Goal: Information Seeking & Learning: Learn about a topic

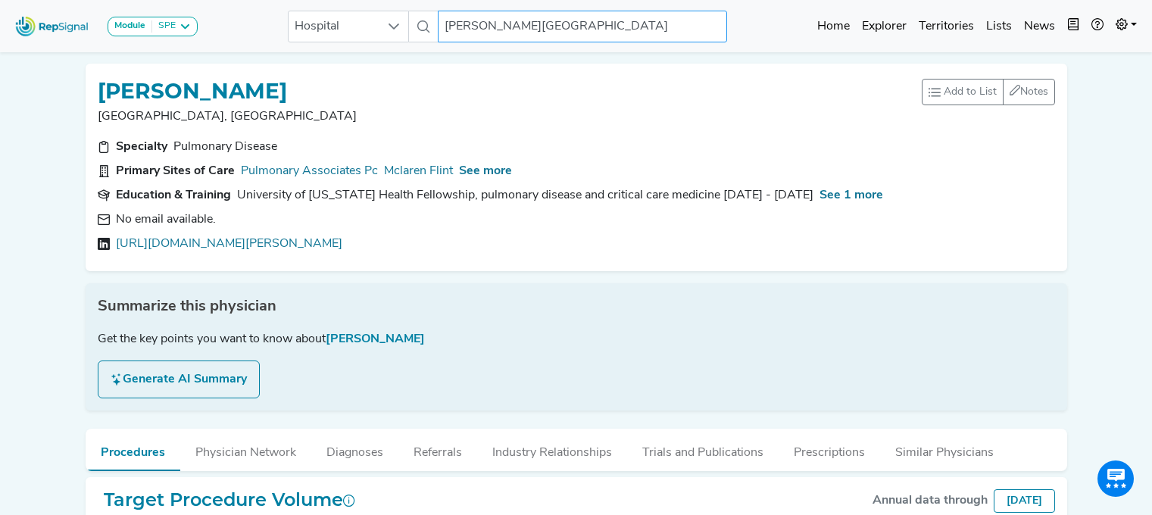
click at [571, 18] on input "[PERSON_NAME][GEOGRAPHIC_DATA]" at bounding box center [582, 27] width 289 height 32
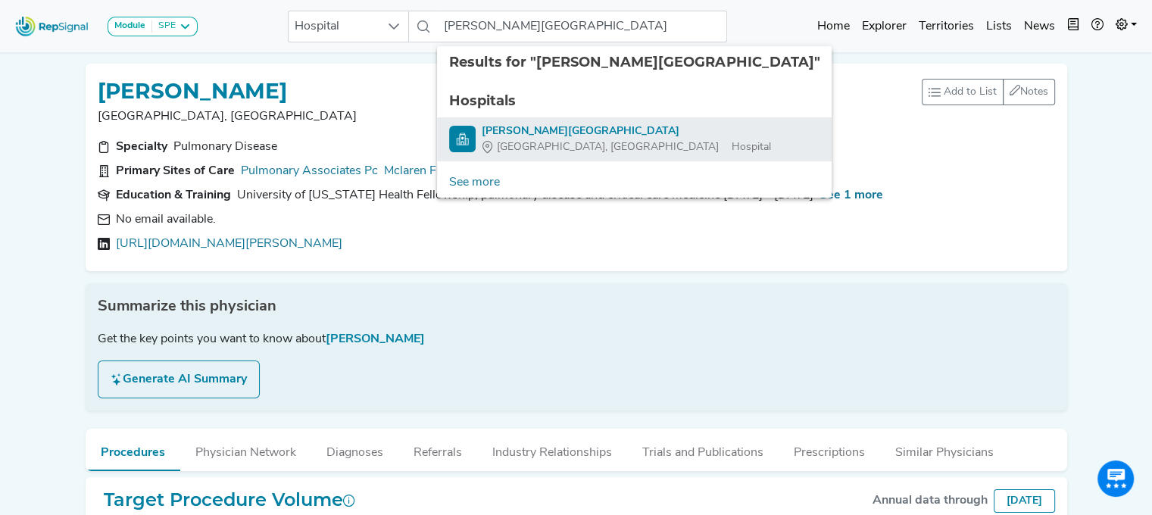
click at [504, 128] on div "[PERSON_NAME][GEOGRAPHIC_DATA]" at bounding box center [626, 131] width 289 height 16
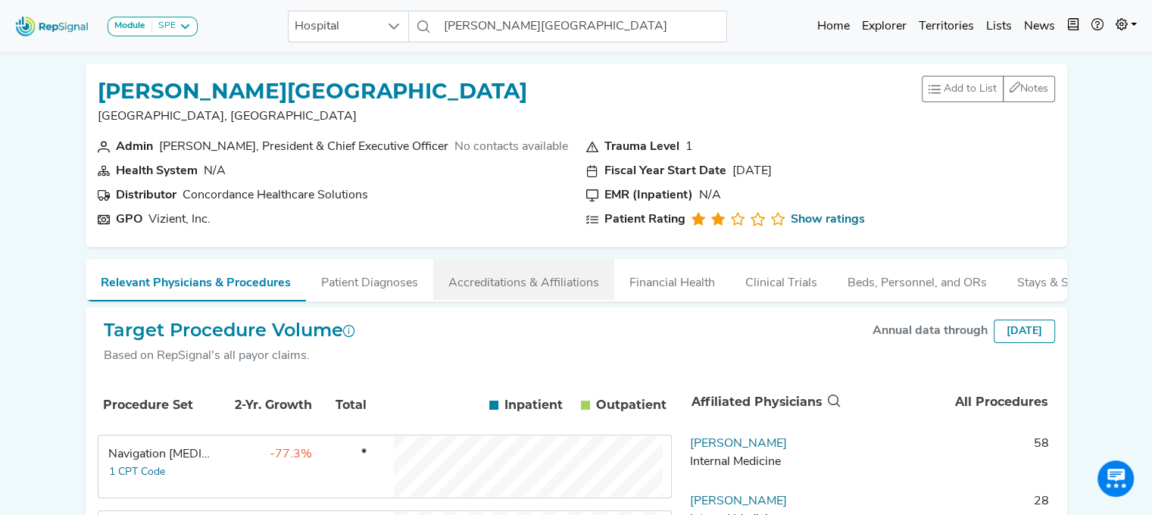
drag, startPoint x: 498, startPoint y: 287, endPoint x: 465, endPoint y: 287, distance: 32.6
click at [498, 287] on button "Accreditations & Affiliations" at bounding box center [523, 279] width 181 height 41
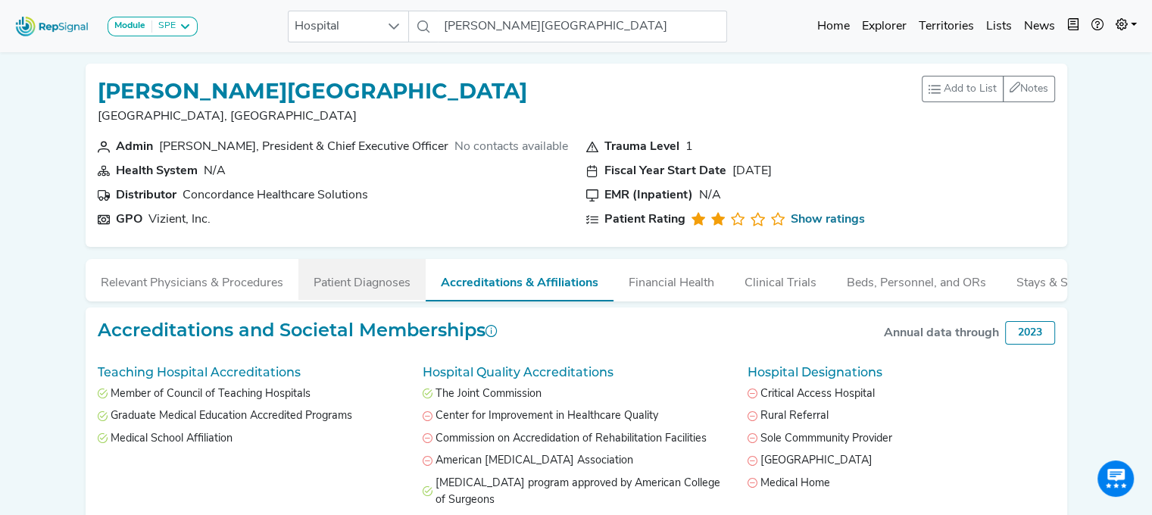
click at [370, 286] on button "Patient Diagnoses" at bounding box center [362, 279] width 127 height 41
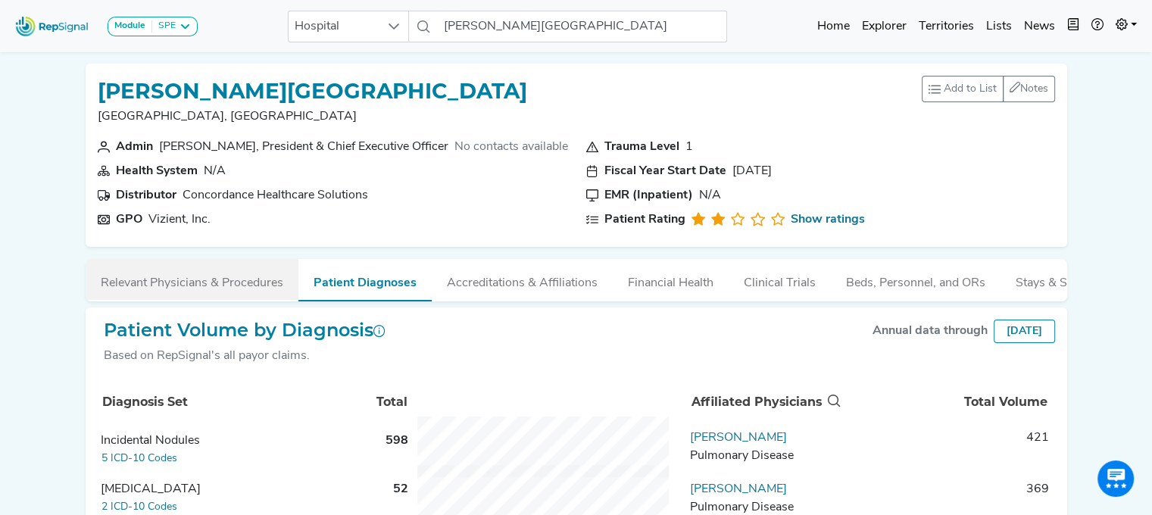
click at [211, 283] on button "Relevant Physicians & Procedures" at bounding box center [192, 279] width 213 height 41
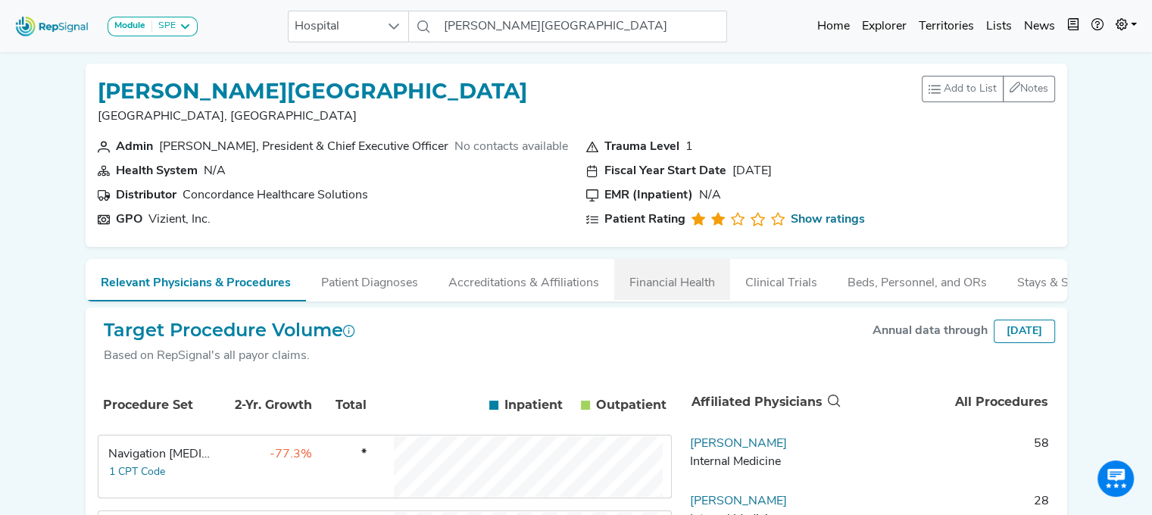
click at [683, 278] on button "Financial Health" at bounding box center [672, 279] width 116 height 41
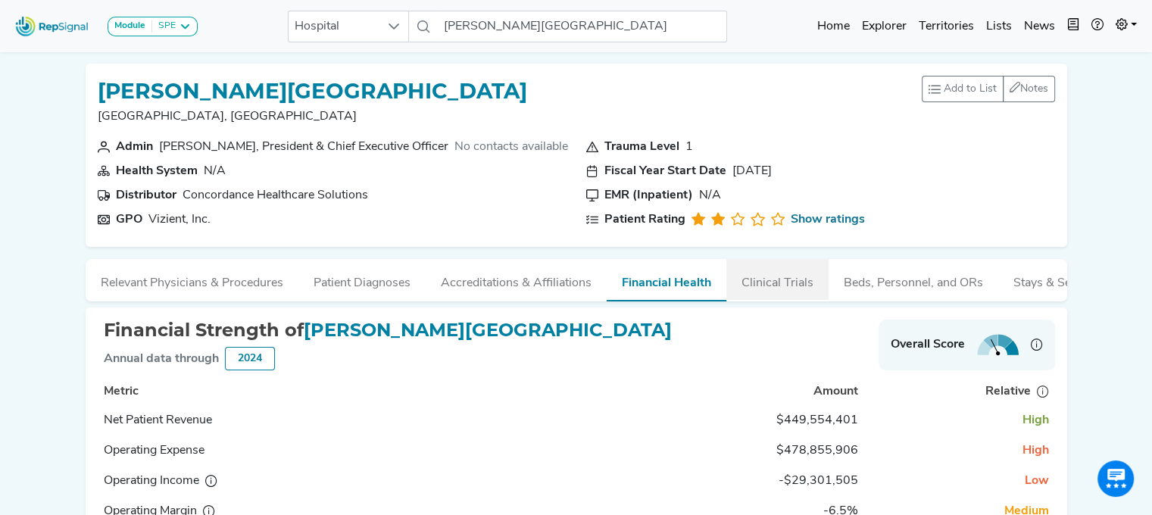
click at [761, 281] on button "Clinical Trials" at bounding box center [778, 279] width 102 height 41
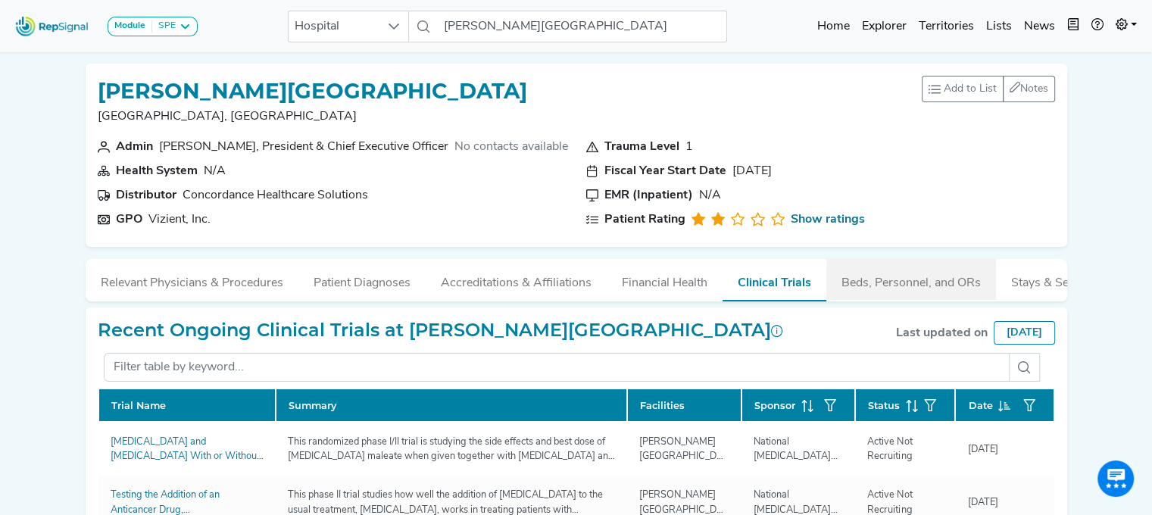
click at [864, 281] on button "Beds, Personnel, and ORs" at bounding box center [912, 279] width 170 height 41
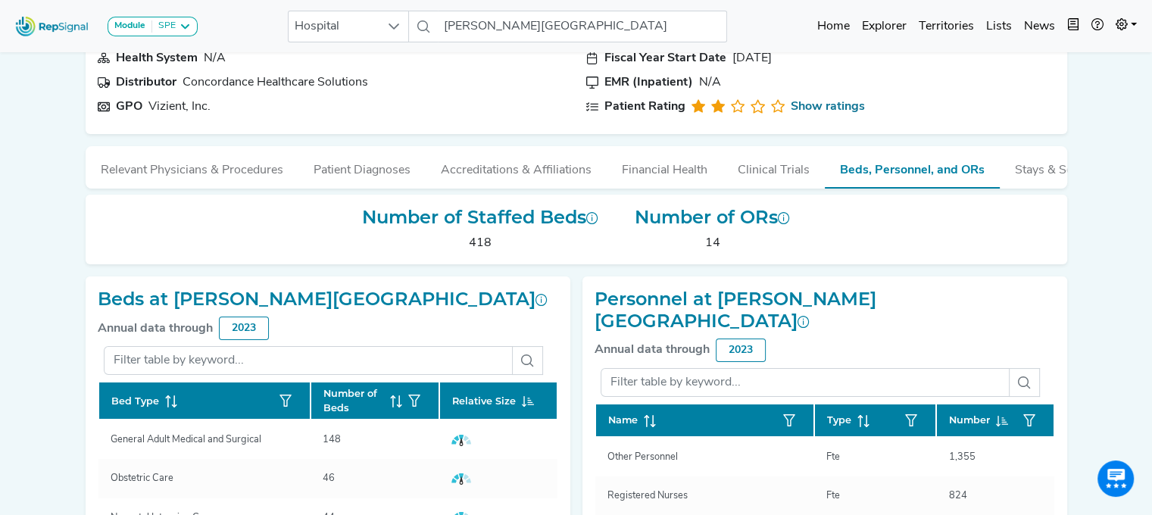
scroll to position [109, 0]
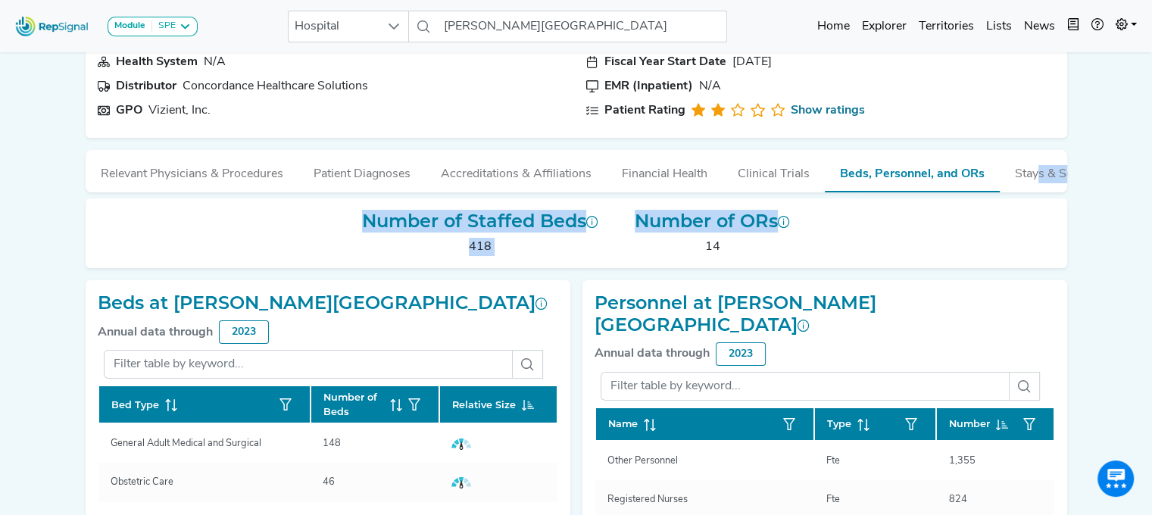
drag, startPoint x: 993, startPoint y: 195, endPoint x: 1030, endPoint y: 194, distance: 36.4
click at [1030, 192] on div "[PERSON_NAME][GEOGRAPHIC_DATA], [GEOGRAPHIC_DATA] Add to List Recent Lists: Sta…" at bounding box center [577, 375] width 1000 height 867
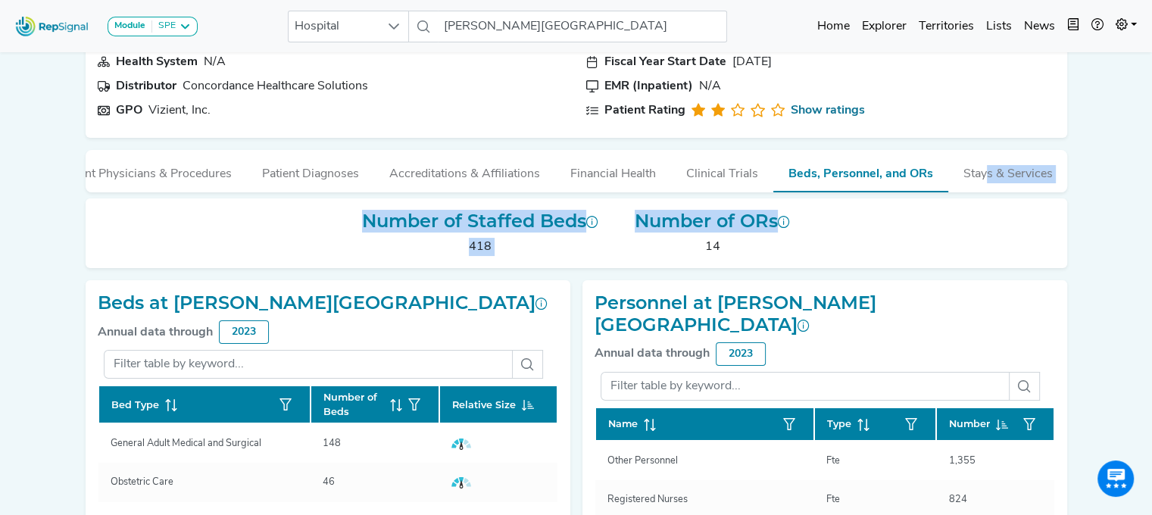
scroll to position [0, 0]
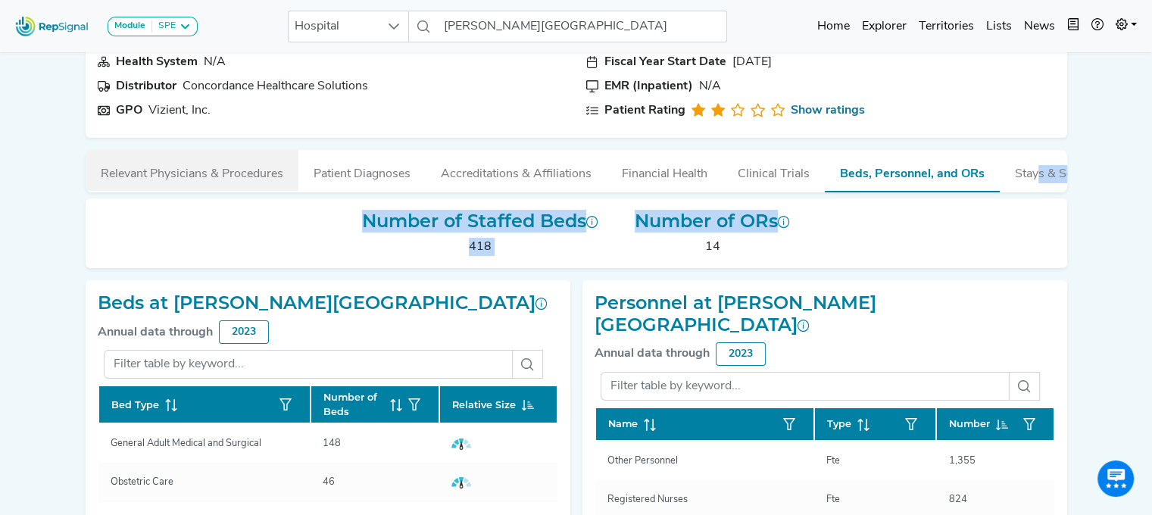
click at [197, 173] on button "Relevant Physicians & Procedures" at bounding box center [192, 170] width 213 height 41
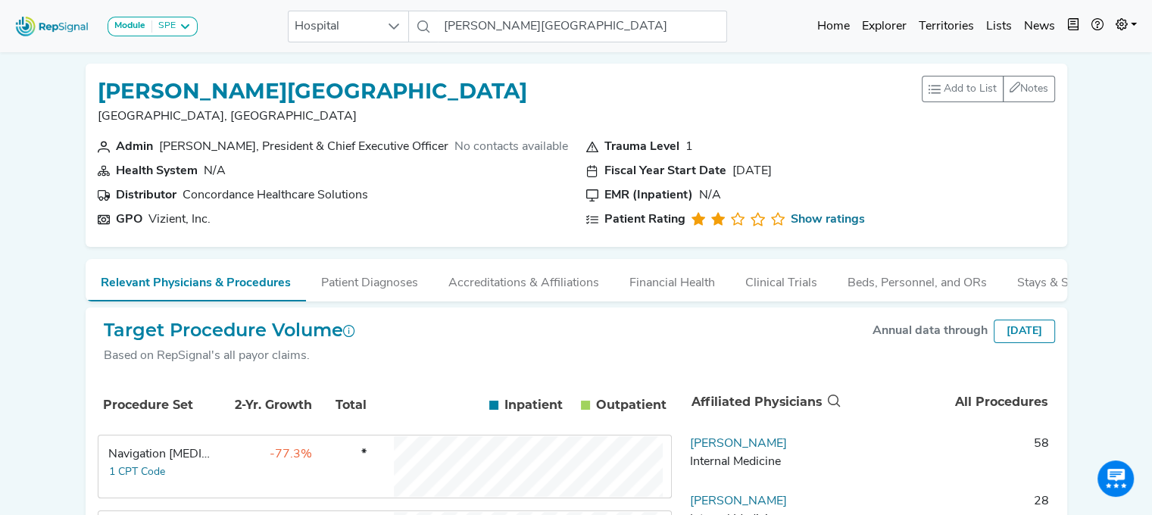
click at [498, 130] on div "[PERSON_NAME][GEOGRAPHIC_DATA], [GEOGRAPHIC_DATA] Add to List Recent Lists: Sta…" at bounding box center [577, 107] width 958 height 62
click at [421, 139] on div "[PERSON_NAME], President & Chief Executive Officer" at bounding box center [303, 147] width 289 height 18
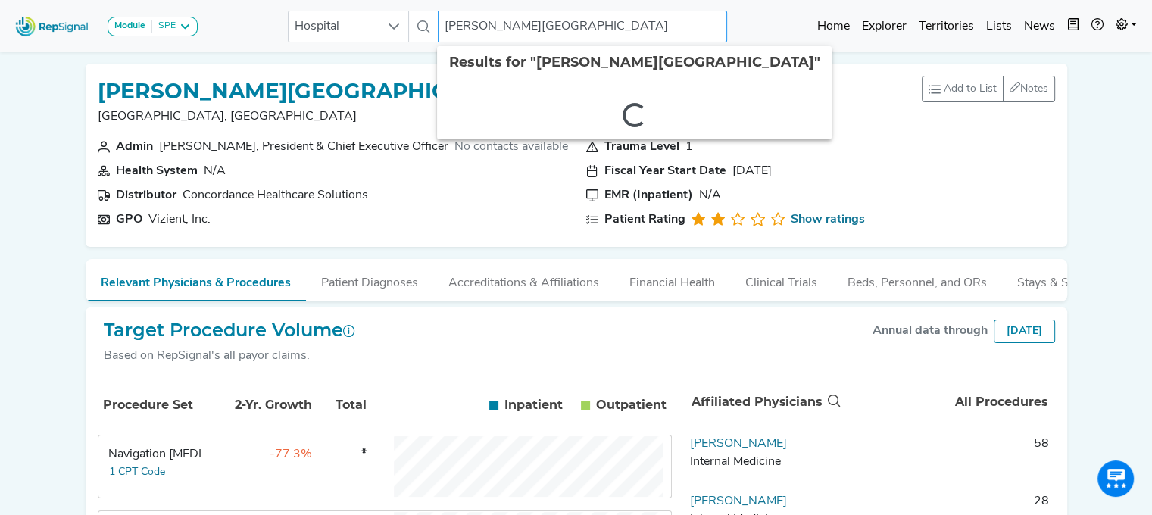
drag, startPoint x: 443, startPoint y: 23, endPoint x: 652, endPoint y: 23, distance: 209.1
click at [652, 23] on input "[PERSON_NAME][GEOGRAPHIC_DATA]" at bounding box center [582, 27] width 289 height 32
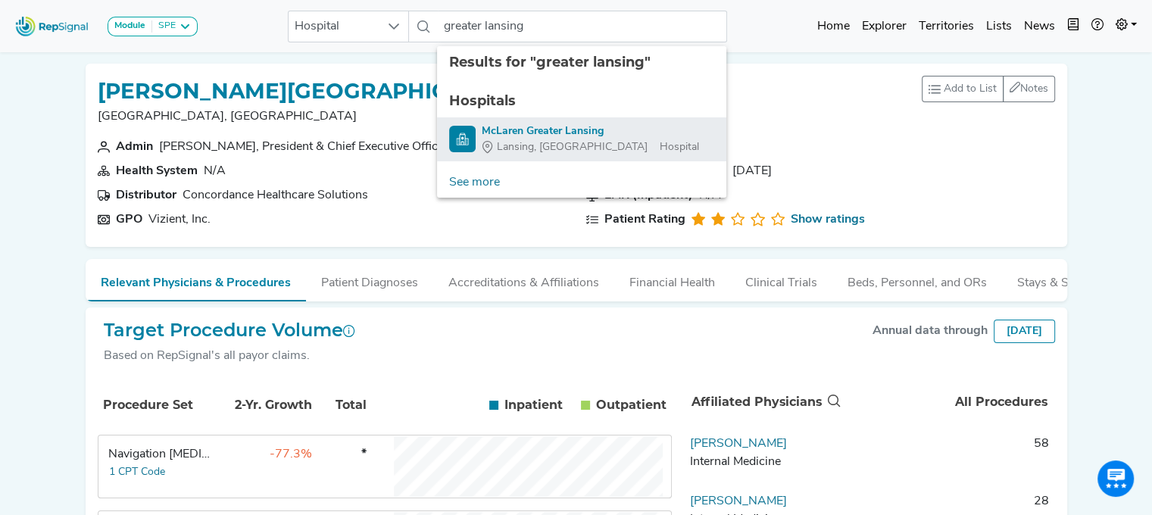
click at [580, 127] on div "McLaren Greater Lansing" at bounding box center [590, 131] width 217 height 16
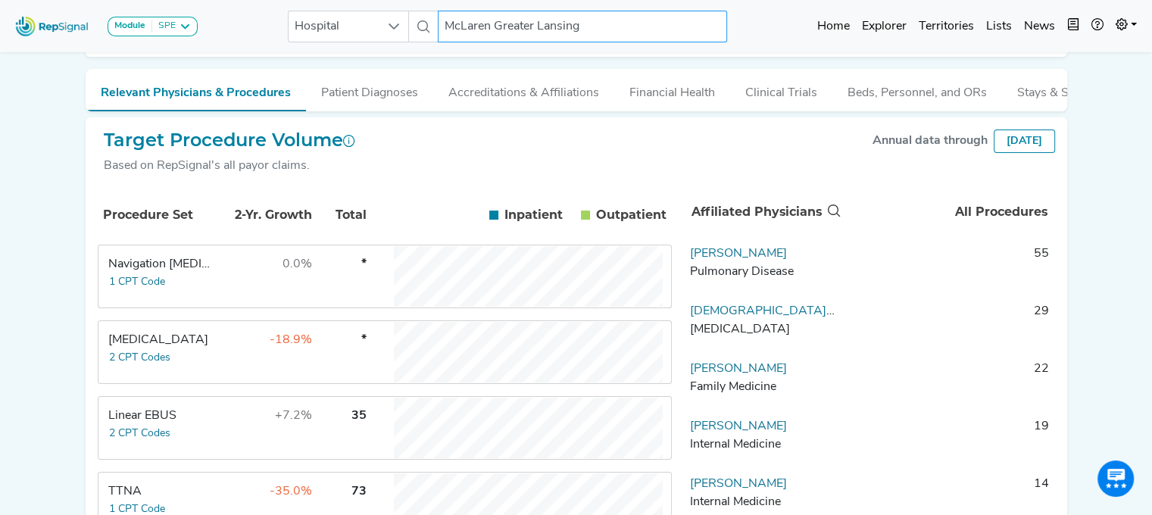
scroll to position [194, 0]
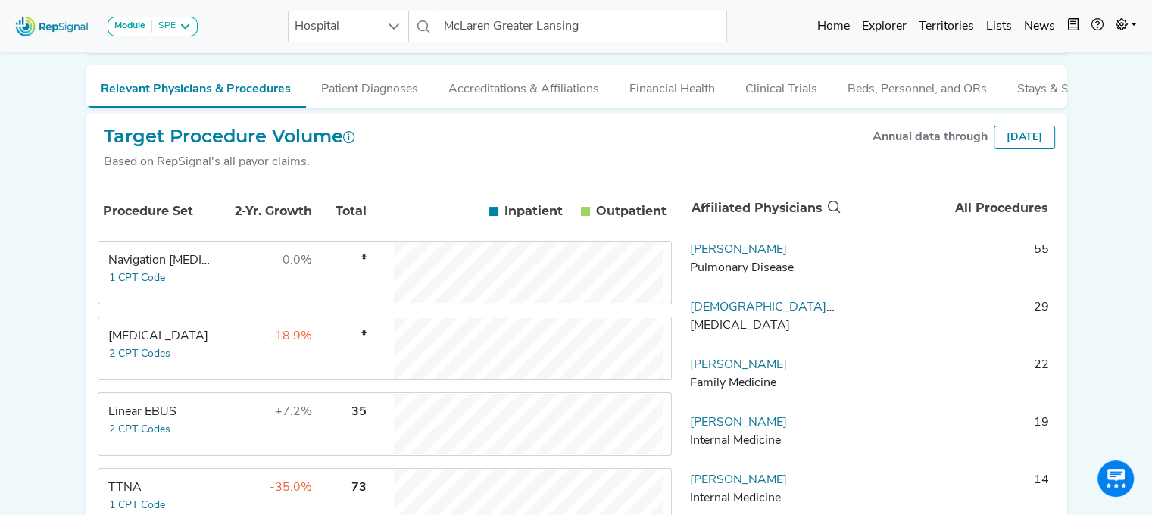
click at [147, 421] on div "Linear EBUS" at bounding box center [160, 412] width 104 height 18
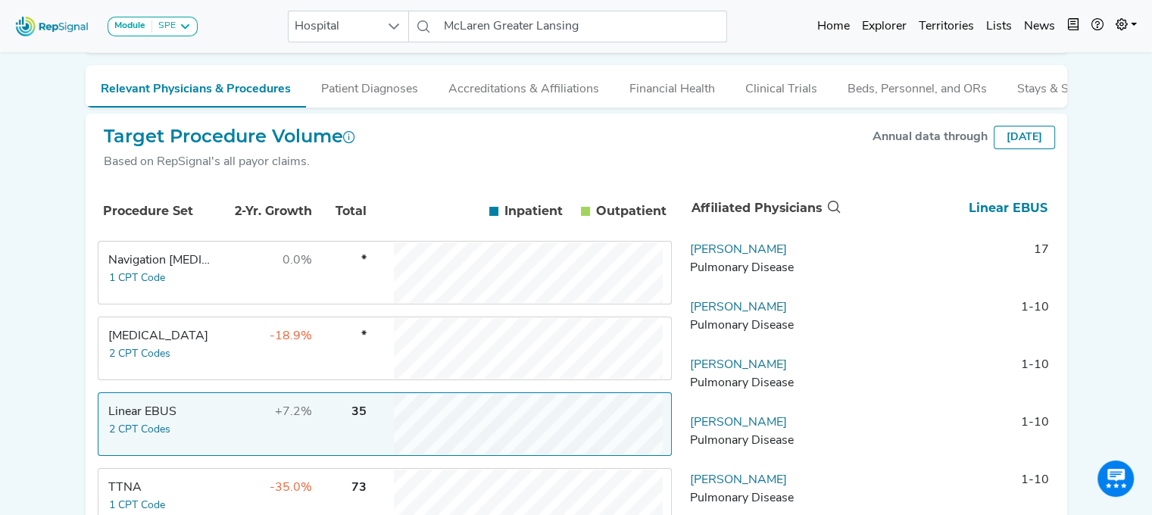
click at [139, 421] on div "Linear EBUS" at bounding box center [160, 412] width 104 height 18
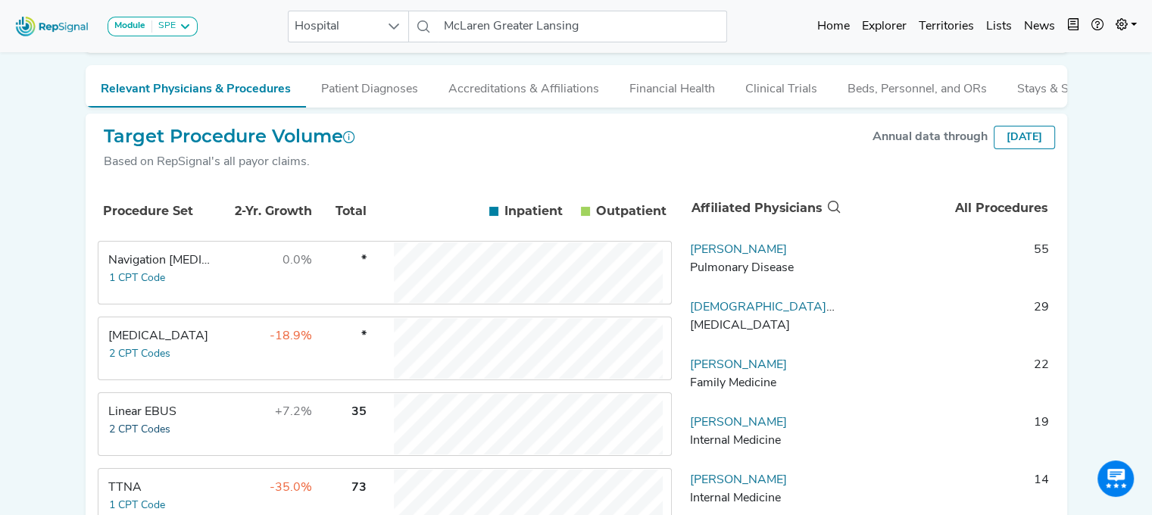
click at [161, 439] on button "2 CPT Codes" at bounding box center [139, 429] width 63 height 17
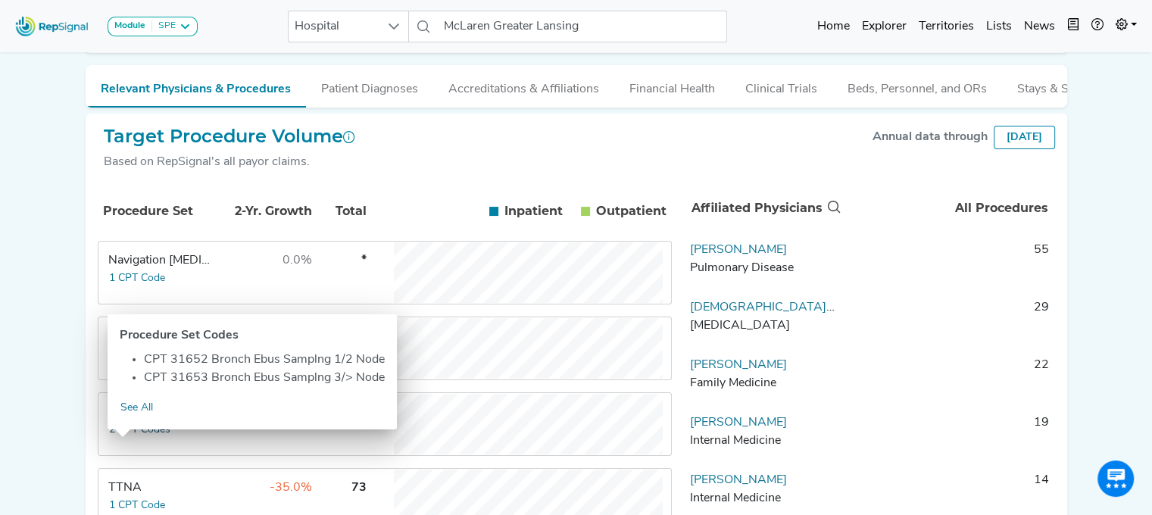
click at [118, 431] on button "2 CPT Codes" at bounding box center [139, 429] width 63 height 17
click at [53, 303] on div "Module SPE [MEDICAL_DATA] Disposable Bronchoscope SBRT SPE TTNA [MEDICAL_DATA] …" at bounding box center [576, 366] width 1152 height 1120
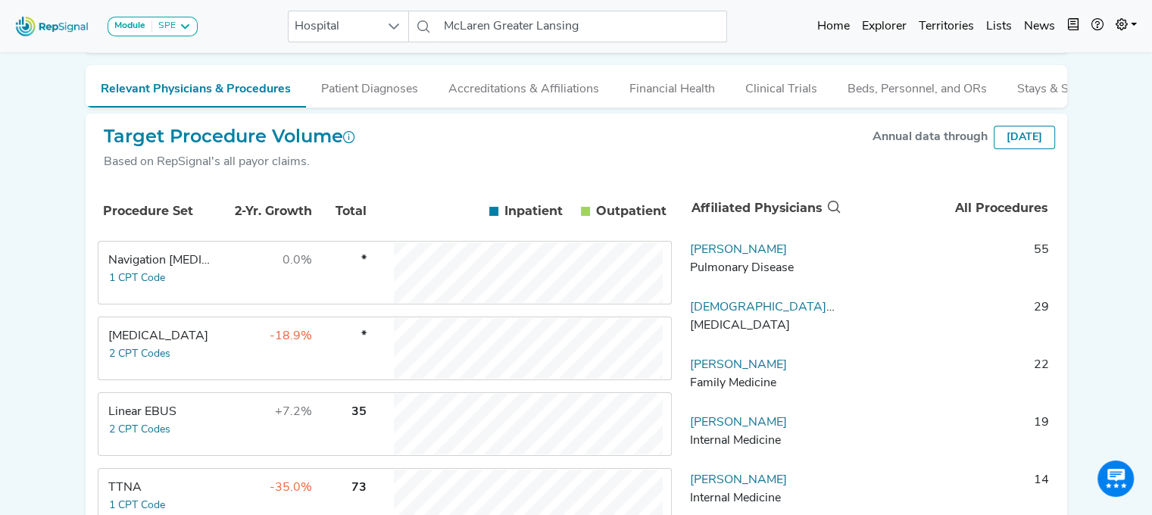
click at [130, 418] on div "Linear EBUS" at bounding box center [160, 412] width 104 height 18
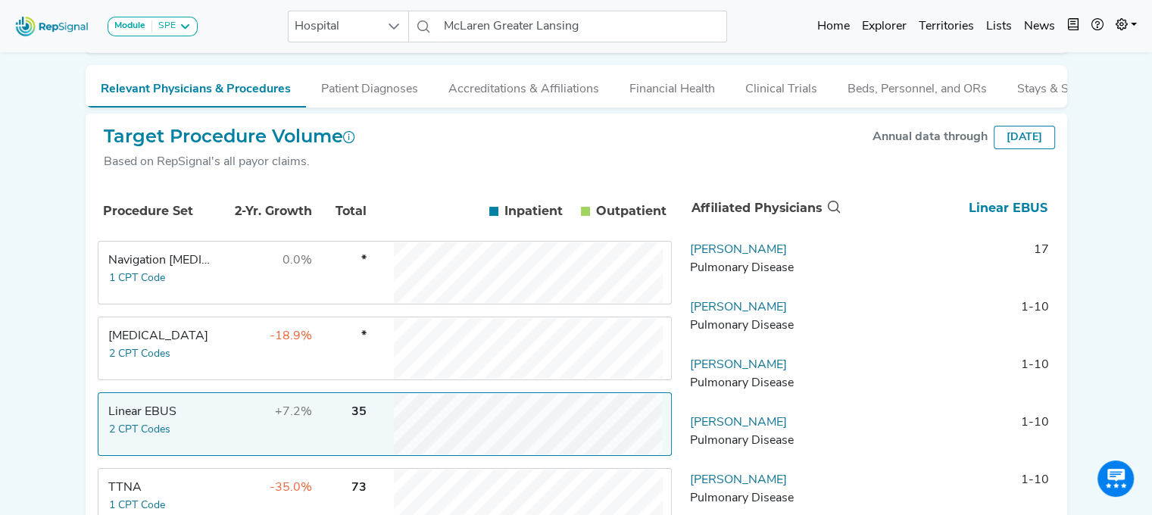
click at [765, 241] on thead "Affiliated Physicians Linear EBUS" at bounding box center [869, 212] width 371 height 58
click at [760, 253] on td "[PERSON_NAME] Pulmonary Disease" at bounding box center [763, 263] width 159 height 45
click at [758, 256] on link "[PERSON_NAME]" at bounding box center [738, 250] width 97 height 12
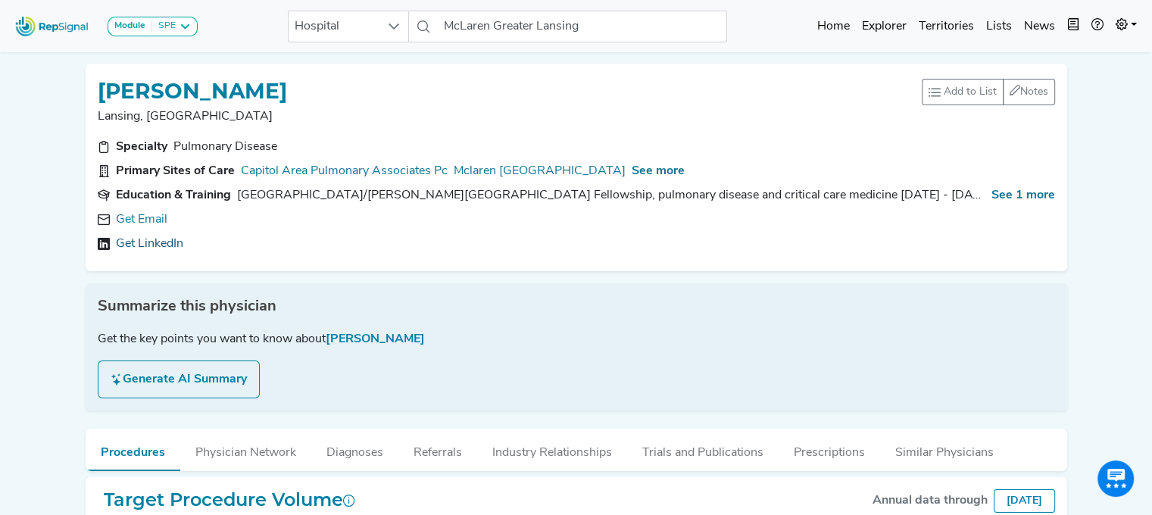
click at [128, 235] on link "Get LinkedIn" at bounding box center [149, 244] width 67 height 18
click at [186, 243] on link "[URL][DOMAIN_NAME][PERSON_NAME]" at bounding box center [229, 244] width 227 height 18
click at [639, 170] on span "See more" at bounding box center [658, 171] width 53 height 12
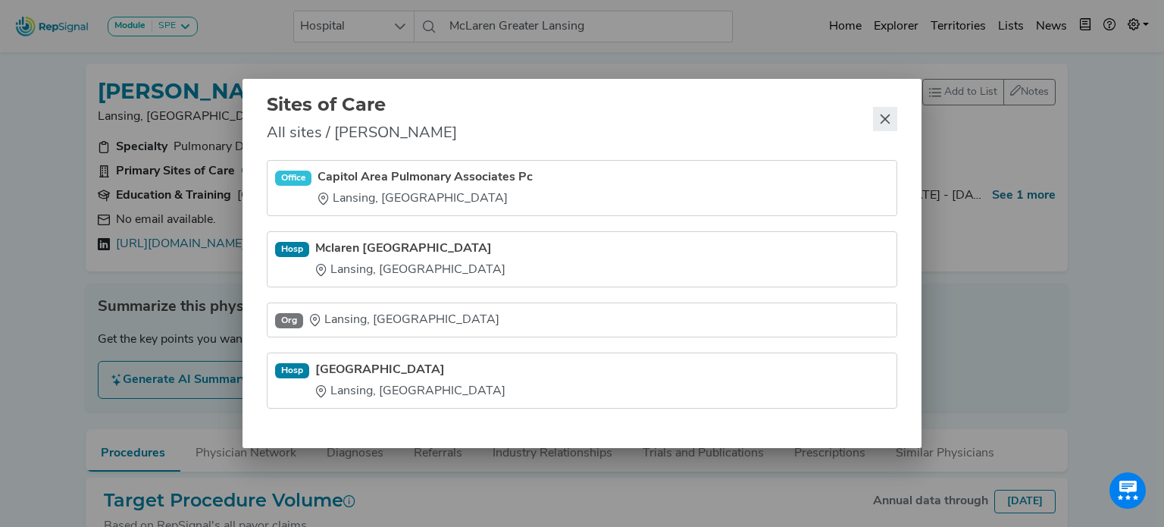
click at [883, 119] on icon "Close" at bounding box center [885, 119] width 12 height 12
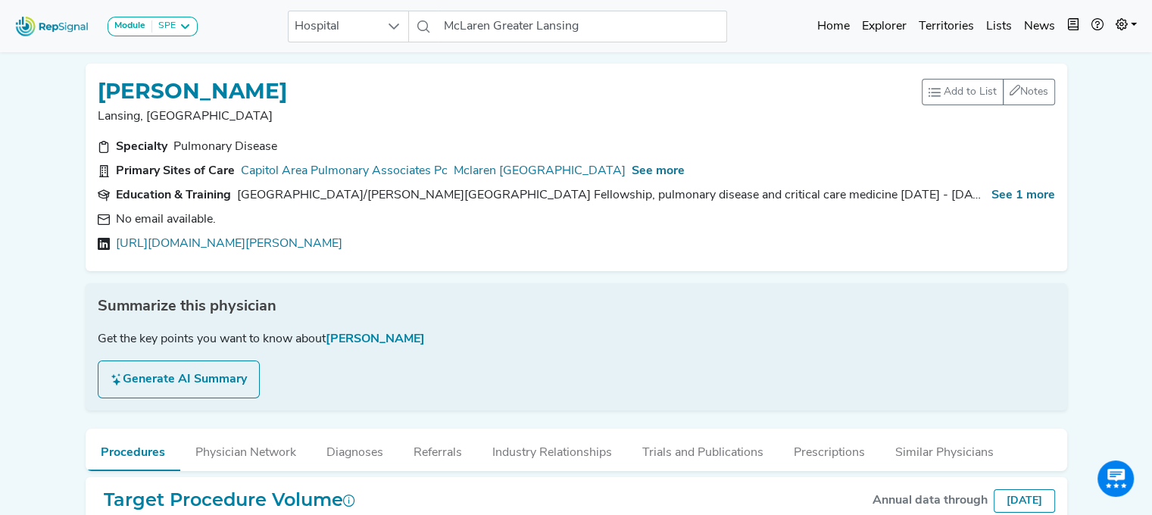
drag, startPoint x: 333, startPoint y: 87, endPoint x: 103, endPoint y: 91, distance: 230.3
click at [103, 91] on div "[PERSON_NAME]" at bounding box center [510, 90] width 824 height 29
copy h1 "[PERSON_NAME]"
click at [424, 167] on link "Capitol Area Pulmonary Associates Pc" at bounding box center [344, 171] width 207 height 18
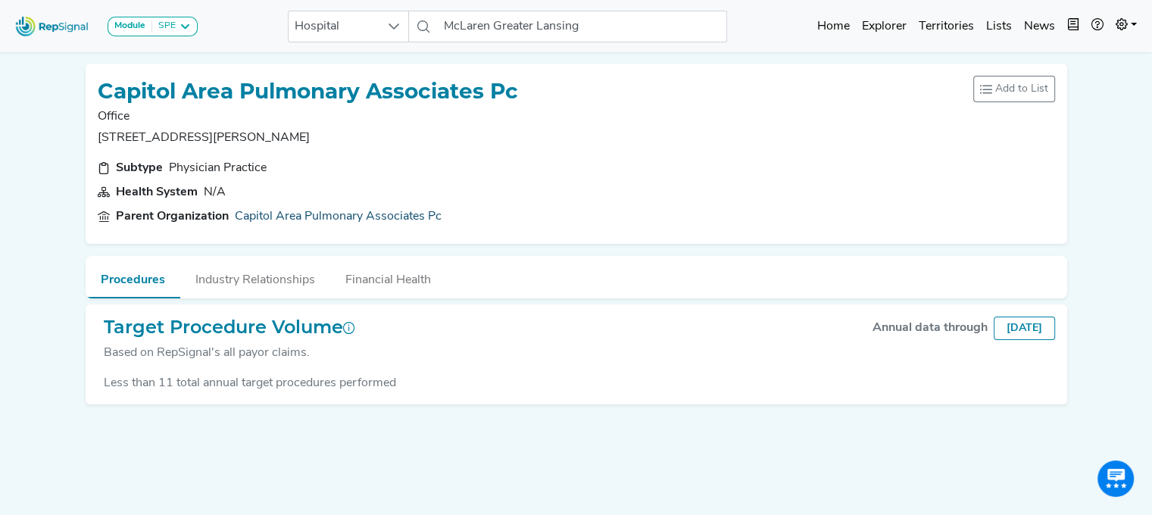
click at [411, 221] on link "Capitol Area Pulmonary Associates Pc" at bounding box center [338, 217] width 207 height 18
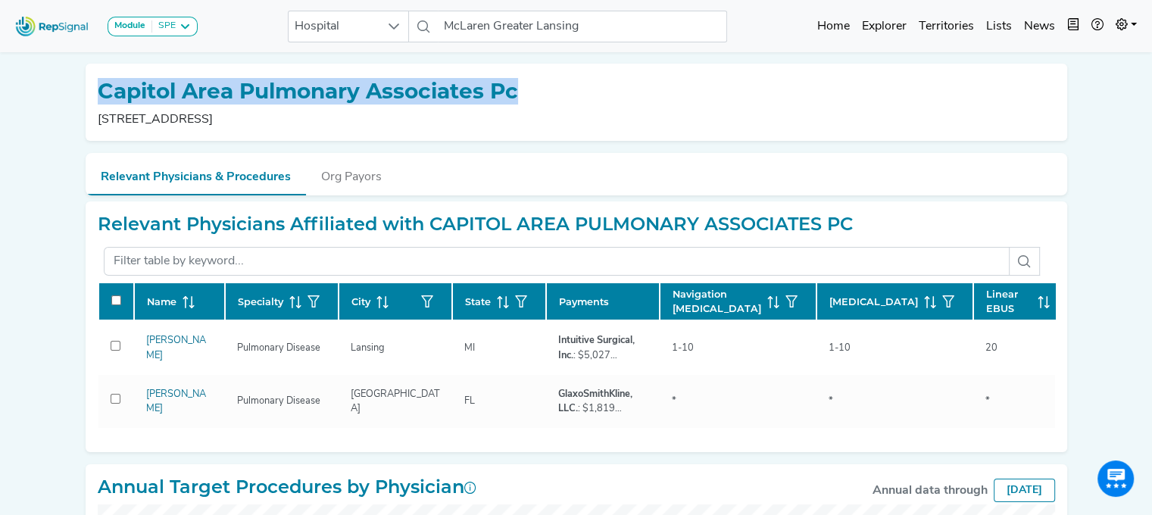
drag, startPoint x: 548, startPoint y: 78, endPoint x: 98, endPoint y: 90, distance: 449.4
click at [98, 90] on div "Capitol Area Pulmonary Associates Pc [STREET_ADDRESS]" at bounding box center [577, 102] width 958 height 53
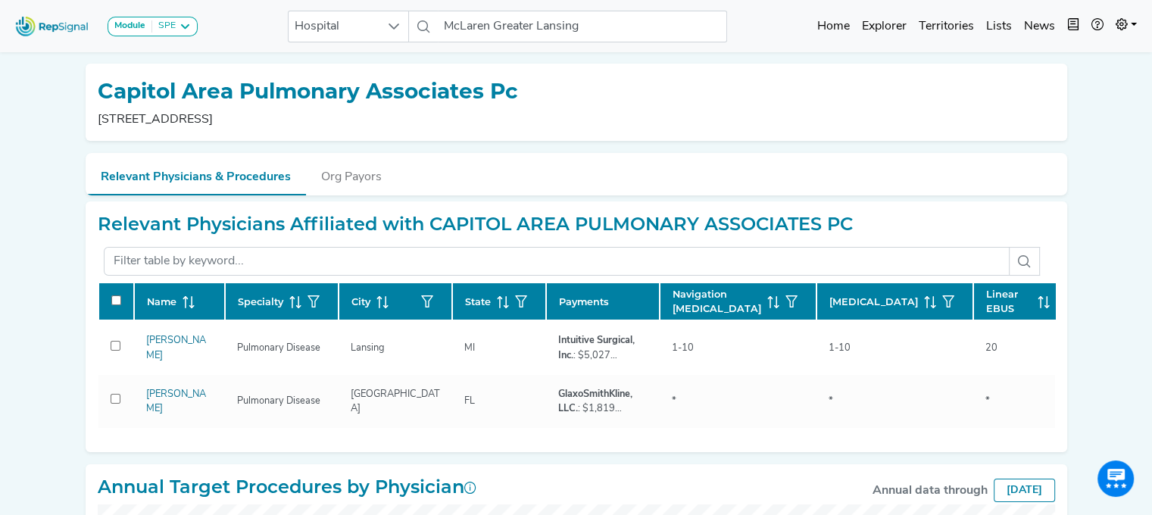
drag, startPoint x: 120, startPoint y: 90, endPoint x: 42, endPoint y: 115, distance: 81.9
click at [21, 114] on div "Module SPE [MEDICAL_DATA] Disposable Bronchoscope SBRT SPE TTNA [MEDICAL_DATA] …" at bounding box center [576, 481] width 1152 height 962
drag, startPoint x: 320, startPoint y: 121, endPoint x: 91, endPoint y: 99, distance: 229.9
click at [91, 99] on div "Capitol Area Pulmonary Associates Pc [STREET_ADDRESS]" at bounding box center [577, 102] width 982 height 77
copy div "Capitol Area Pulmonary Associates Pc [STREET_ADDRESS]"
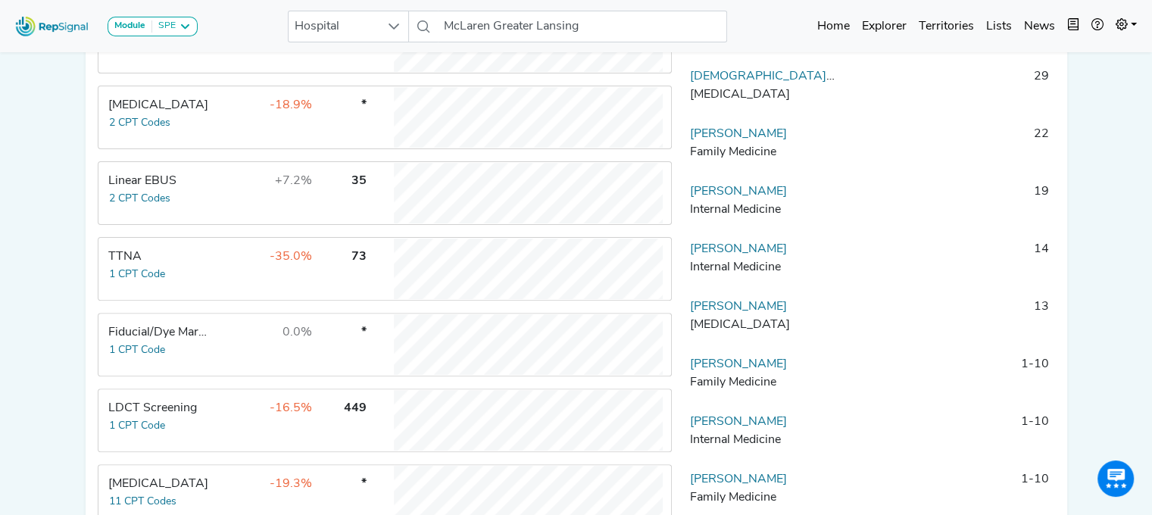
scroll to position [427, 0]
click at [148, 189] on div "Linear EBUS" at bounding box center [160, 179] width 104 height 18
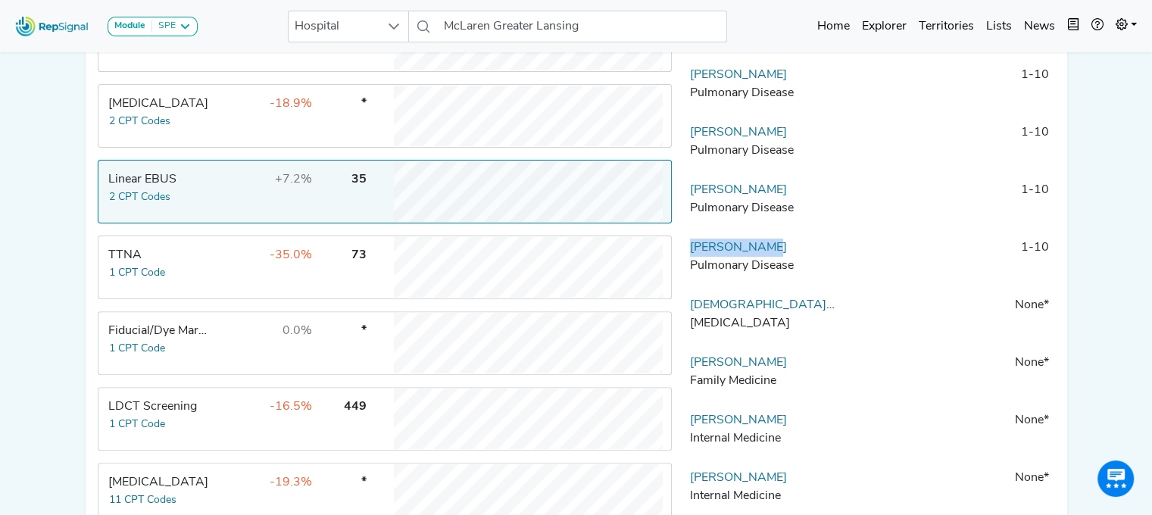
drag, startPoint x: 793, startPoint y: 259, endPoint x: 687, endPoint y: 265, distance: 106.2
click at [687, 265] on td "[PERSON_NAME] Pulmonary Disease" at bounding box center [763, 261] width 159 height 45
click at [486, 25] on input "McLaren Greater Lansing" at bounding box center [582, 27] width 289 height 32
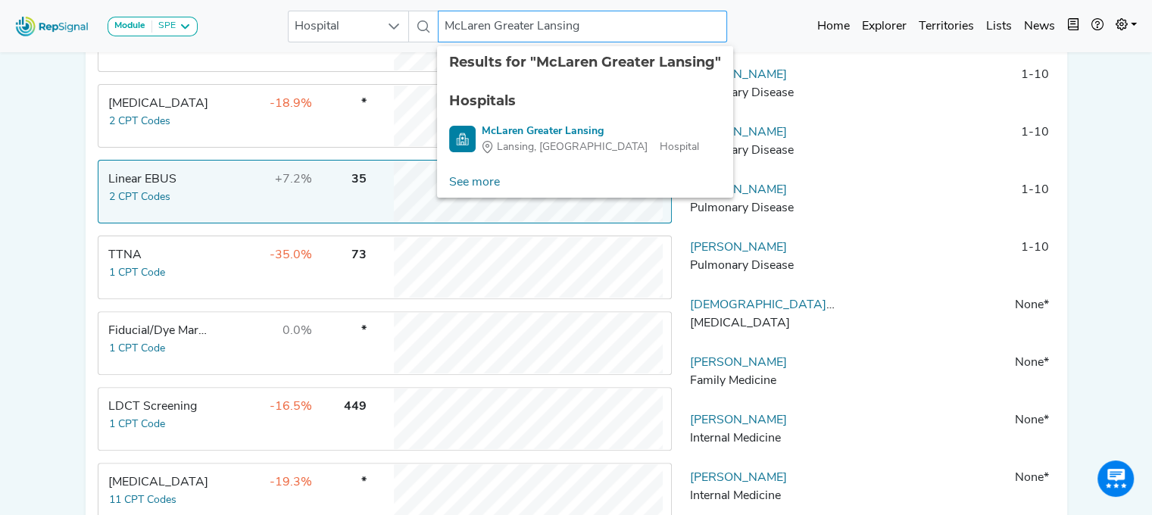
drag, startPoint x: 442, startPoint y: 27, endPoint x: 709, endPoint y: 23, distance: 266.7
click at [707, 23] on input "McLaren Greater Lansing" at bounding box center [582, 27] width 289 height 32
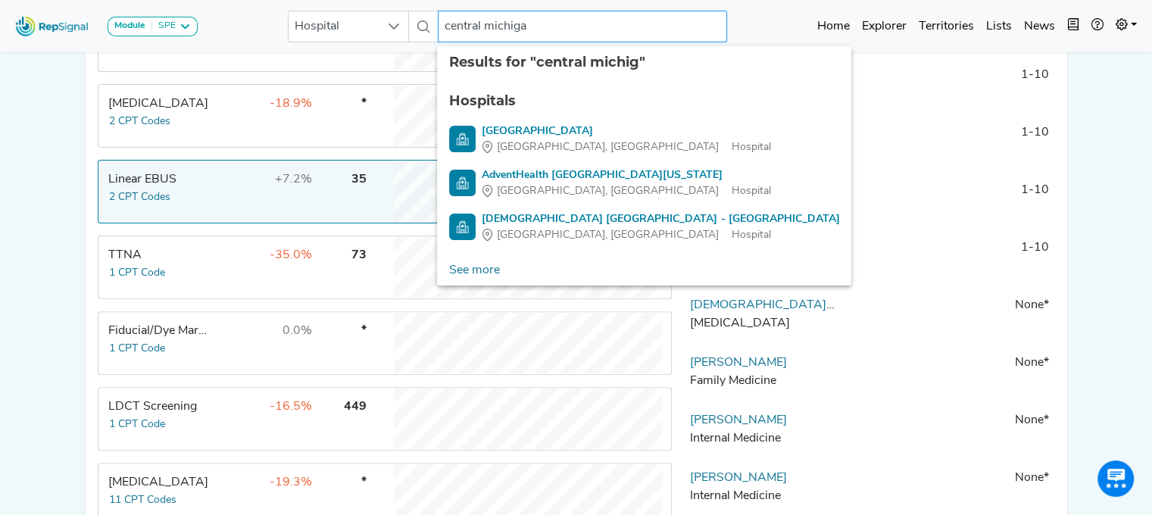
type input "central [US_STATE]"
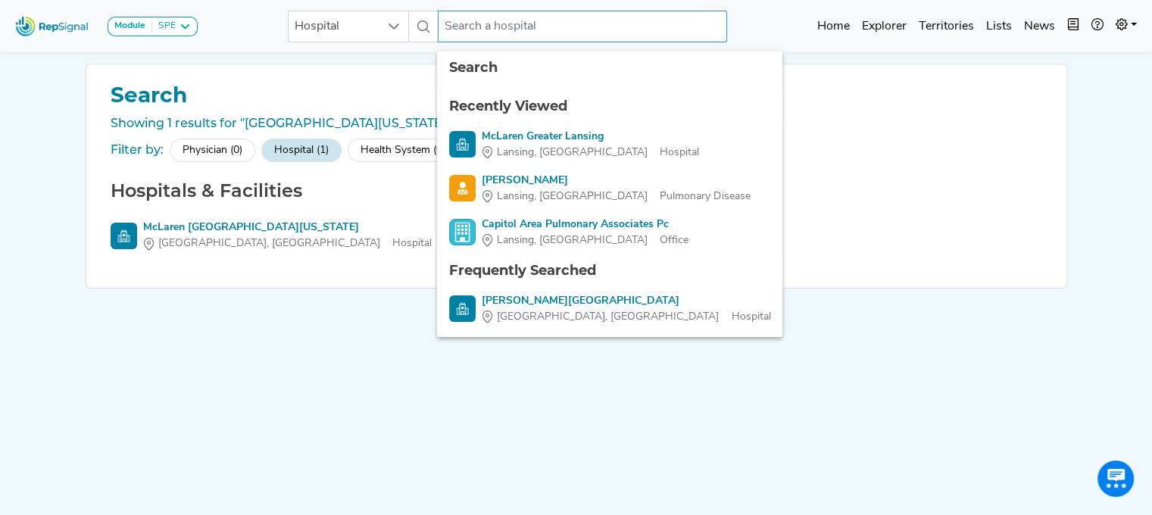
click at [486, 25] on input "text" at bounding box center [582, 27] width 289 height 32
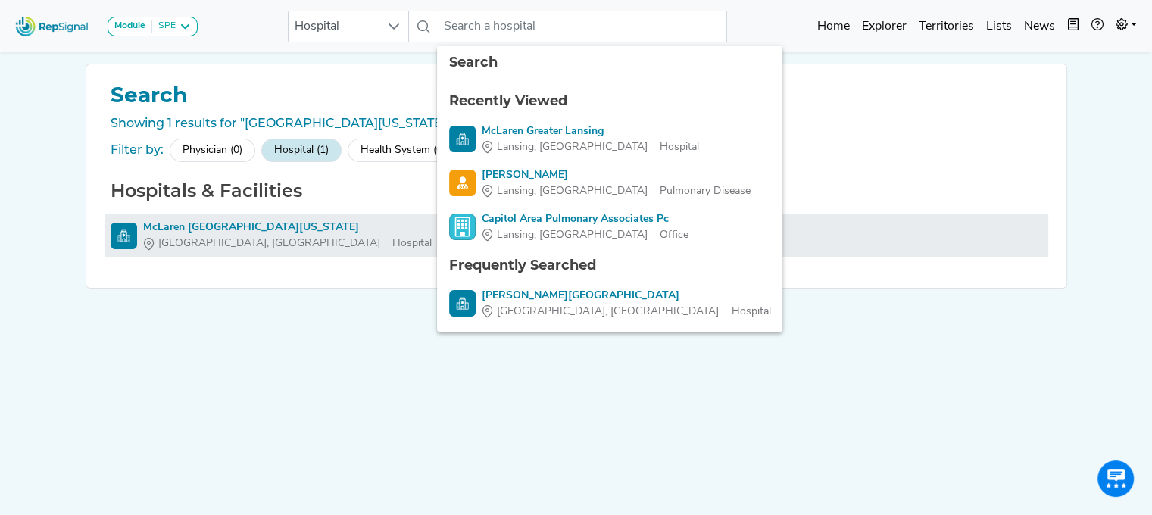
click at [245, 222] on div "McLaren [GEOGRAPHIC_DATA][US_STATE]" at bounding box center [287, 228] width 289 height 16
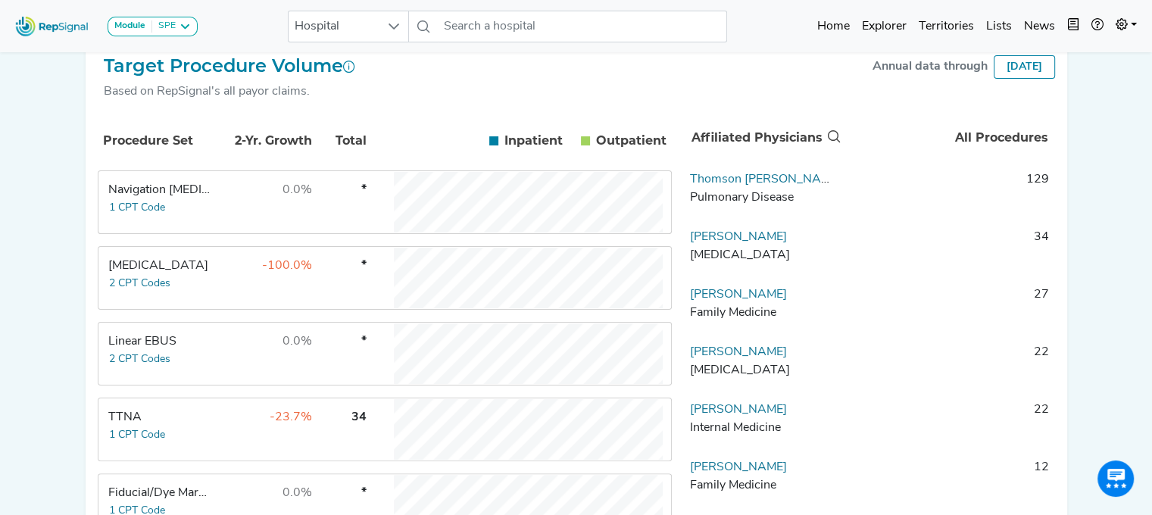
scroll to position [321, 0]
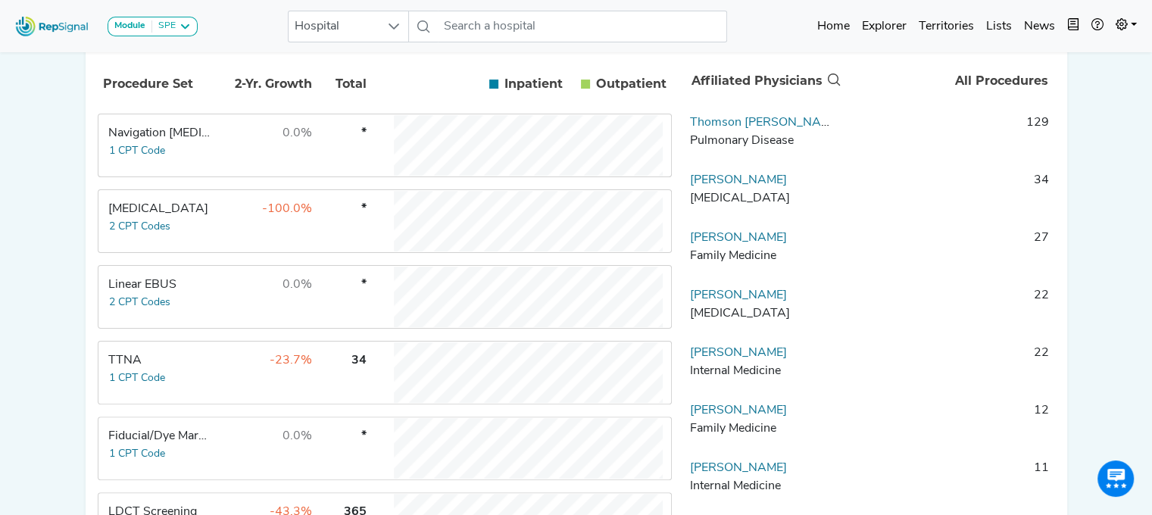
click at [154, 218] on div "[MEDICAL_DATA]" at bounding box center [160, 209] width 104 height 18
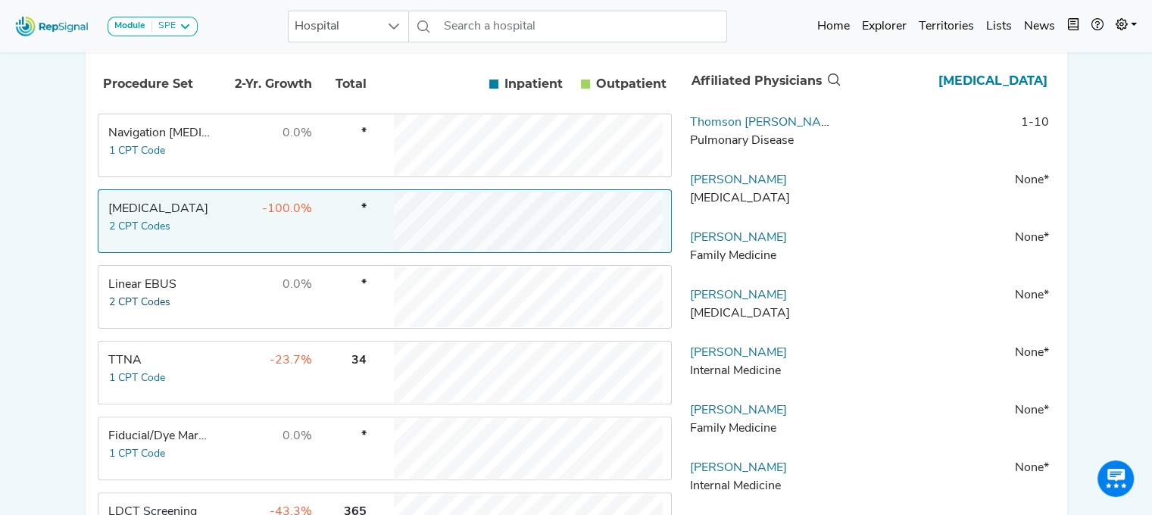
click at [155, 302] on button "2 CPT Codes" at bounding box center [139, 302] width 63 height 17
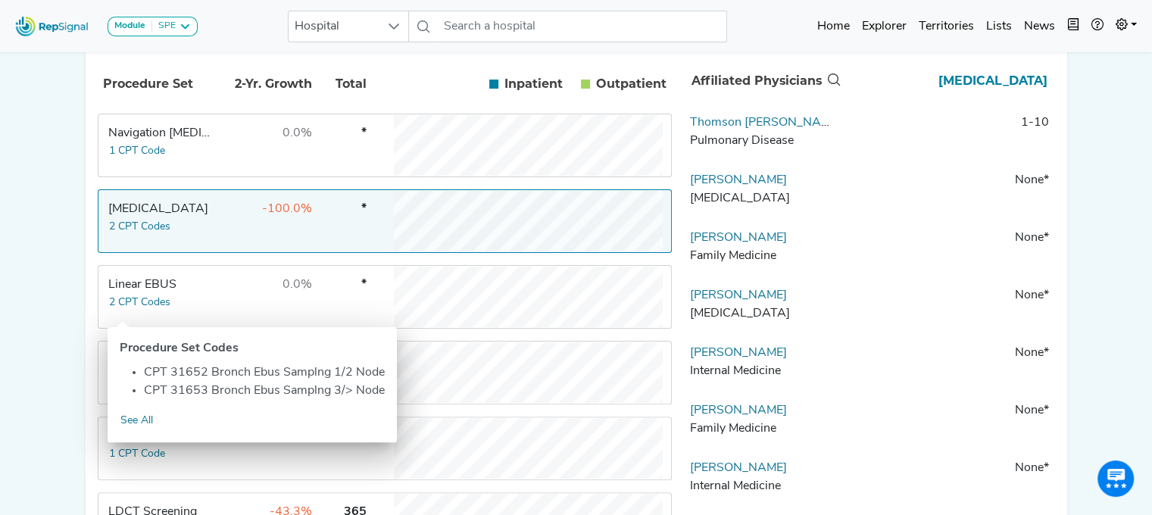
click at [150, 294] on div "Linear EBUS" at bounding box center [160, 285] width 104 height 18
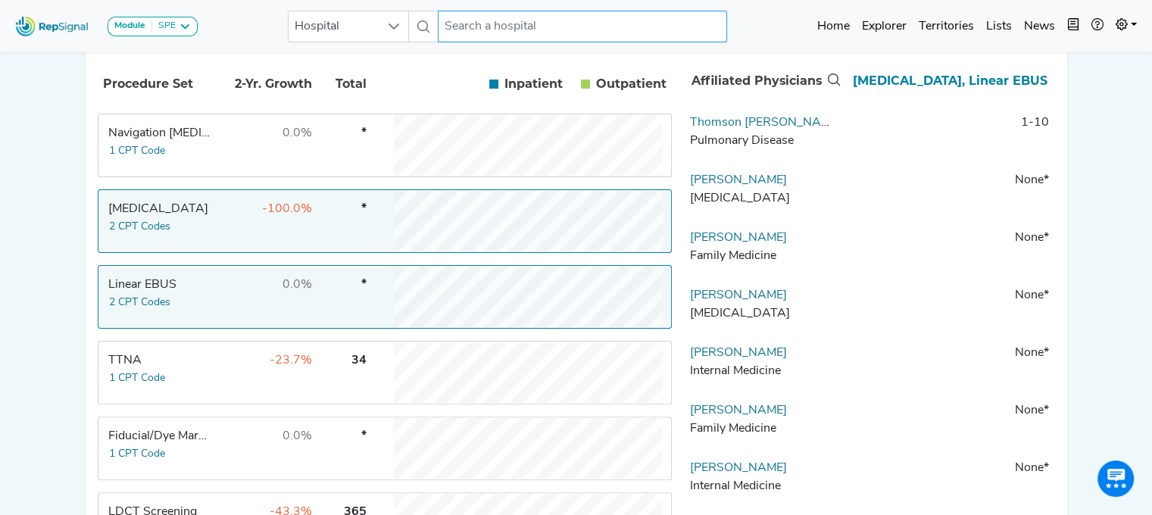
click at [552, 36] on input "text" at bounding box center [582, 27] width 289 height 32
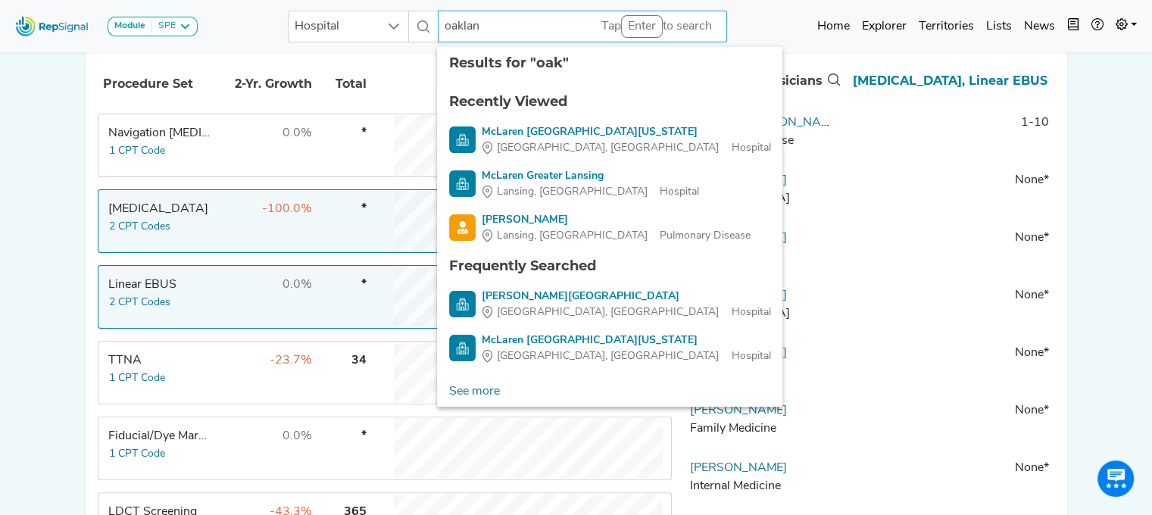
type input "[GEOGRAPHIC_DATA]"
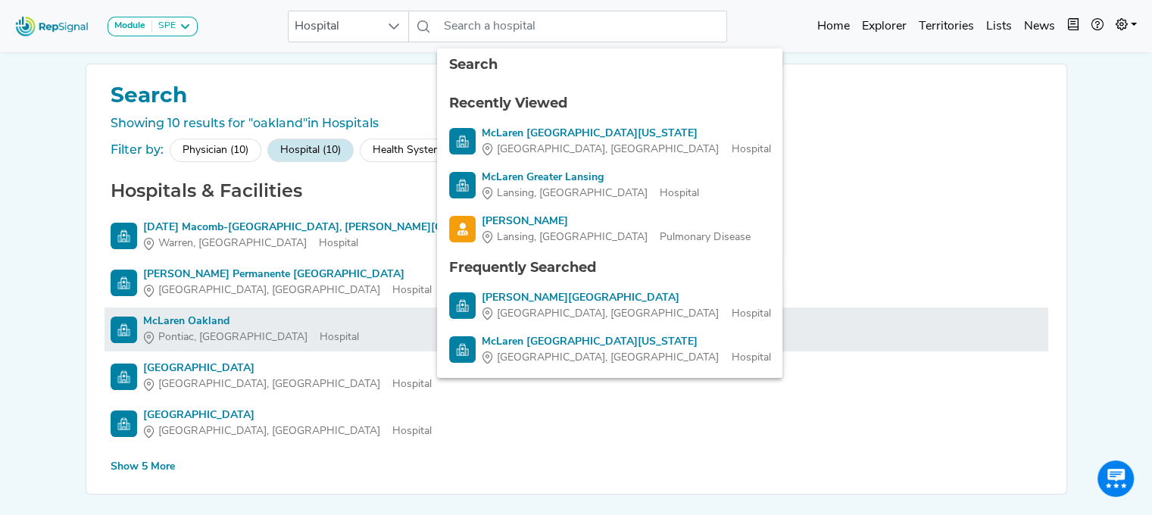
click at [198, 316] on div "McLaren Oakland" at bounding box center [251, 322] width 216 height 16
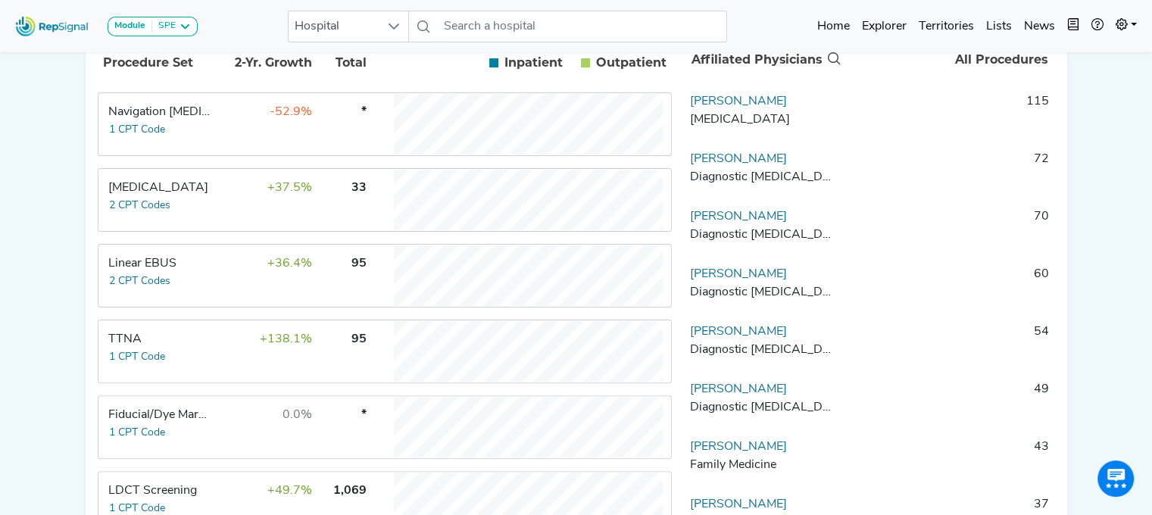
scroll to position [344, 0]
click at [146, 281] on button "2 CPT Codes" at bounding box center [139, 279] width 63 height 17
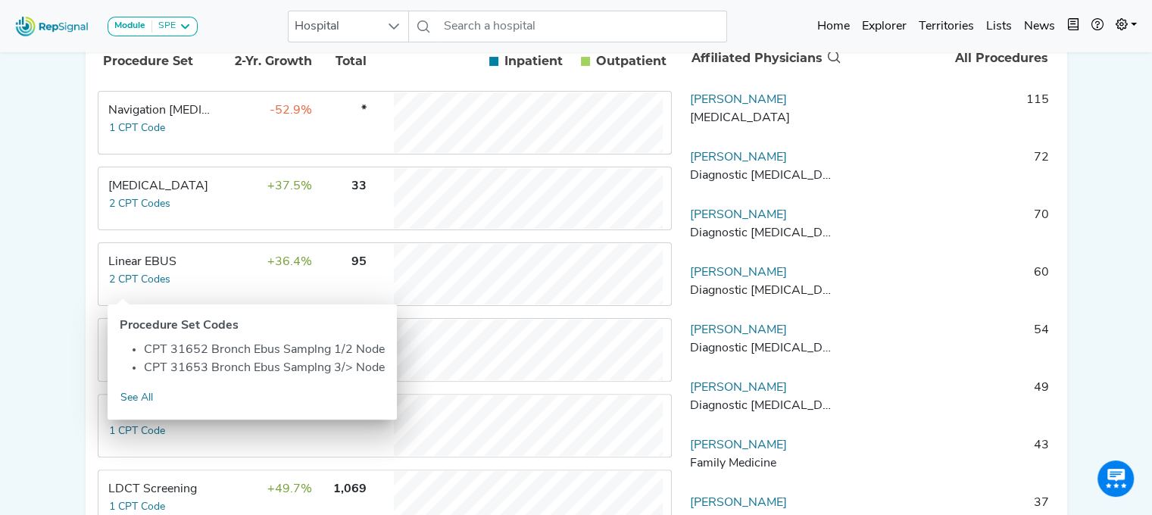
click at [136, 271] on div "Linear EBUS" at bounding box center [160, 262] width 104 height 18
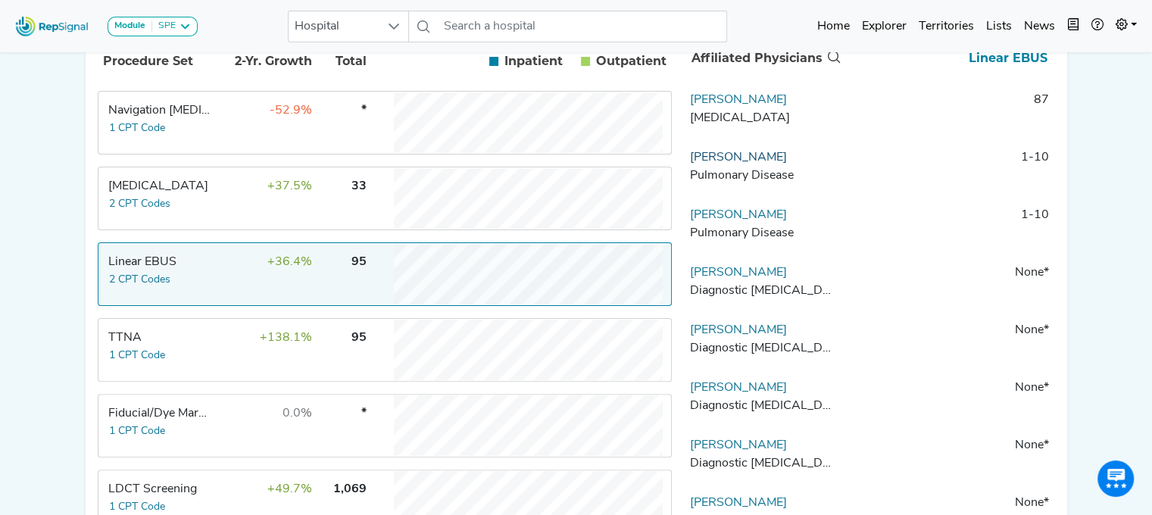
click at [787, 164] on link "[PERSON_NAME]" at bounding box center [738, 158] width 97 height 12
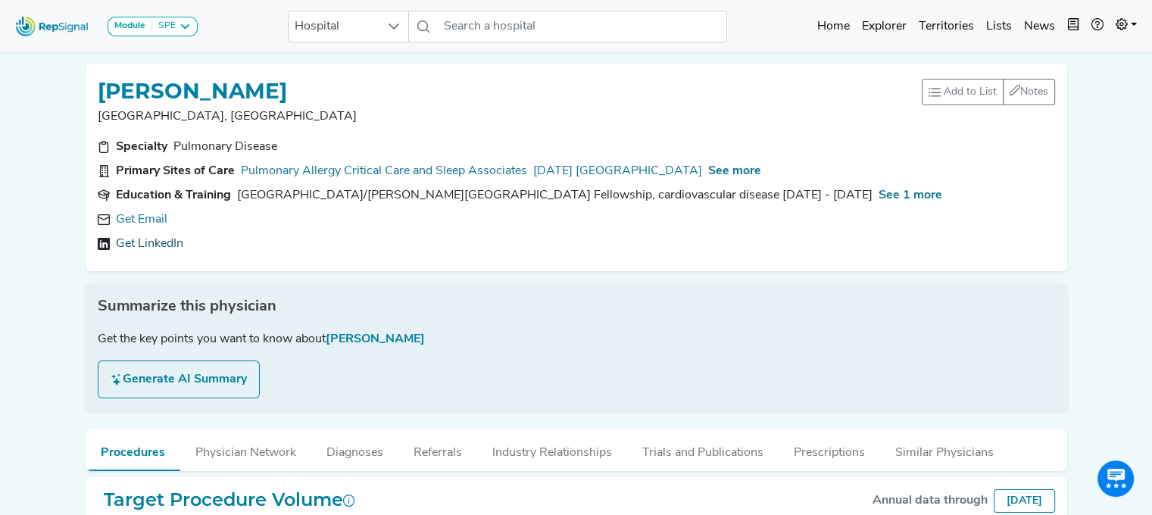
click at [155, 239] on link "Get LinkedIn" at bounding box center [149, 244] width 67 height 18
drag, startPoint x: 399, startPoint y: 86, endPoint x: 103, endPoint y: 87, distance: 295.5
click at [103, 87] on div "[PERSON_NAME]" at bounding box center [510, 90] width 824 height 29
copy h1 "[PERSON_NAME]"
click at [445, 308] on div "Summarize this physician" at bounding box center [577, 306] width 958 height 23
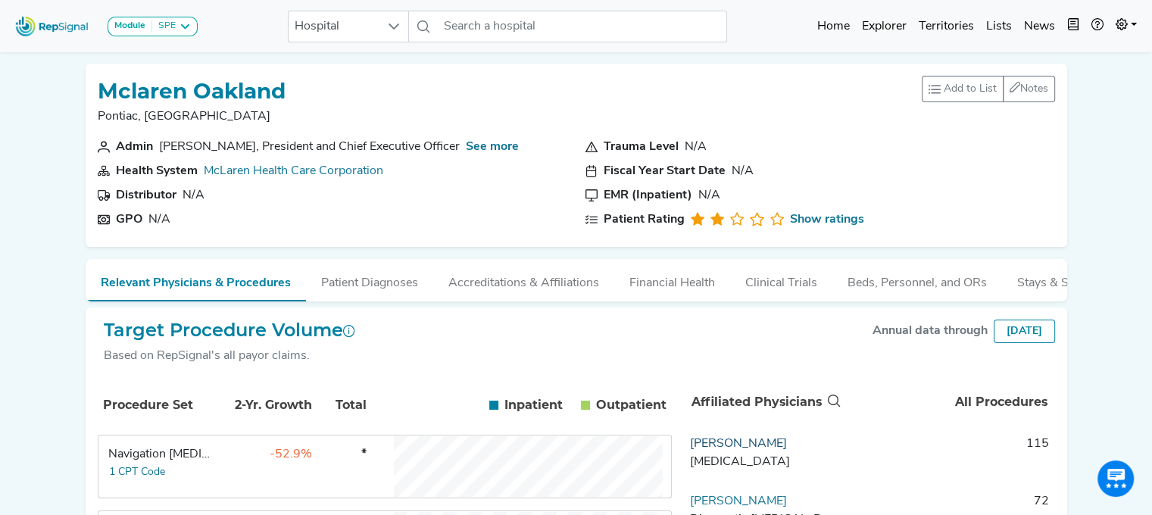
drag, startPoint x: 775, startPoint y: 458, endPoint x: 692, endPoint y: 458, distance: 83.3
click at [692, 458] on td "[PERSON_NAME] [MEDICAL_DATA]" at bounding box center [763, 457] width 159 height 45
copy link "[PERSON_NAME]"
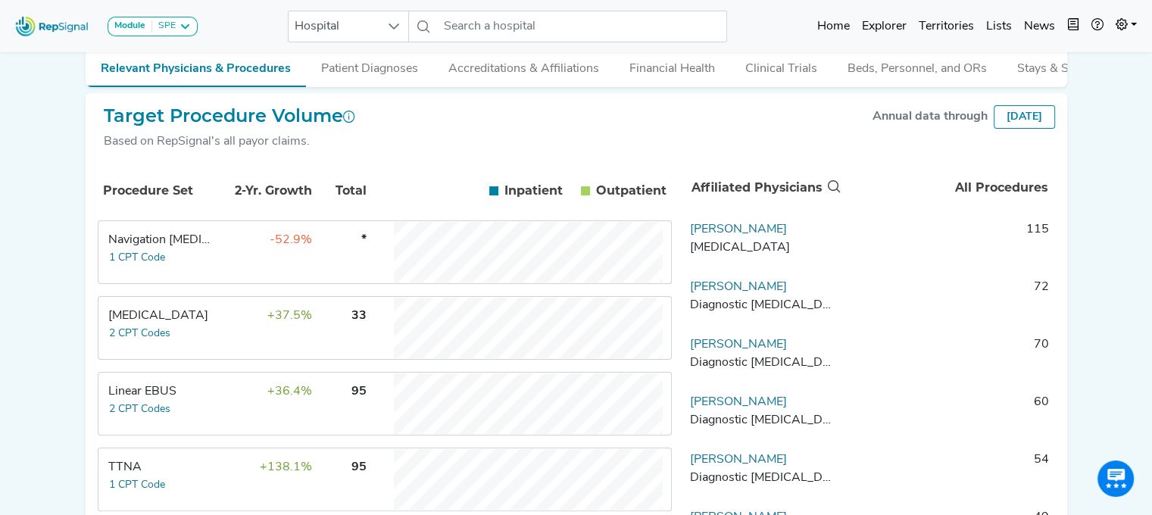
scroll to position [215, 0]
click at [702, 235] on link "[PERSON_NAME]" at bounding box center [738, 229] width 97 height 12
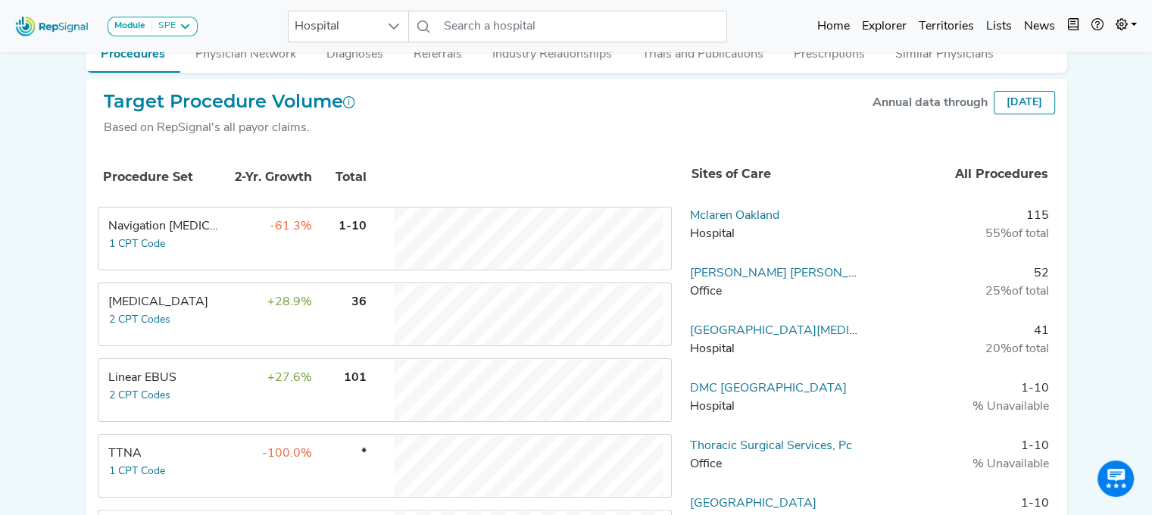
scroll to position [453, 0]
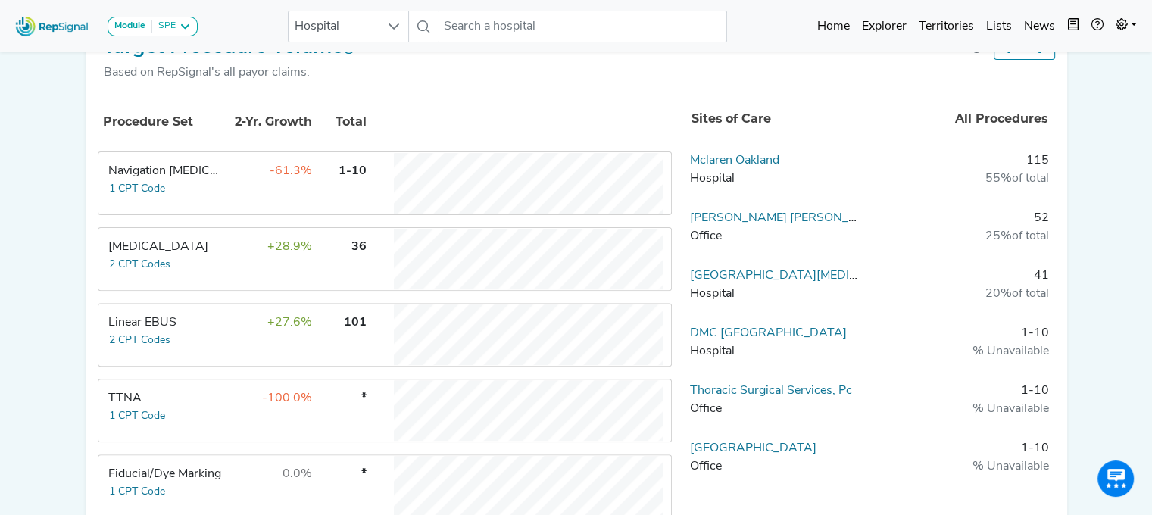
click at [153, 173] on div "Navigation [MEDICAL_DATA]" at bounding box center [165, 171] width 114 height 18
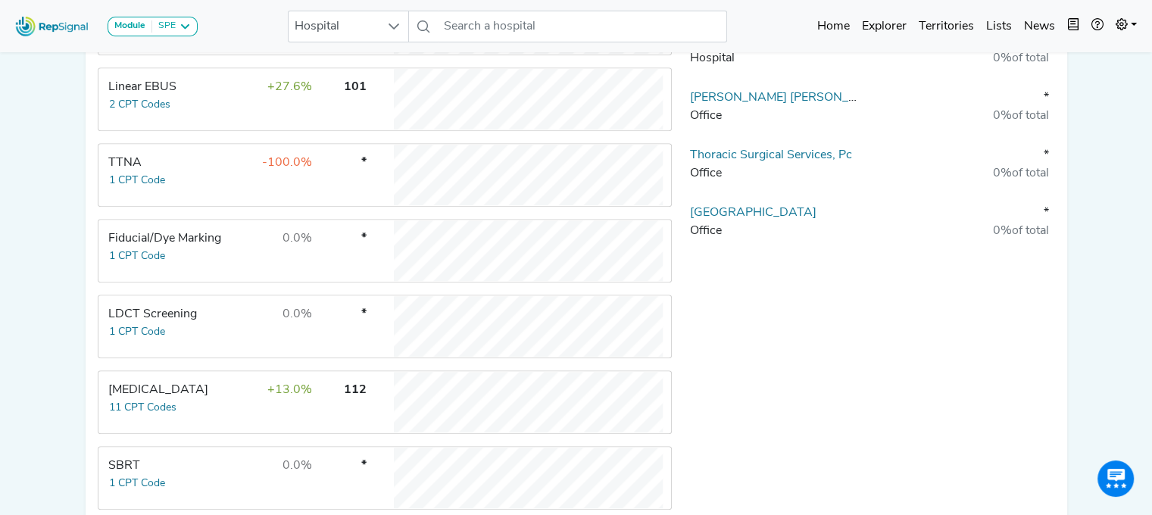
scroll to position [749, 0]
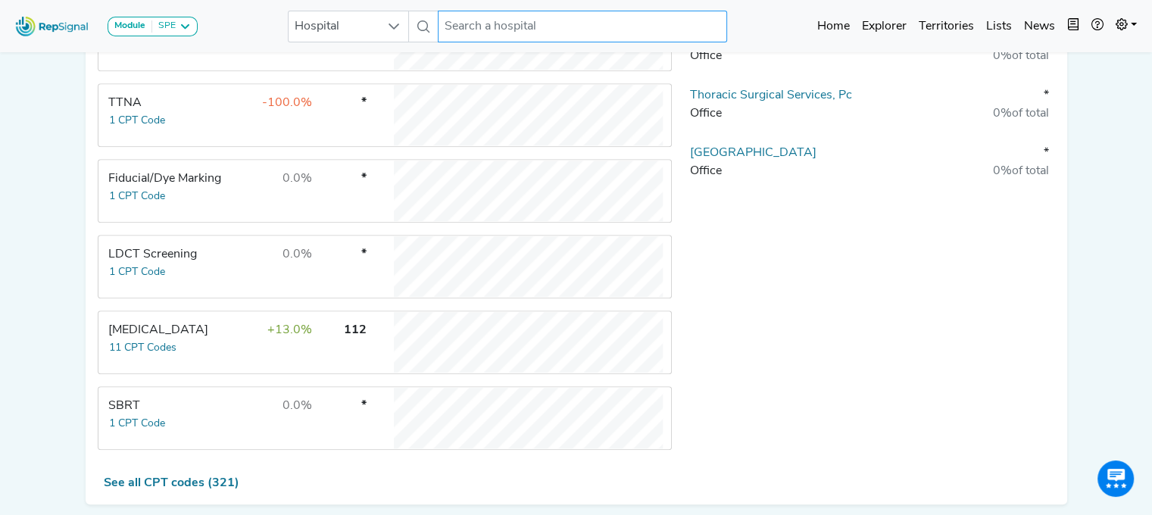
click at [505, 30] on input "text" at bounding box center [582, 27] width 289 height 32
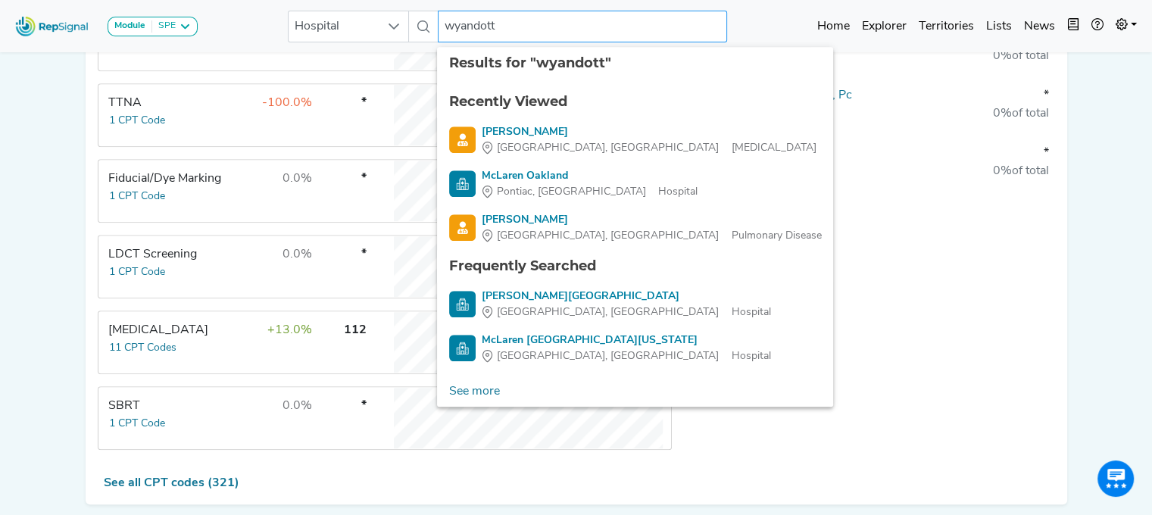
type input "wyandotte"
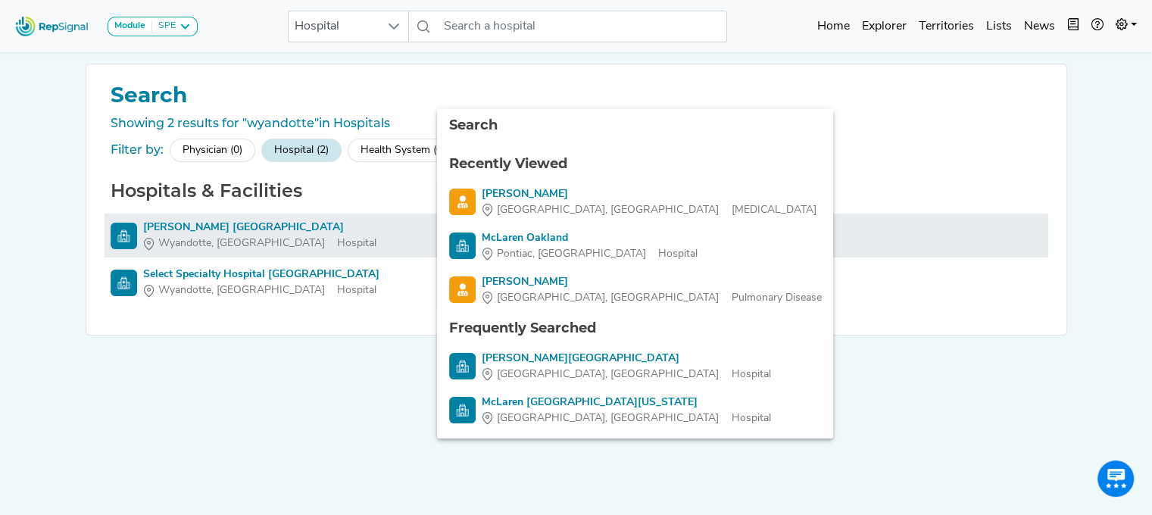
click at [182, 221] on div "[PERSON_NAME] [GEOGRAPHIC_DATA]" at bounding box center [259, 228] width 233 height 16
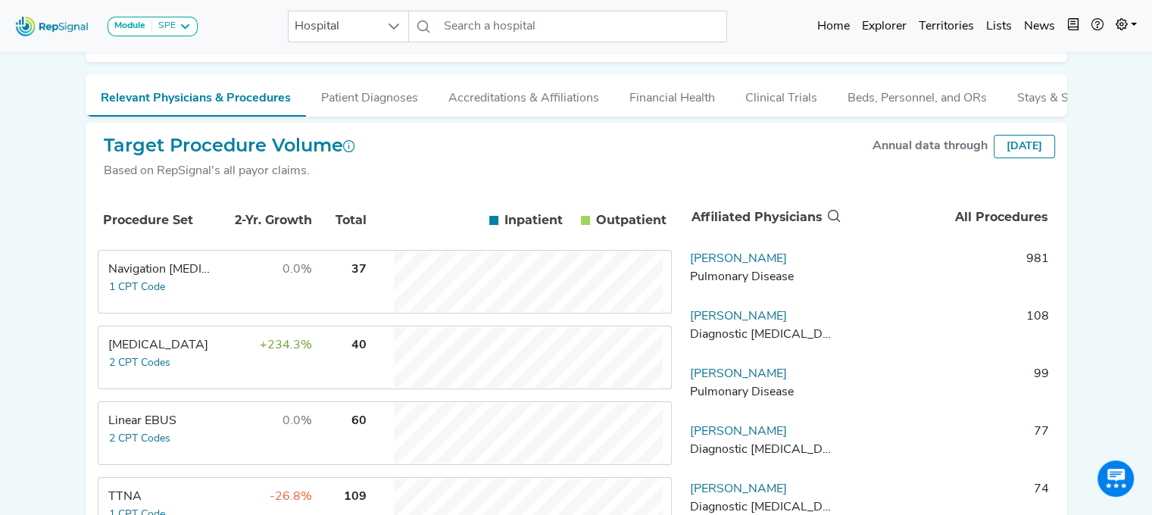
scroll to position [186, 0]
click at [176, 278] on div "Navigation [MEDICAL_DATA]" at bounding box center [160, 269] width 104 height 18
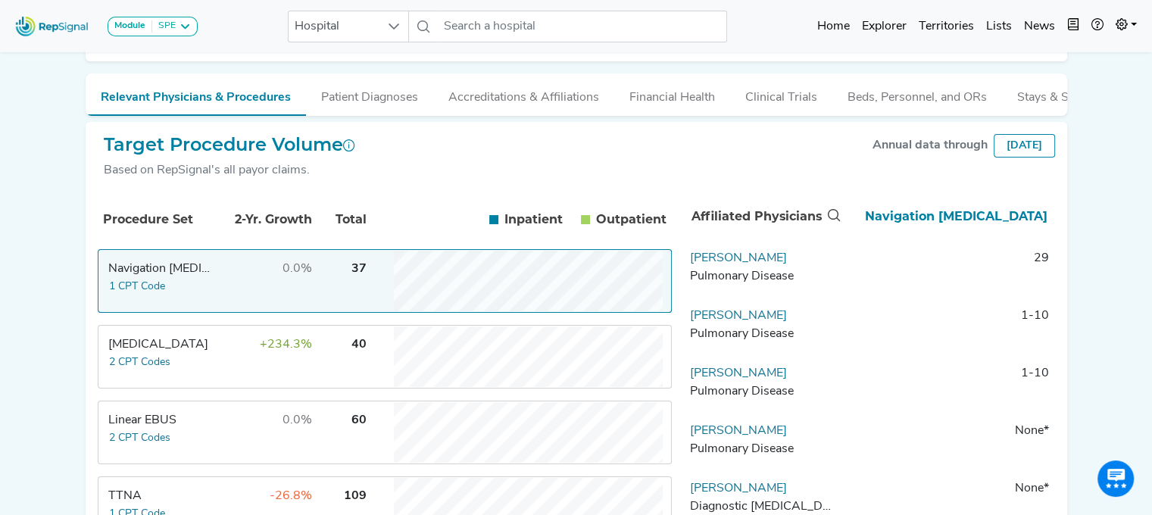
click at [140, 278] on div "Navigation [MEDICAL_DATA]" at bounding box center [160, 269] width 104 height 18
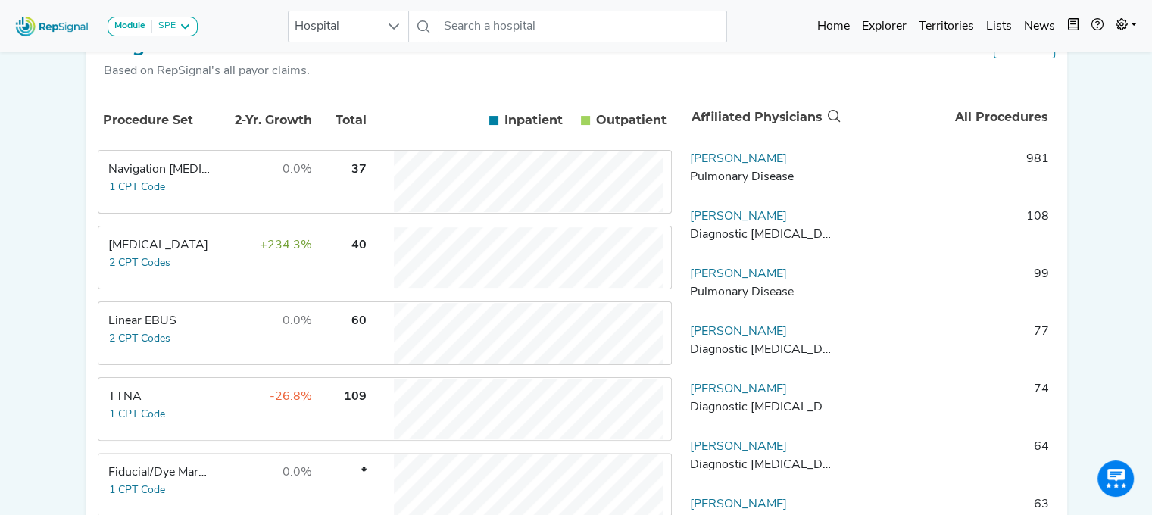
scroll to position [276, 0]
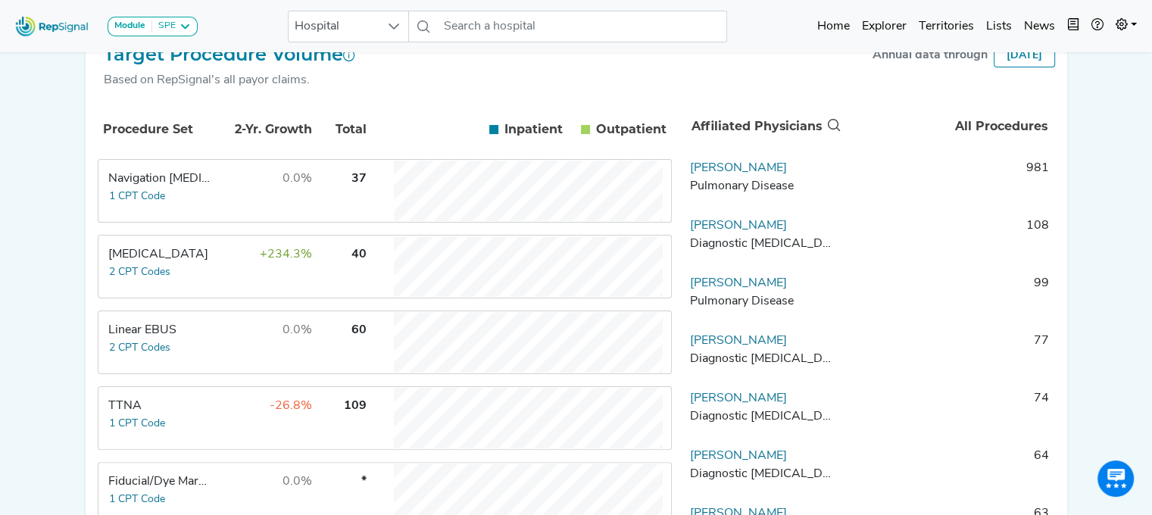
click at [143, 188] on div "Navigation [MEDICAL_DATA]" at bounding box center [160, 179] width 104 height 18
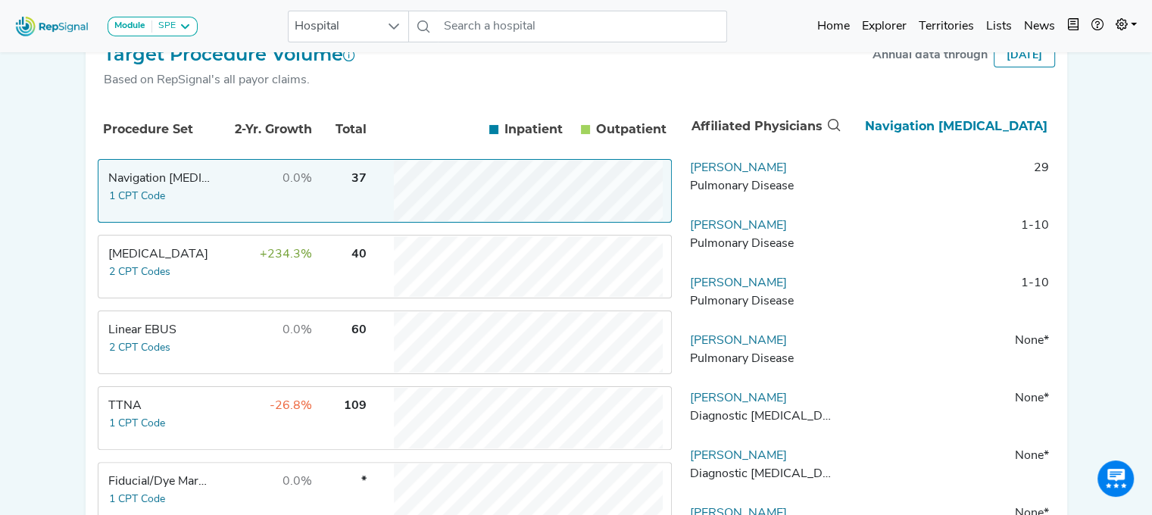
click at [143, 188] on div "Navigation [MEDICAL_DATA]" at bounding box center [160, 179] width 104 height 18
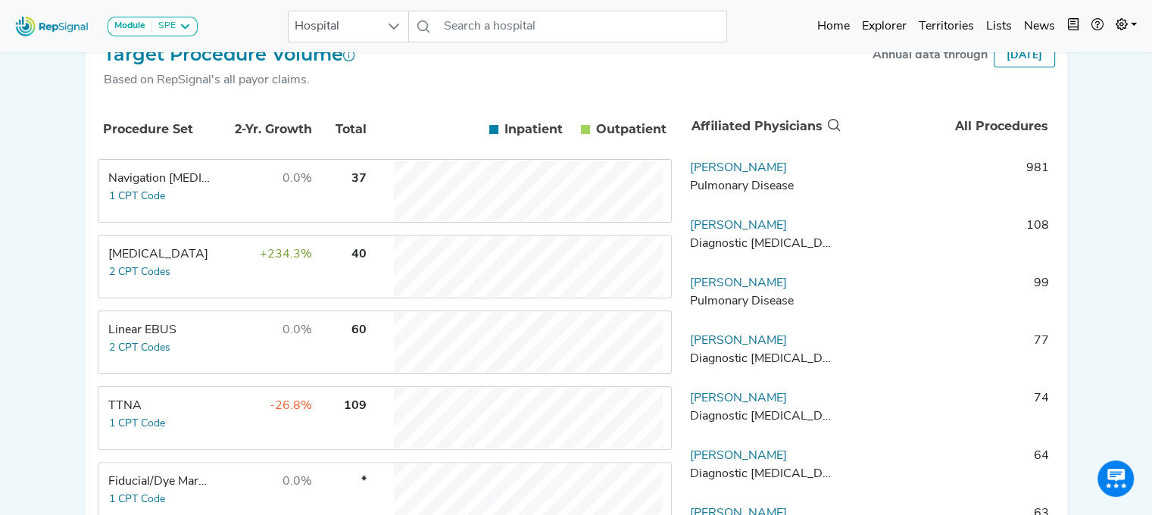
click at [143, 188] on div "Navigation [MEDICAL_DATA]" at bounding box center [160, 179] width 104 height 18
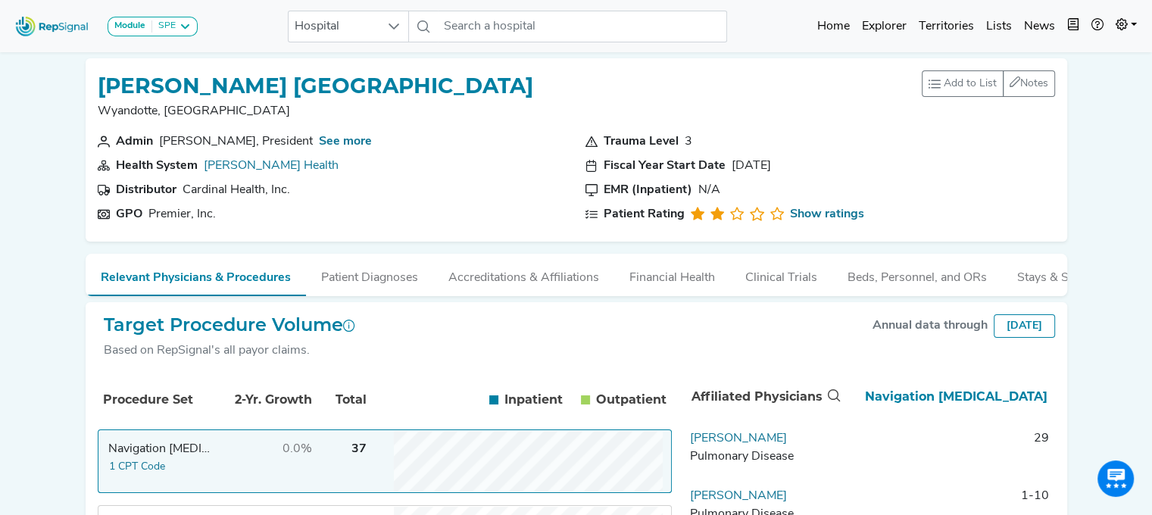
scroll to position [0, 0]
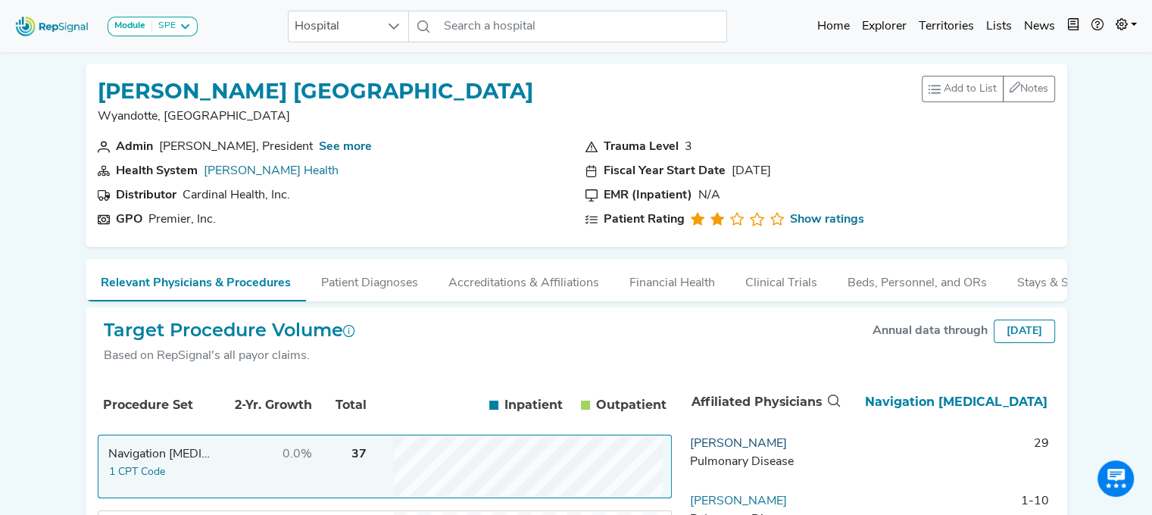
click at [720, 450] on link "[PERSON_NAME]" at bounding box center [738, 444] width 97 height 12
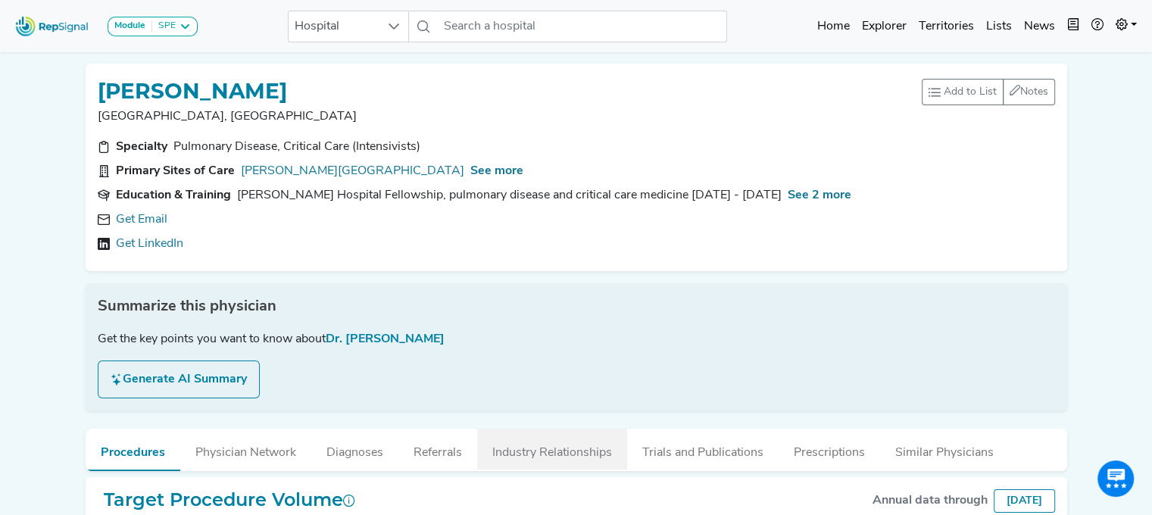
click at [524, 449] on button "Industry Relationships" at bounding box center [552, 449] width 150 height 41
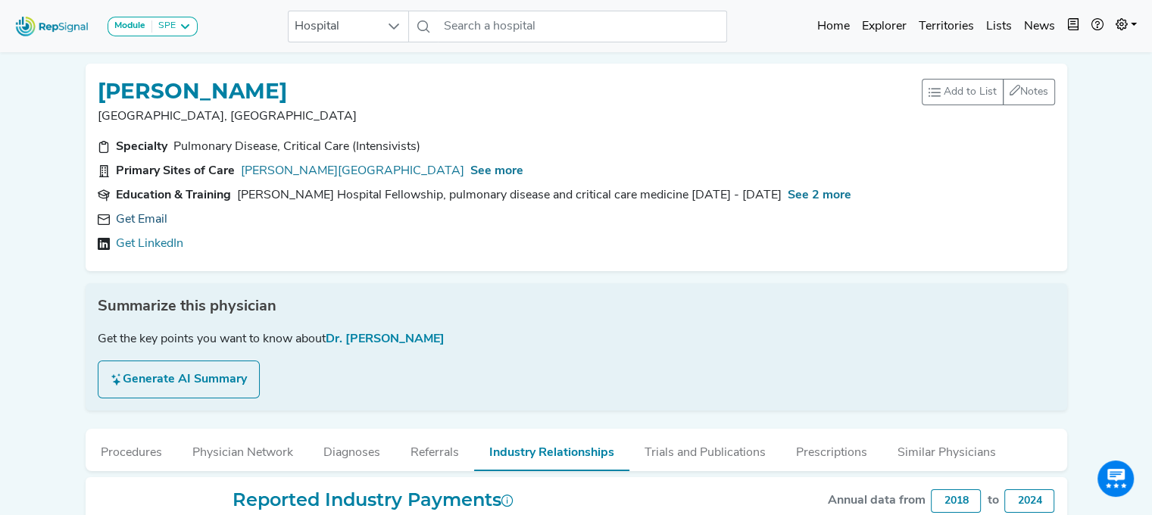
click at [142, 211] on link "Get Email" at bounding box center [142, 220] width 52 height 18
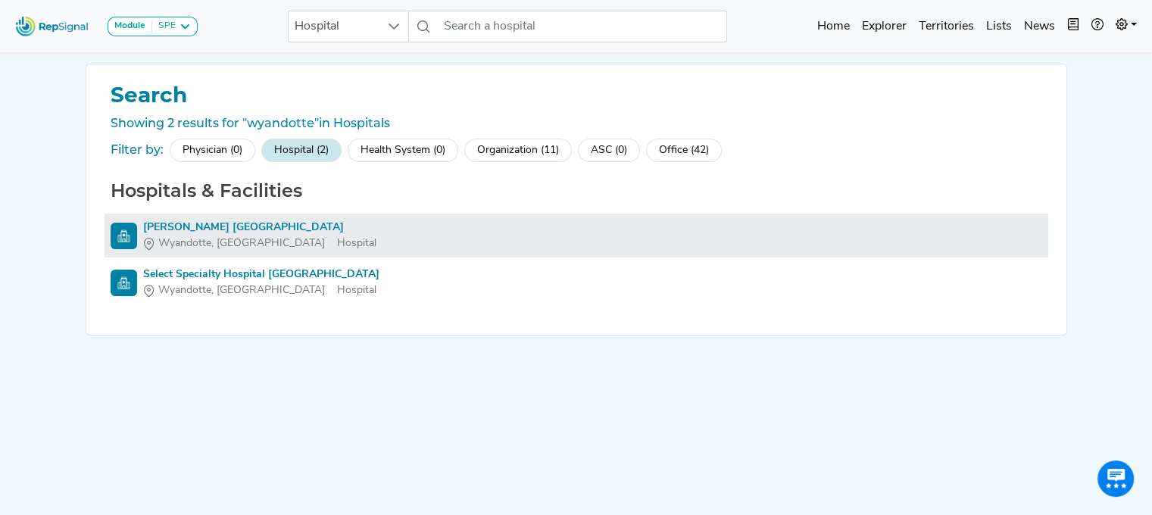
click at [230, 227] on div "[PERSON_NAME] [GEOGRAPHIC_DATA]" at bounding box center [259, 228] width 233 height 16
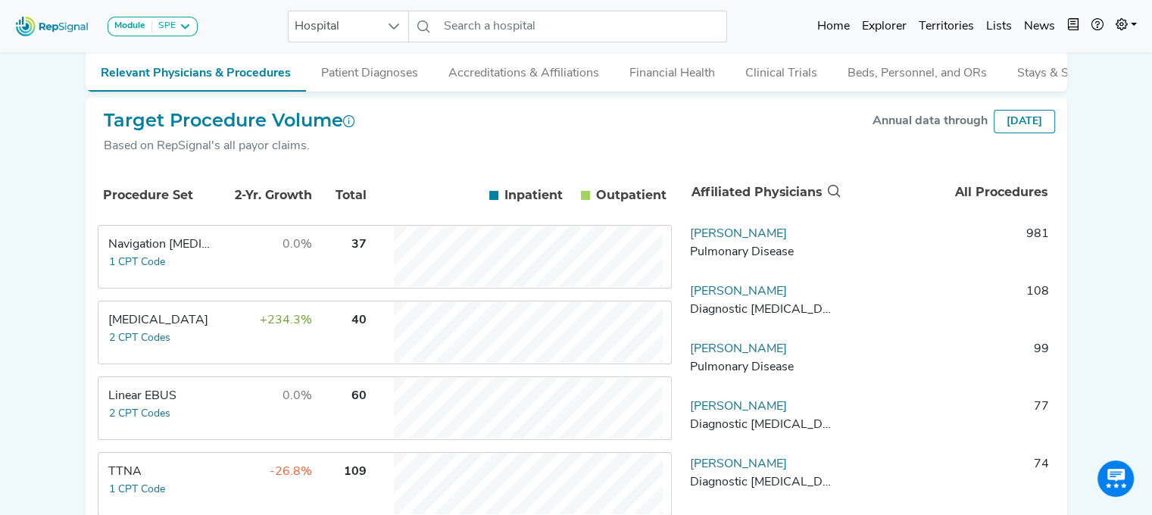
scroll to position [218, 0]
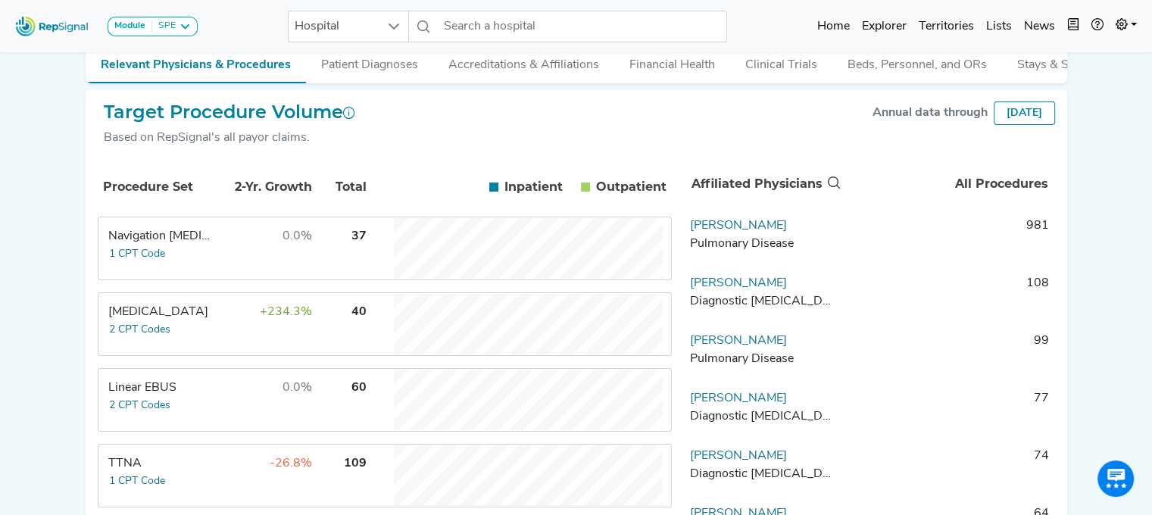
click at [149, 397] on div "Linear EBUS" at bounding box center [160, 388] width 104 height 18
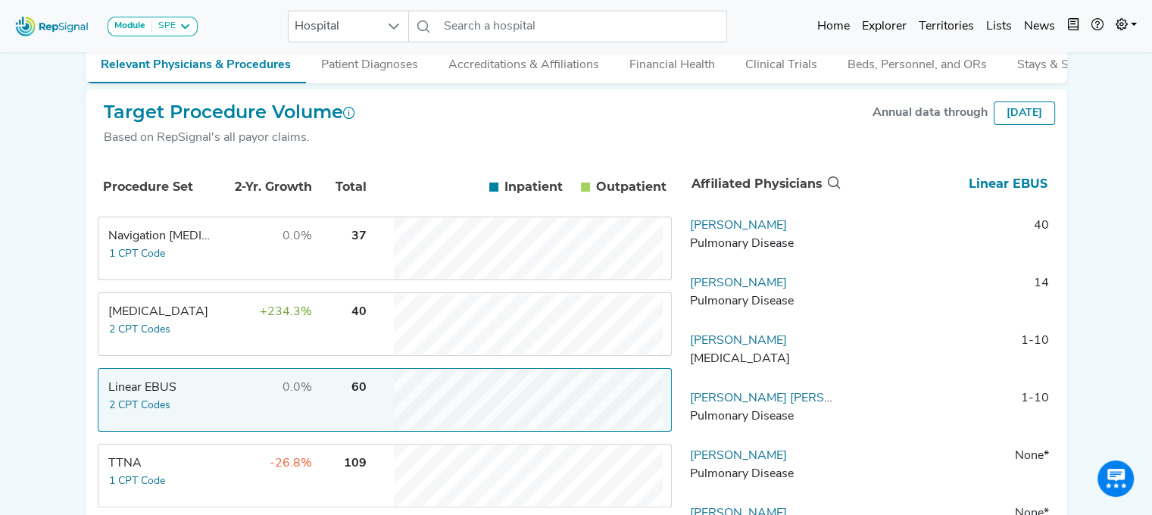
drag, startPoint x: 724, startPoint y: 239, endPoint x: 451, endPoint y: 281, distance: 276.0
click at [724, 232] on link "[PERSON_NAME]" at bounding box center [738, 226] width 97 height 12
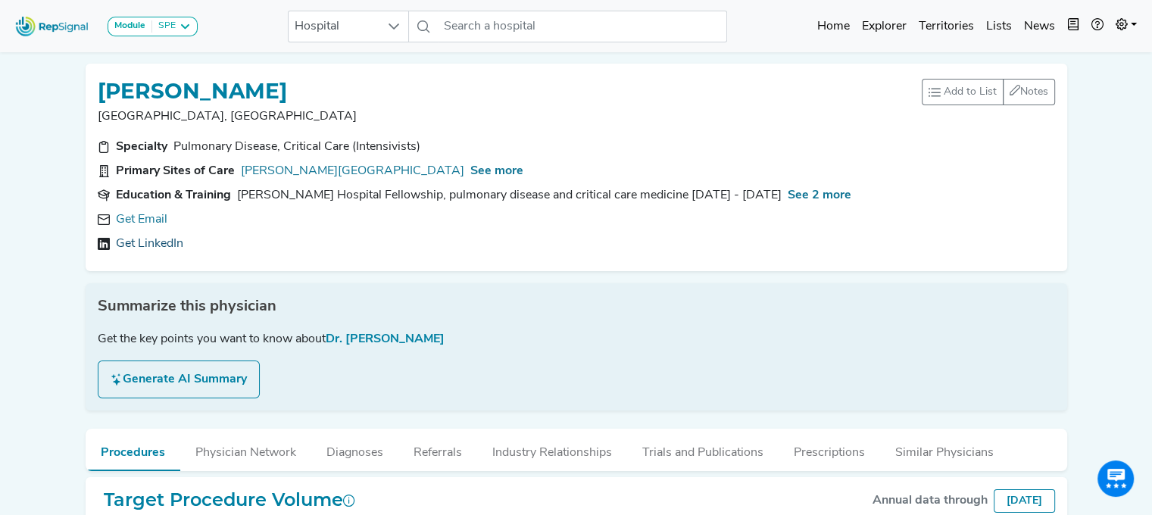
click at [154, 244] on link "Get LinkedIn" at bounding box center [149, 244] width 67 height 18
click at [470, 166] on span "See more" at bounding box center [496, 171] width 53 height 12
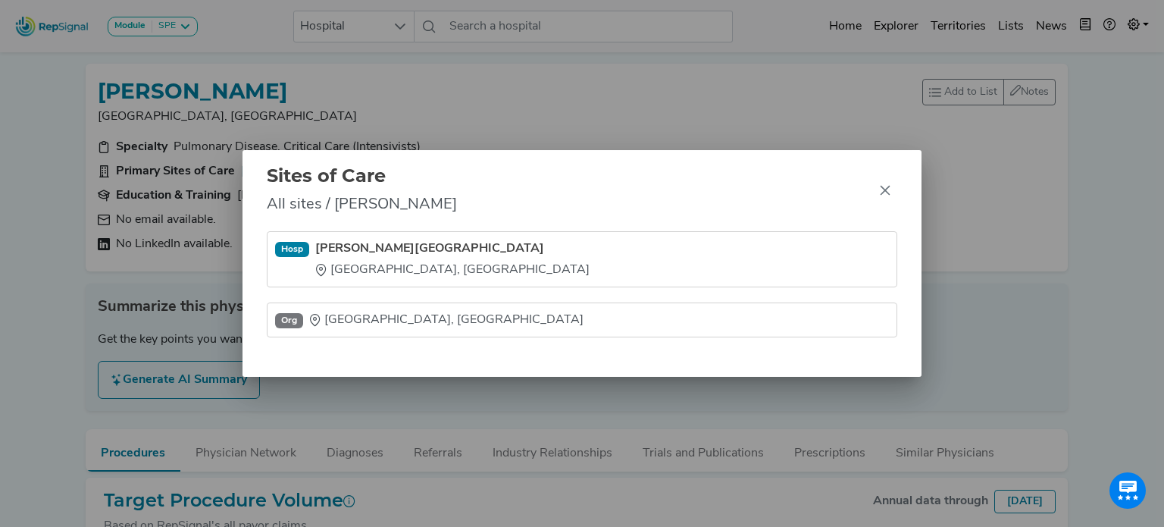
click at [328, 76] on div "Sites of Care All sites / [PERSON_NAME] [GEOGRAPHIC_DATA][PERSON_NAME] [GEOGRAP…" at bounding box center [582, 263] width 1164 height 527
click at [368, 127] on div "Sites of Care All sites / [PERSON_NAME] [GEOGRAPHIC_DATA][PERSON_NAME] [GEOGRAP…" at bounding box center [582, 263] width 1164 height 527
click at [877, 188] on button "Close" at bounding box center [885, 190] width 24 height 24
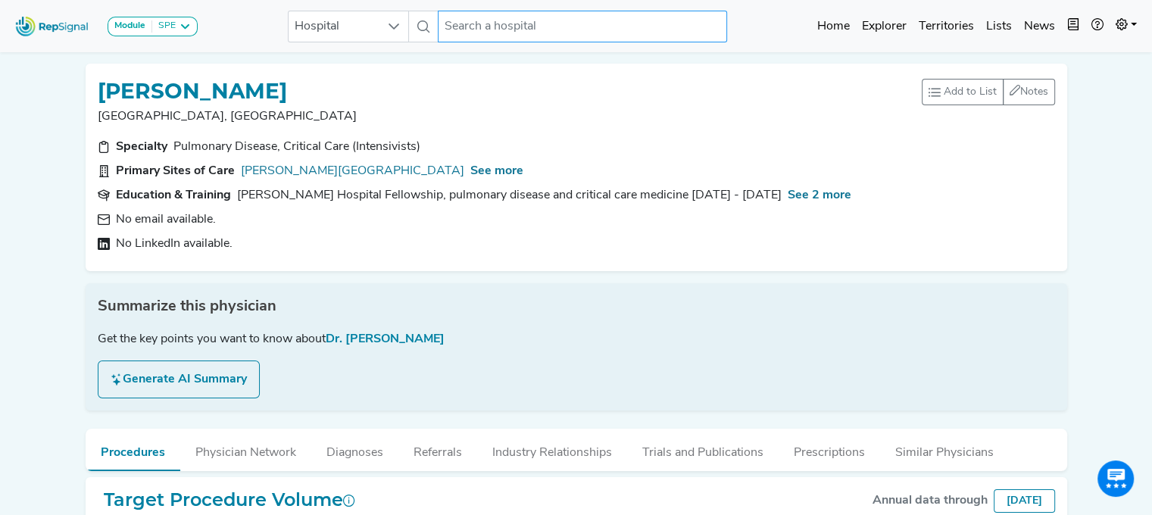
click at [471, 20] on input "text" at bounding box center [582, 27] width 289 height 32
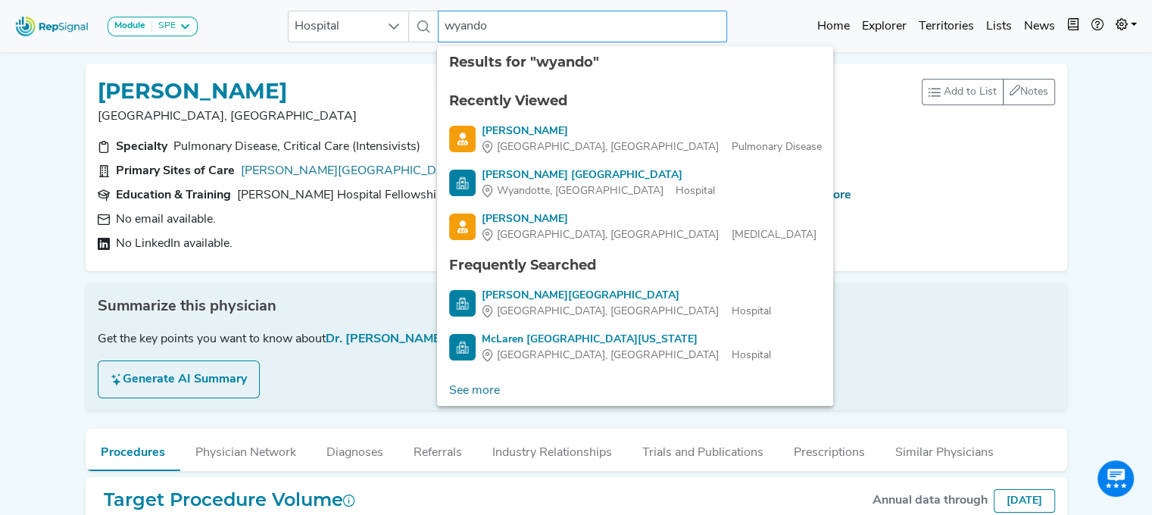
type input "wyandot"
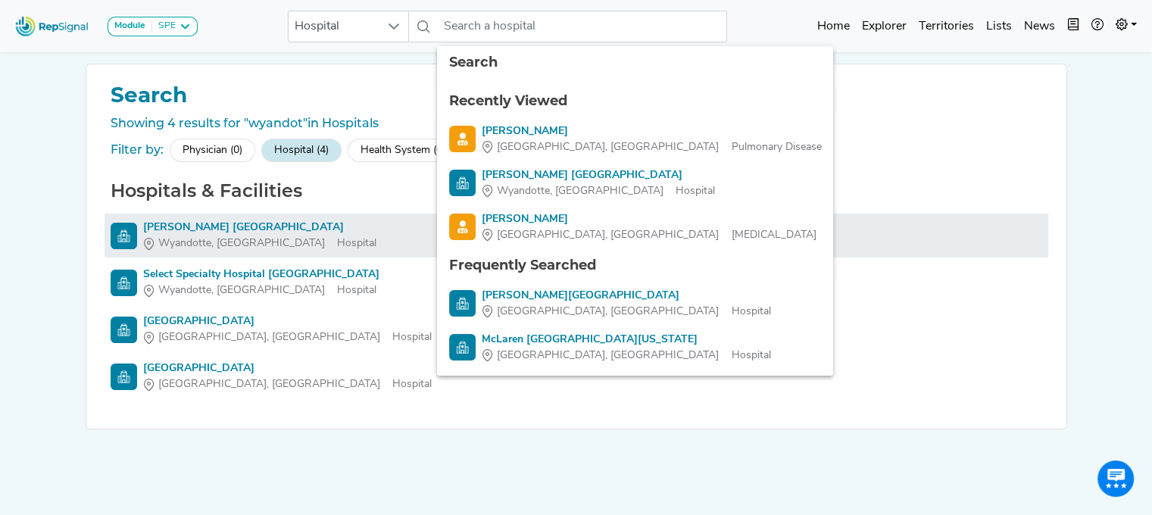
click at [242, 223] on div "[PERSON_NAME] [GEOGRAPHIC_DATA]" at bounding box center [259, 228] width 233 height 16
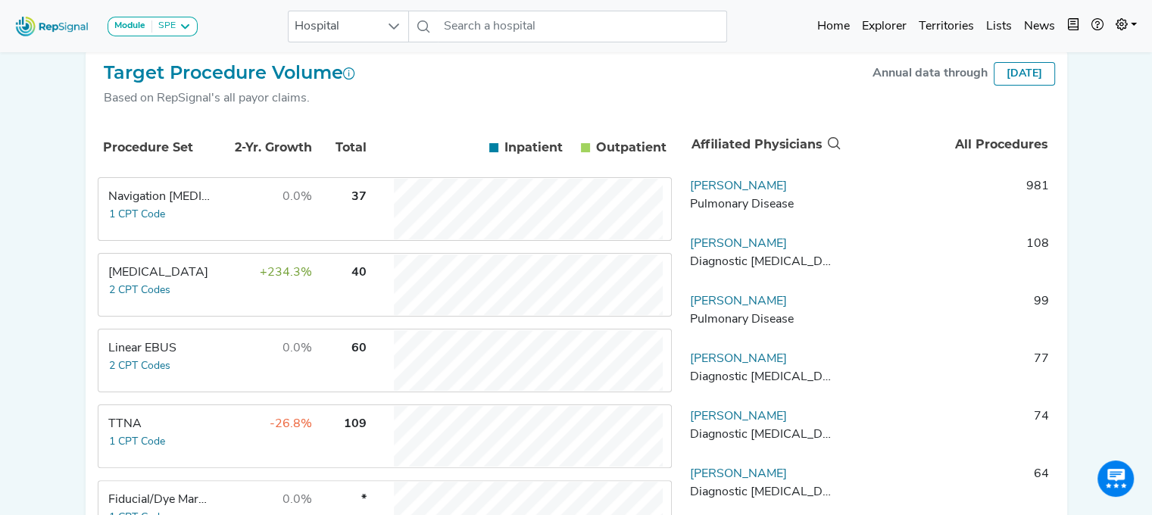
scroll to position [291, 0]
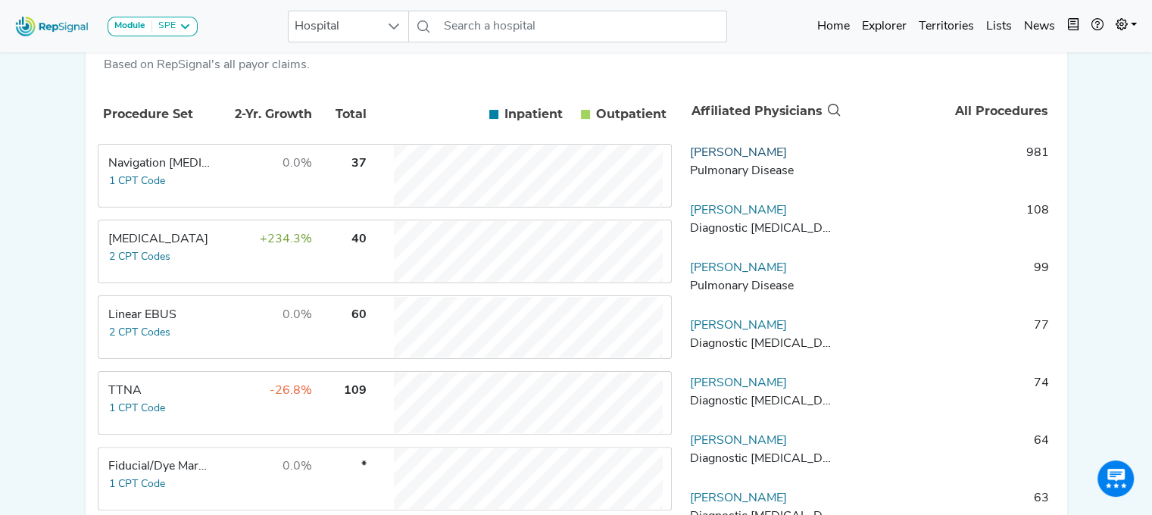
drag, startPoint x: 792, startPoint y: 160, endPoint x: 696, endPoint y: 161, distance: 95.5
click at [696, 161] on td "[PERSON_NAME] Pulmonary Disease" at bounding box center [763, 166] width 159 height 45
click at [709, 159] on link "[PERSON_NAME]" at bounding box center [738, 153] width 97 height 12
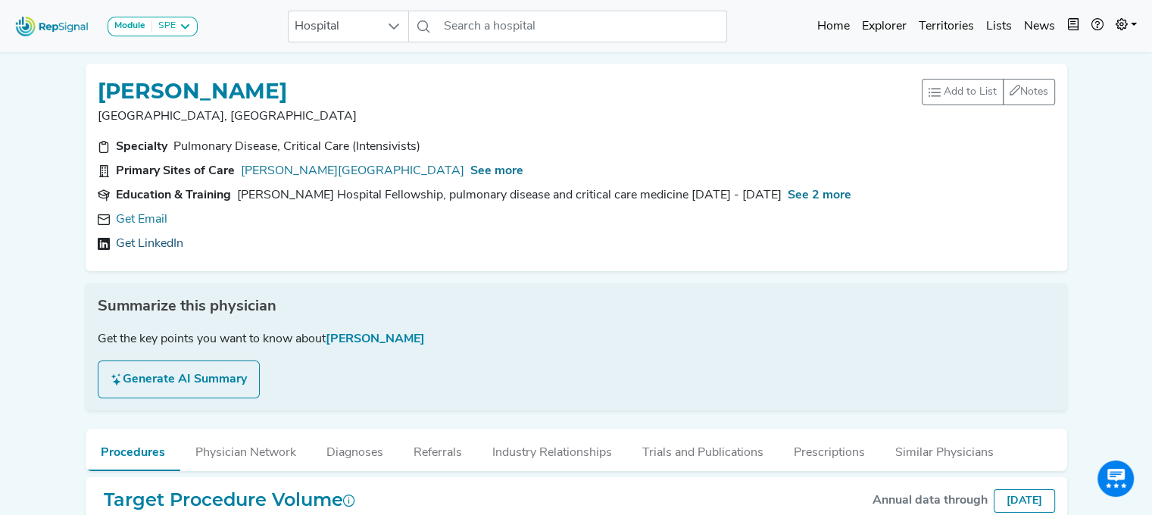
click at [158, 242] on link "Get LinkedIn" at bounding box center [149, 244] width 67 height 18
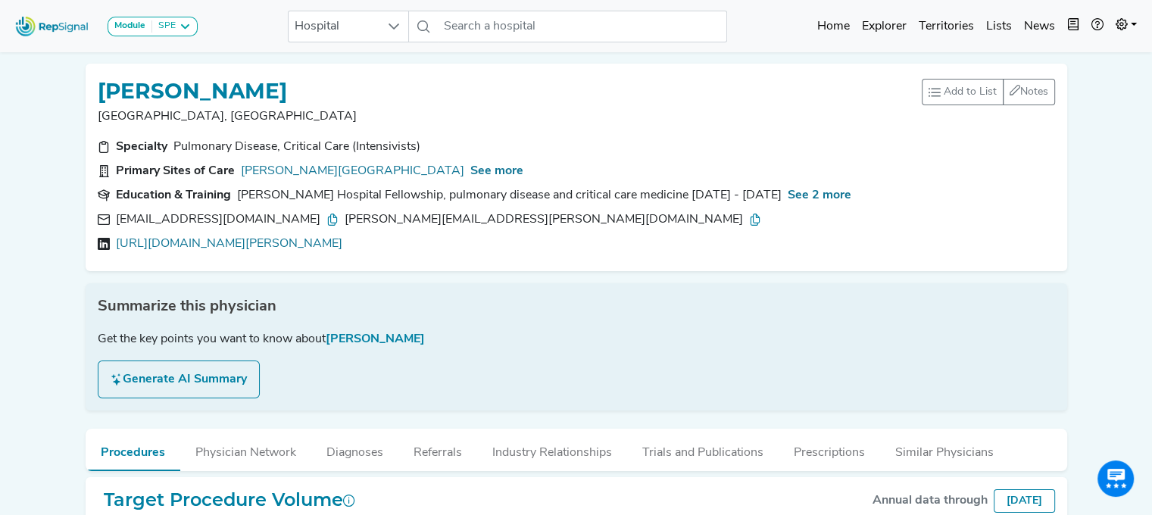
click at [255, 233] on div "[EMAIL_ADDRESS][DOMAIN_NAME] [PERSON_NAME][DOMAIN_NAME][EMAIL_ADDRESS][PERSON_N…" at bounding box center [577, 232] width 958 height 42
click at [256, 240] on link "[URL][DOMAIN_NAME][PERSON_NAME]" at bounding box center [229, 244] width 227 height 18
click at [449, 22] on input "text" at bounding box center [582, 27] width 289 height 32
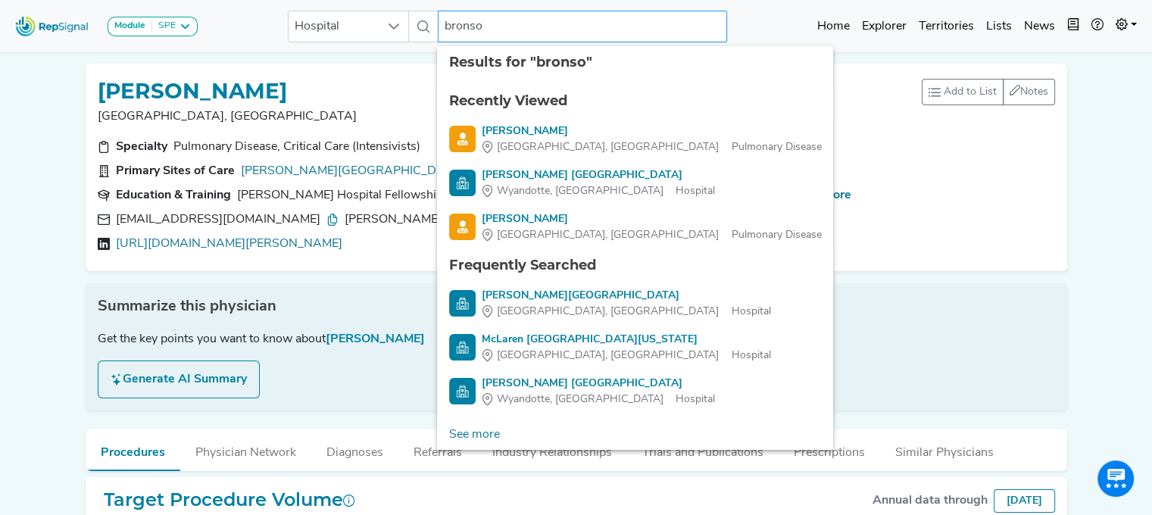
type input "[PERSON_NAME]"
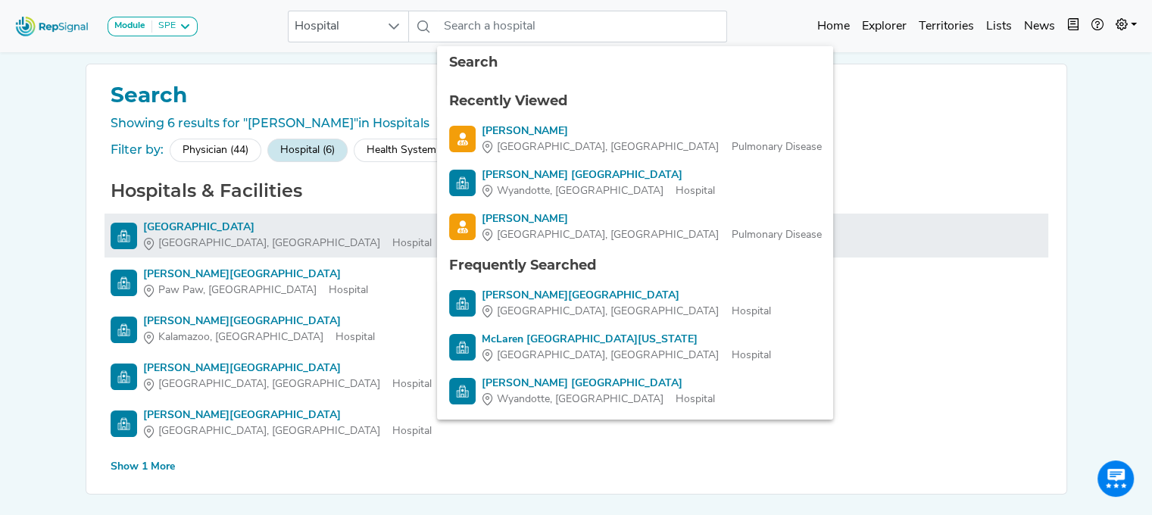
click at [182, 225] on div "[GEOGRAPHIC_DATA]" at bounding box center [287, 228] width 289 height 16
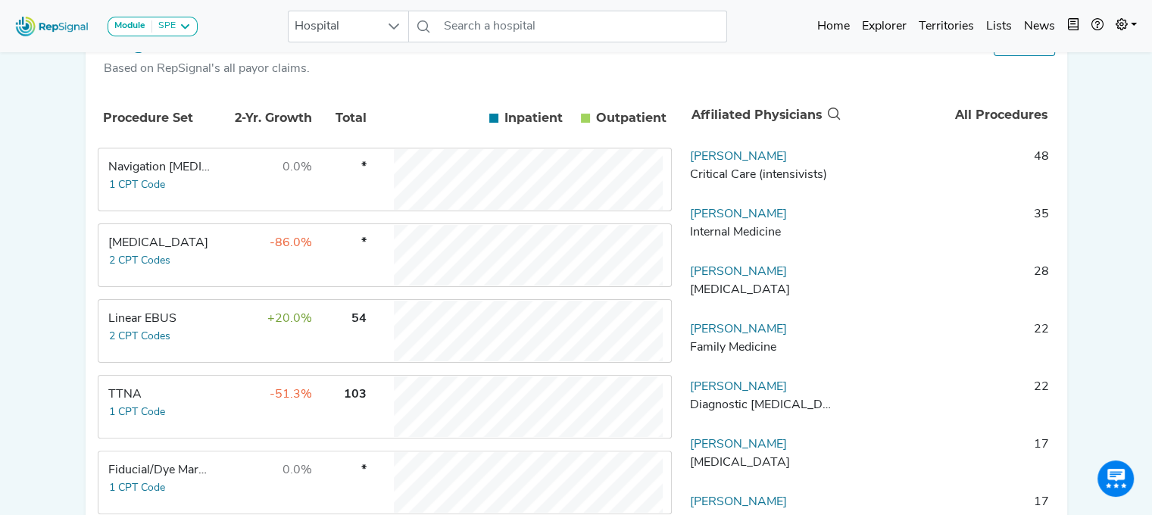
scroll to position [289, 0]
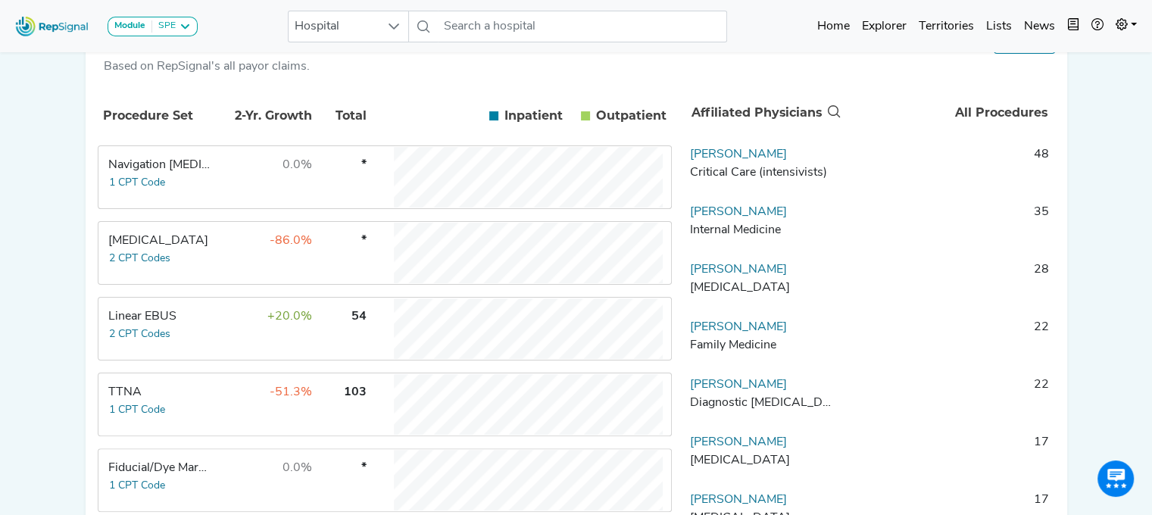
click at [151, 323] on div "Linear EBUS" at bounding box center [160, 317] width 104 height 18
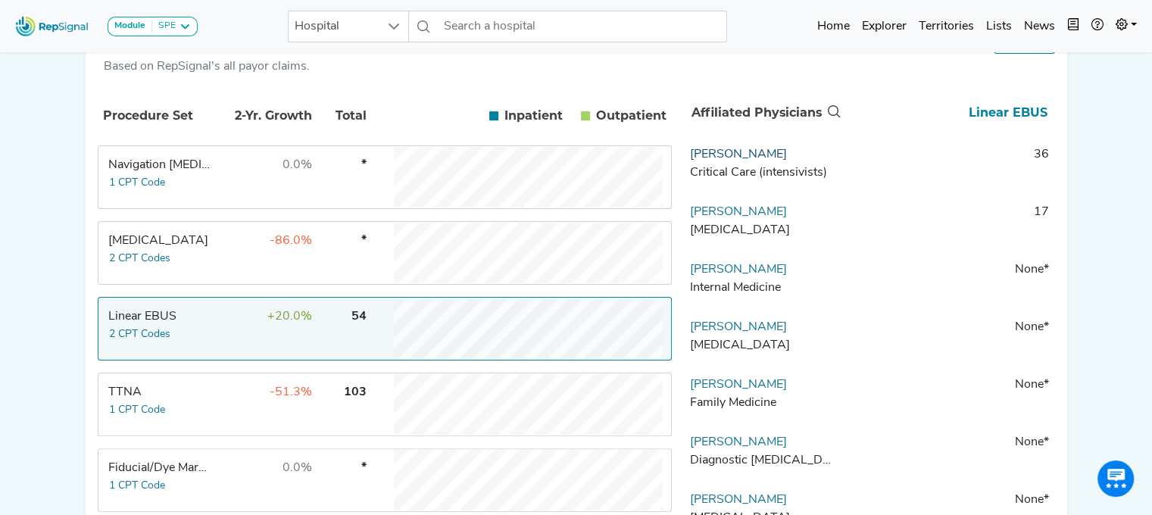
click at [712, 161] on link "[PERSON_NAME]" at bounding box center [738, 154] width 97 height 12
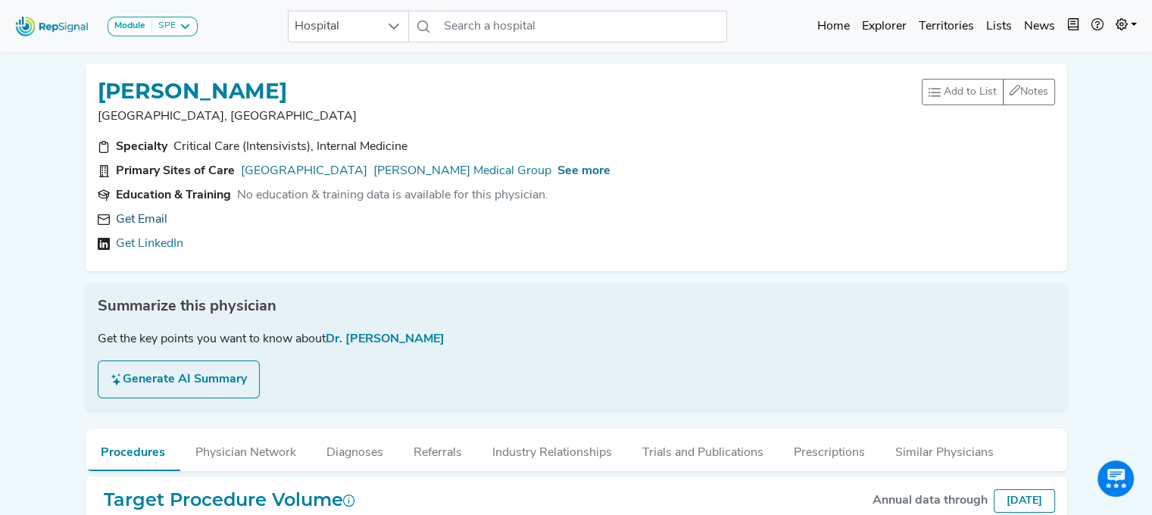
click at [146, 221] on link "Get Email" at bounding box center [142, 220] width 52 height 18
click at [588, 171] on span "See more" at bounding box center [584, 171] width 53 height 12
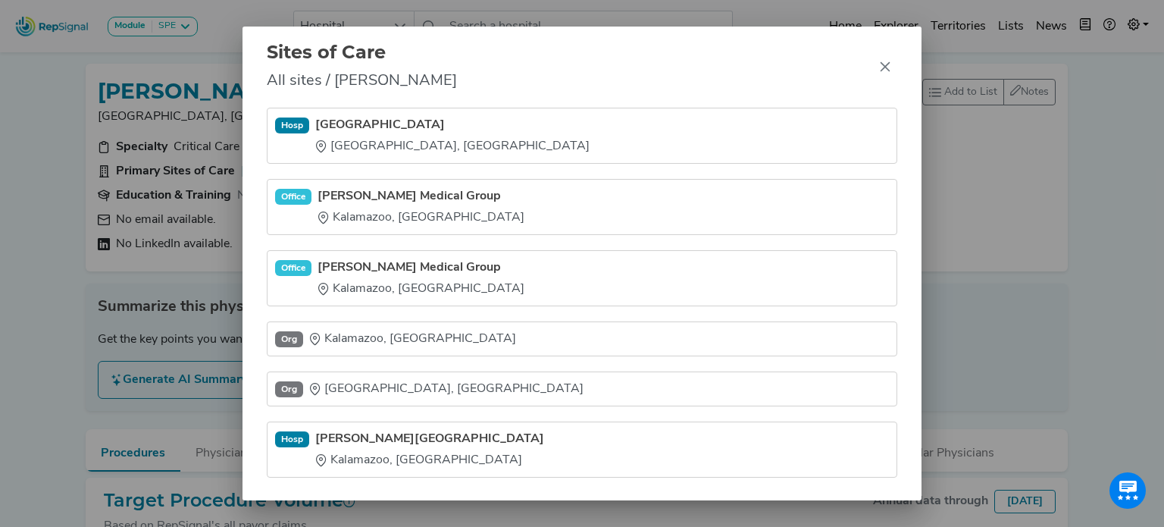
click at [64, 133] on div "Sites of Care All sites / [PERSON_NAME] Hosp [PERSON_NAME][GEOGRAPHIC_DATA] [GE…" at bounding box center [582, 263] width 1164 height 527
click at [878, 67] on button "Close" at bounding box center [885, 67] width 24 height 24
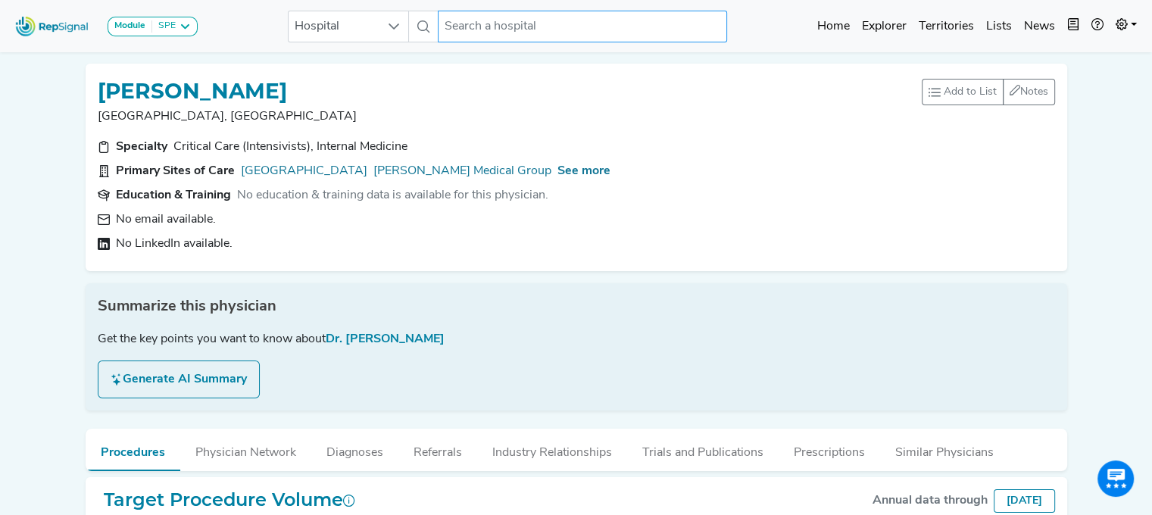
click at [488, 31] on input "text" at bounding box center [582, 27] width 289 height 32
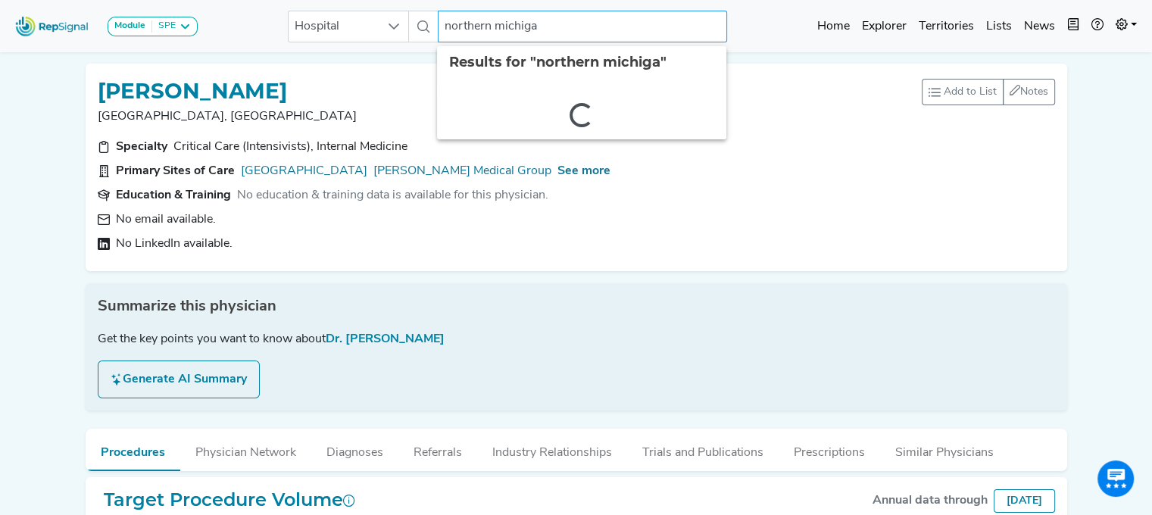
type input "northern [US_STATE]"
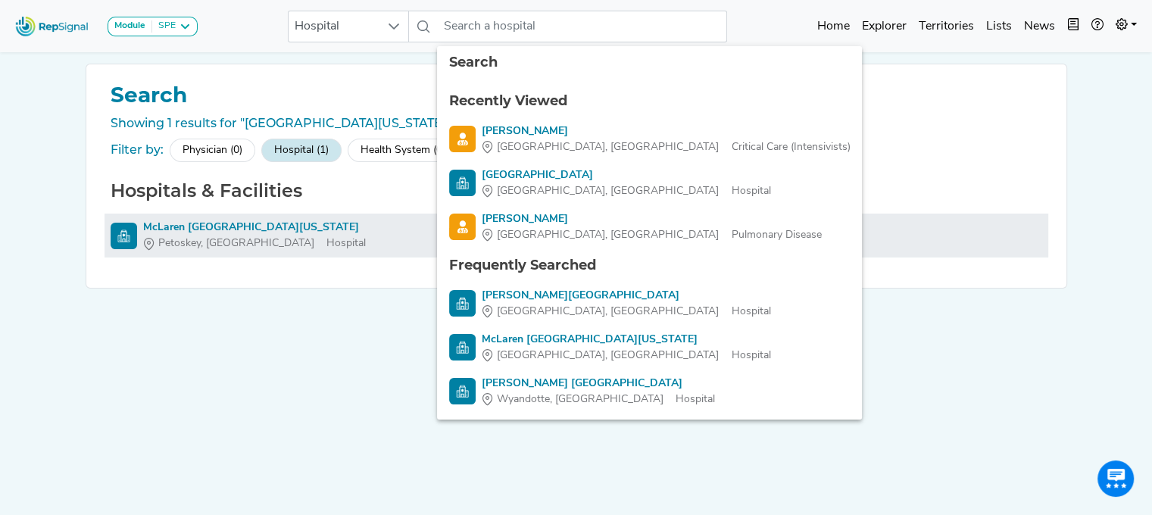
click at [259, 226] on div "McLaren [GEOGRAPHIC_DATA][US_STATE]" at bounding box center [254, 228] width 223 height 16
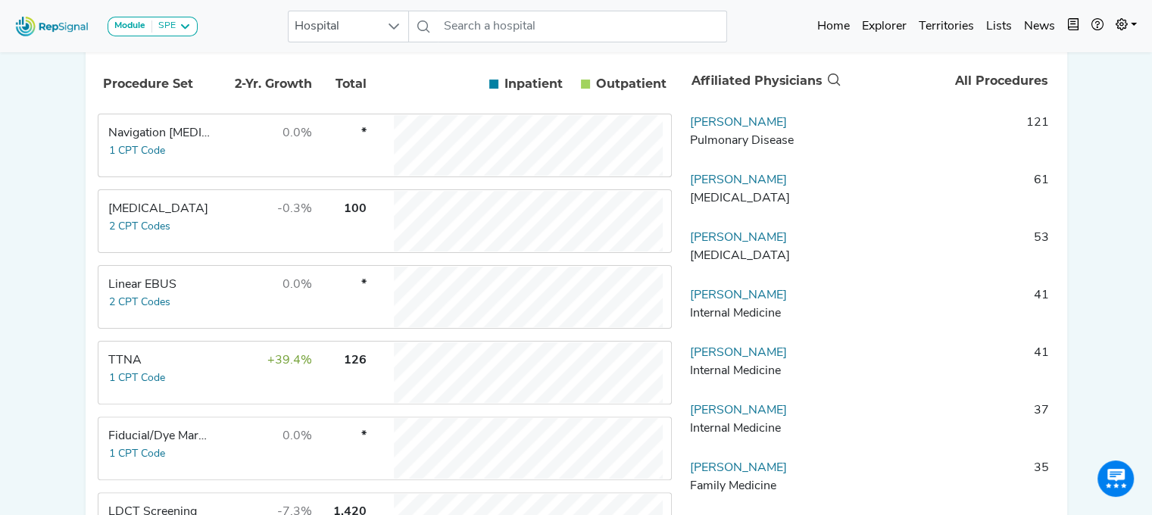
scroll to position [344, 0]
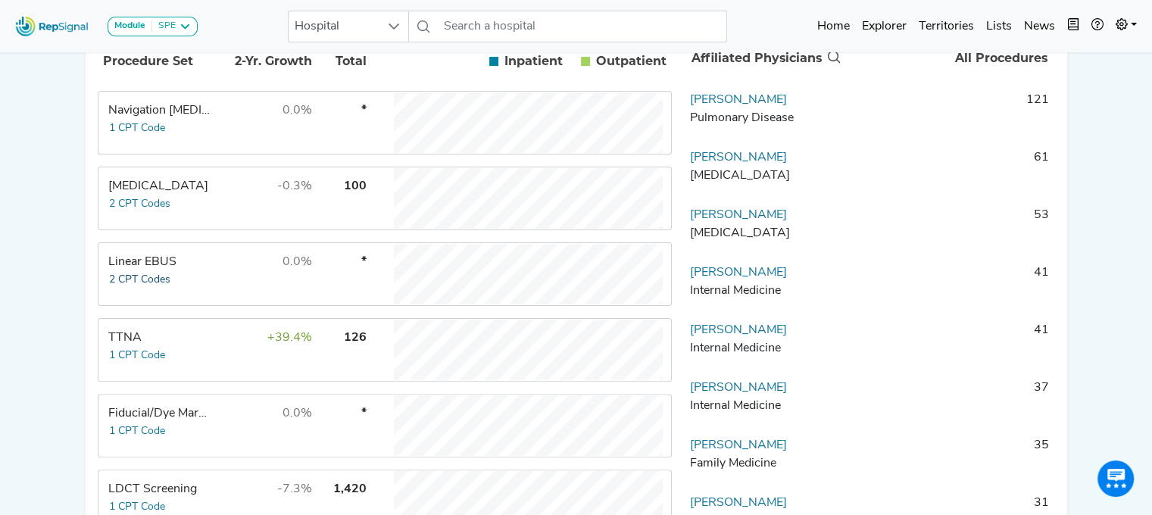
click at [148, 284] on button "2 CPT Codes" at bounding box center [139, 279] width 63 height 17
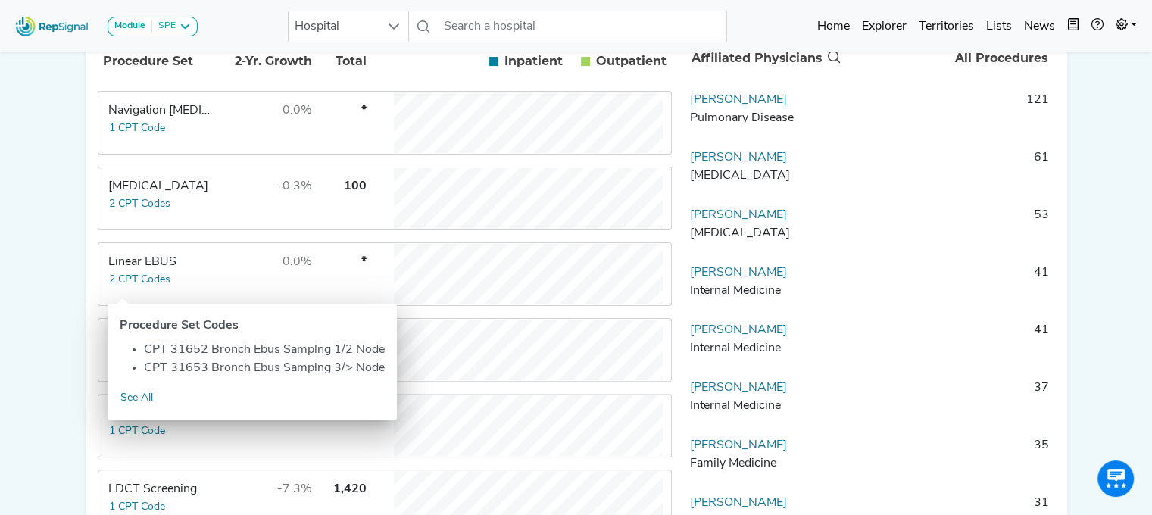
click at [29, 205] on div "Module SPE [MEDICAL_DATA] Disposable Bronchoscope SBRT SPE TTNA [MEDICAL_DATA] …" at bounding box center [576, 216] width 1152 height 1120
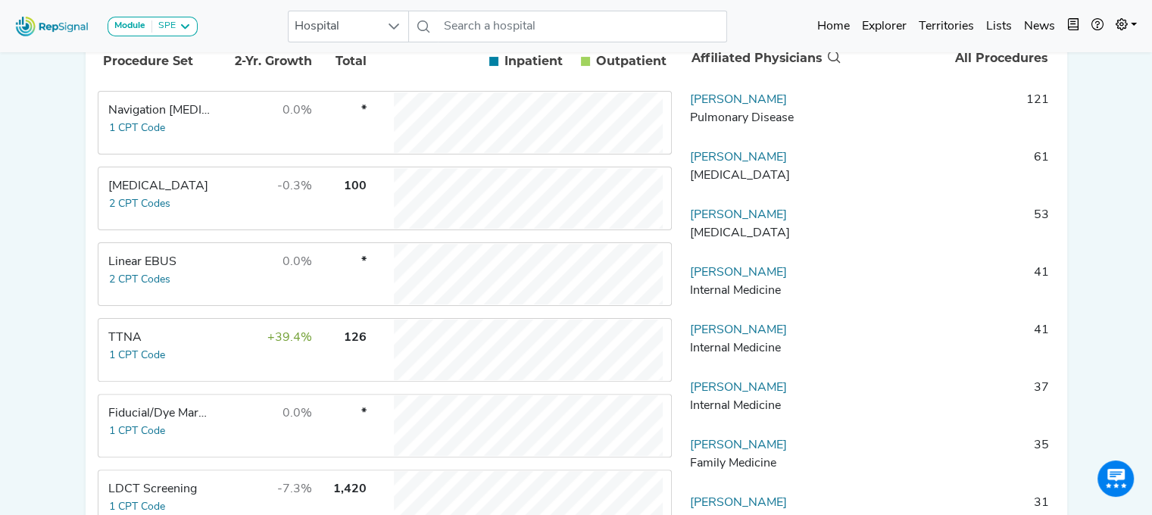
click at [152, 195] on div "[MEDICAL_DATA]" at bounding box center [160, 186] width 104 height 18
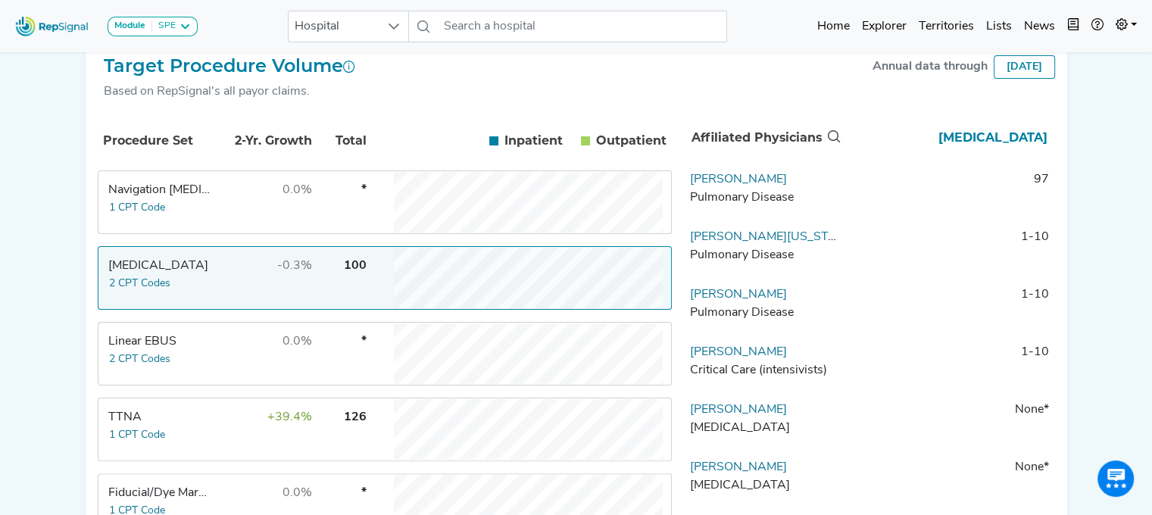
scroll to position [290, 0]
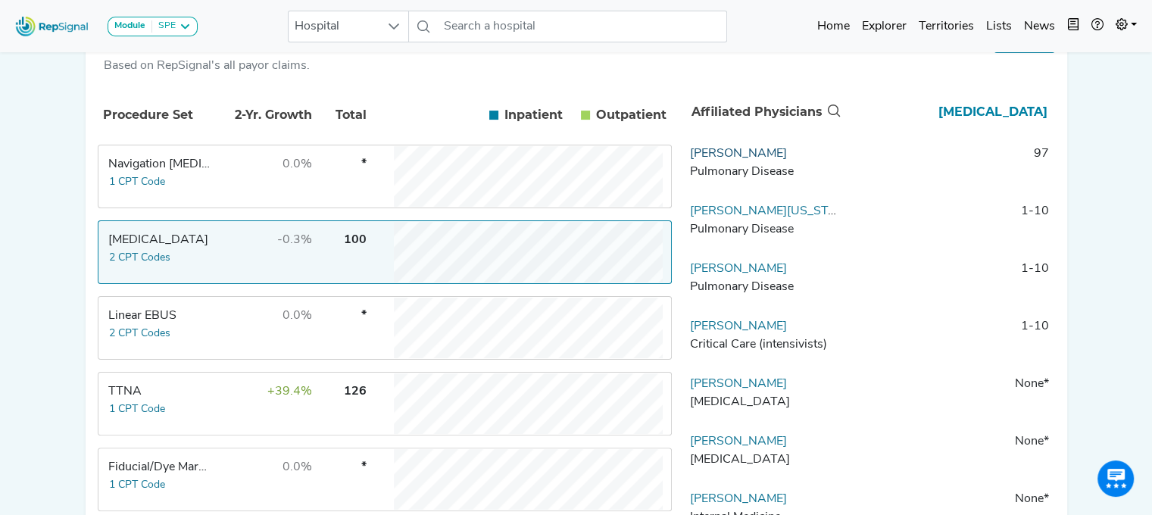
click at [720, 160] on link "[PERSON_NAME]" at bounding box center [738, 154] width 97 height 12
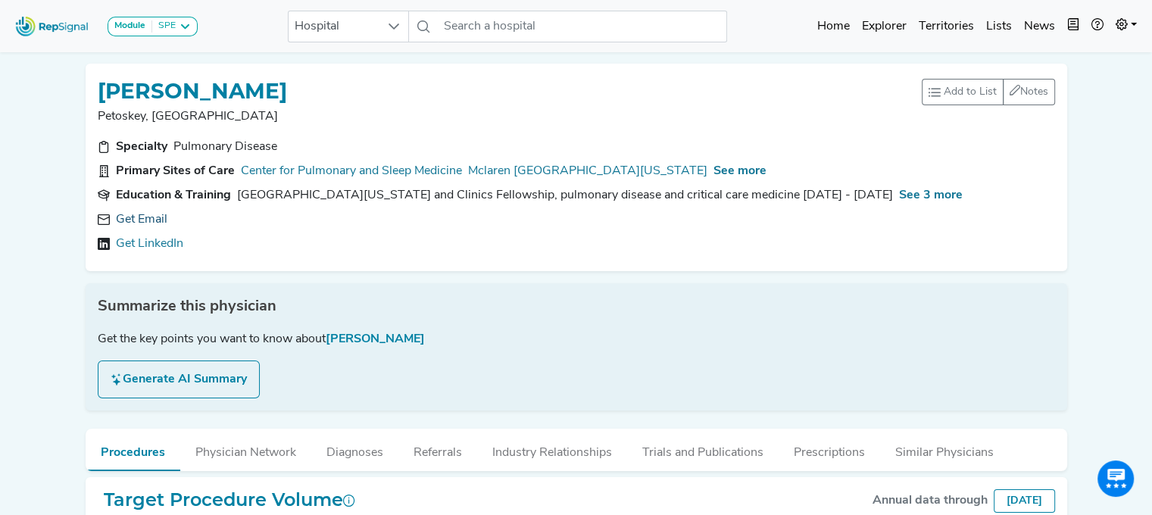
click at [144, 219] on link "Get Email" at bounding box center [142, 220] width 52 height 18
click at [274, 240] on link "[URL][DOMAIN_NAME][PERSON_NAME]" at bounding box center [229, 244] width 227 height 18
drag, startPoint x: 312, startPoint y: 87, endPoint x: 67, endPoint y: 89, distance: 244.7
copy h1 "[PERSON_NAME]"
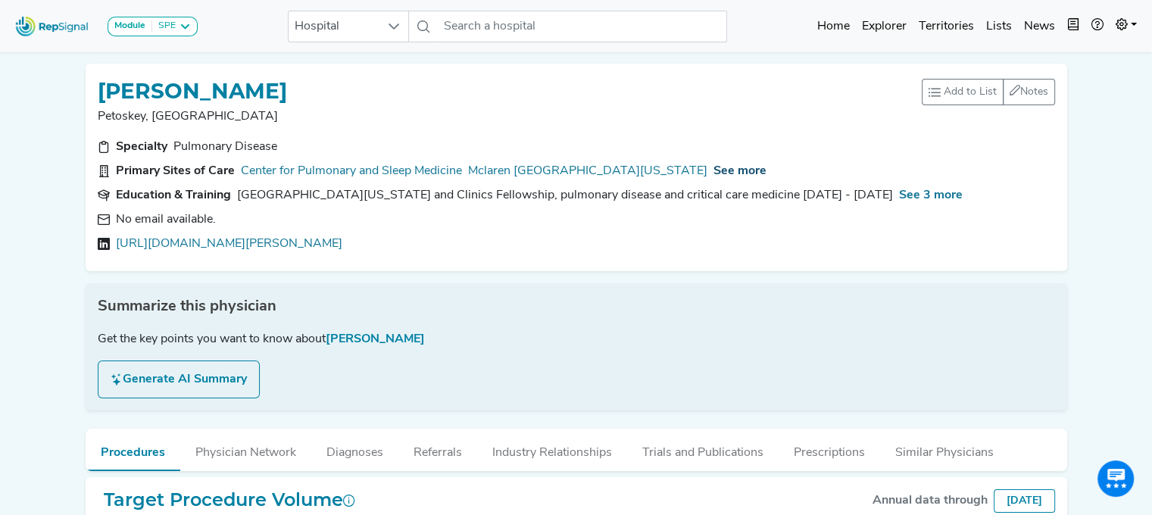
click at [714, 170] on span "See more" at bounding box center [740, 171] width 53 height 12
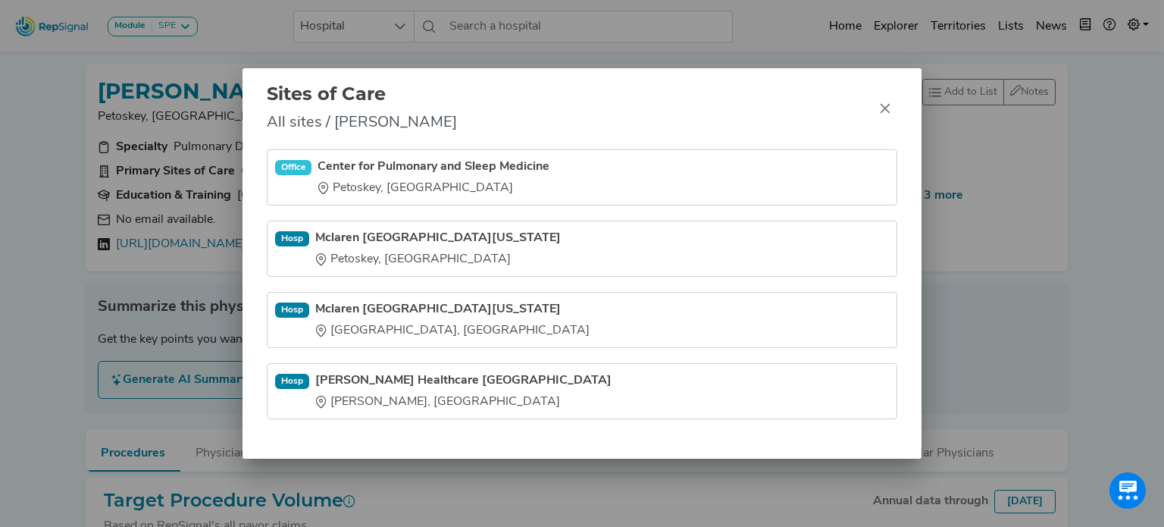
click at [513, 499] on div "Sites of Care All sites / [PERSON_NAME][GEOGRAPHIC_DATA] for Pulmonary and Slee…" at bounding box center [582, 263] width 1164 height 527
click at [91, 108] on div "Sites of Care All sites / [PERSON_NAME][GEOGRAPHIC_DATA] for Pulmonary and Slee…" at bounding box center [582, 263] width 1164 height 527
click at [377, 238] on link "Mclaren [GEOGRAPHIC_DATA][US_STATE]" at bounding box center [437, 238] width 245 height 18
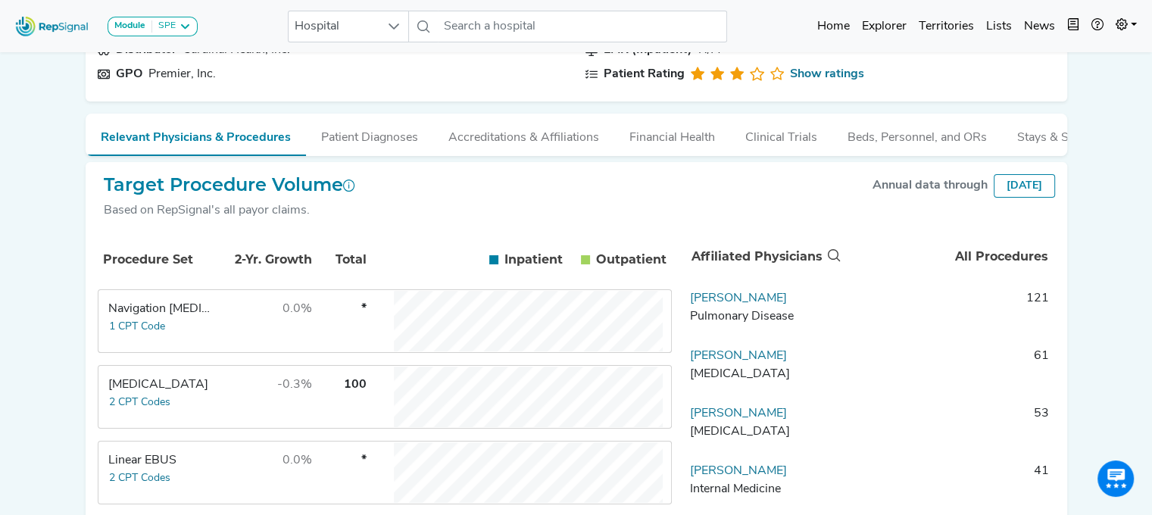
scroll to position [155, 0]
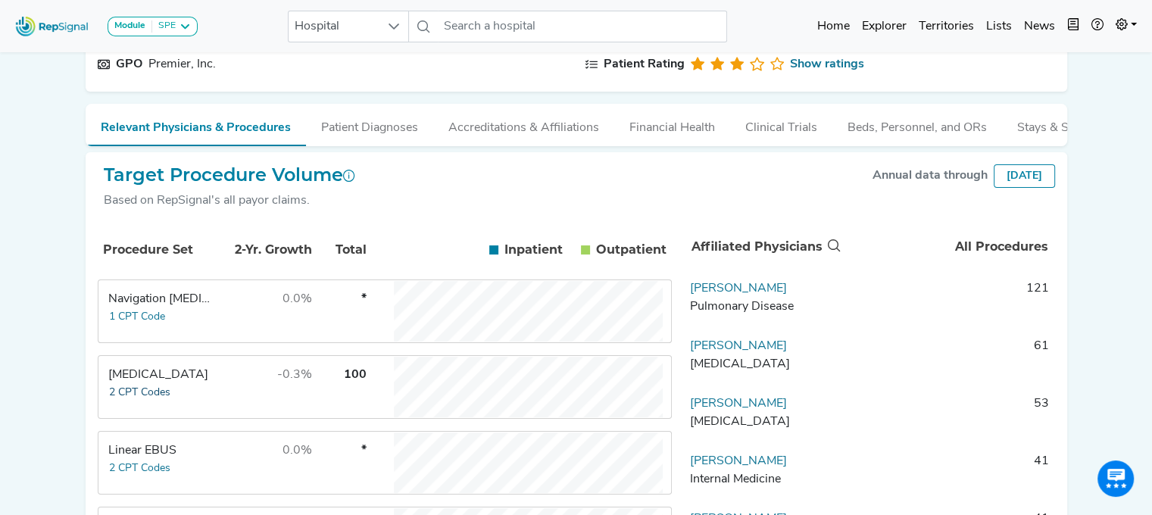
click at [148, 402] on button "2 CPT Codes" at bounding box center [139, 392] width 63 height 17
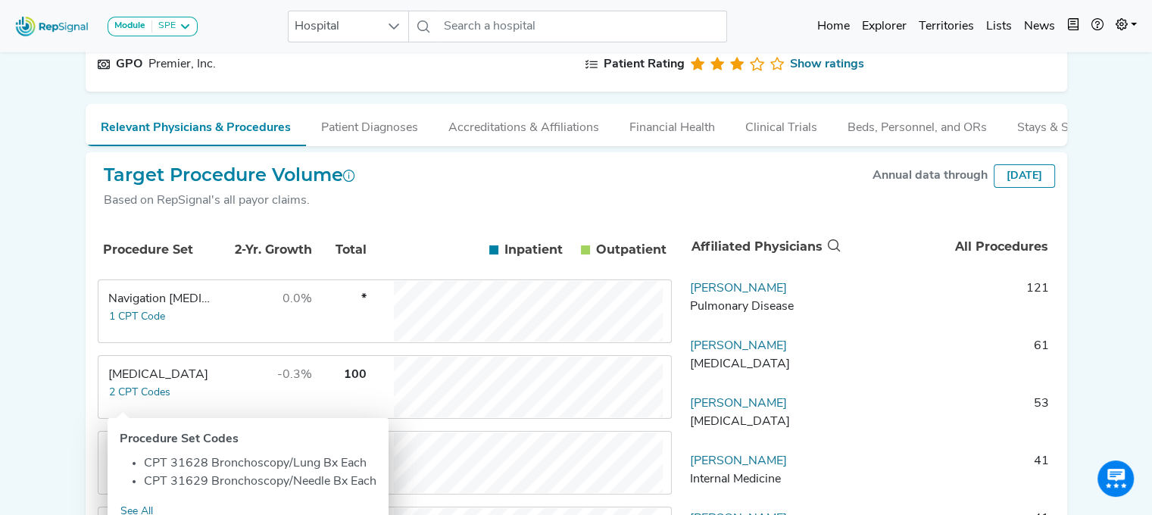
click at [133, 384] on div "[MEDICAL_DATA]" at bounding box center [160, 375] width 104 height 18
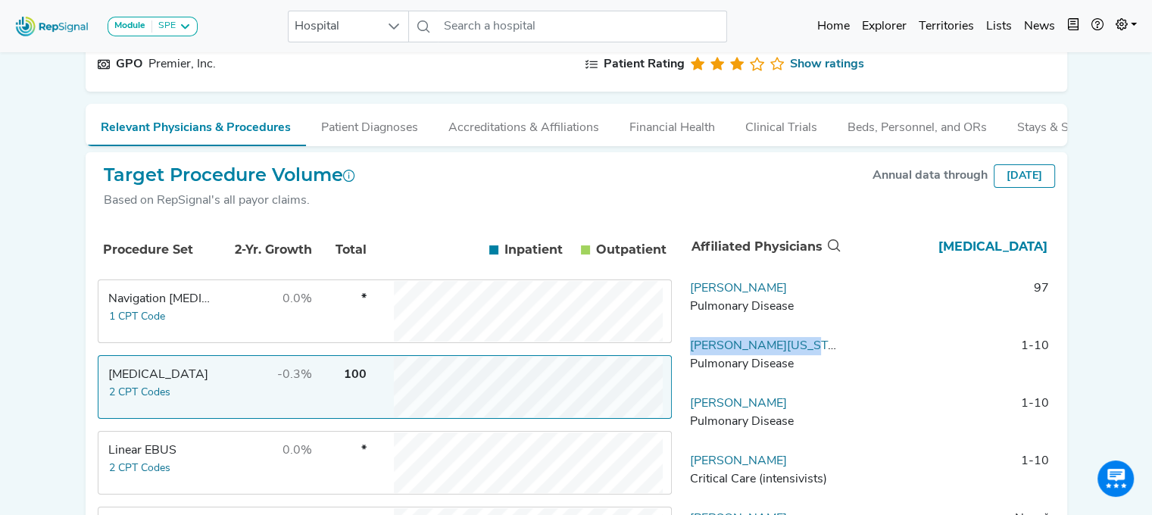
drag, startPoint x: 829, startPoint y: 361, endPoint x: 680, endPoint y: 362, distance: 148.5
copy link "[PERSON_NAME][US_STATE]"
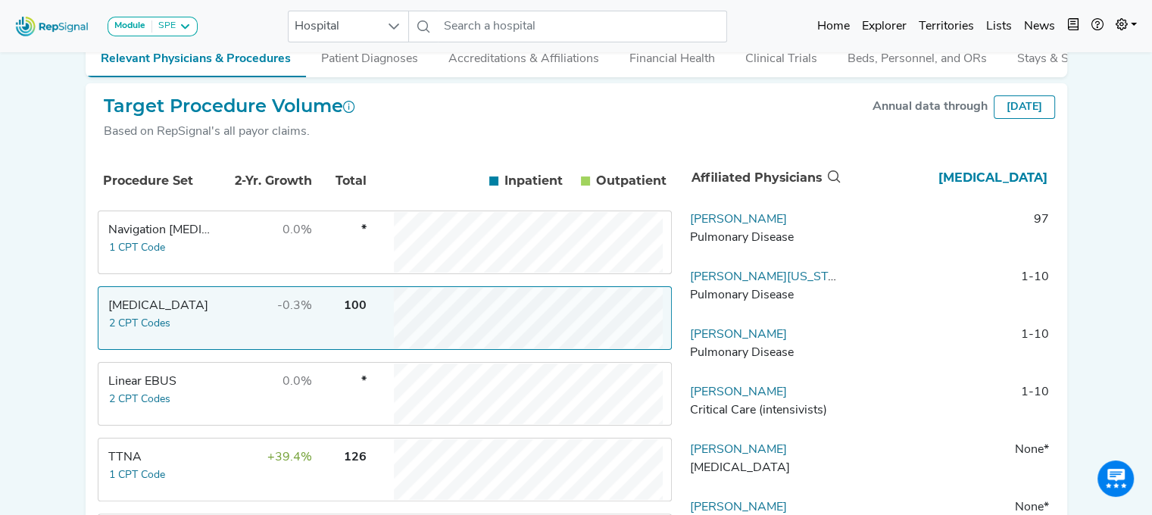
drag, startPoint x: 835, startPoint y: 336, endPoint x: 685, endPoint y: 343, distance: 150.2
click at [685, 343] on td "[PERSON_NAME] Pulmonary Disease" at bounding box center [763, 348] width 159 height 45
drag, startPoint x: 801, startPoint y: 350, endPoint x: 683, endPoint y: 354, distance: 117.5
click at [684, 354] on td "[PERSON_NAME] Pulmonary Disease" at bounding box center [763, 348] width 159 height 45
copy link "[PERSON_NAME]"
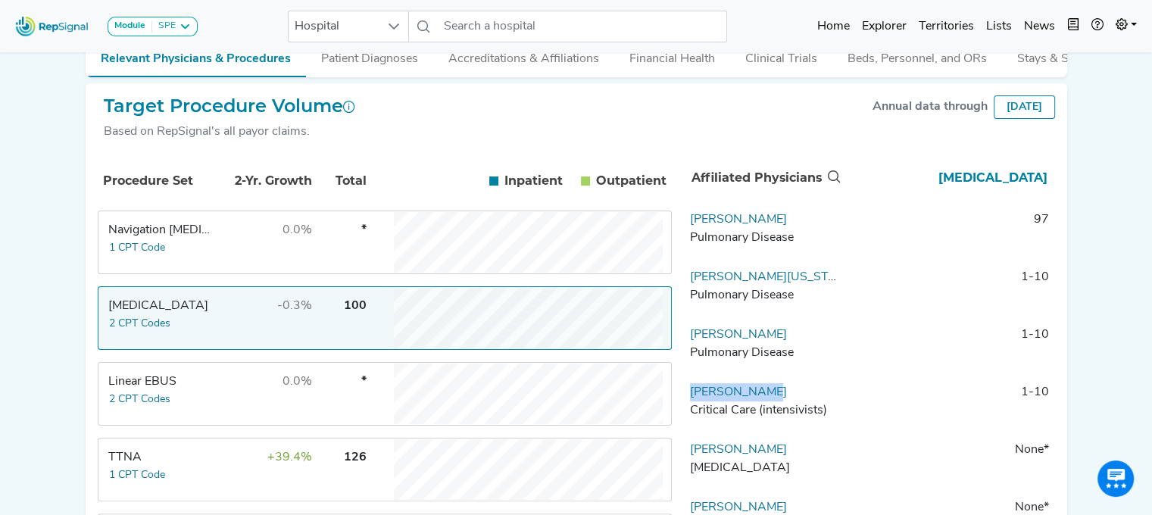
drag, startPoint x: 795, startPoint y: 402, endPoint x: 686, endPoint y: 405, distance: 109.1
click at [686, 405] on td "[PERSON_NAME] Critical Care (intensivists)" at bounding box center [763, 405] width 159 height 45
copy link "[PERSON_NAME]"
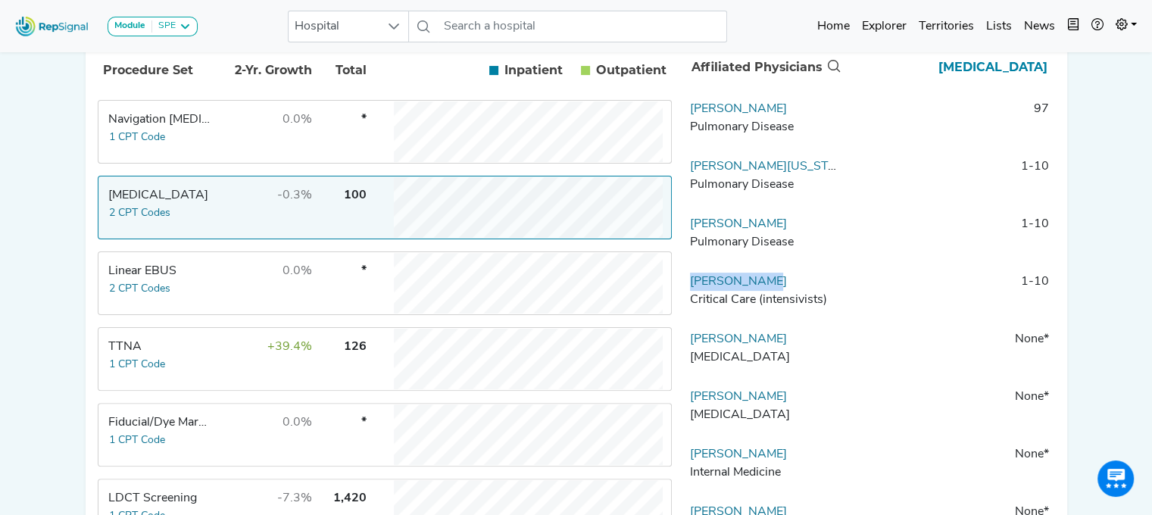
scroll to position [349, 0]
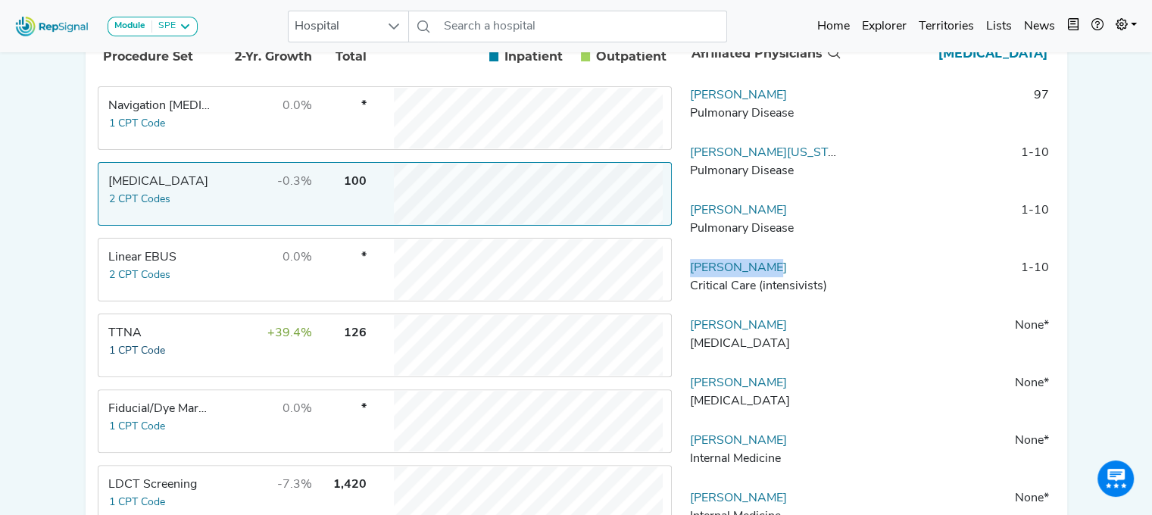
click at [164, 352] on button "1 CPT Code" at bounding box center [137, 350] width 58 height 17
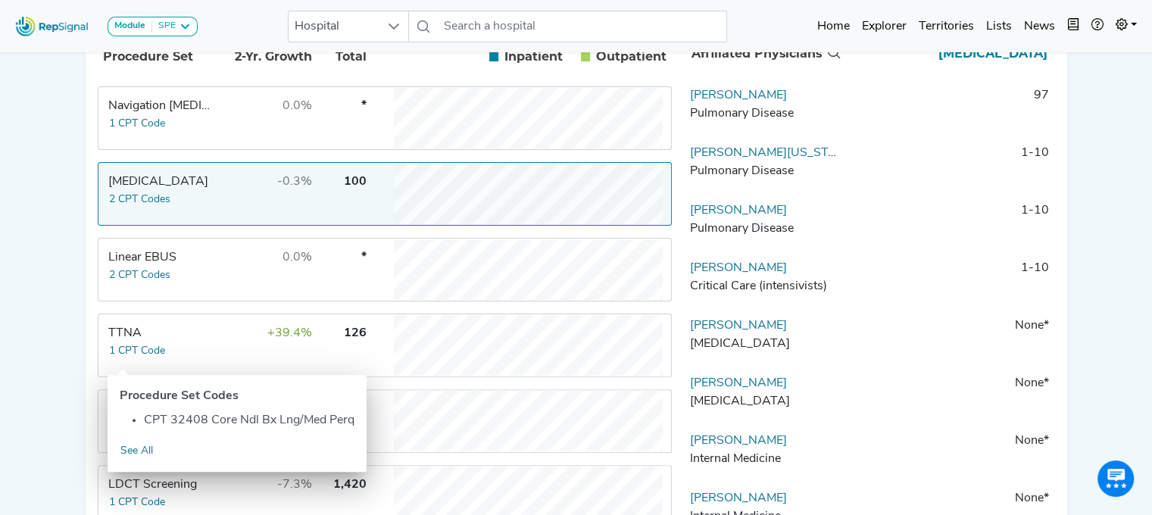
click at [145, 342] on div "TTNA" at bounding box center [160, 333] width 104 height 18
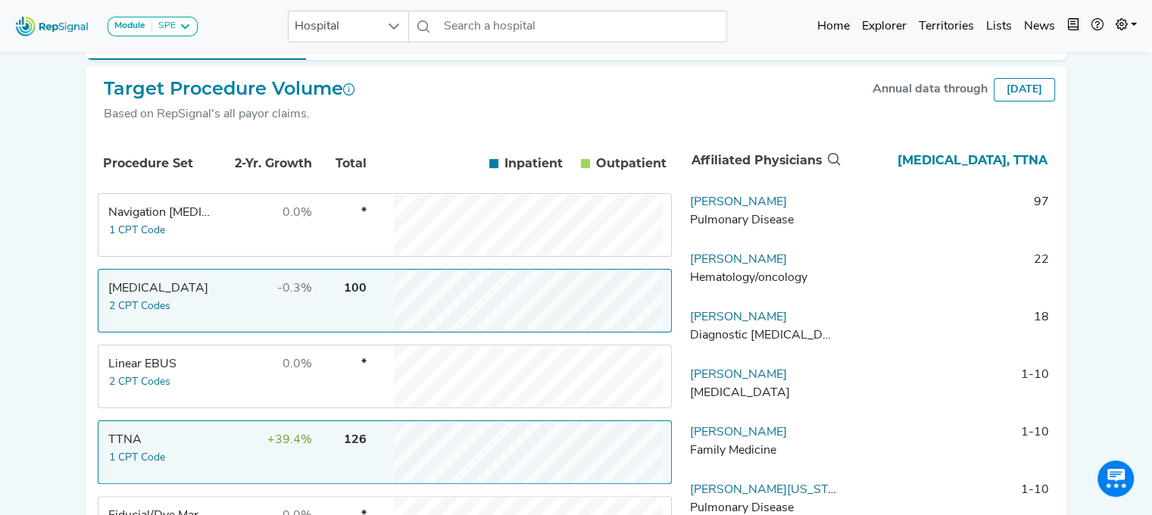
scroll to position [237, 0]
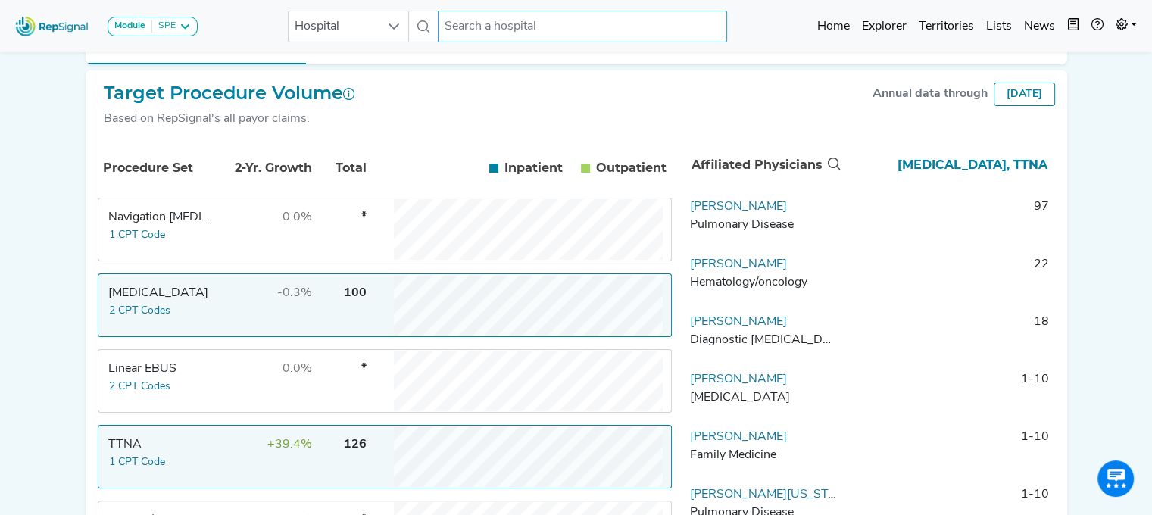
click at [524, 23] on input "text" at bounding box center [582, 27] width 289 height 32
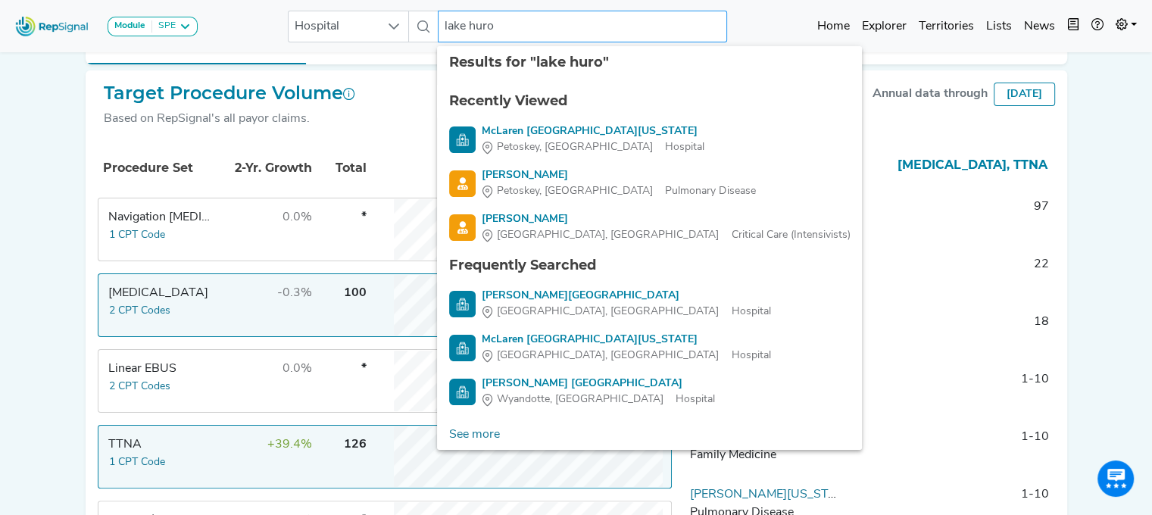
type input "lake huron"
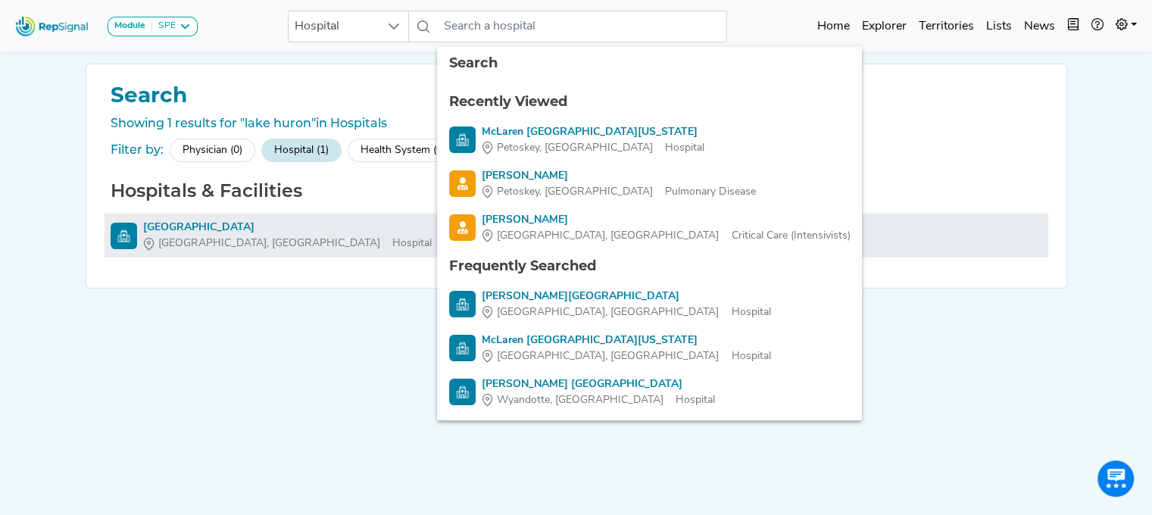
click at [193, 222] on div "[GEOGRAPHIC_DATA]" at bounding box center [287, 228] width 289 height 16
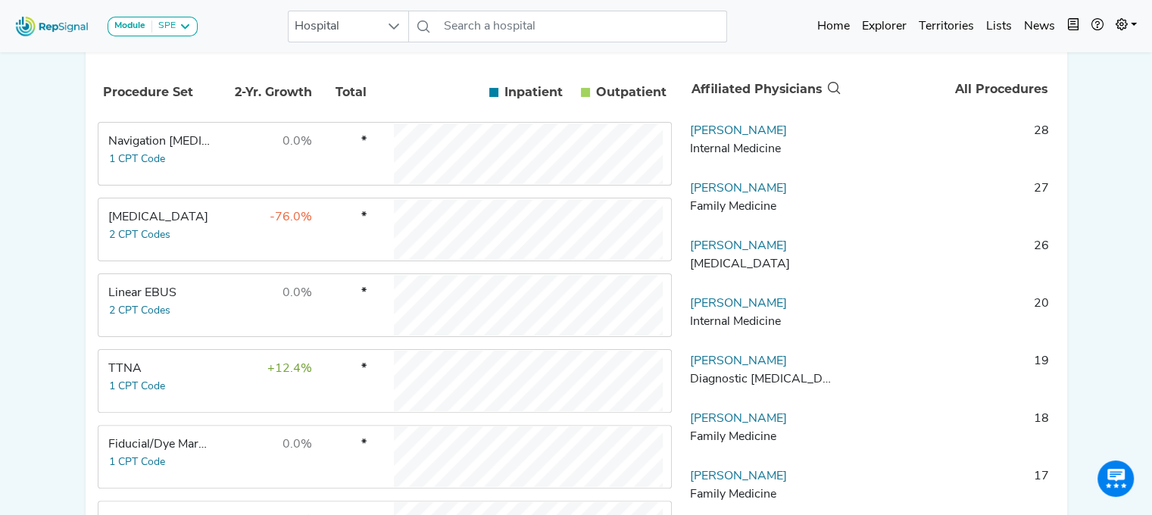
scroll to position [317, 0]
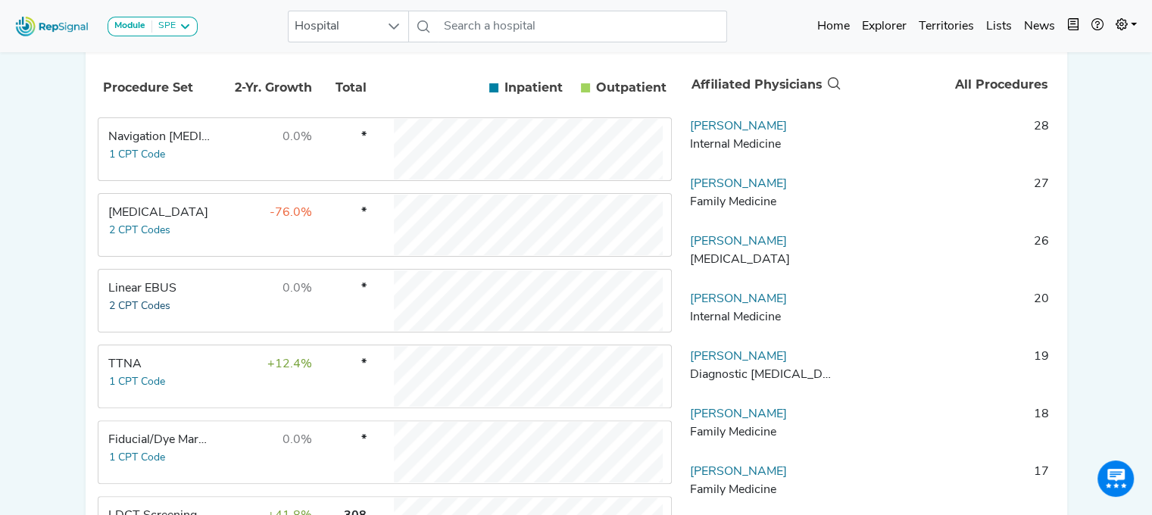
click at [136, 307] on button "2 CPT Codes" at bounding box center [139, 306] width 63 height 17
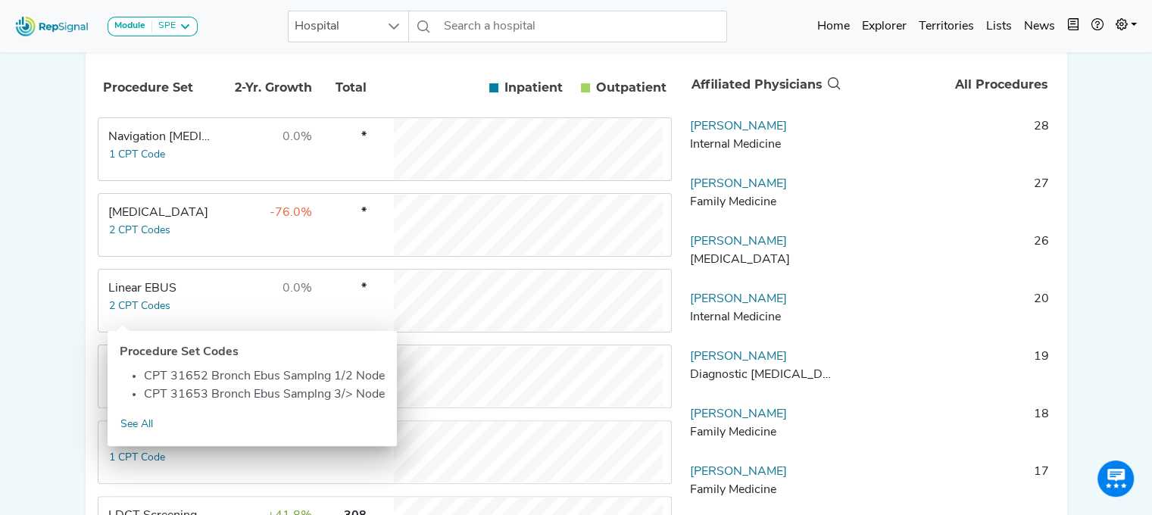
click at [138, 298] on div "Linear EBUS" at bounding box center [160, 289] width 104 height 18
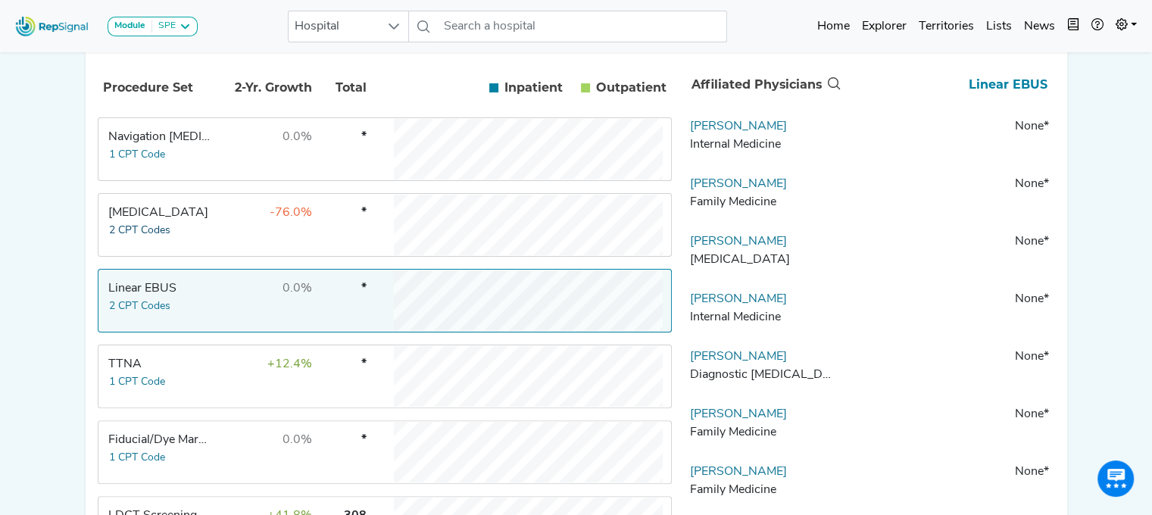
click at [145, 237] on button "2 CPT Codes" at bounding box center [139, 230] width 63 height 17
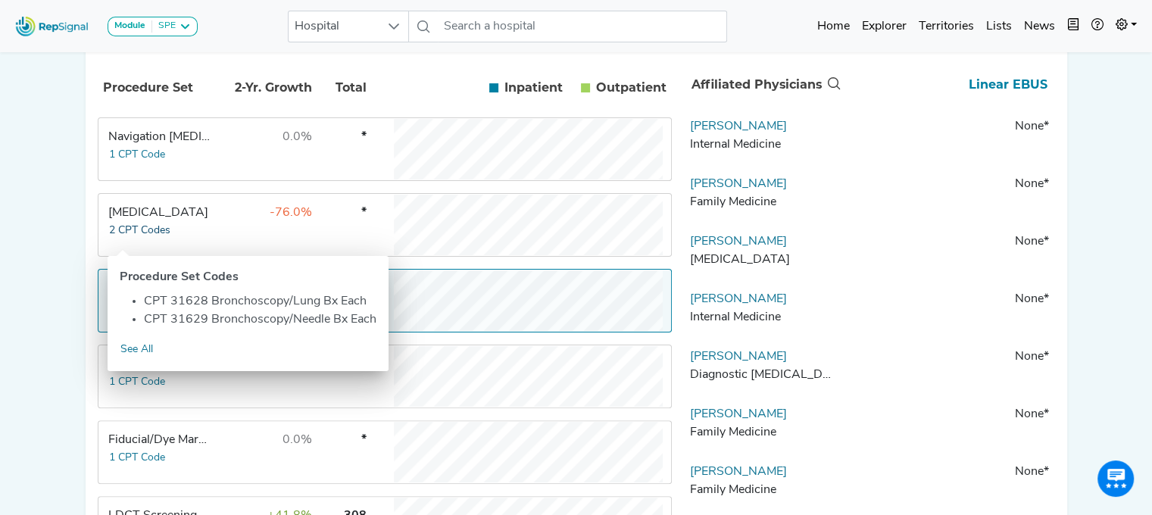
click at [145, 232] on button "2 CPT Codes" at bounding box center [139, 230] width 63 height 17
click at [164, 145] on div "Navigation [MEDICAL_DATA]" at bounding box center [160, 137] width 104 height 18
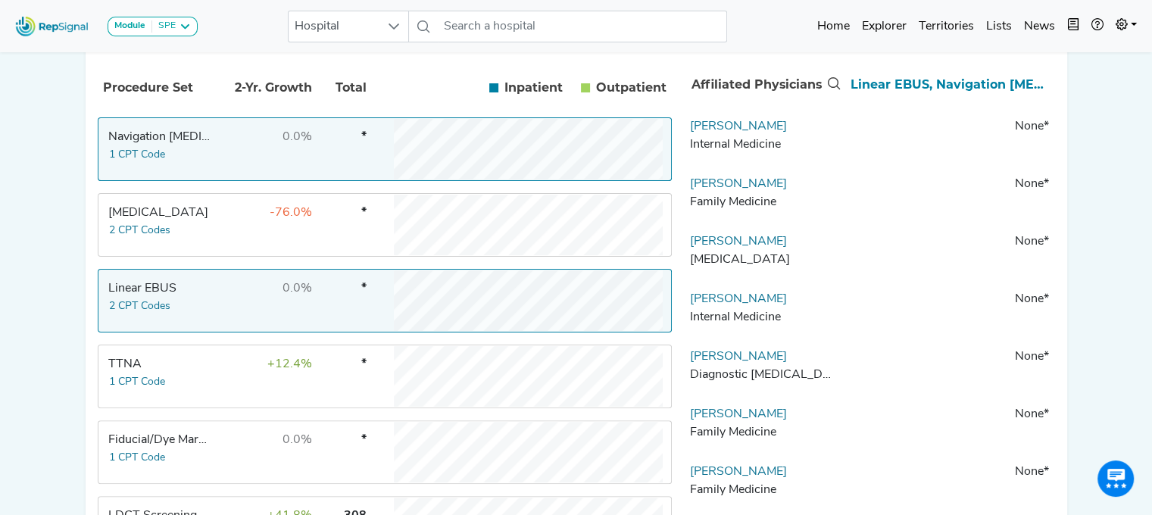
click at [164, 145] on div "Navigation [MEDICAL_DATA]" at bounding box center [160, 137] width 104 height 18
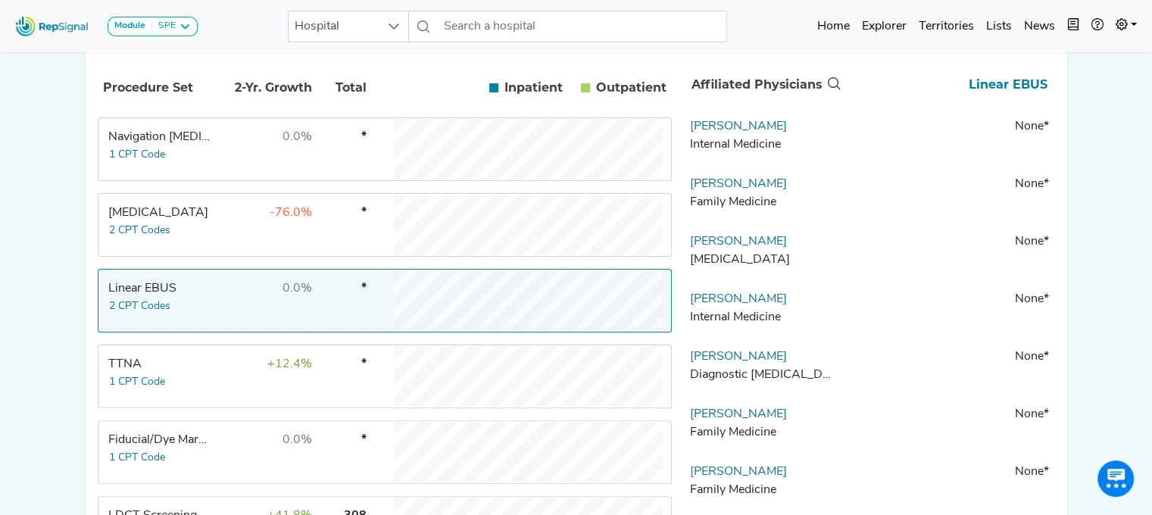
click at [167, 371] on div "TTNA" at bounding box center [160, 364] width 104 height 18
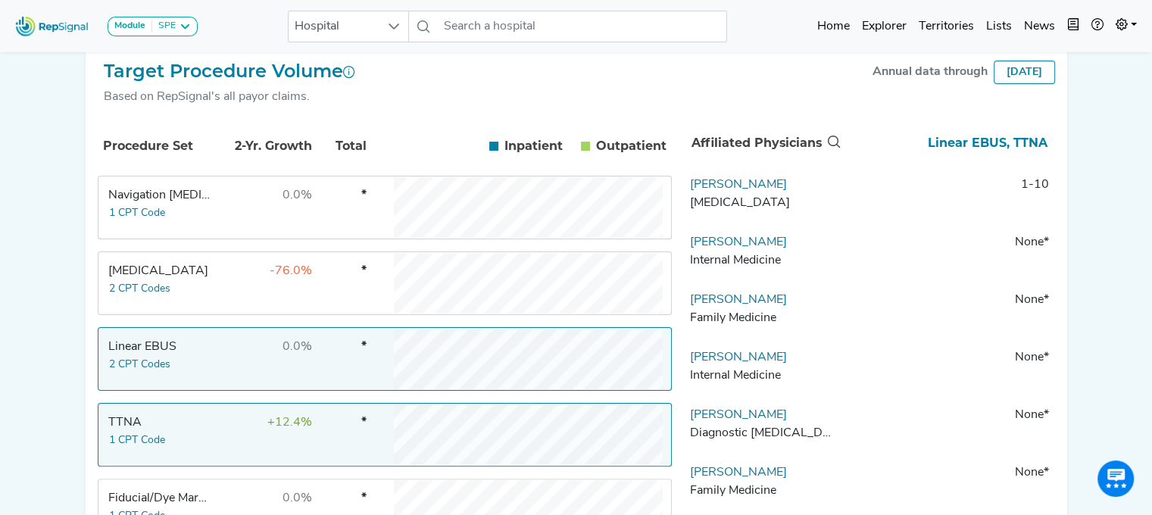
scroll to position [267, 0]
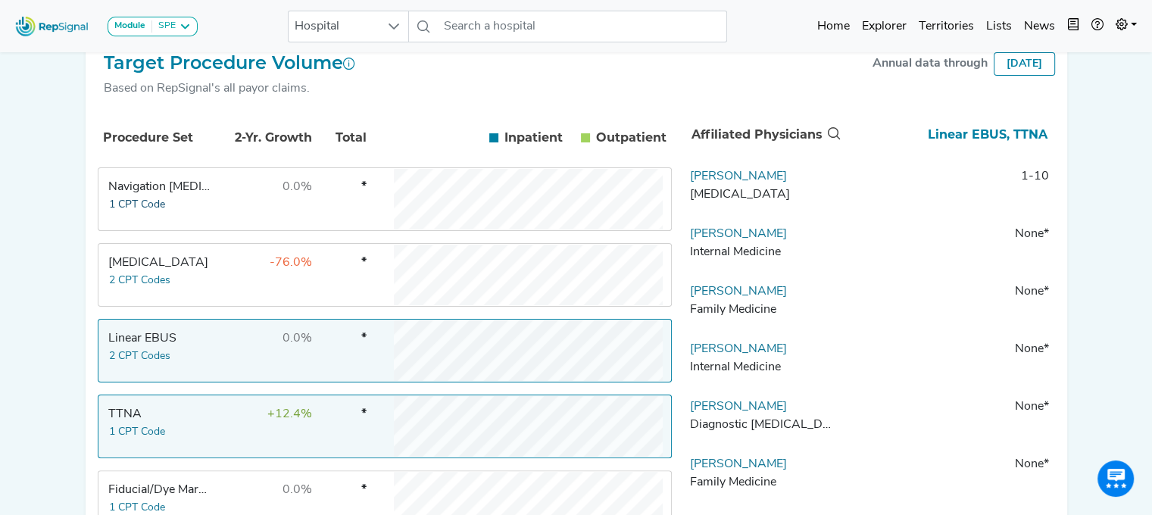
click at [124, 205] on button "1 CPT Code" at bounding box center [137, 204] width 58 height 17
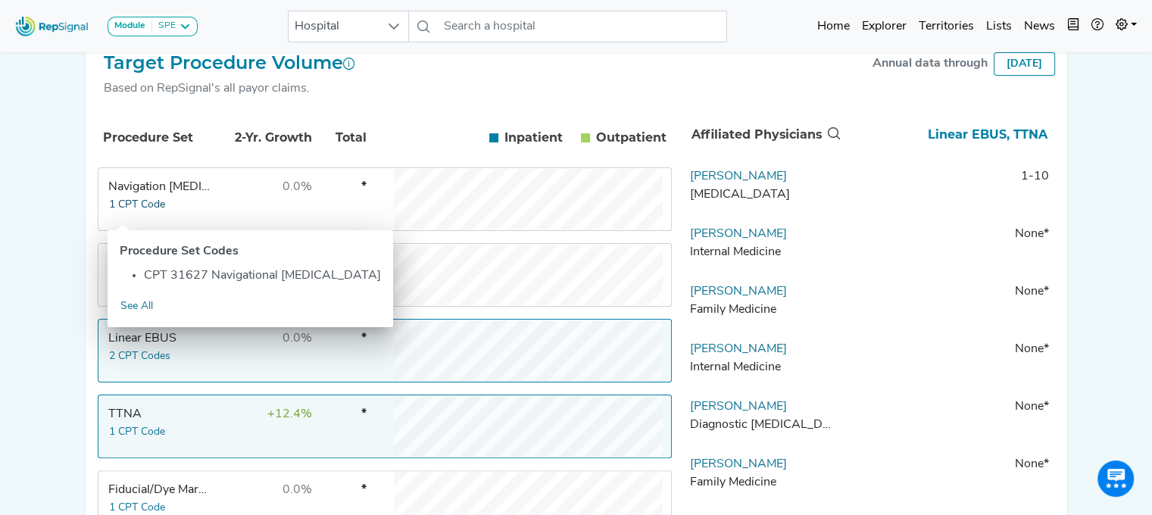
click at [124, 205] on button "1 CPT Code" at bounding box center [137, 204] width 58 height 17
click at [92, 324] on div "Target Procedure Volume Based on RepSignal's all payor claims. Annual data thro…" at bounding box center [577, 413] width 982 height 746
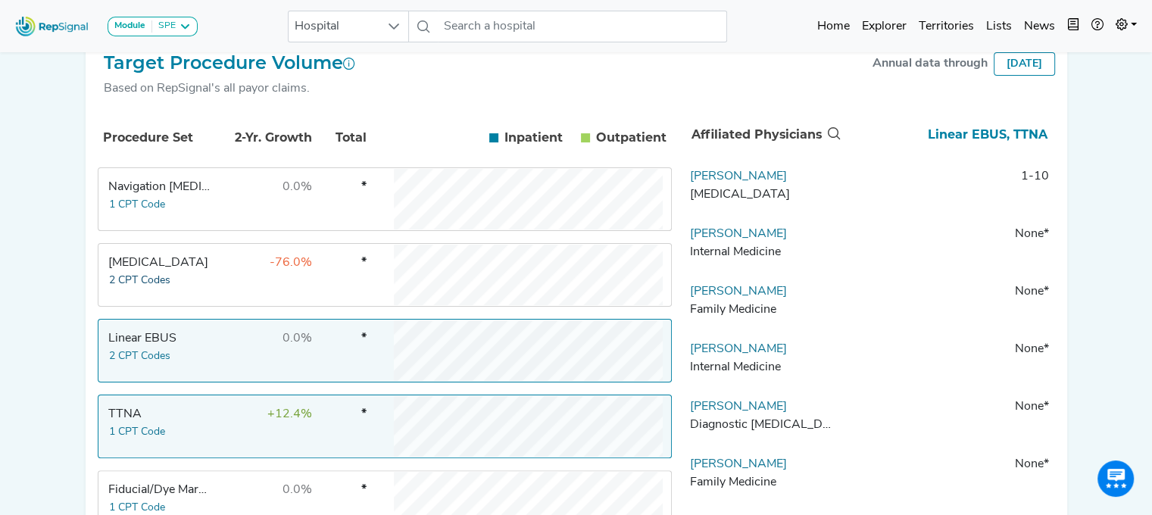
click at [129, 283] on button "2 CPT Codes" at bounding box center [139, 280] width 63 height 17
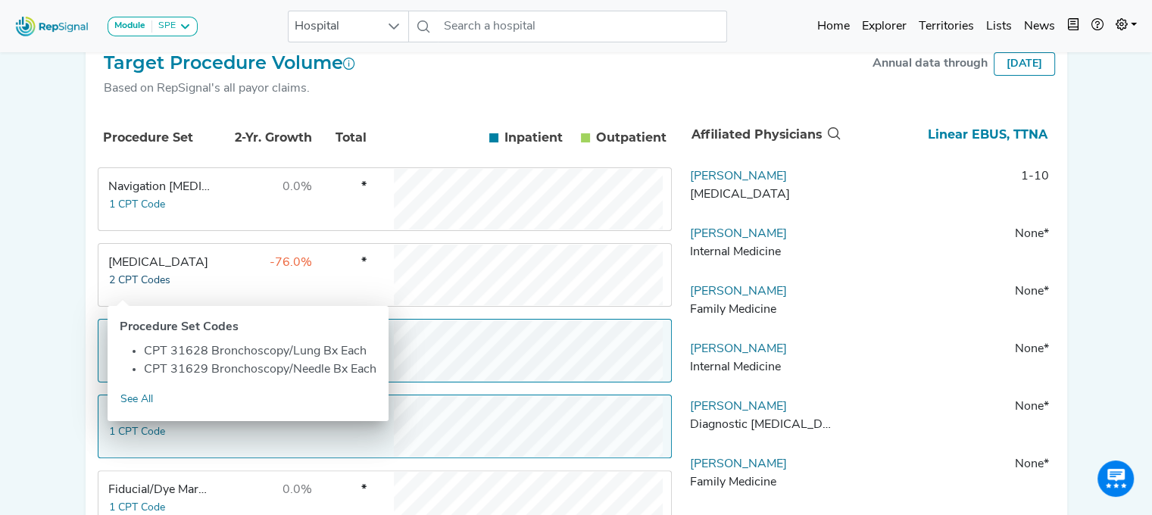
click at [130, 280] on button "2 CPT Codes" at bounding box center [139, 280] width 63 height 17
click at [3, 339] on div "Module SPE [MEDICAL_DATA] Disposable Bronchoscope SBRT SPE TTNA [MEDICAL_DATA] …" at bounding box center [576, 293] width 1152 height 1120
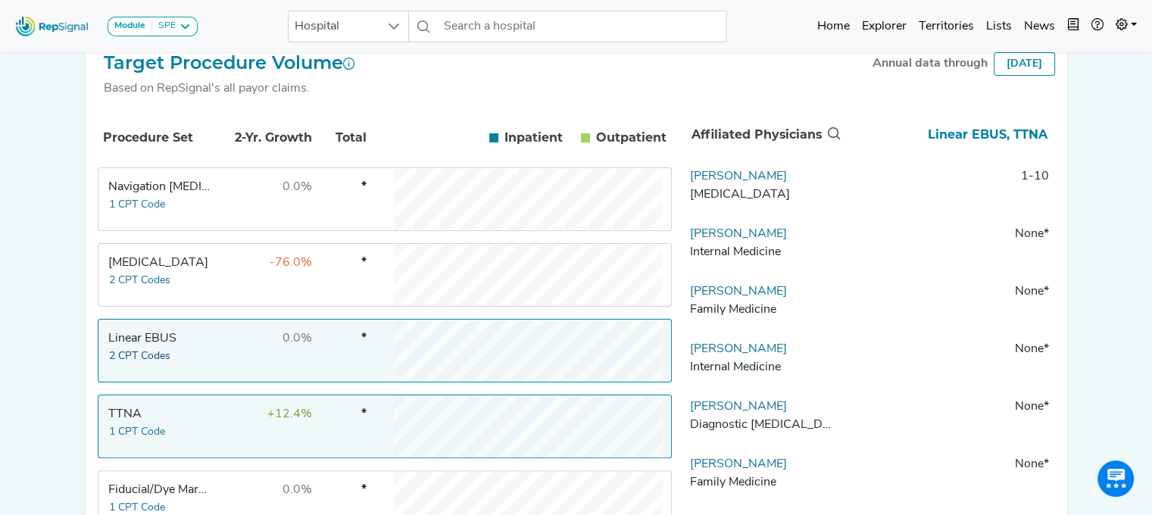
click at [138, 360] on button "2 CPT Codes" at bounding box center [139, 356] width 63 height 17
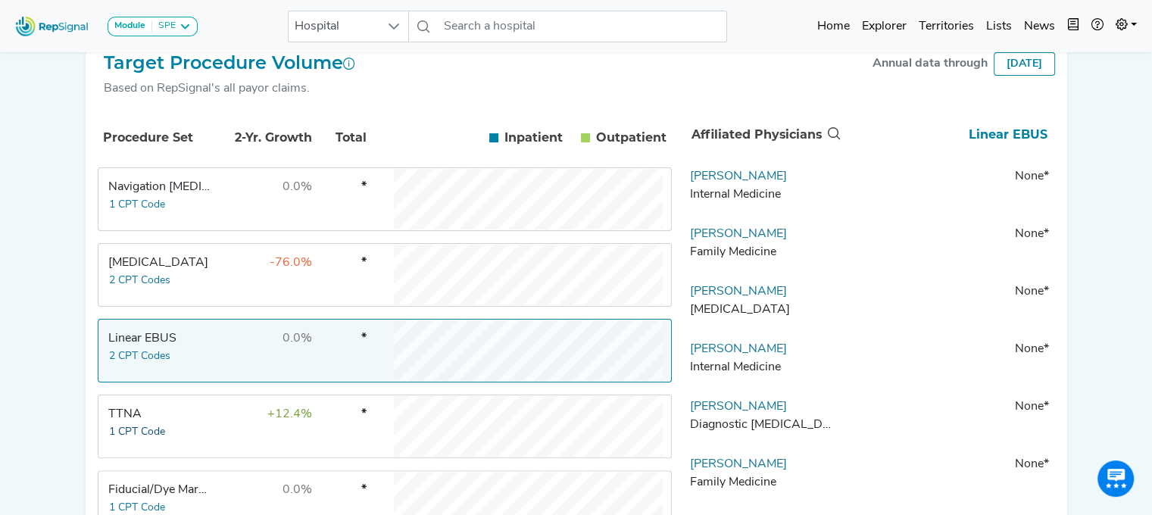
click at [148, 440] on button "1 CPT Code" at bounding box center [137, 432] width 58 height 17
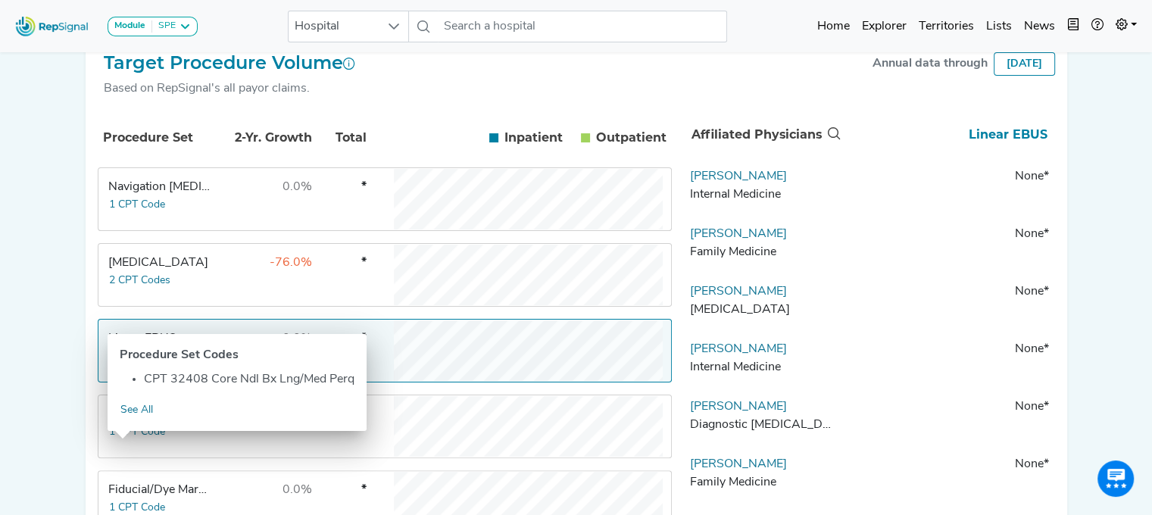
click at [17, 351] on div "Module SPE [MEDICAL_DATA] Disposable Bronchoscope SBRT SPE TTNA [MEDICAL_DATA] …" at bounding box center [576, 293] width 1152 height 1120
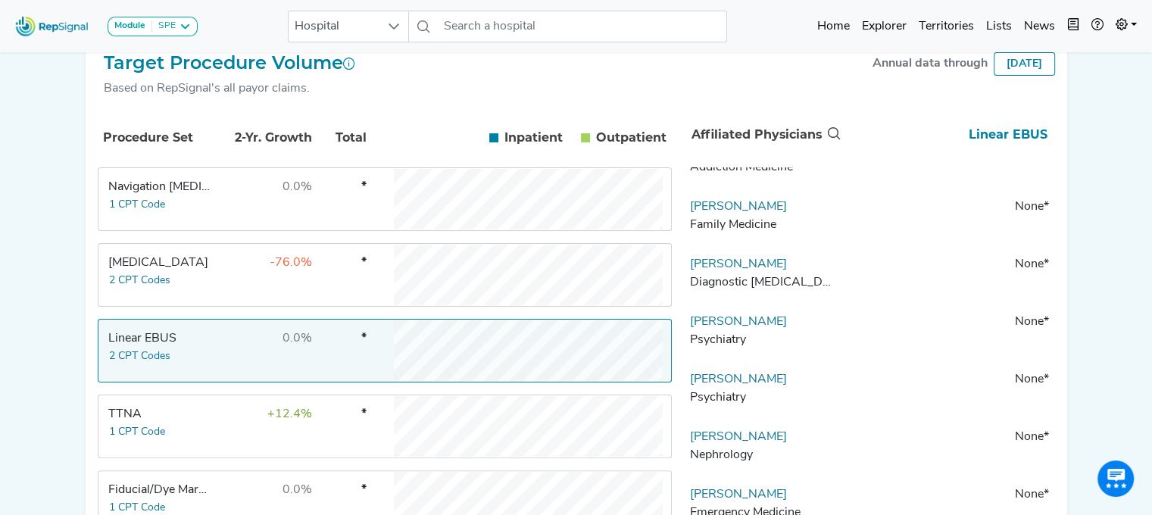
scroll to position [0, 0]
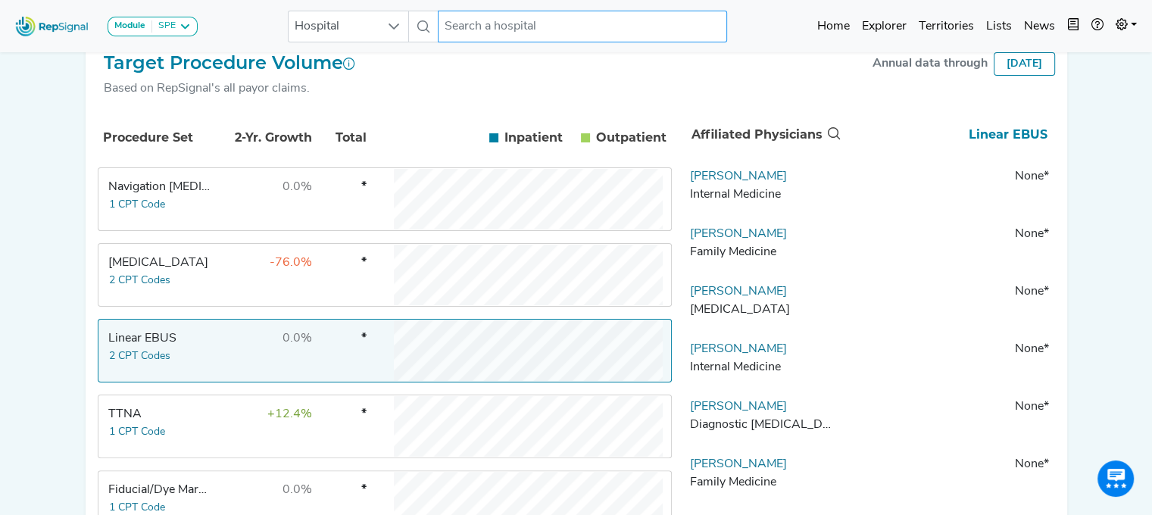
click at [511, 28] on input "text" at bounding box center [582, 27] width 289 height 32
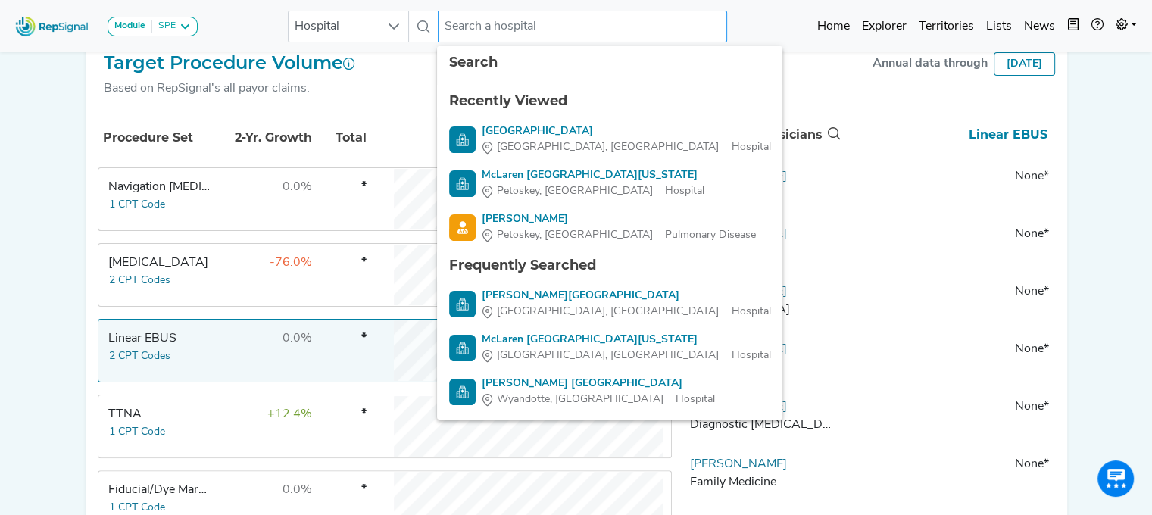
type input "v"
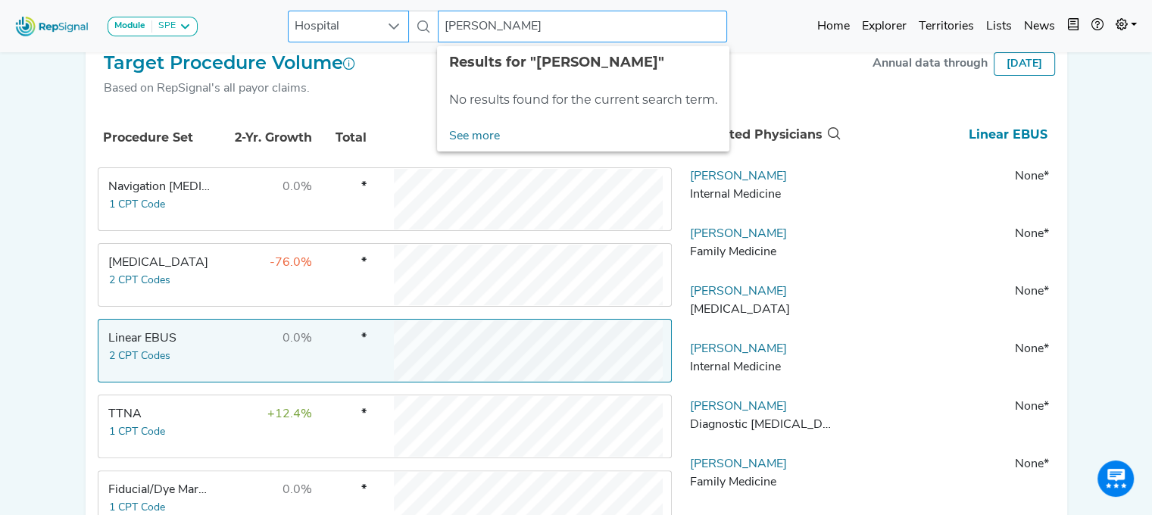
type input "[PERSON_NAME]"
click at [338, 17] on span "Hospital" at bounding box center [334, 26] width 91 height 30
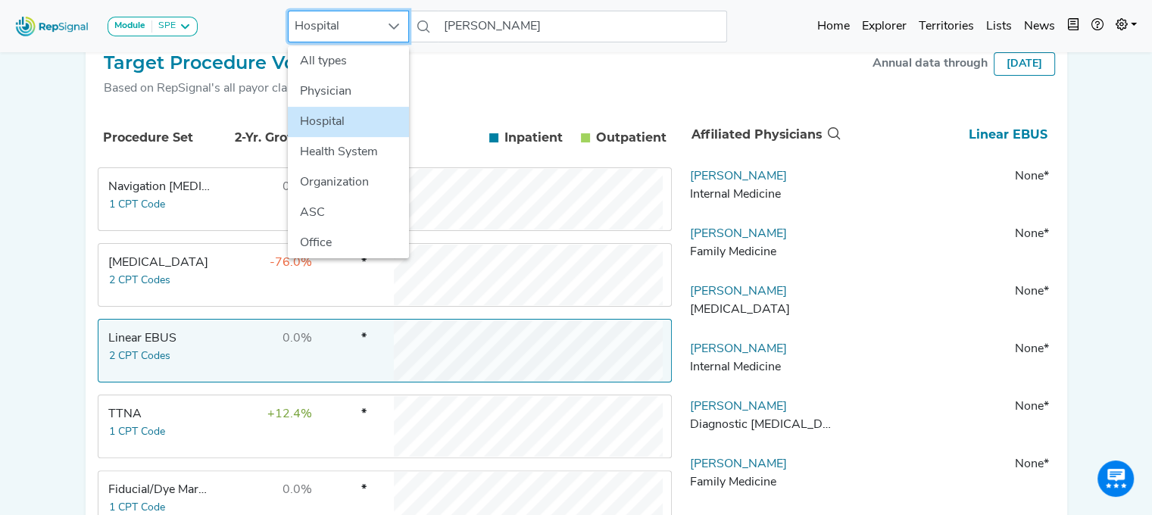
scroll to position [267, 11]
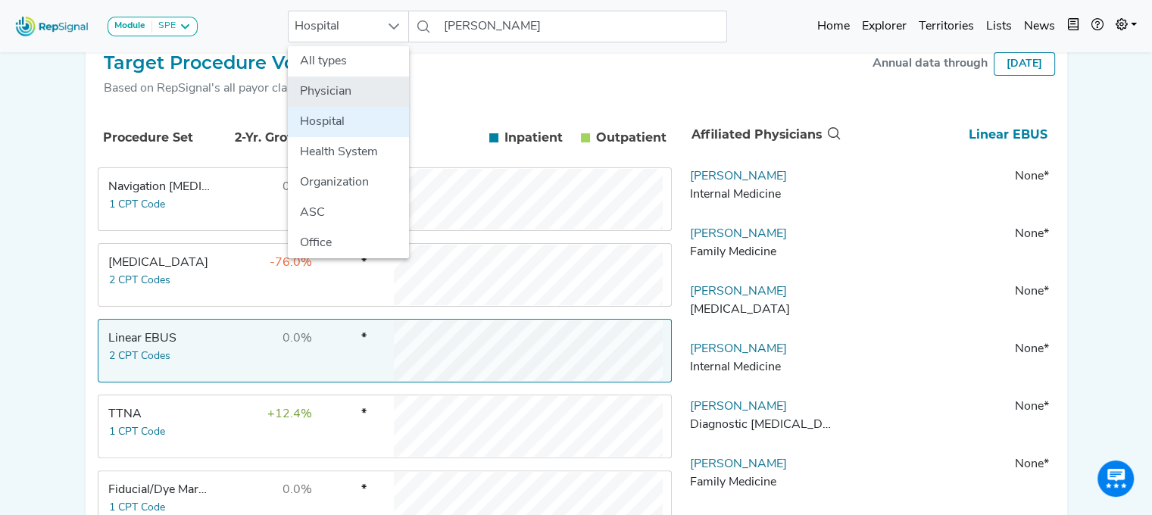
click at [336, 86] on li "Physician" at bounding box center [348, 92] width 121 height 30
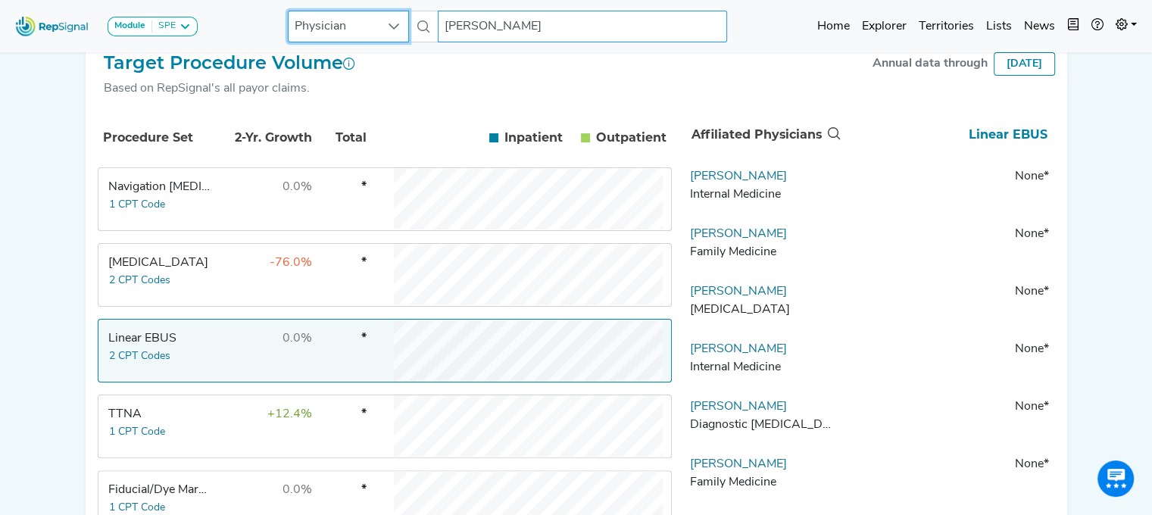
click at [582, 29] on input "[PERSON_NAME]" at bounding box center [582, 27] width 289 height 32
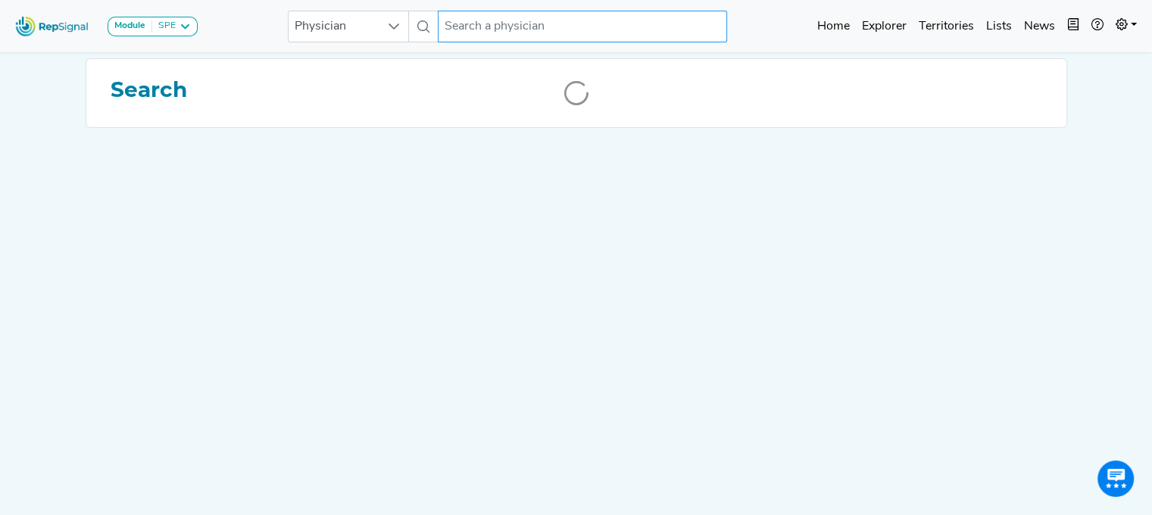
scroll to position [0, 11]
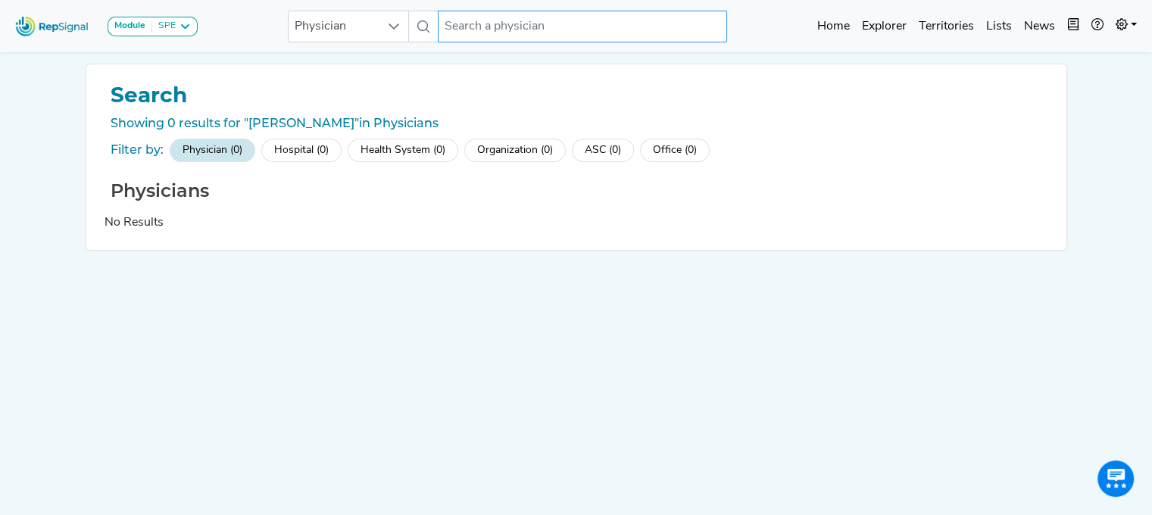
click at [564, 25] on input "text" at bounding box center [582, 27] width 289 height 32
drag, startPoint x: 564, startPoint y: 25, endPoint x: 379, endPoint y: 32, distance: 185.0
click at [379, 32] on div "Physician No results found" at bounding box center [507, 27] width 439 height 32
click at [451, 27] on input "text" at bounding box center [582, 27] width 289 height 32
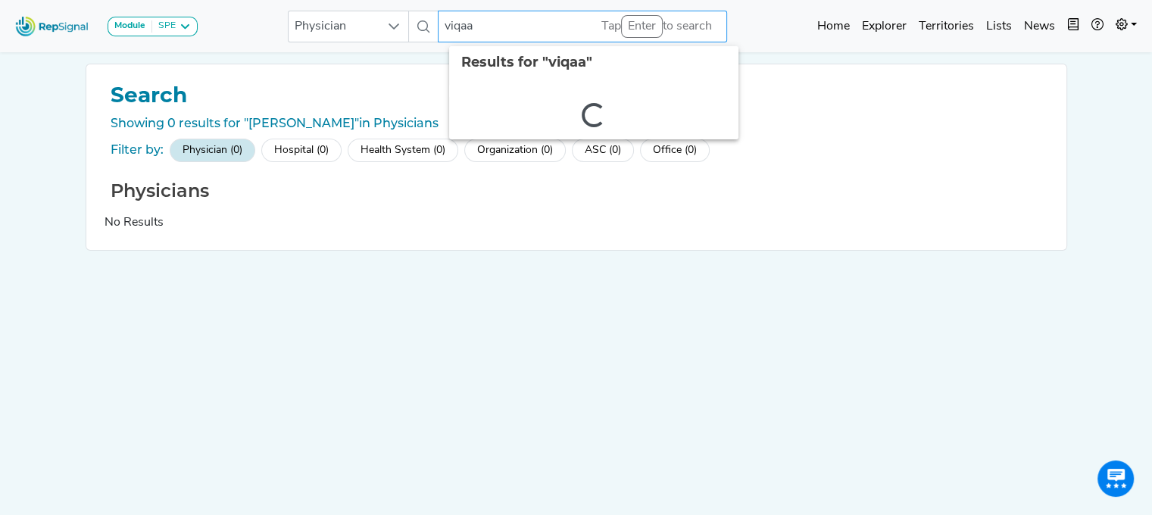
type input "viqaar"
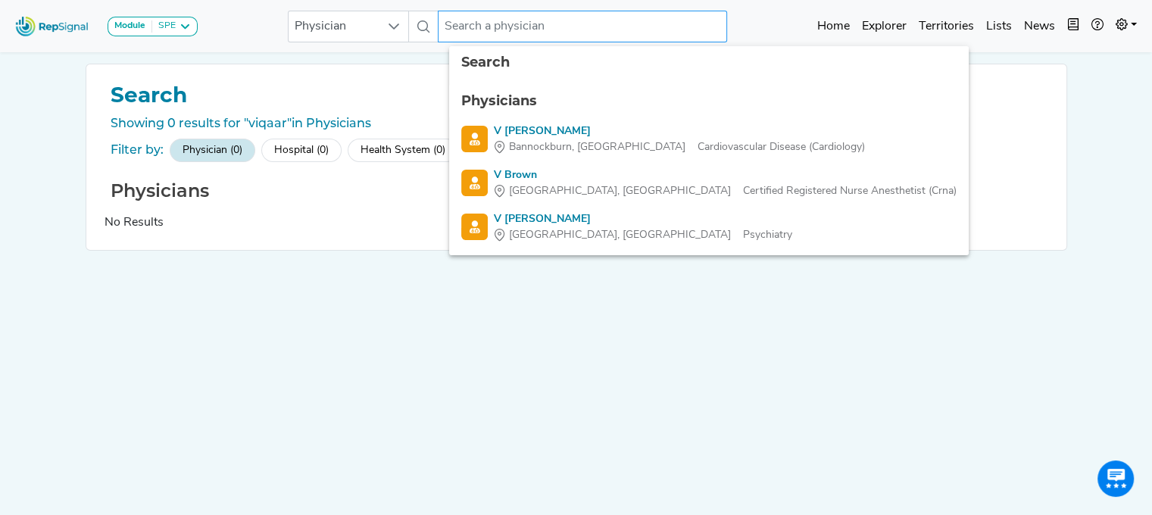
click at [467, 23] on input "text" at bounding box center [582, 27] width 289 height 32
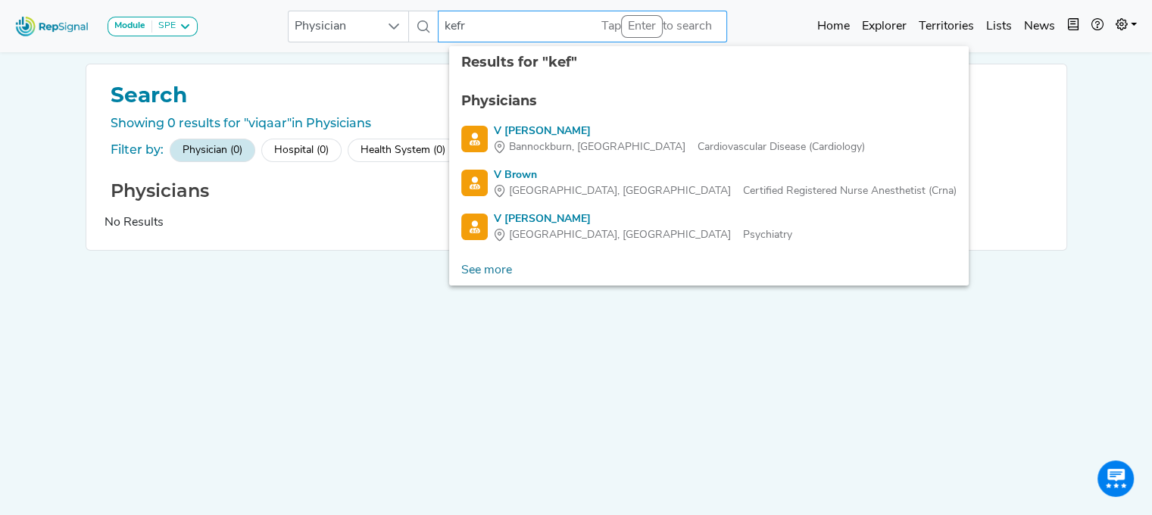
type input "kefri"
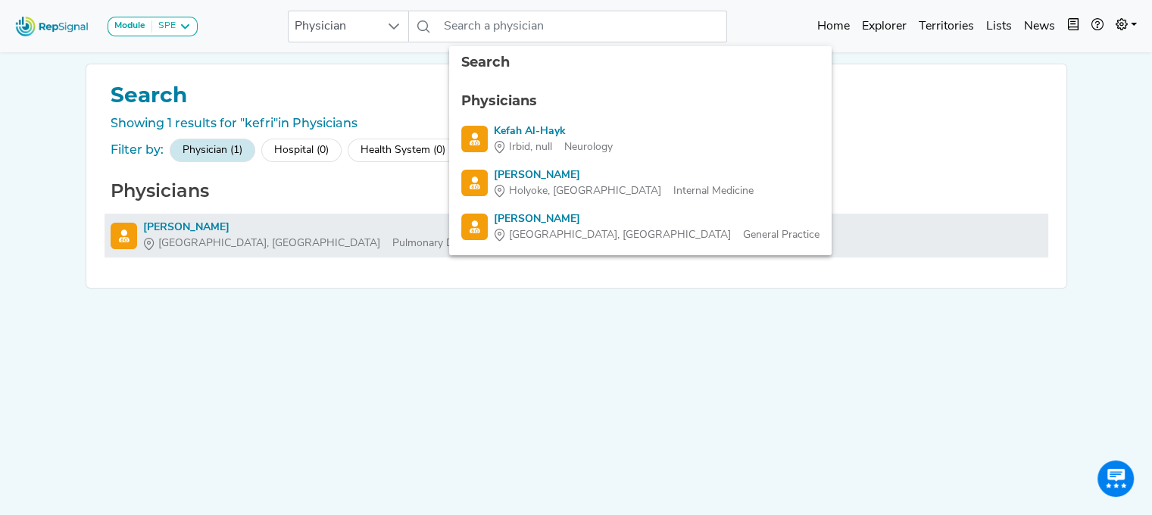
click at [167, 223] on div "[PERSON_NAME]" at bounding box center [312, 228] width 339 height 16
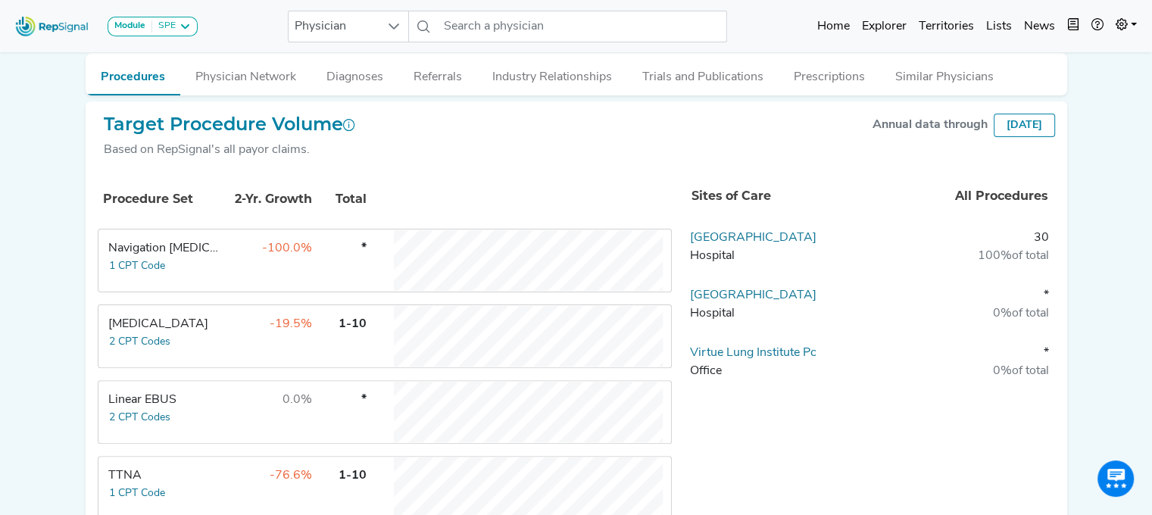
scroll to position [358, 11]
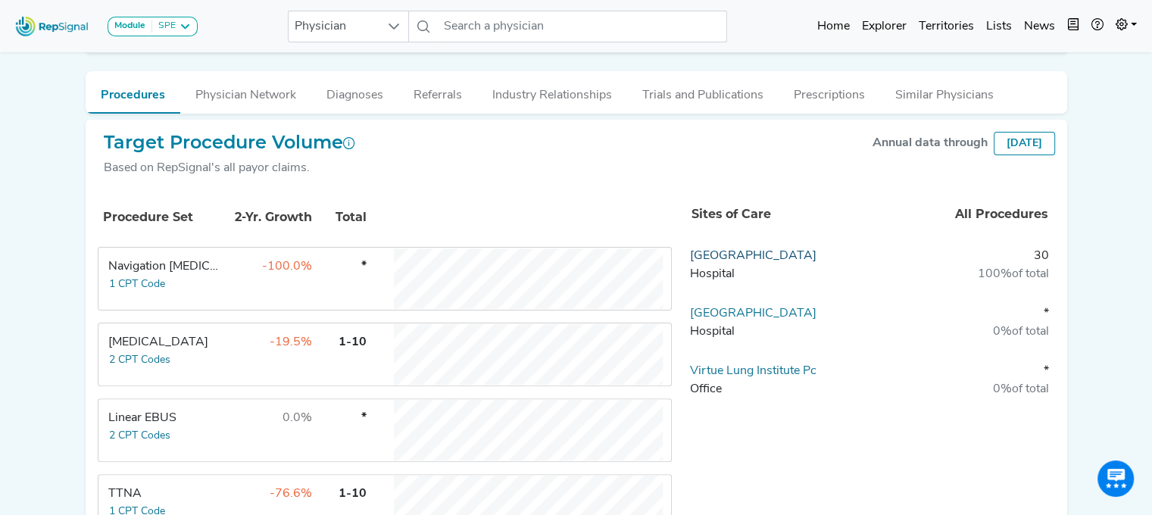
click at [762, 252] on link "[GEOGRAPHIC_DATA]" at bounding box center [753, 256] width 127 height 12
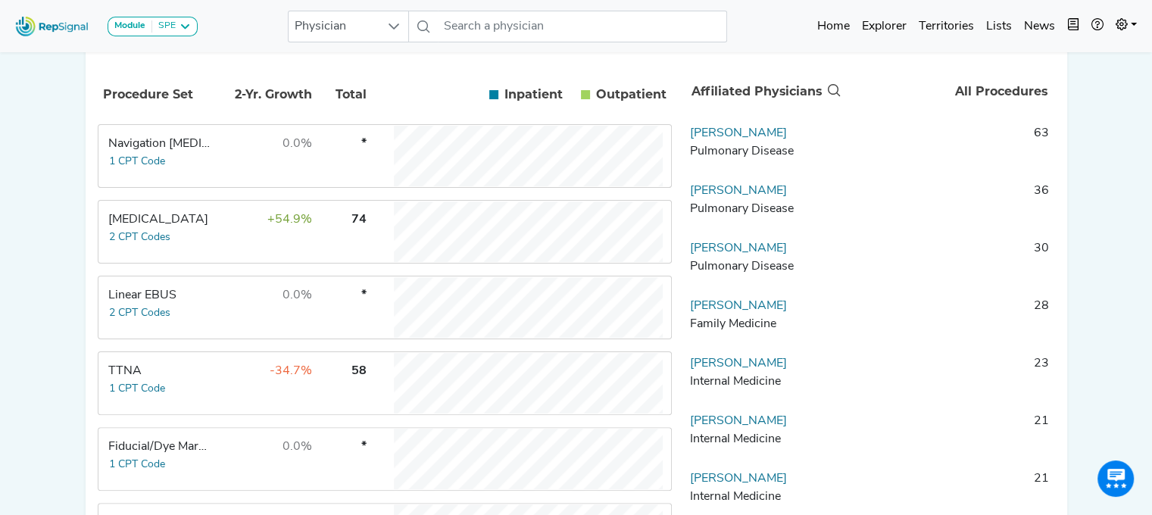
scroll to position [315, 11]
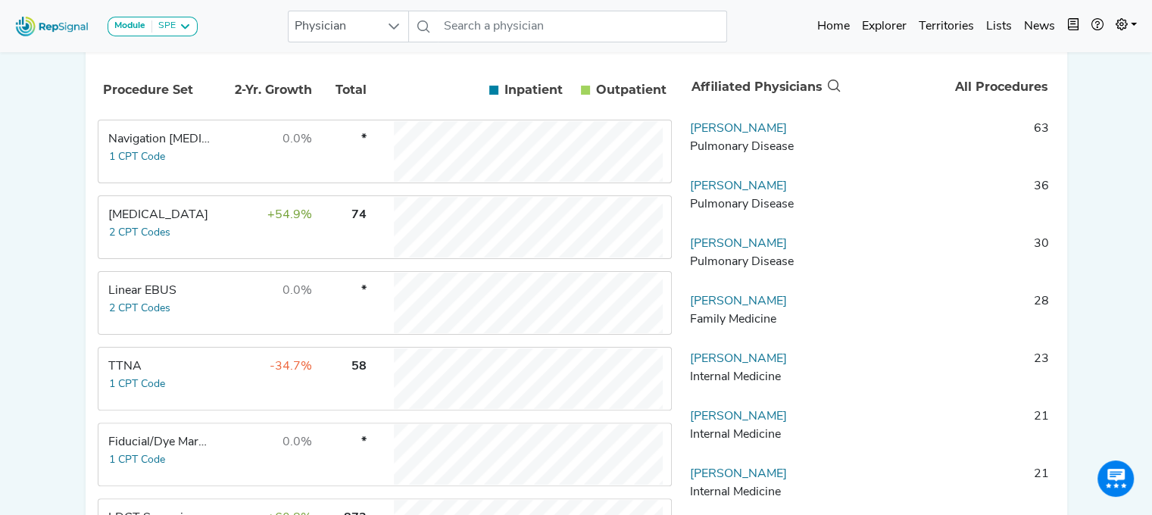
click at [145, 300] on div "Linear EBUS" at bounding box center [160, 291] width 104 height 18
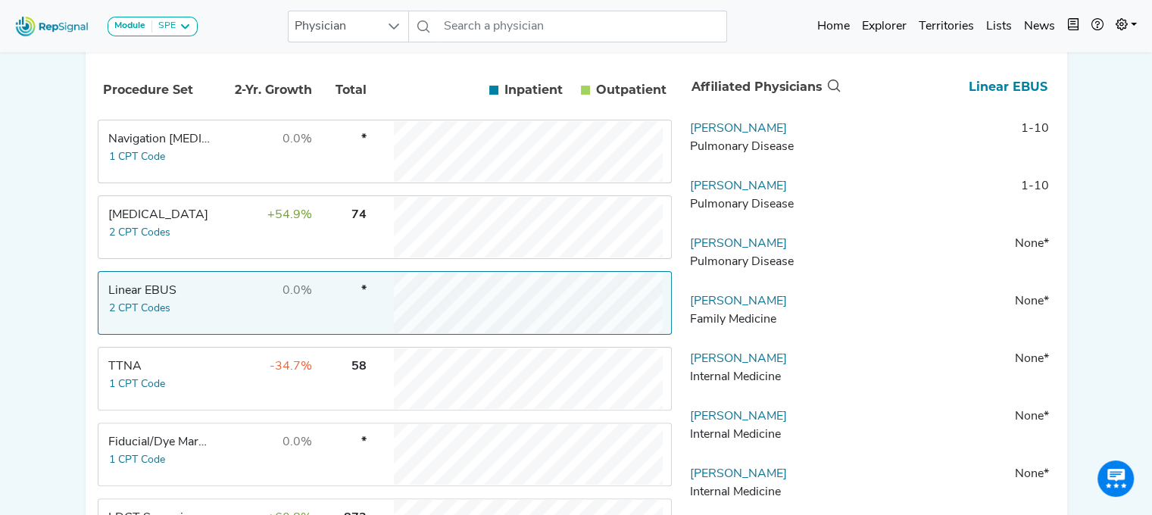
click at [702, 250] on link "[PERSON_NAME]" at bounding box center [738, 244] width 97 height 12
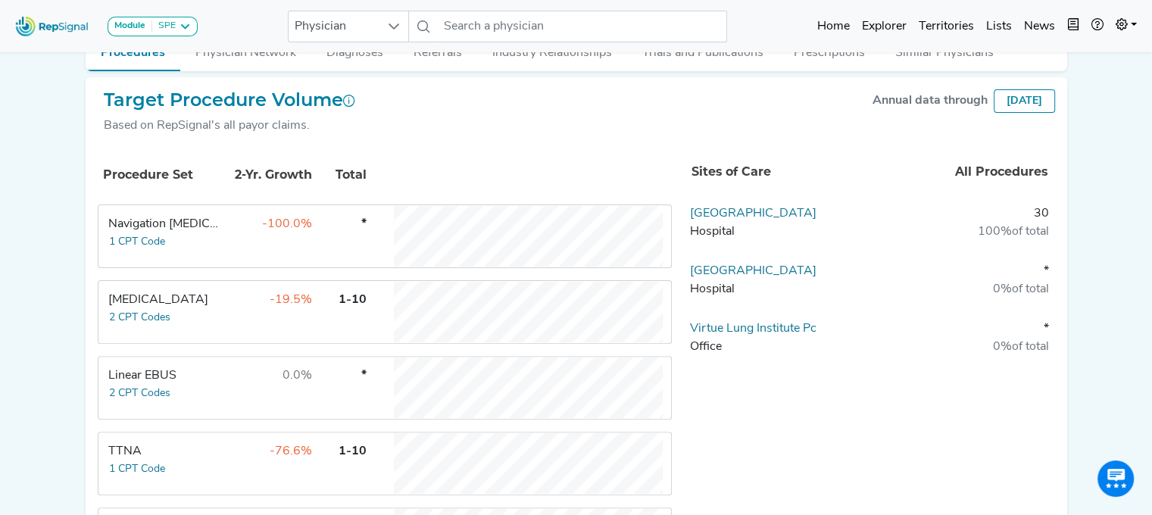
scroll to position [184, 11]
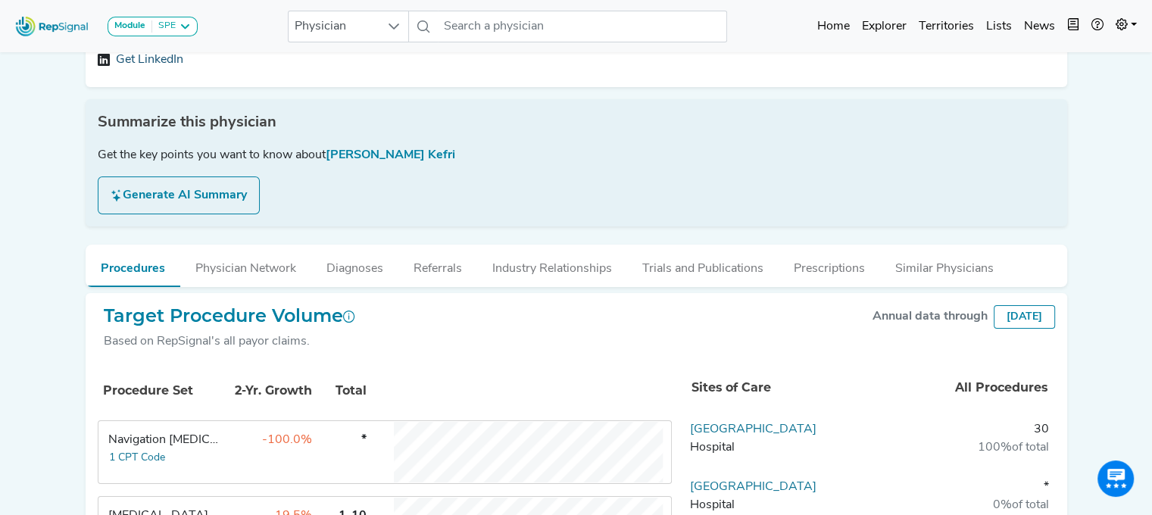
click at [157, 60] on link "Get LinkedIn" at bounding box center [149, 60] width 67 height 18
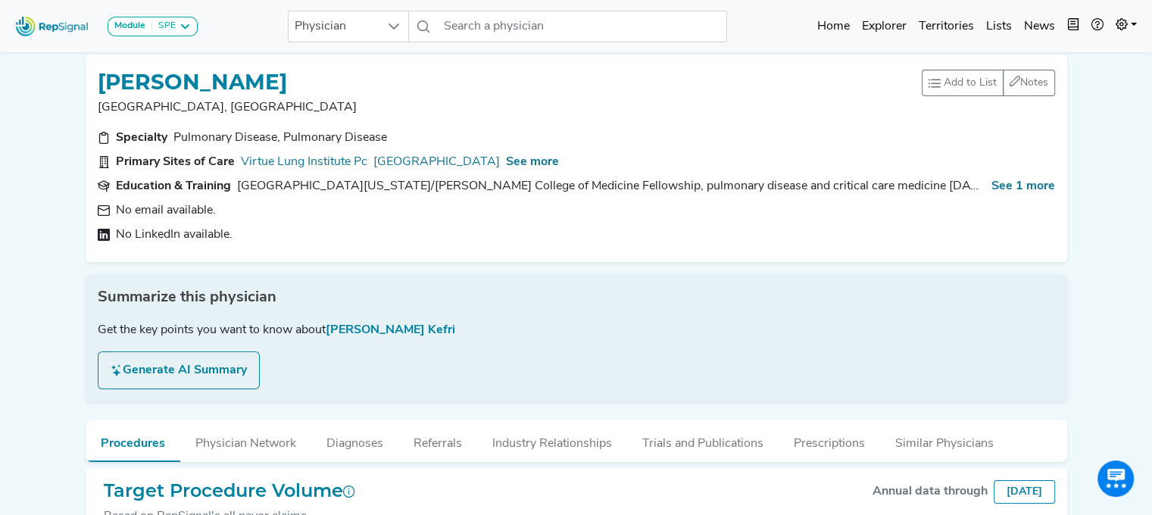
scroll to position [0, 11]
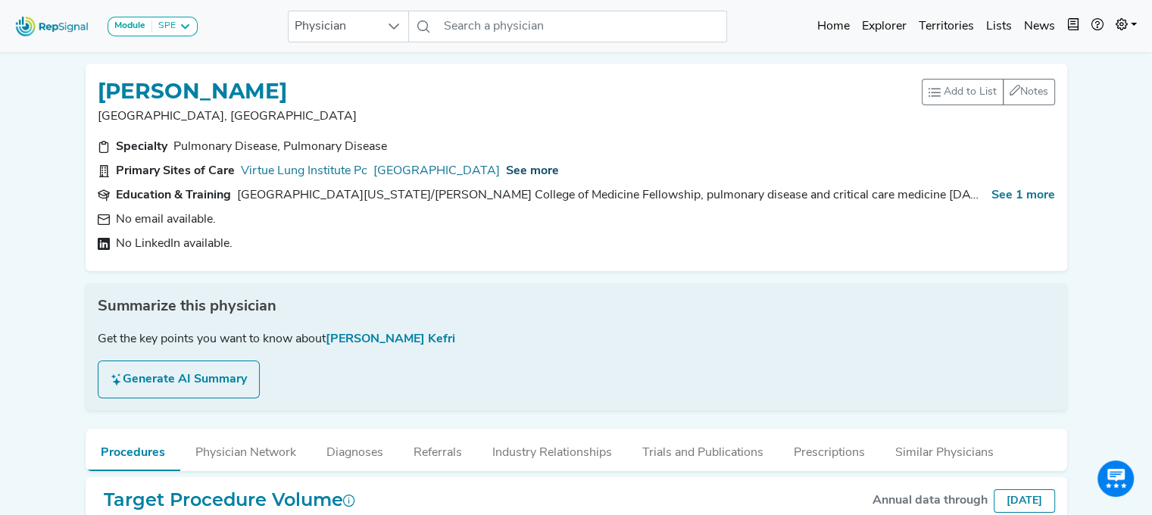
click at [542, 166] on span "See more" at bounding box center [532, 171] width 53 height 12
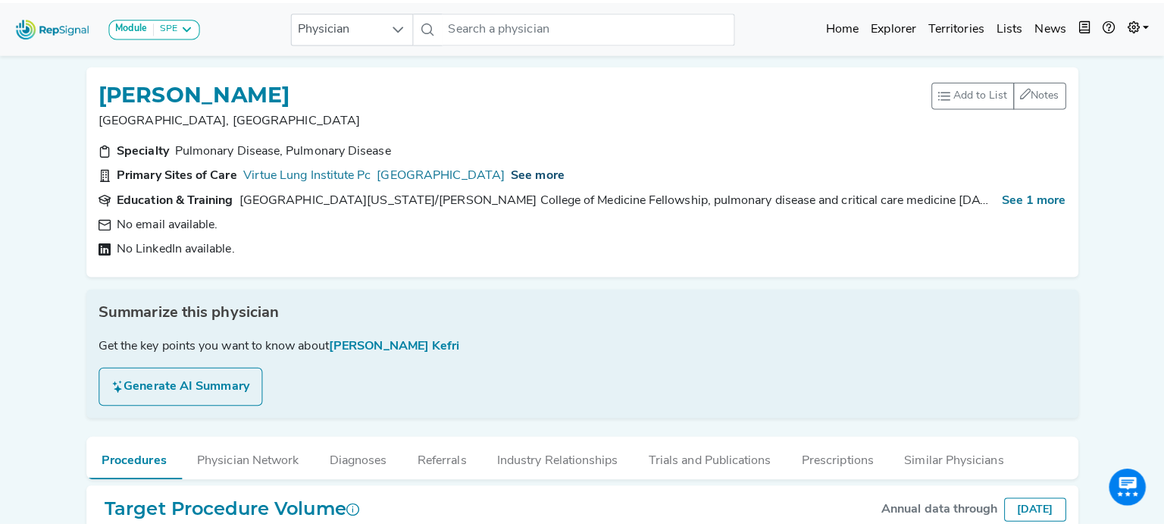
scroll to position [0, 0]
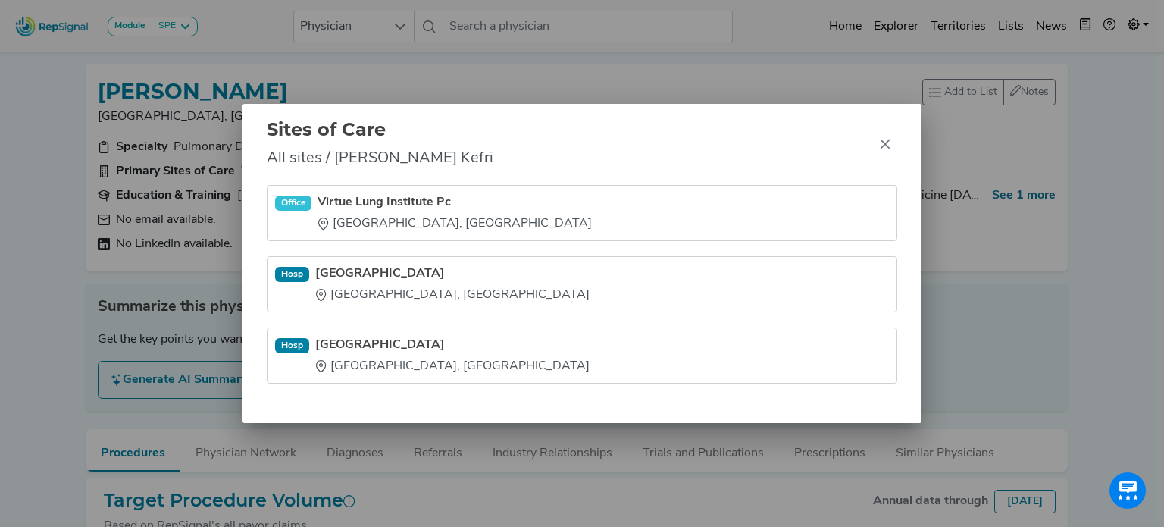
click at [369, 267] on link "[GEOGRAPHIC_DATA]" at bounding box center [452, 273] width 274 height 18
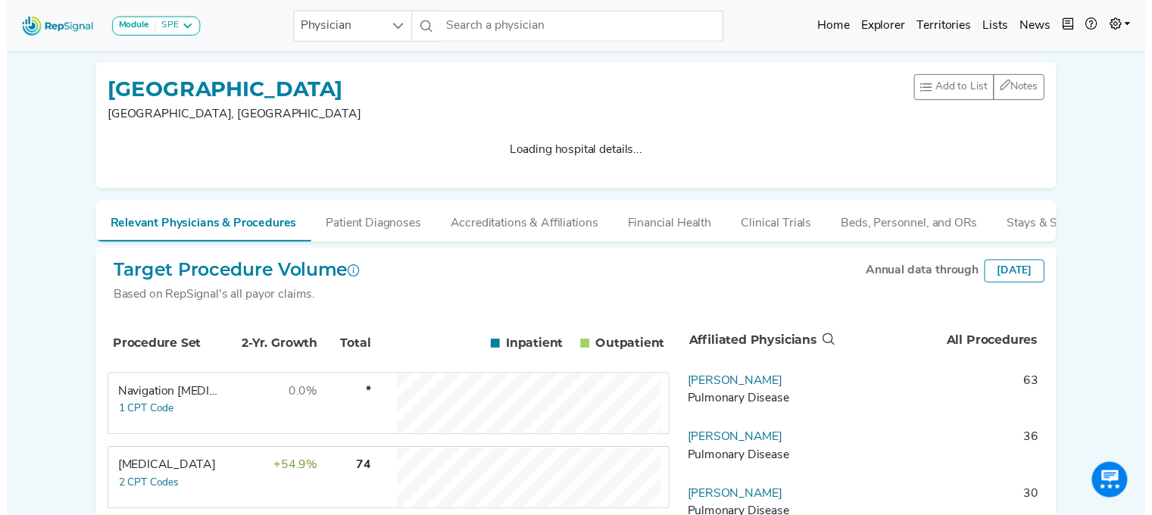
scroll to position [155, 0]
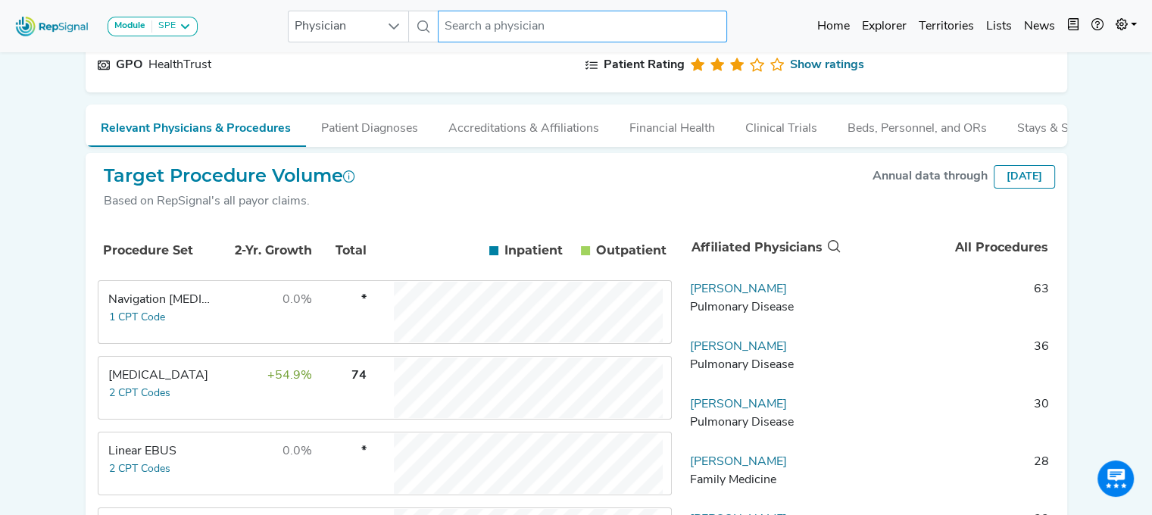
click at [555, 29] on input "text" at bounding box center [582, 27] width 289 height 32
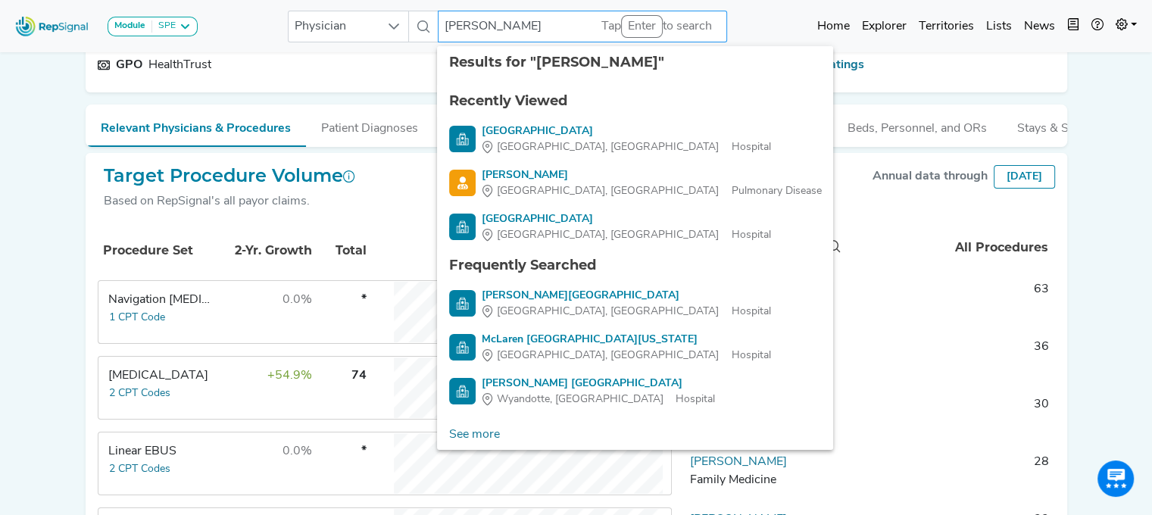
type input "reddy"
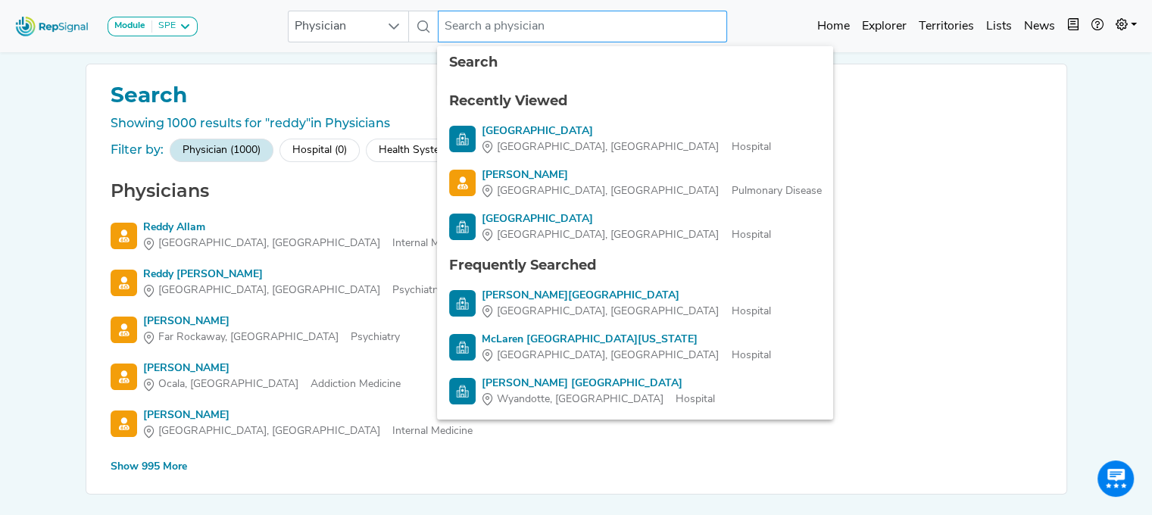
click at [461, 18] on input "text" at bounding box center [582, 27] width 289 height 32
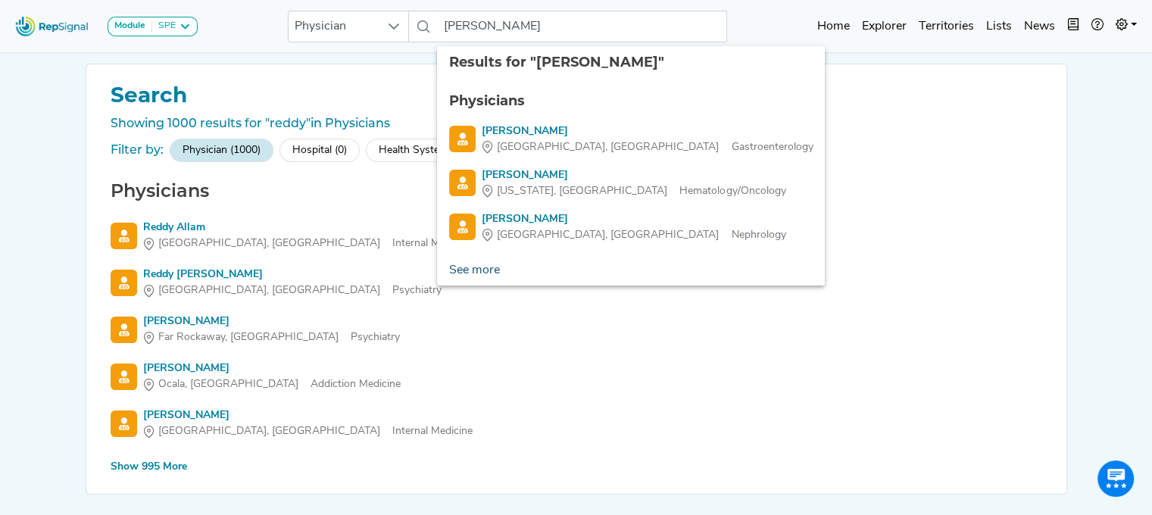
click at [480, 274] on link "See more" at bounding box center [474, 270] width 75 height 30
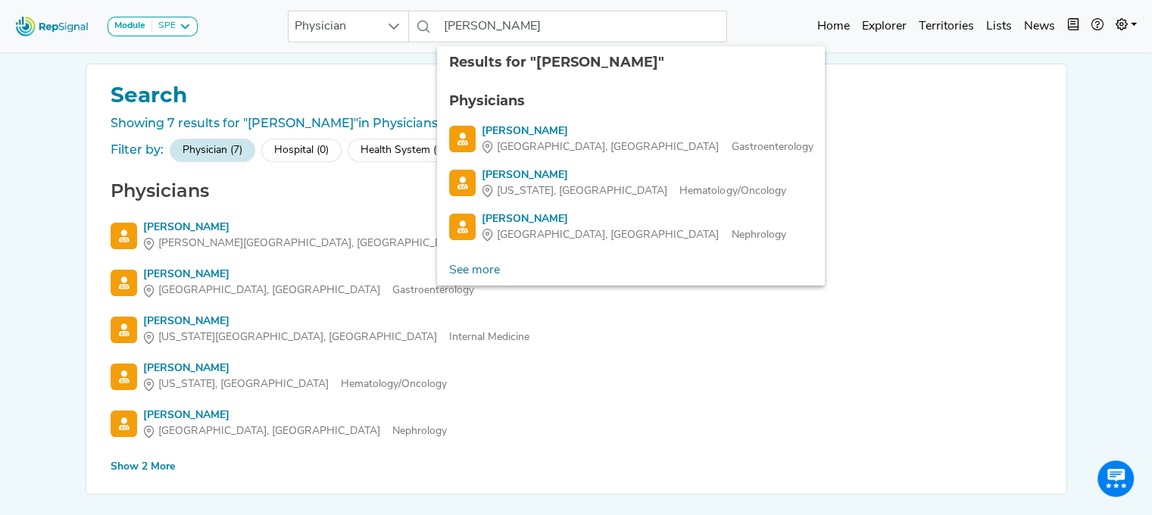
click at [130, 472] on div "Show 2 More" at bounding box center [143, 467] width 64 height 16
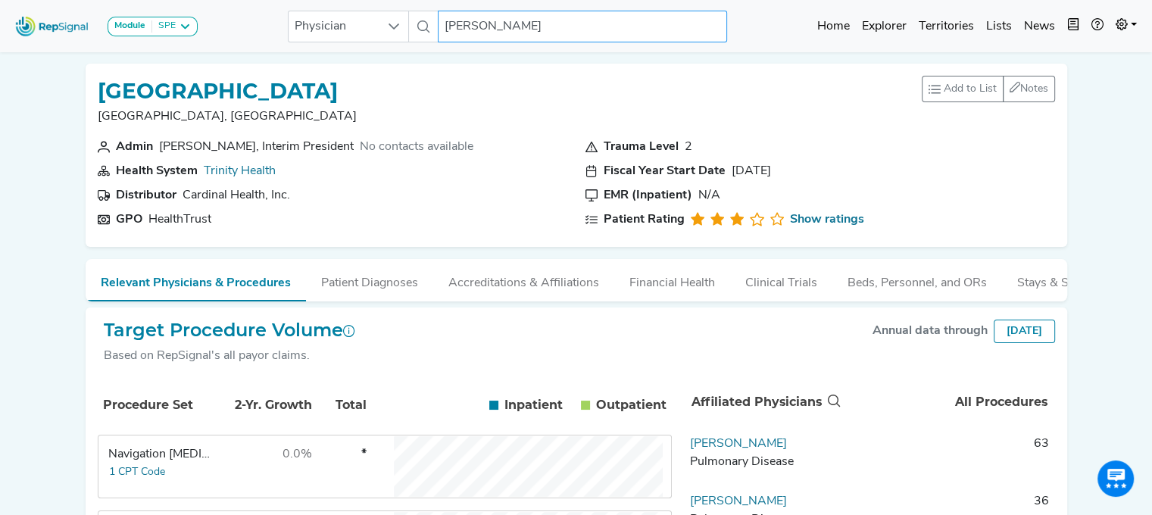
click at [477, 30] on input "[PERSON_NAME]" at bounding box center [582, 27] width 289 height 32
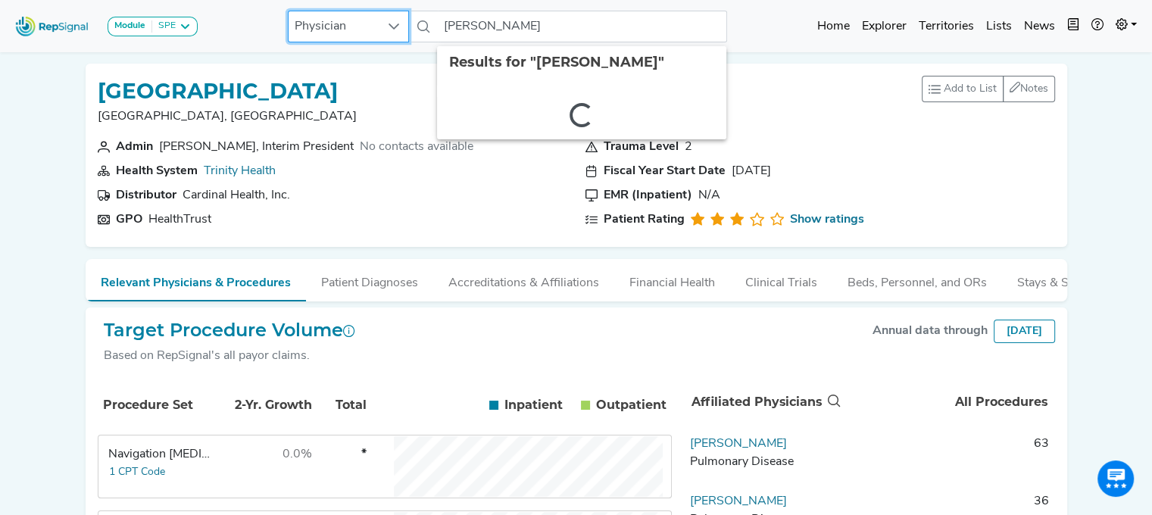
click at [363, 34] on span "Physician" at bounding box center [334, 26] width 91 height 30
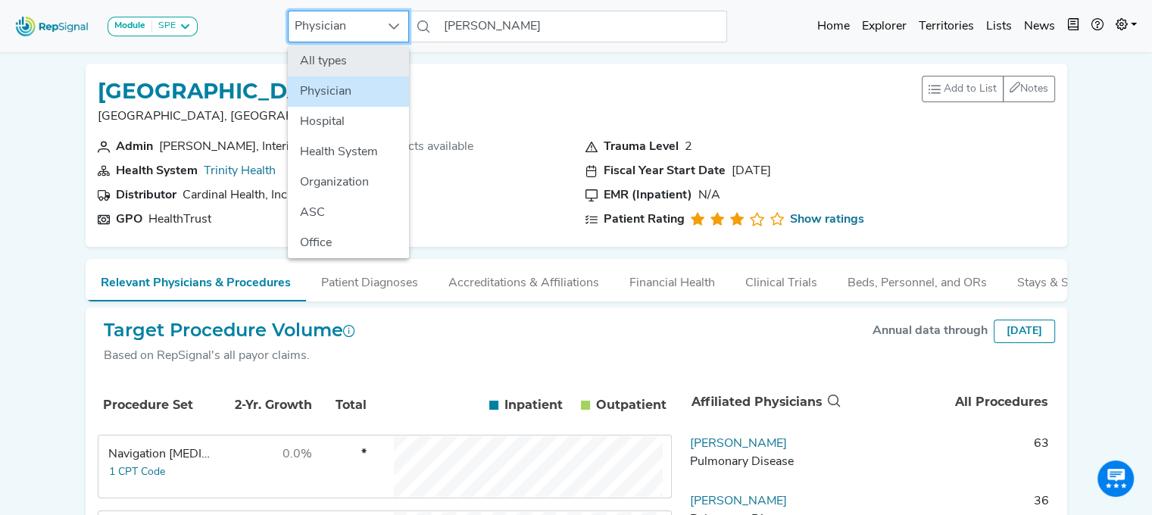
scroll to position [0, 11]
click at [365, 62] on li "All types" at bounding box center [348, 61] width 121 height 30
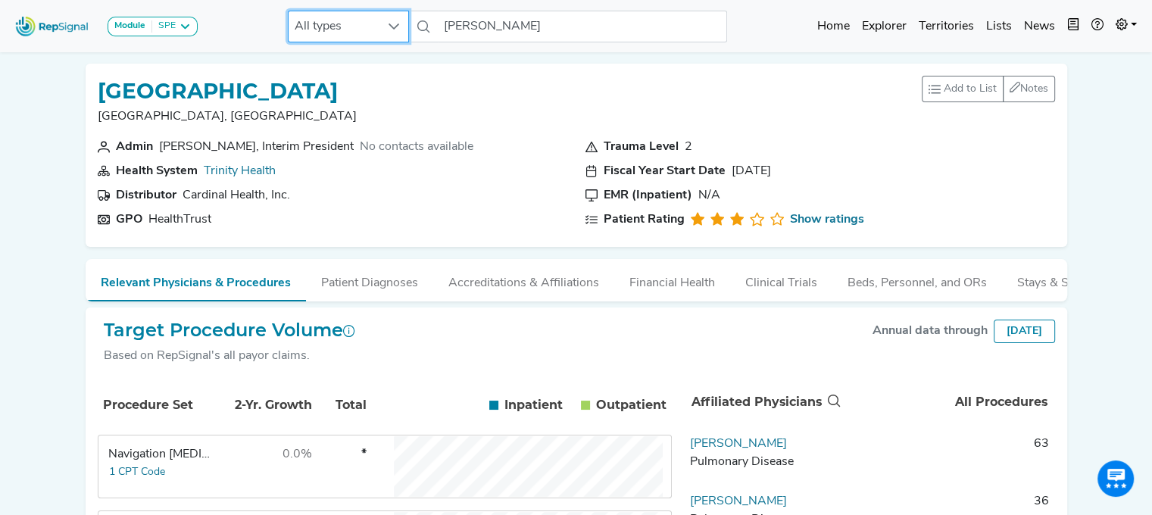
click at [370, 39] on span "All types" at bounding box center [334, 26] width 91 height 30
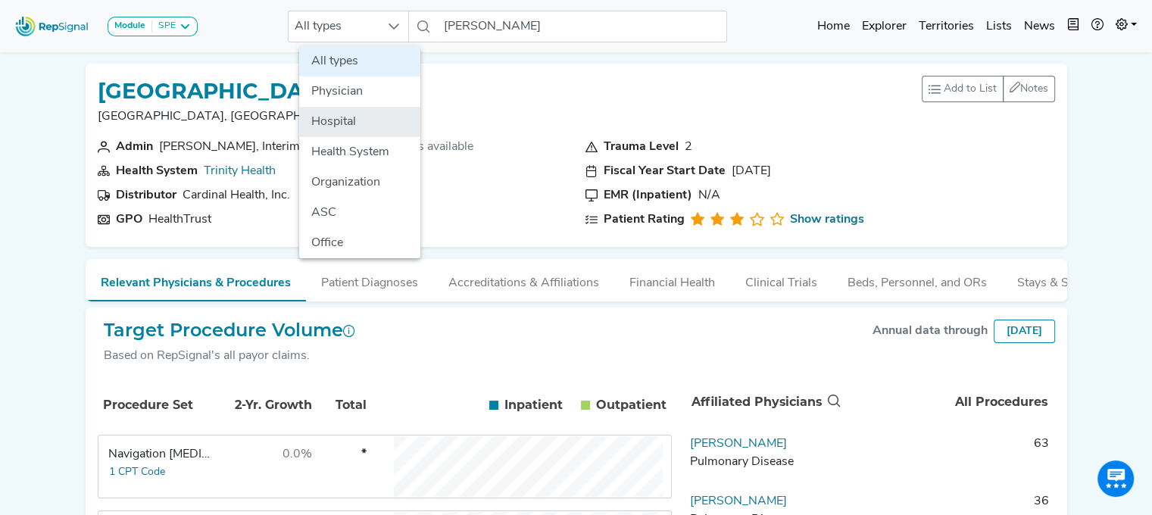
click at [351, 125] on li "Hospital" at bounding box center [359, 122] width 121 height 30
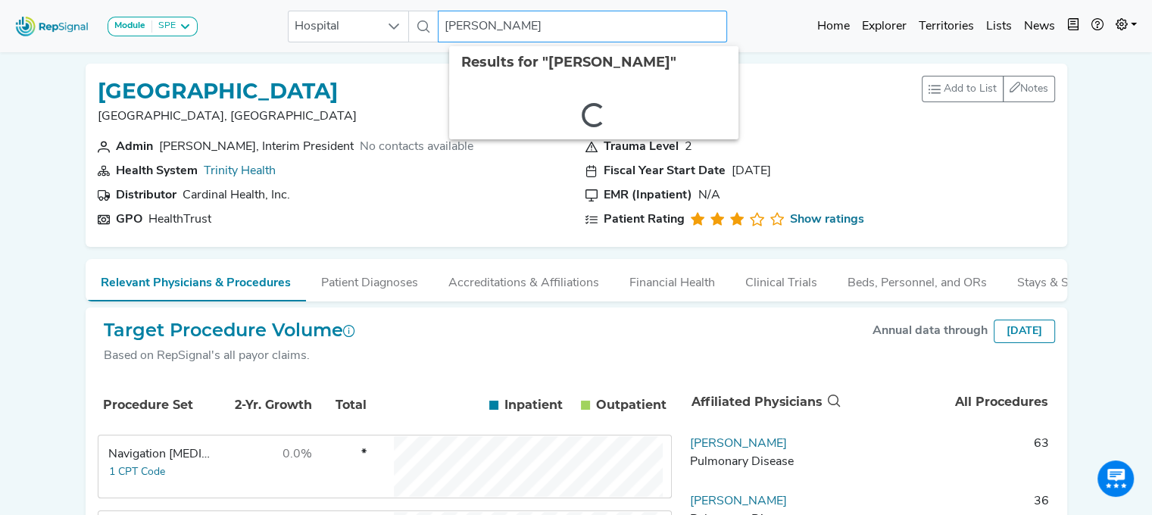
drag, startPoint x: 449, startPoint y: 22, endPoint x: 730, endPoint y: 22, distance: 280.3
click at [729, 22] on div "Module SPE [MEDICAL_DATA] Disposable Bronchoscope SBRT SPE TTNA [MEDICAL_DATA] …" at bounding box center [576, 26] width 1152 height 40
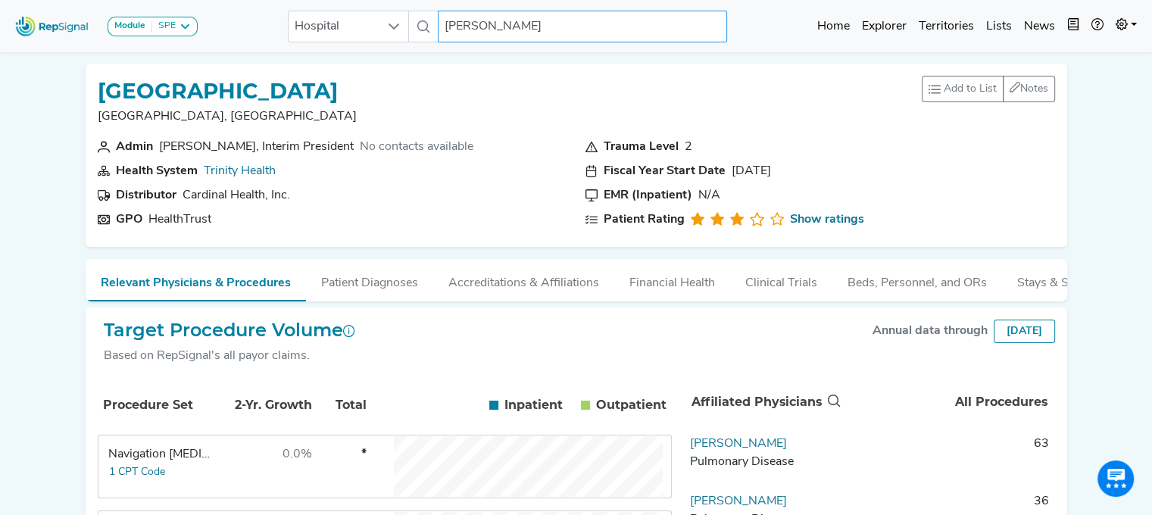
type input "s"
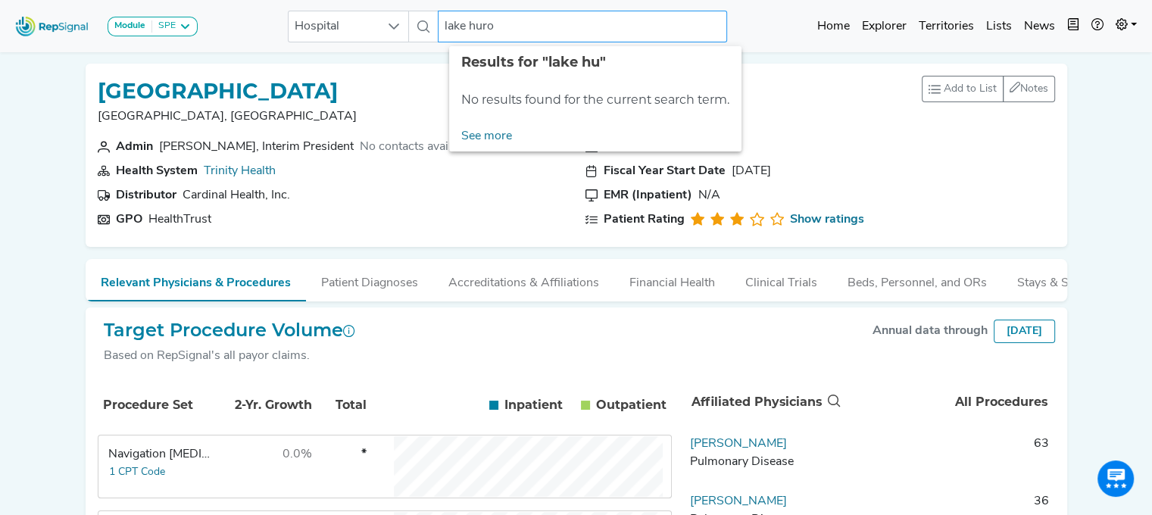
type input "lake huron"
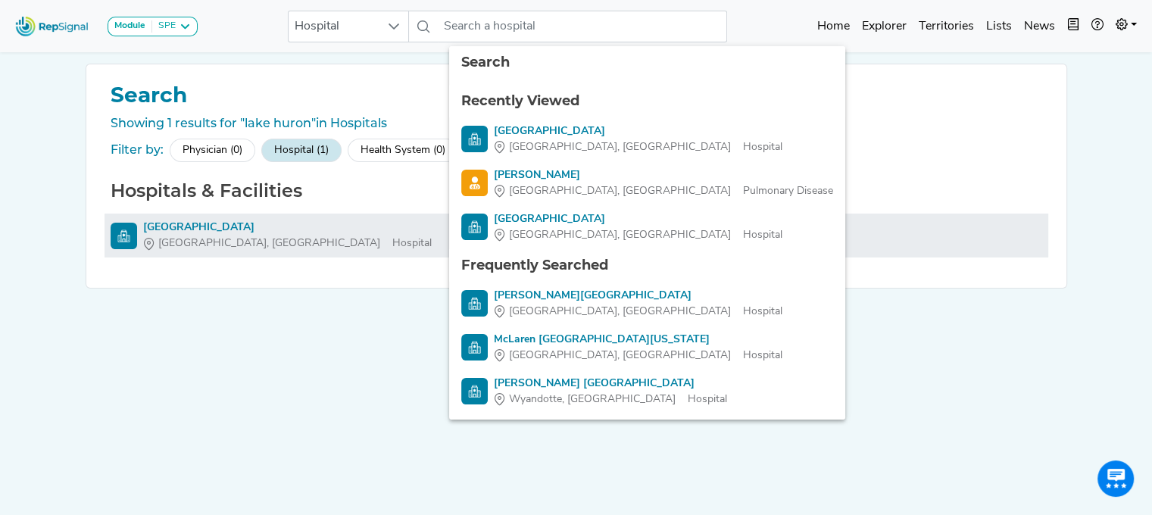
click at [198, 218] on li "[GEOGRAPHIC_DATA] [GEOGRAPHIC_DATA], [GEOGRAPHIC_DATA]" at bounding box center [577, 236] width 944 height 44
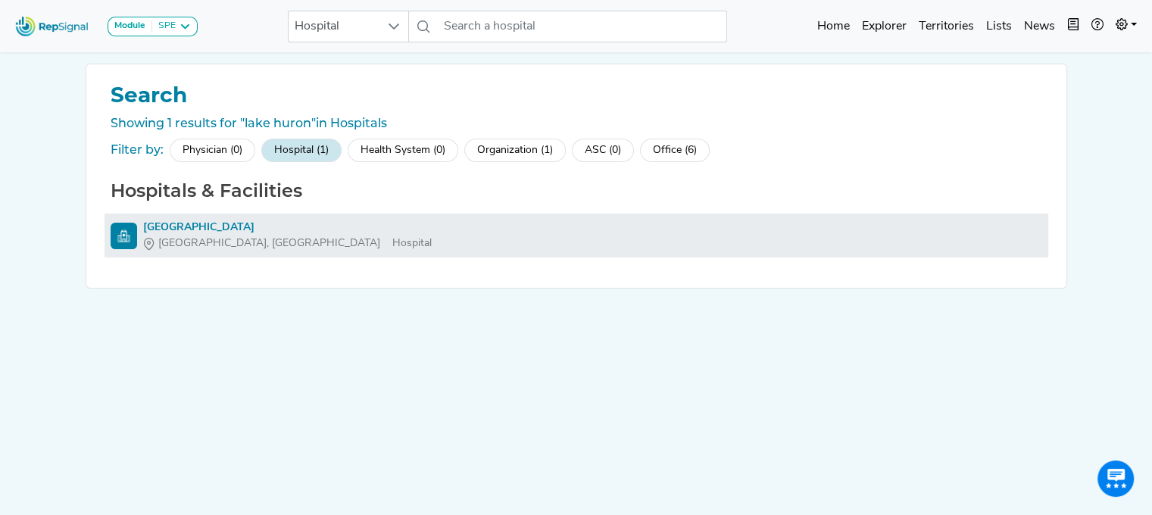
click at [196, 236] on span "[GEOGRAPHIC_DATA], [GEOGRAPHIC_DATA]" at bounding box center [269, 244] width 222 height 16
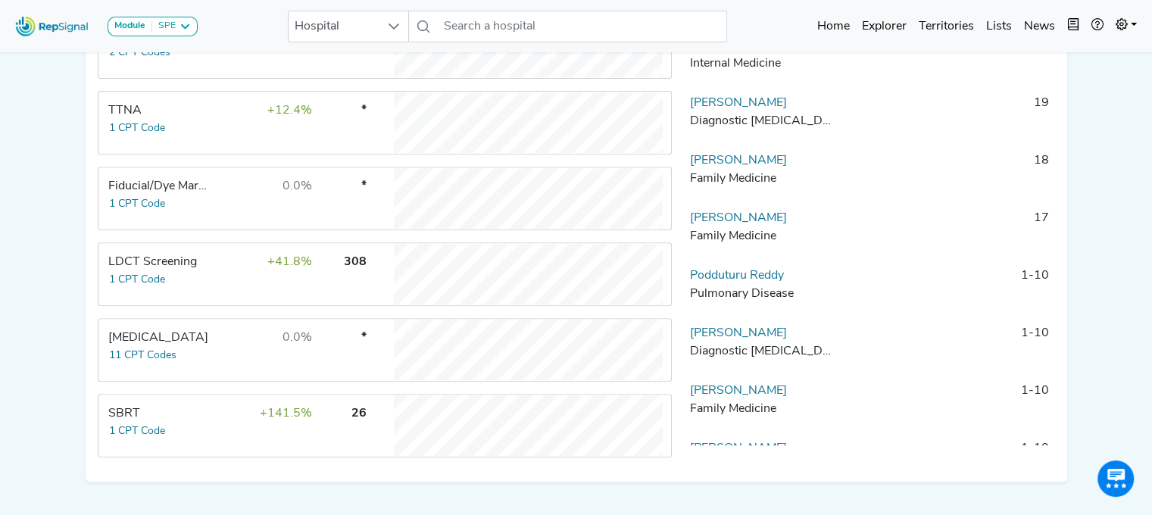
scroll to position [603, 11]
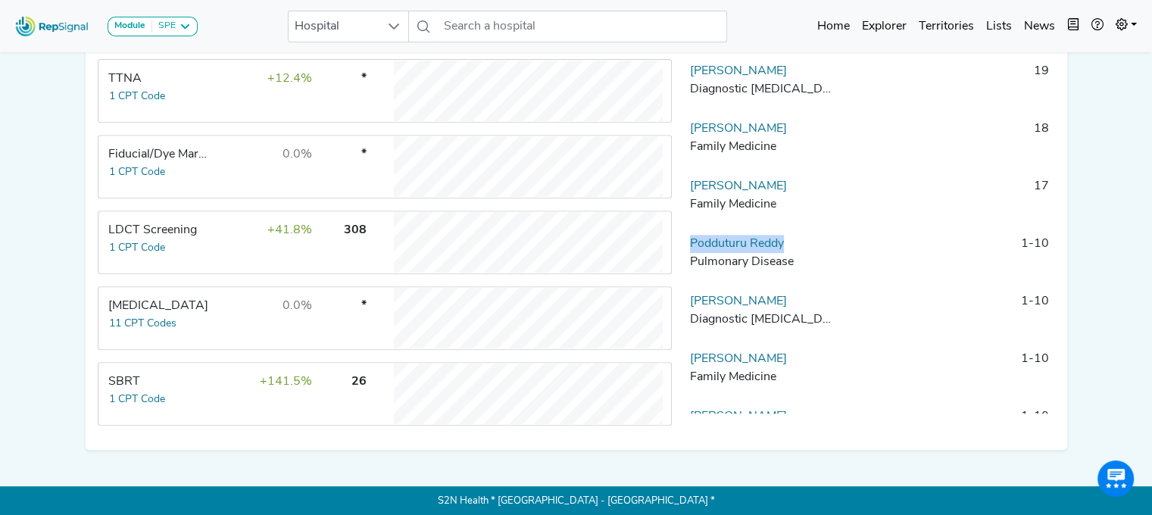
drag, startPoint x: 793, startPoint y: 254, endPoint x: 668, endPoint y: 263, distance: 125.3
click at [668, 263] on div "Procedure Set 2-Yr. Growth Total Inpatient In Outpatient Out Navigation [MEDICA…" at bounding box center [577, 106] width 958 height 664
copy link "Podduturu Reddy"
click at [708, 250] on link "Podduturu Reddy" at bounding box center [737, 244] width 94 height 12
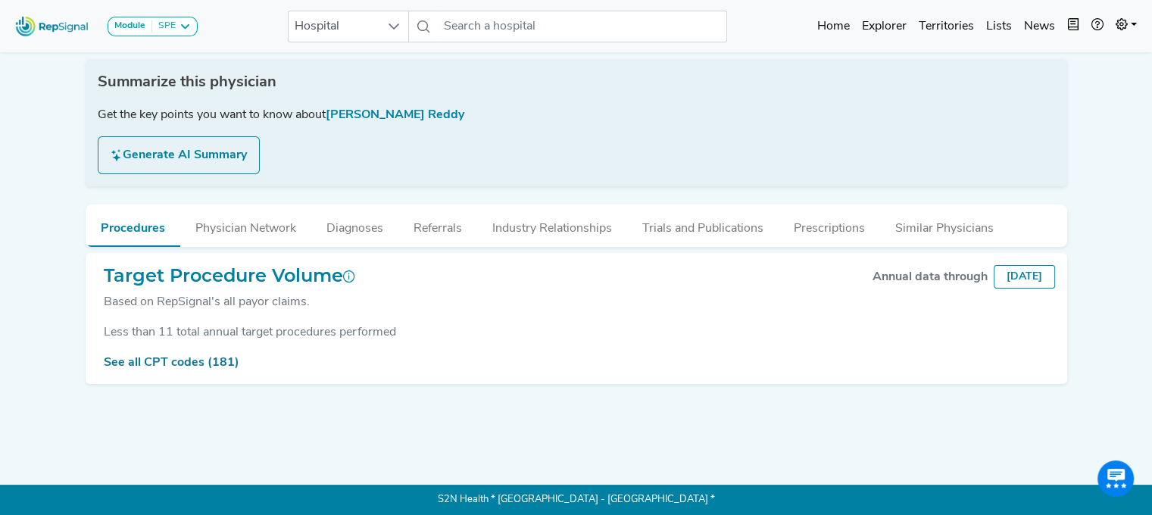
scroll to position [0, 11]
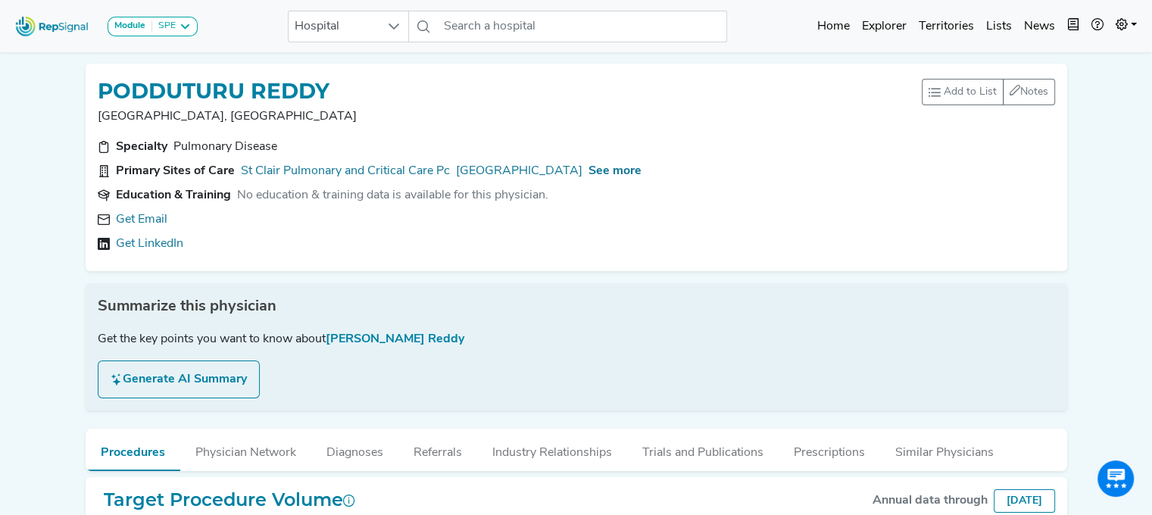
click at [127, 208] on div "Specialty Pulmonary Disease Primary Sites of Care St Clair Pulmonary and Critic…" at bounding box center [577, 198] width 976 height 121
click at [123, 220] on link "Get Email" at bounding box center [142, 220] width 52 height 18
click at [619, 173] on span "See more" at bounding box center [615, 171] width 53 height 12
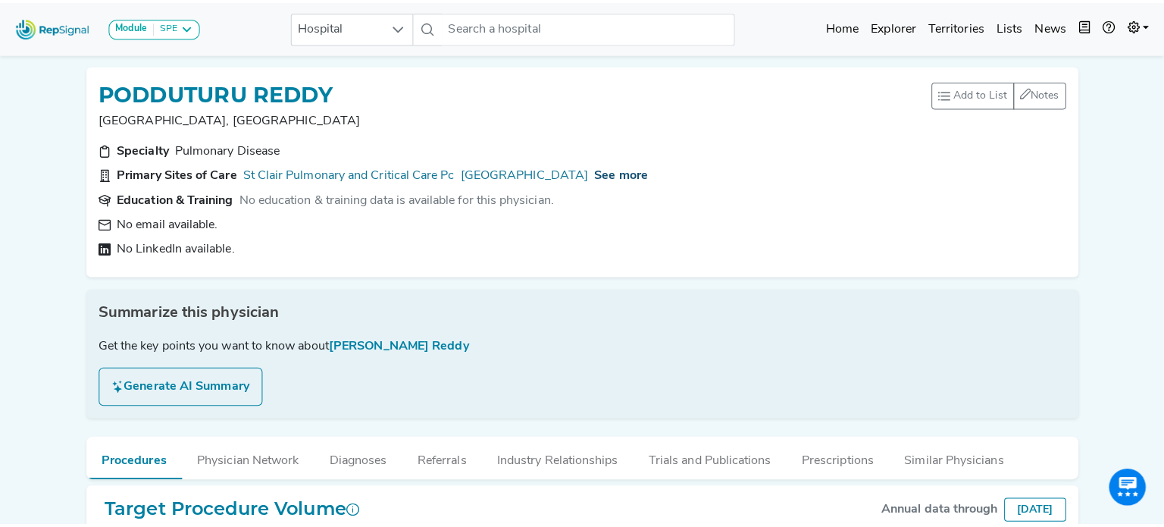
scroll to position [0, 0]
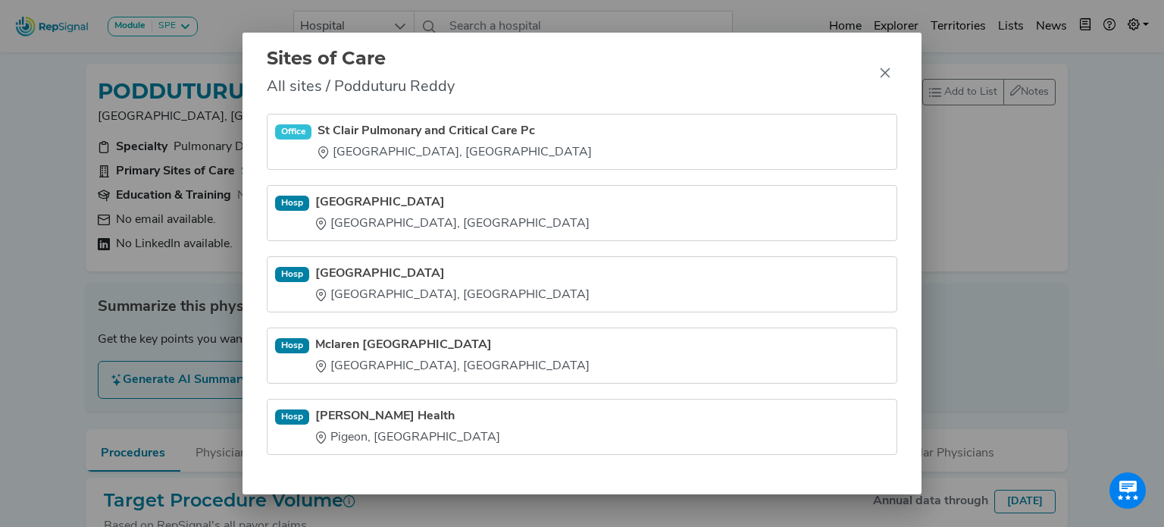
click at [415, 125] on link "St Clair Pulmonary and Critical Care Pc" at bounding box center [454, 131] width 274 height 18
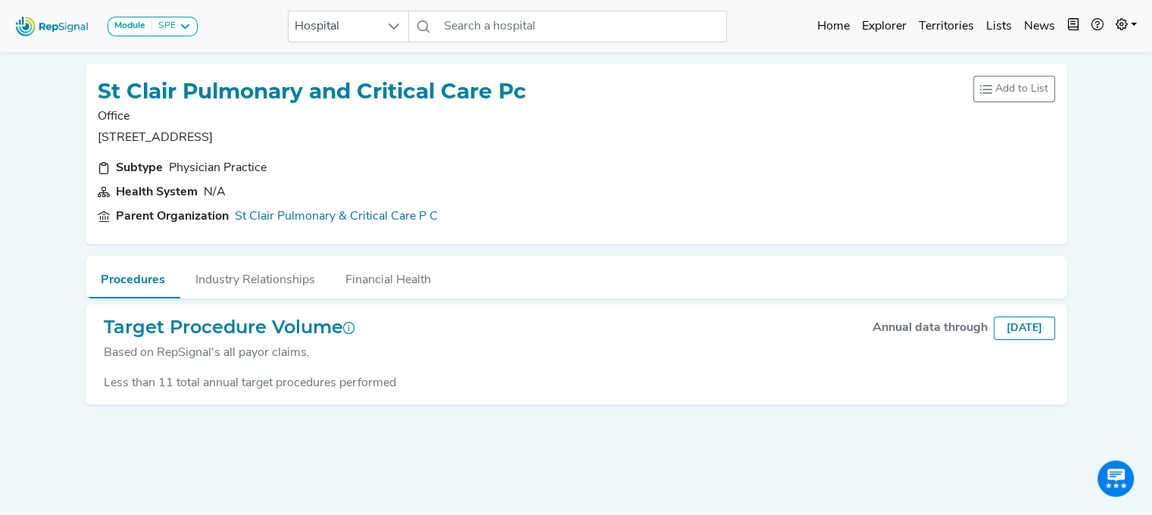
click at [305, 101] on h1 "St Clair Pulmonary and Critical Care Pc" at bounding box center [312, 92] width 429 height 26
click at [315, 211] on link "St Clair Pulmonary & Critical Care P C" at bounding box center [336, 217] width 203 height 18
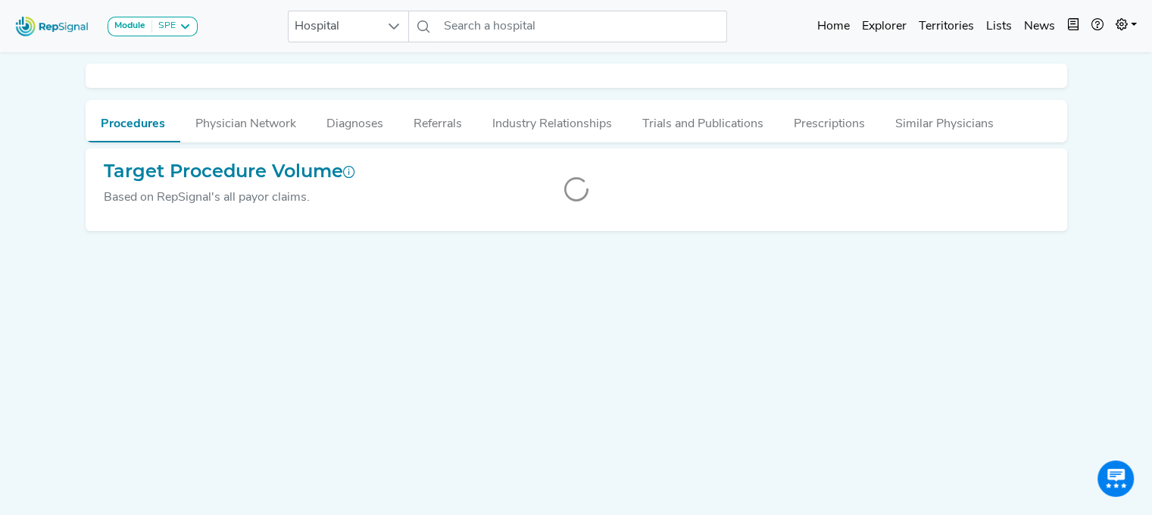
click at [42, 71] on div "Module SPE [MEDICAL_DATA] Disposable Bronchoscope SBRT SPE TTNA [MEDICAL_DATA] …" at bounding box center [576, 278] width 1152 height 556
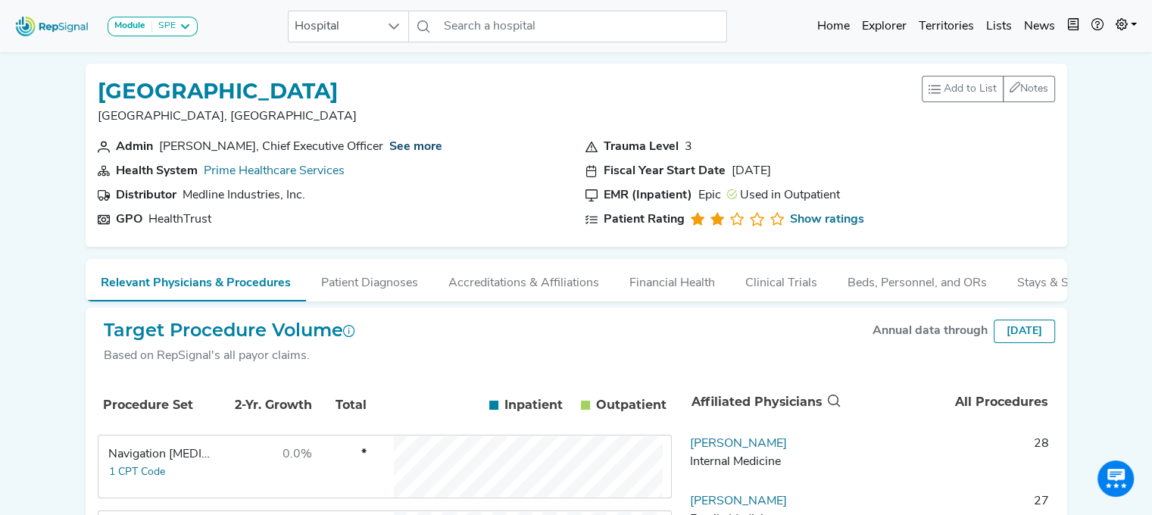
click at [395, 146] on link "See more" at bounding box center [415, 147] width 53 height 12
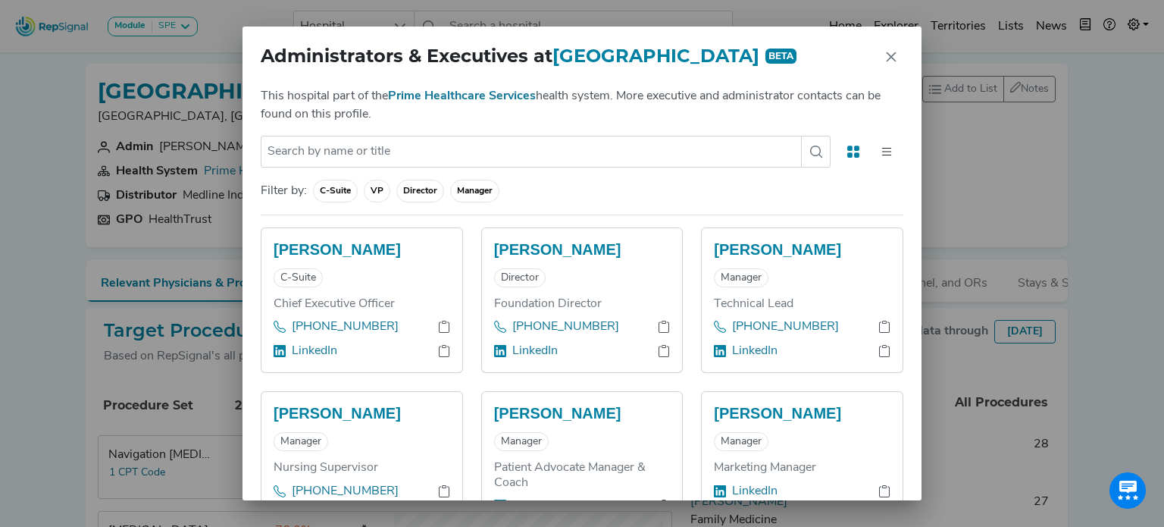
scroll to position [63, 0]
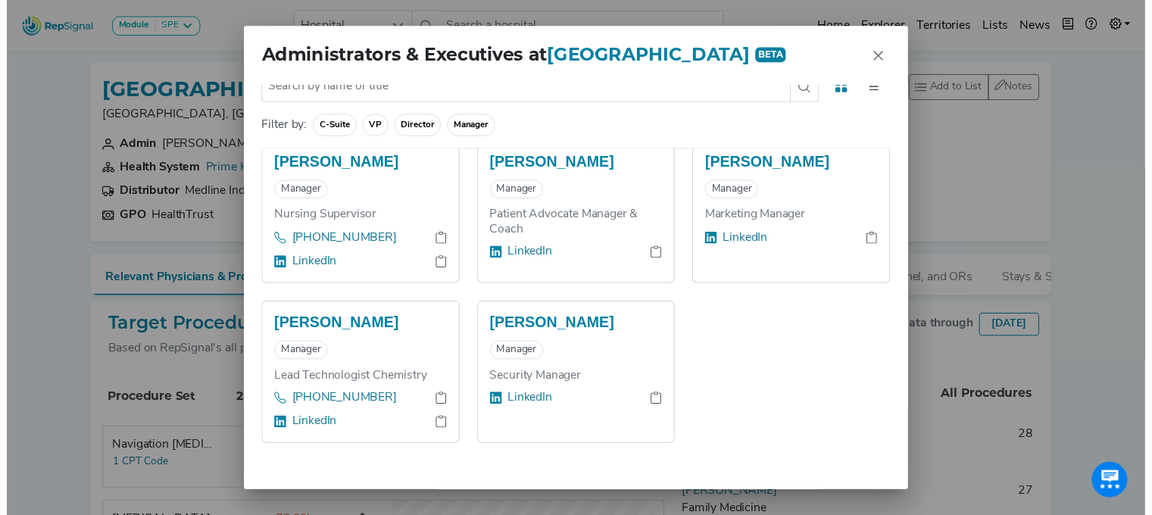
scroll to position [186, 0]
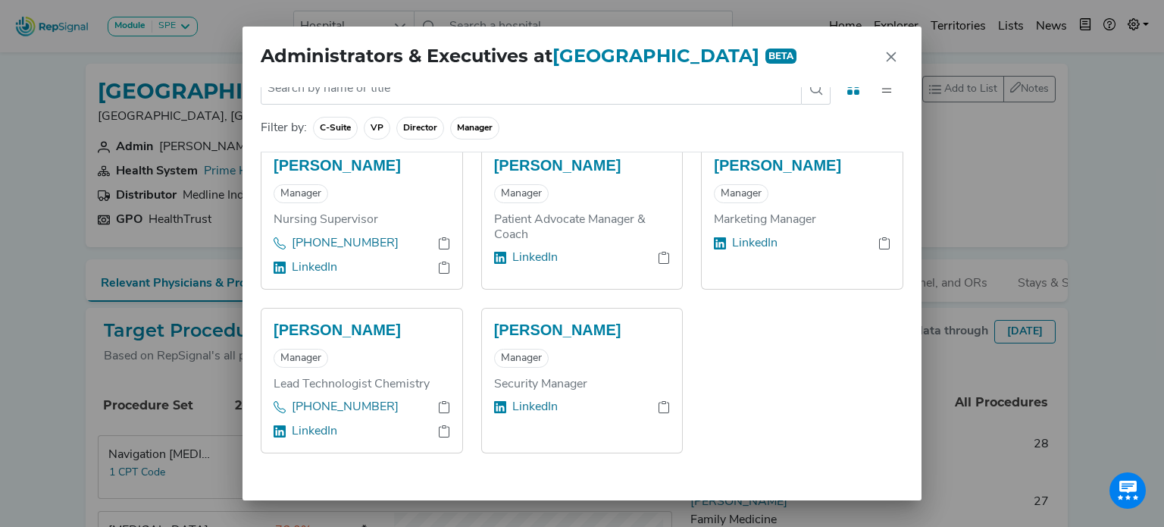
click at [133, 266] on div "Administrators & Executives at [GEOGRAPHIC_DATA] BETA This hospital part of the…" at bounding box center [582, 263] width 1164 height 527
drag, startPoint x: 0, startPoint y: 218, endPoint x: 3, endPoint y: 210, distance: 8.9
click at [0, 214] on div "Administrators & Executives at Lake Huron Medical Center BETA This hospital par…" at bounding box center [582, 263] width 1164 height 527
click at [886, 55] on icon "Close" at bounding box center [891, 57] width 12 height 12
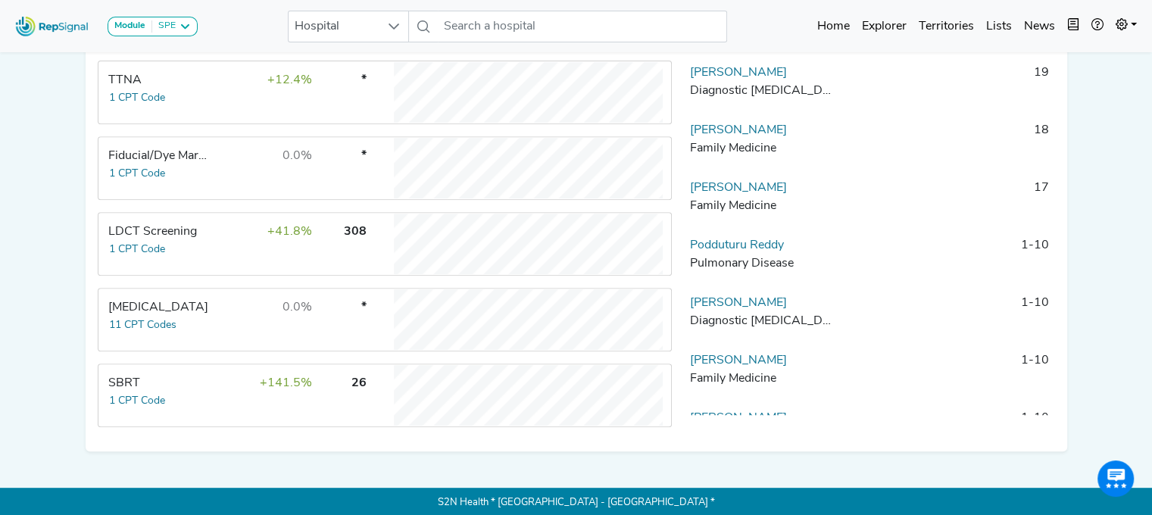
scroll to position [603, 0]
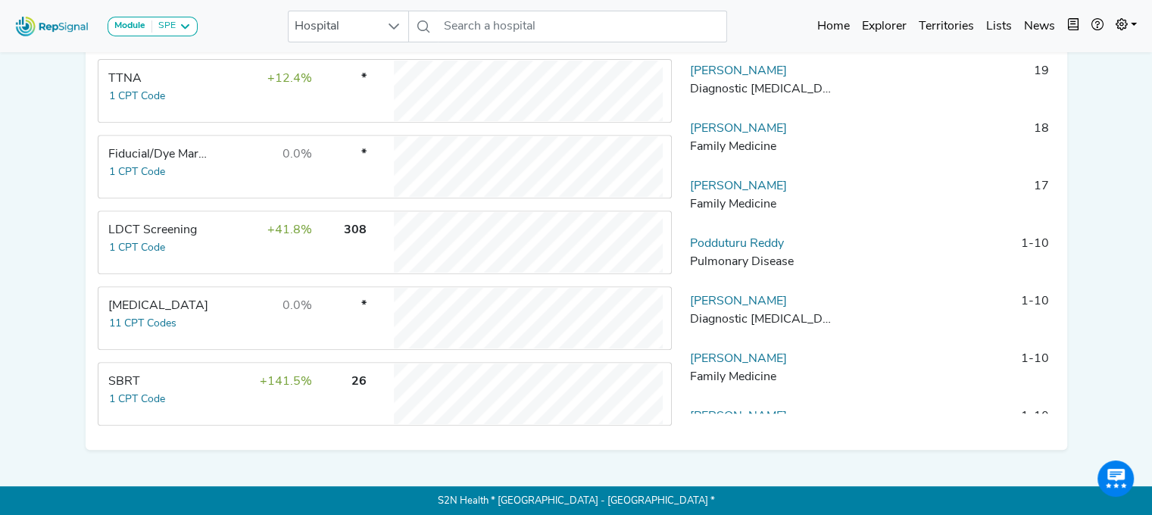
drag, startPoint x: 726, startPoint y: 252, endPoint x: 889, endPoint y: 248, distance: 162.9
click at [726, 250] on link "Podduturu Reddy" at bounding box center [737, 244] width 94 height 12
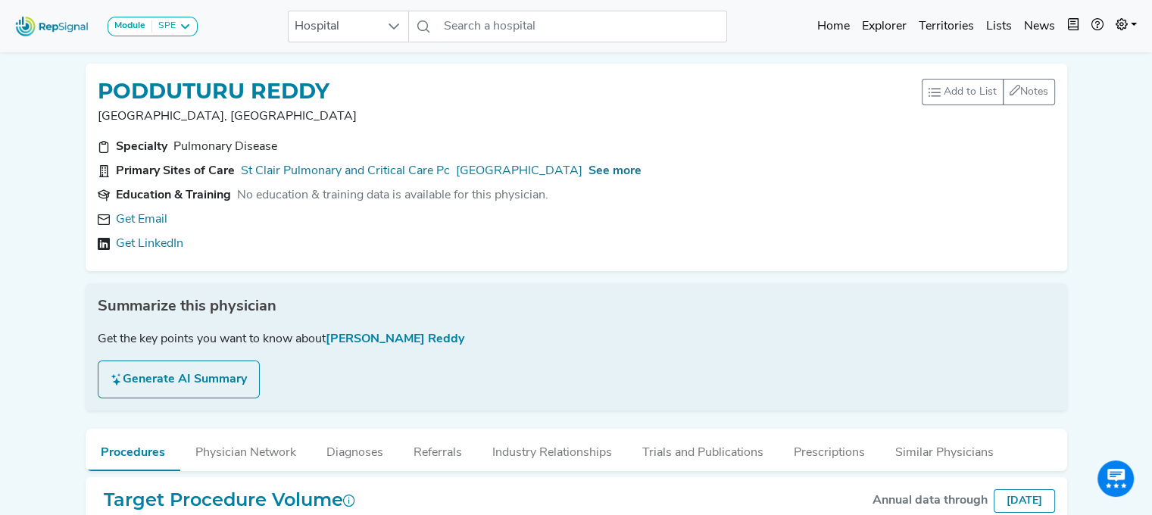
click at [119, 221] on link "Get Email" at bounding box center [142, 220] width 52 height 18
drag, startPoint x: 501, startPoint y: 178, endPoint x: 1102, endPoint y: 245, distance: 604.6
click at [501, 178] on link "[GEOGRAPHIC_DATA]" at bounding box center [519, 171] width 127 height 18
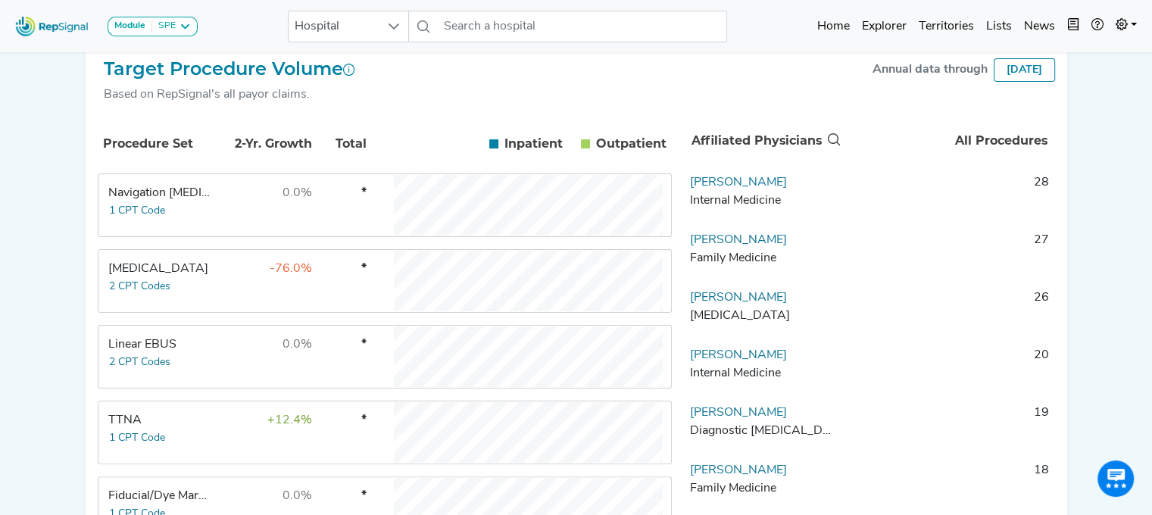
scroll to position [269, 0]
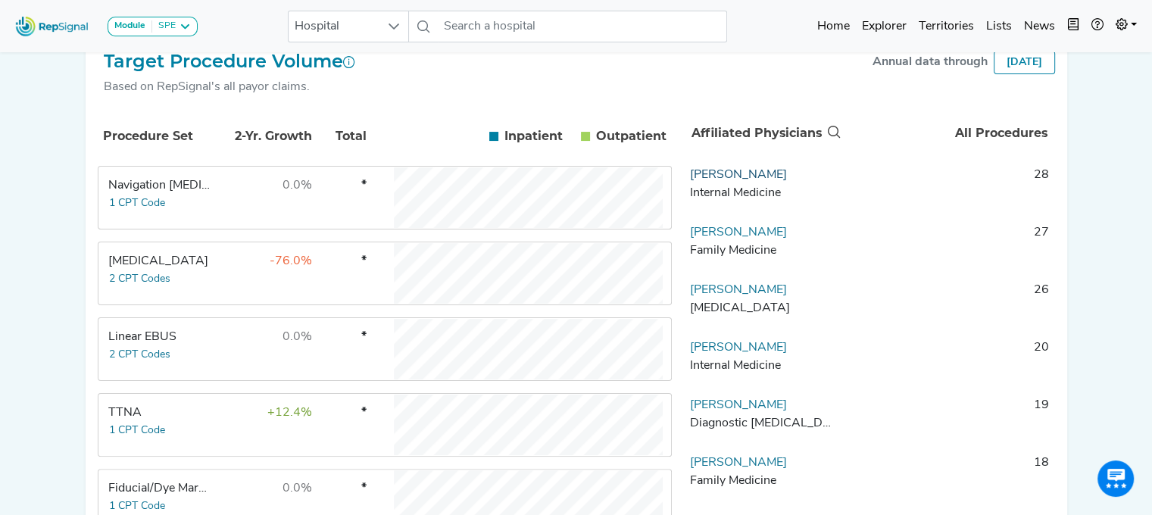
click at [787, 181] on link "[PERSON_NAME]" at bounding box center [738, 175] width 97 height 12
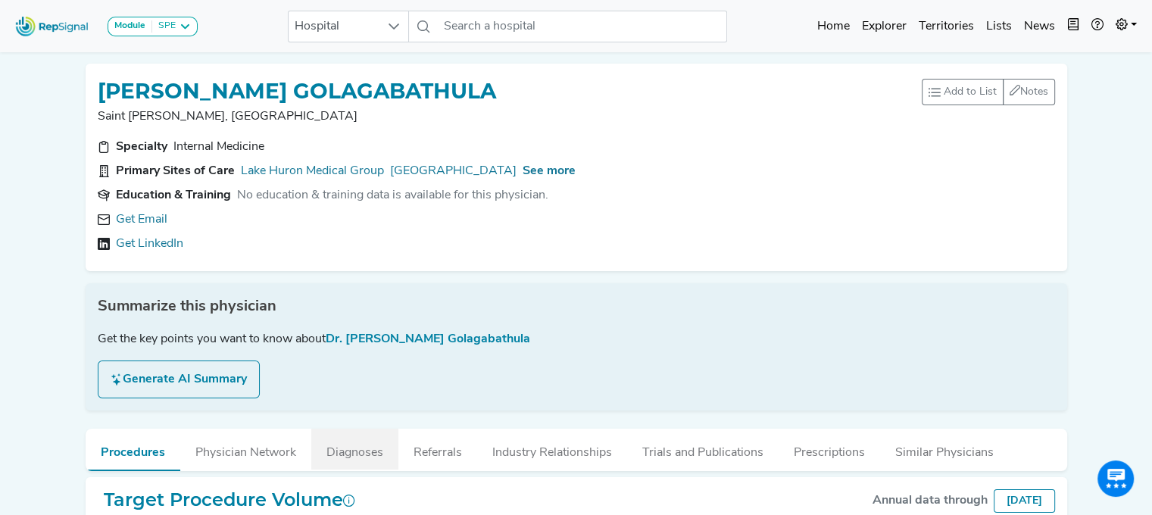
click at [347, 449] on button "Diagnoses" at bounding box center [354, 449] width 87 height 41
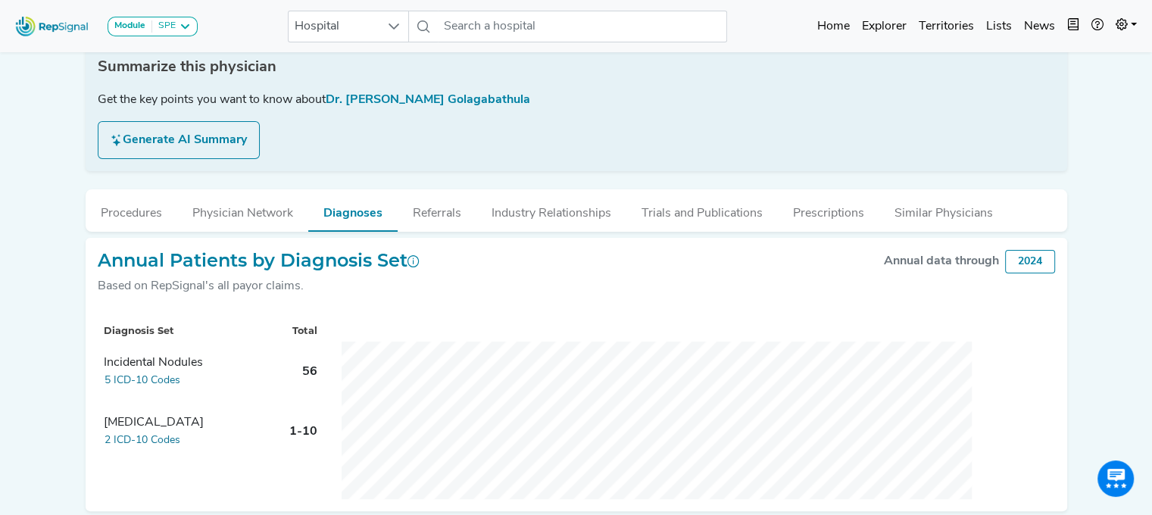
scroll to position [228, 0]
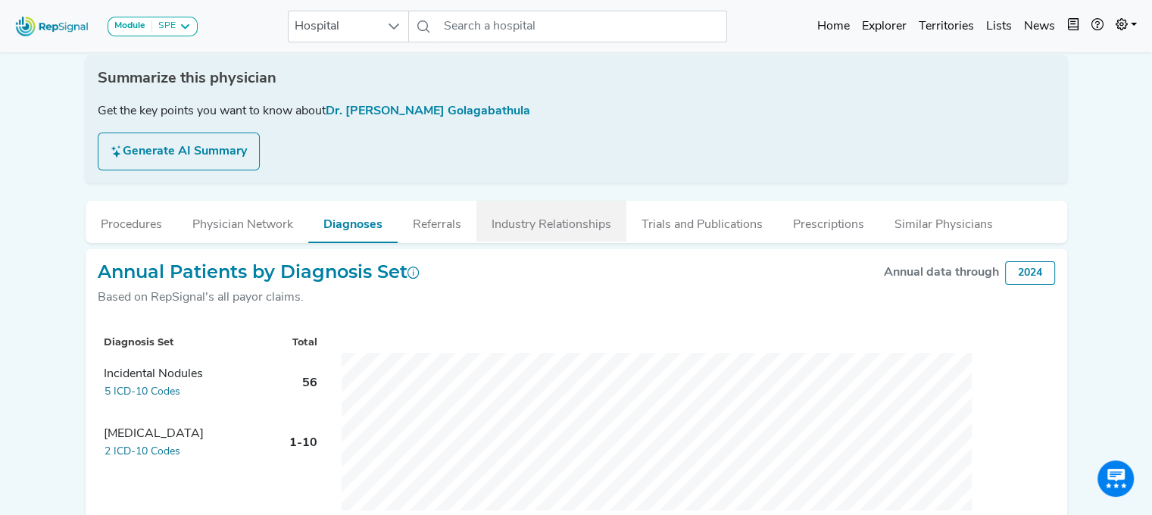
click at [544, 214] on button "Industry Relationships" at bounding box center [552, 221] width 150 height 41
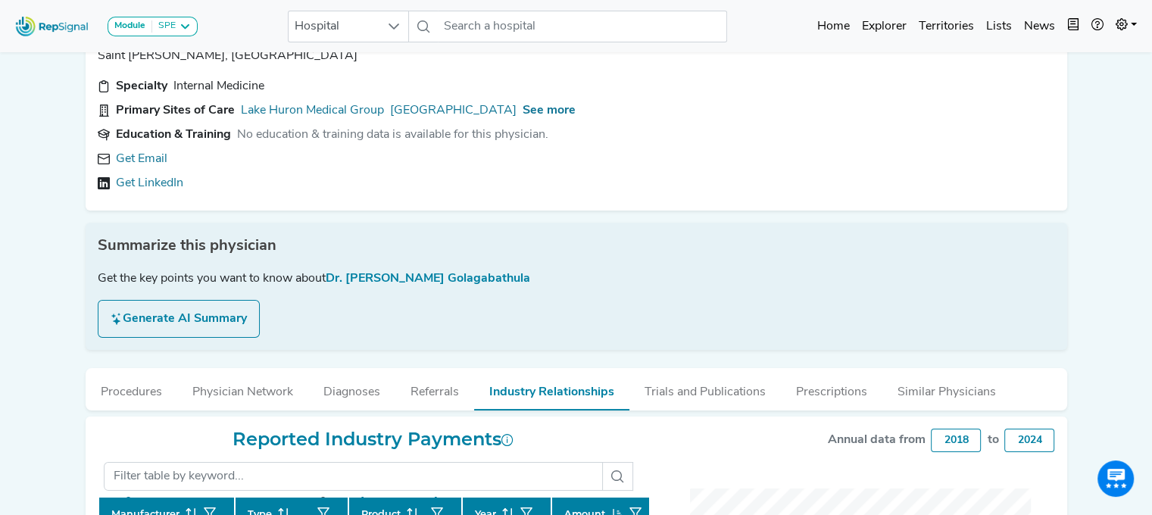
scroll to position [0, 0]
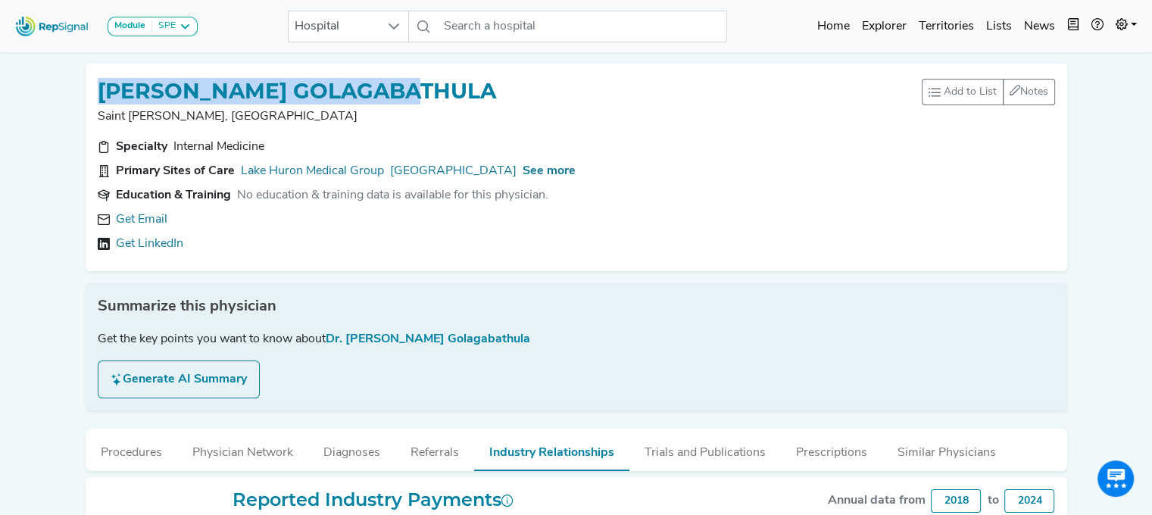
drag, startPoint x: 462, startPoint y: 86, endPoint x: 80, endPoint y: 99, distance: 382.8
click at [80, 99] on div "SHARANYA GOLAGABATHULA Saint Joseph, MI Add to List Recent Lists: Starred Physi…" at bounding box center [577, 168] width 994 height 208
copy h1 "SHARANYA GOLAGABATHULA"
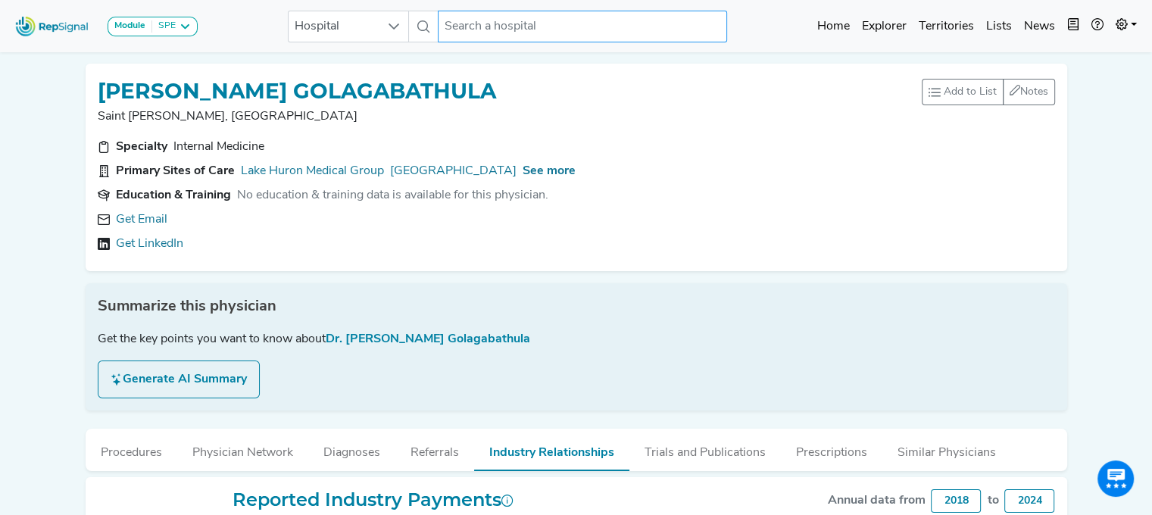
drag, startPoint x: 458, startPoint y: 17, endPoint x: 490, endPoint y: 21, distance: 32.9
click at [490, 20] on input "text" at bounding box center [582, 27] width 289 height 32
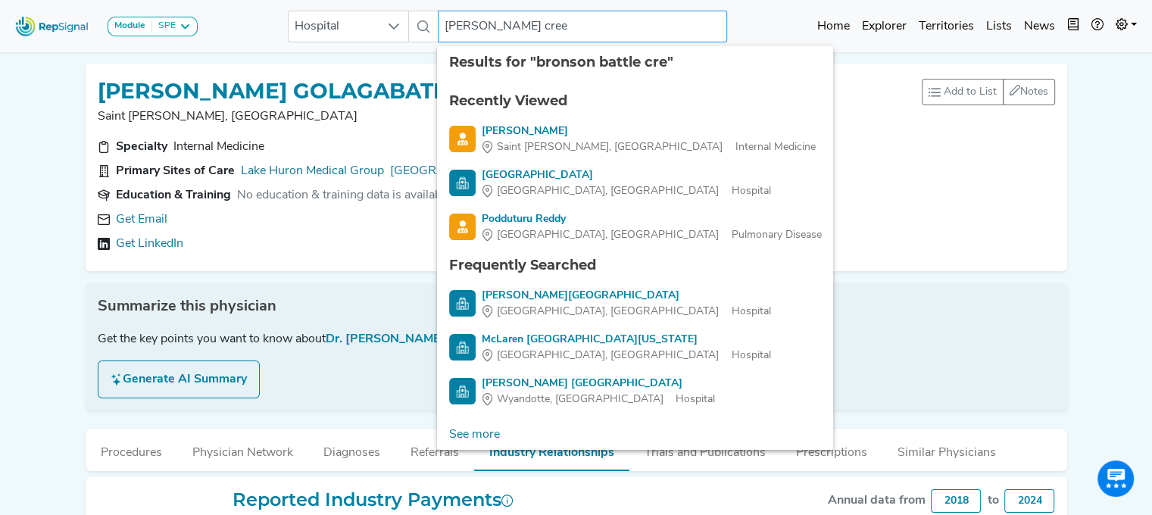
type input "bronson battle creek"
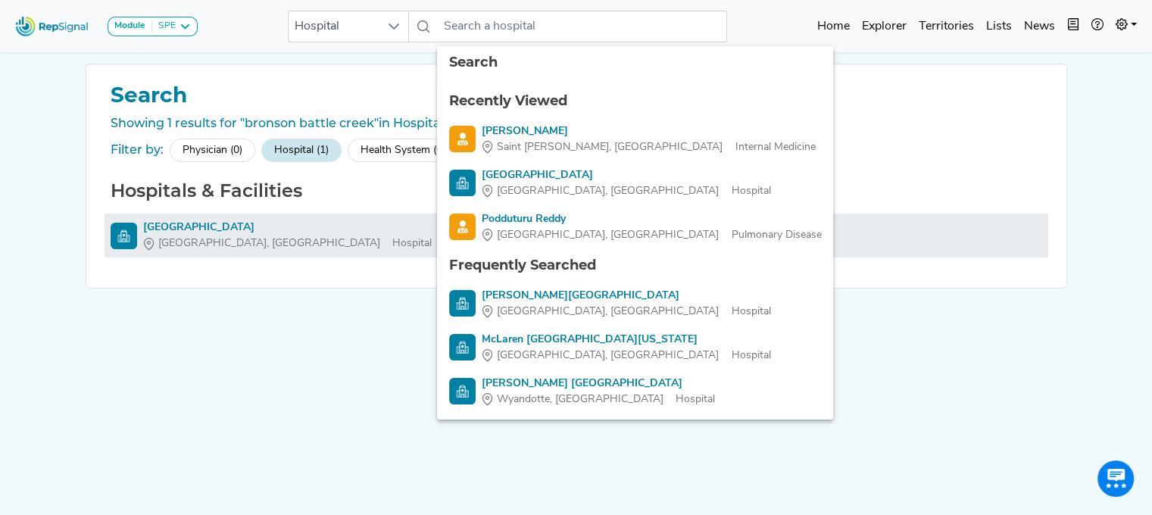
click at [177, 232] on div "[GEOGRAPHIC_DATA]" at bounding box center [287, 228] width 289 height 16
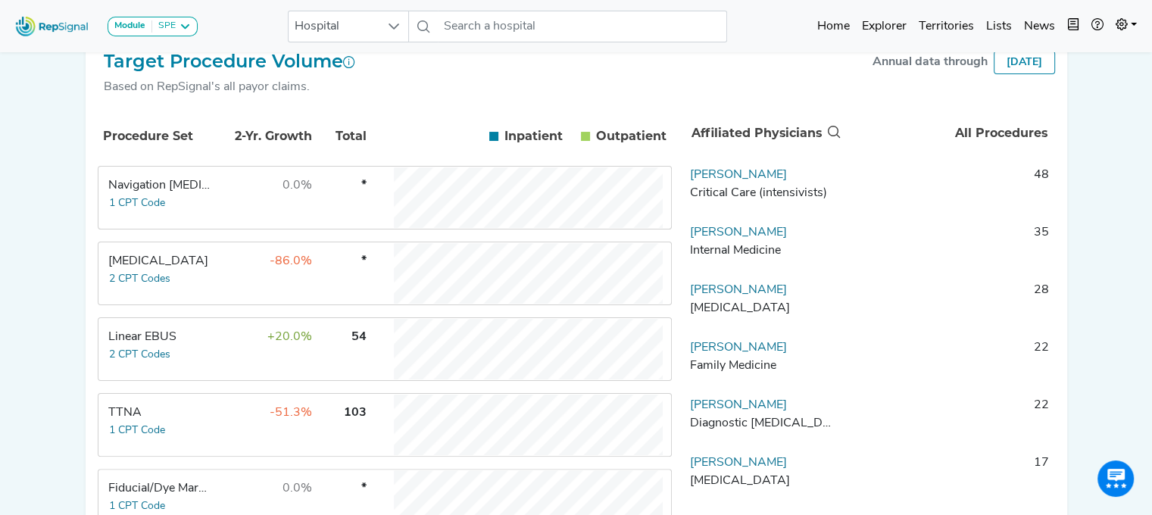
scroll to position [270, 0]
click at [148, 345] on div "Linear EBUS" at bounding box center [160, 336] width 104 height 18
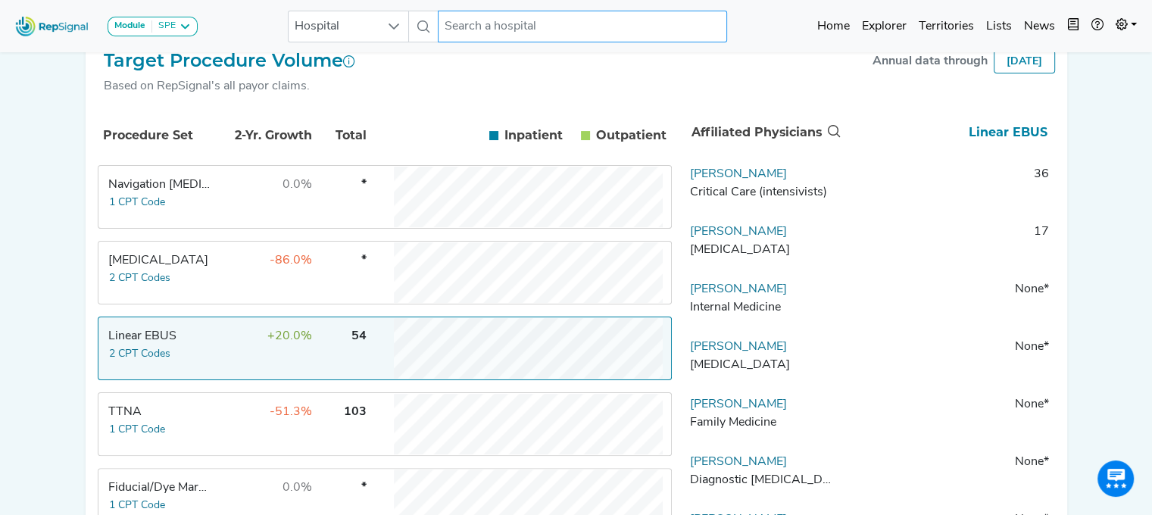
click at [500, 26] on input "text" at bounding box center [582, 27] width 289 height 32
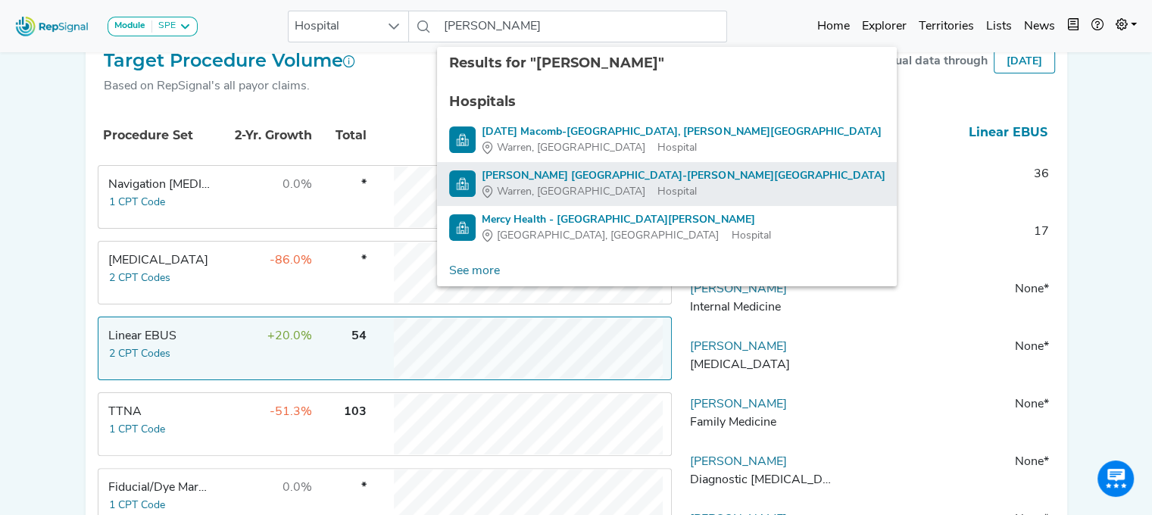
click at [578, 173] on div "Henry Ford Macomb Hospital-Warren Campus" at bounding box center [683, 176] width 403 height 16
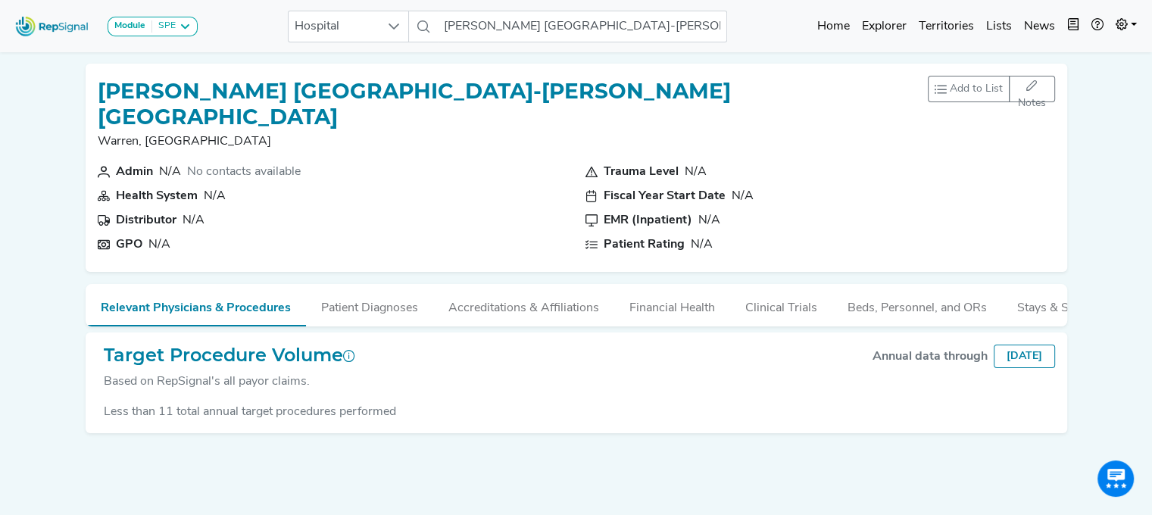
click at [1121, 141] on div "Module SPE Bronchoscopy Disposable Bronchoscope SBRT SPE TTNA Thoracic Surgery …" at bounding box center [576, 278] width 1152 height 556
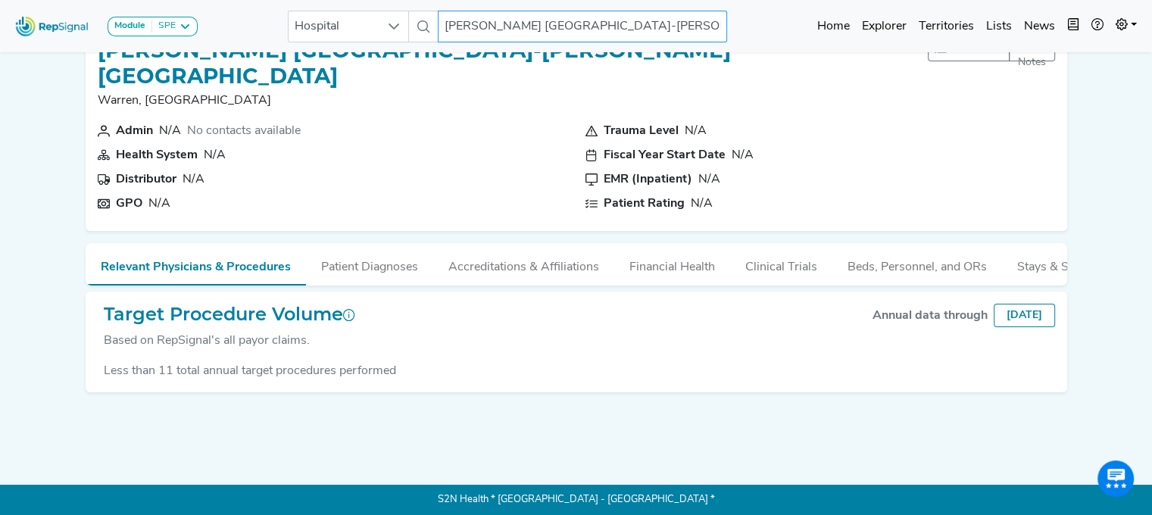
drag, startPoint x: 506, startPoint y: 33, endPoint x: 458, endPoint y: 33, distance: 48.5
click at [506, 33] on input "Henry Ford Macomb Hospital-Warren Campus" at bounding box center [582, 27] width 289 height 32
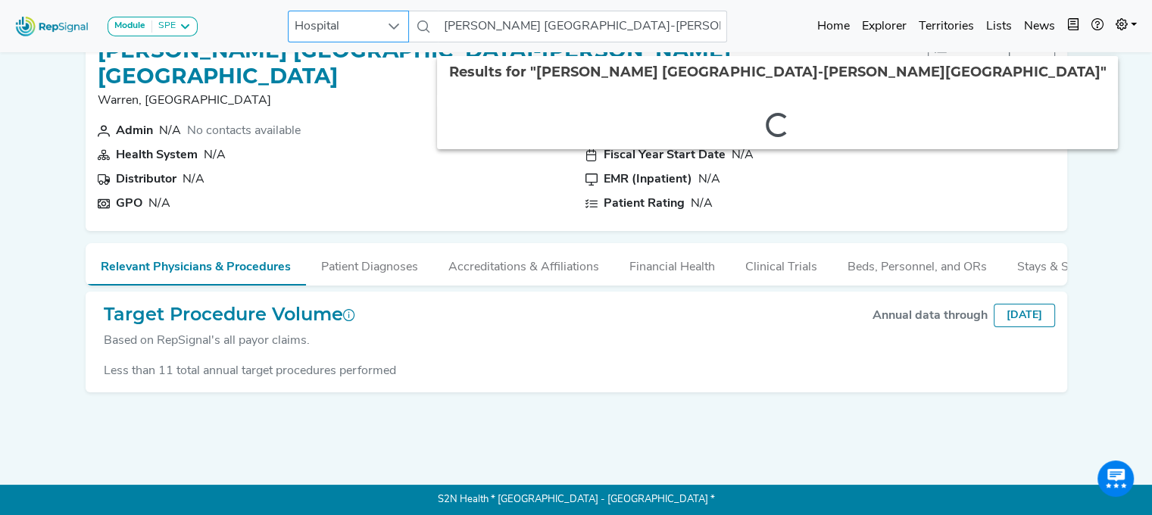
click at [401, 33] on div at bounding box center [394, 26] width 29 height 30
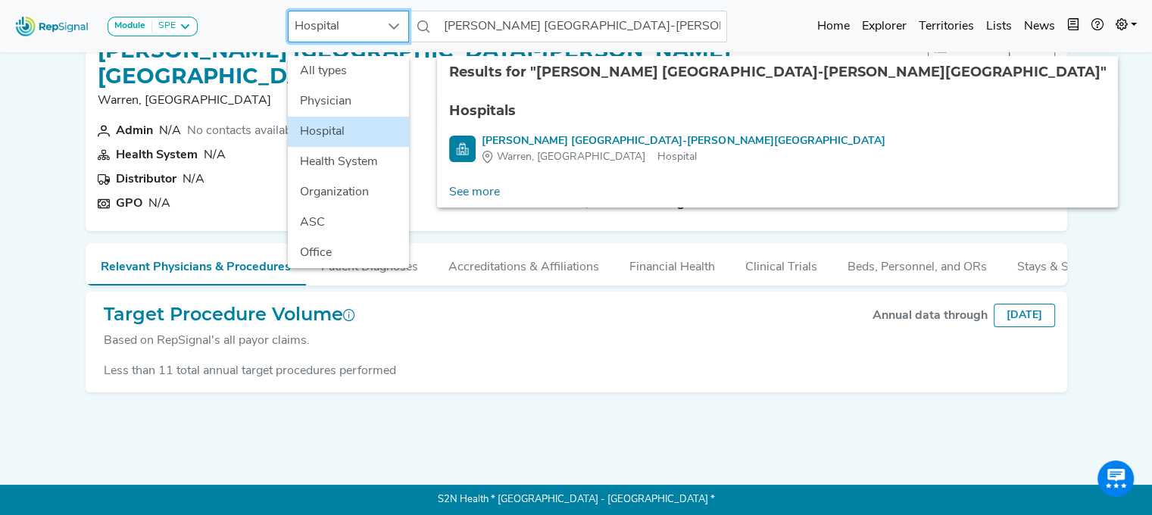
scroll to position [51, 11]
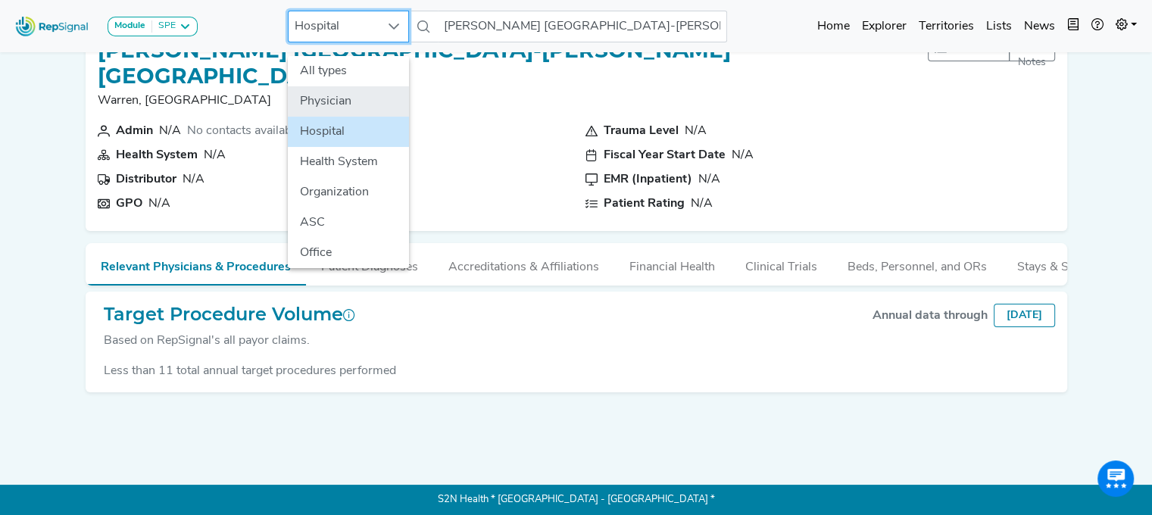
click at [355, 96] on li "Physician" at bounding box center [348, 101] width 121 height 30
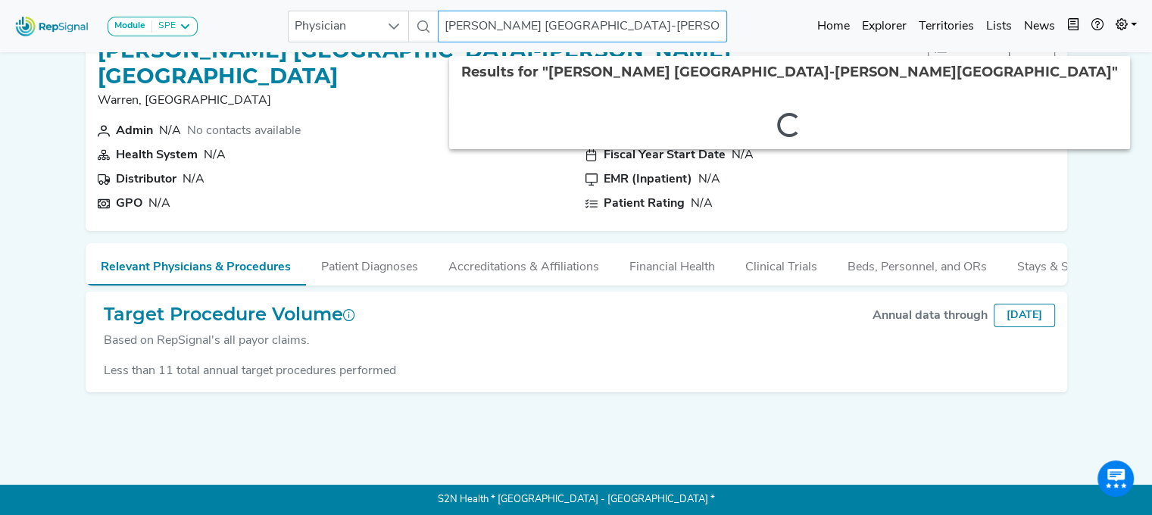
click at [480, 27] on input "Henry Ford Macomb Hospital-Warren Campus" at bounding box center [582, 27] width 289 height 32
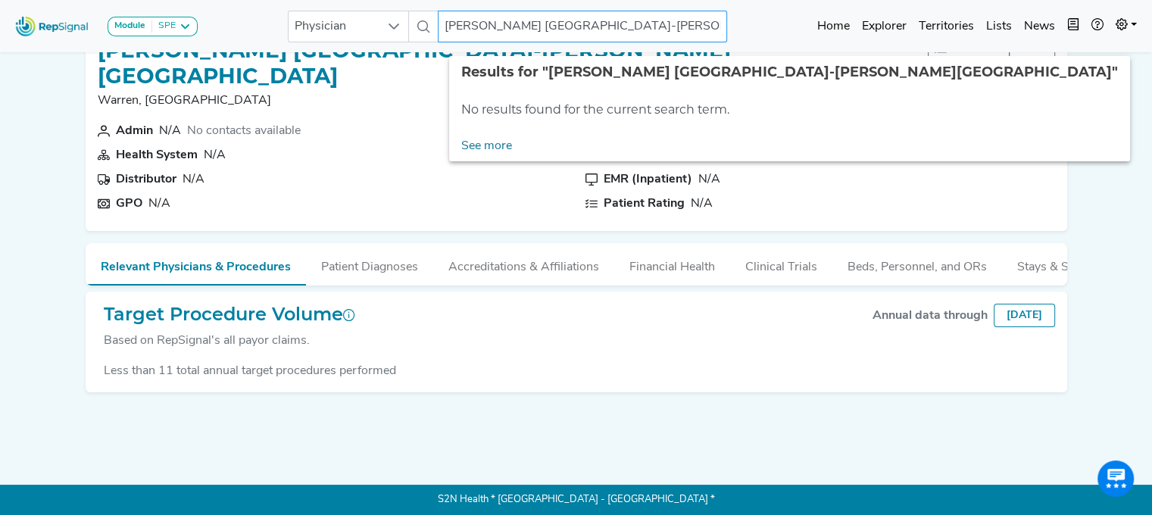
drag, startPoint x: 456, startPoint y: 28, endPoint x: 742, endPoint y: 17, distance: 286.6
click at [720, 23] on input "Henry Ford Macomb Hospital-Warren Campus" at bounding box center [582, 27] width 289 height 32
type input "H"
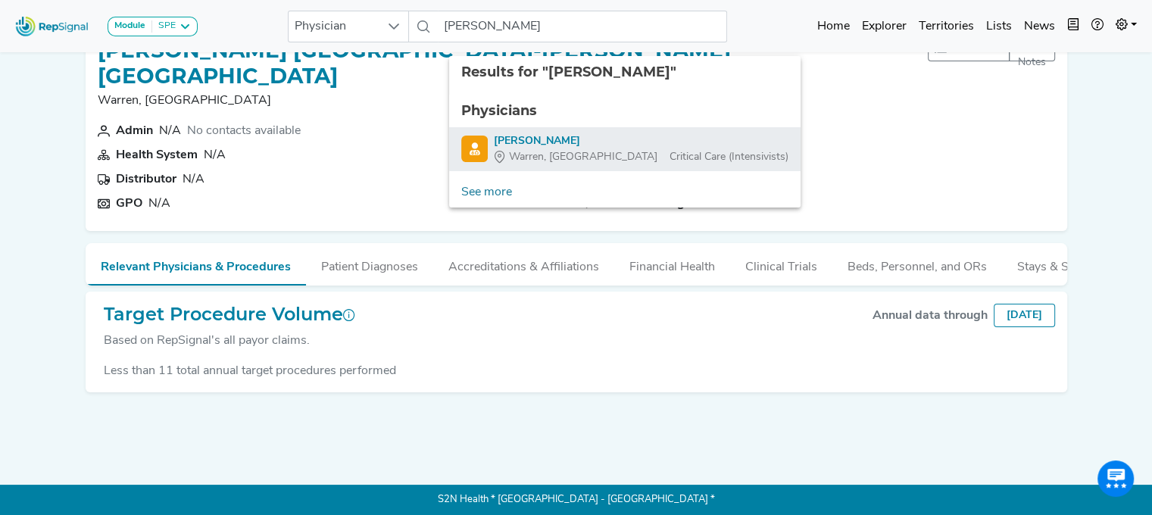
drag, startPoint x: 527, startPoint y: 130, endPoint x: 497, endPoint y: 183, distance: 61.1
click at [527, 133] on div "Sean Dawes" at bounding box center [641, 141] width 295 height 16
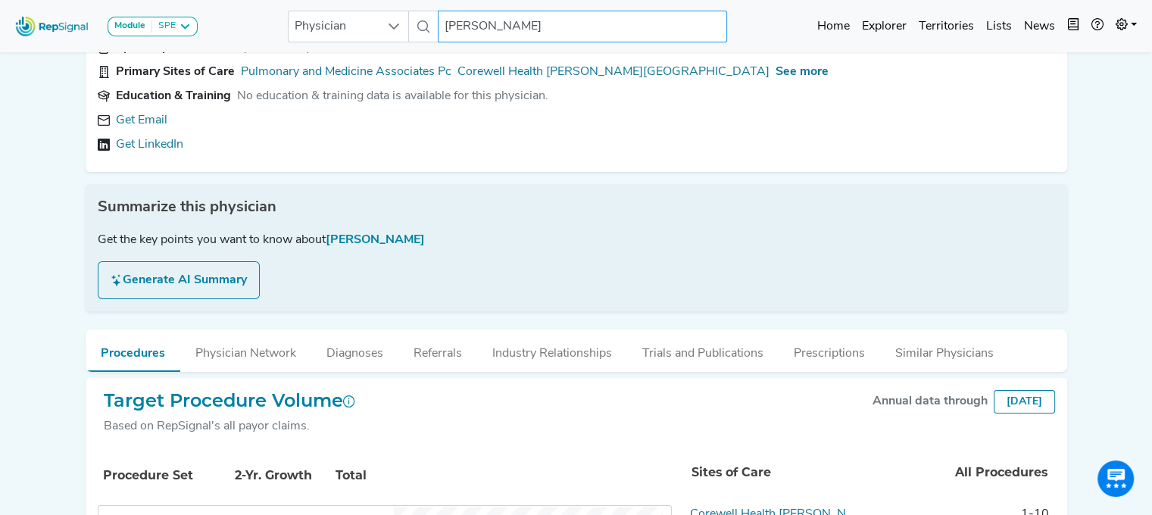
scroll to position [0, 11]
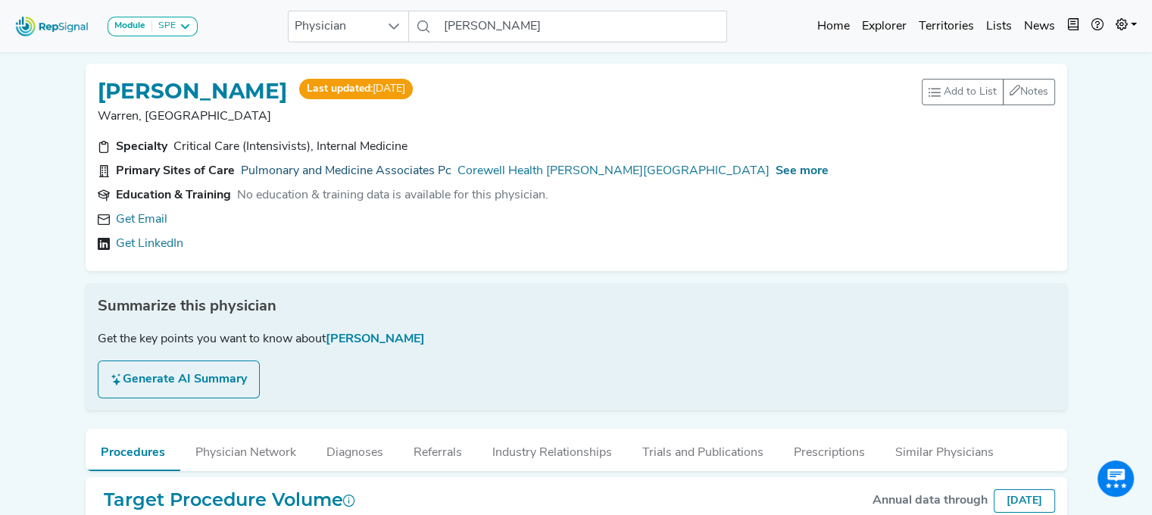
click at [372, 168] on link "Pulmonary and Medicine Associates Pc" at bounding box center [346, 171] width 211 height 18
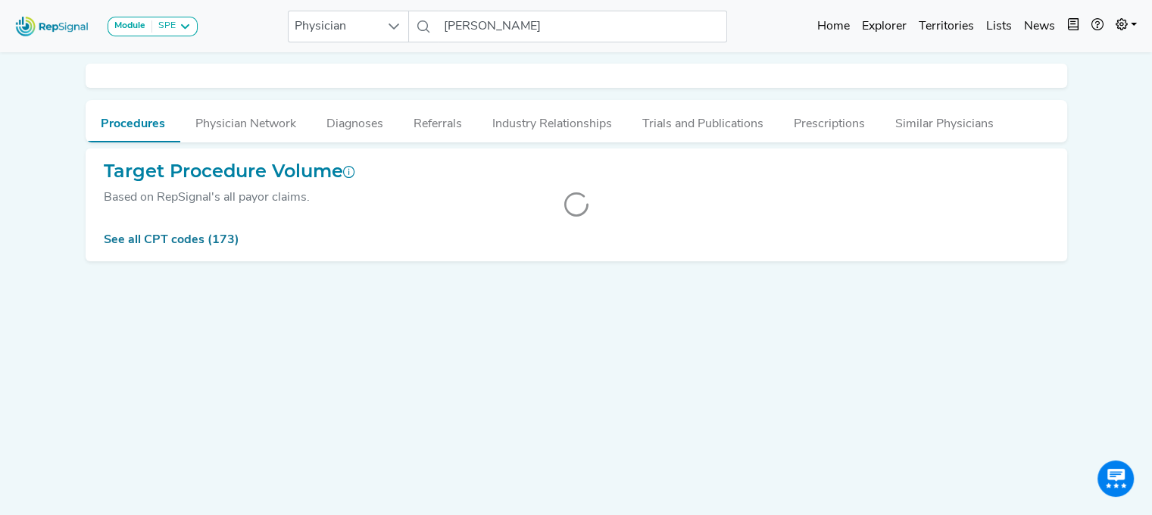
click at [1146, 152] on html "Module SPE Bronchoscopy Disposable Bronchoscope SBRT SPE TTNA Thoracic Surgery …" at bounding box center [576, 278] width 1152 height 556
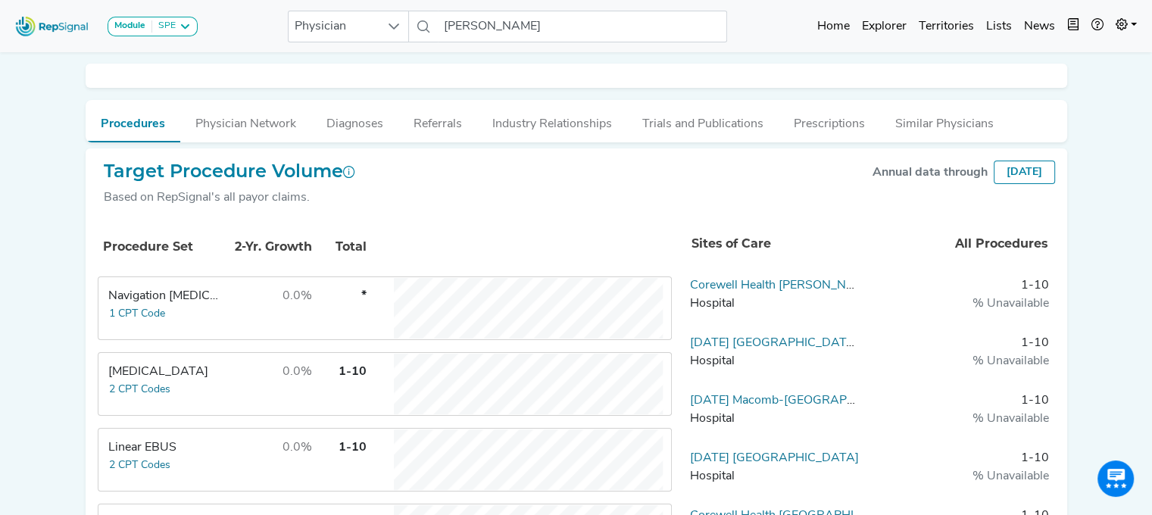
click at [191, 75] on div at bounding box center [577, 76] width 982 height 24
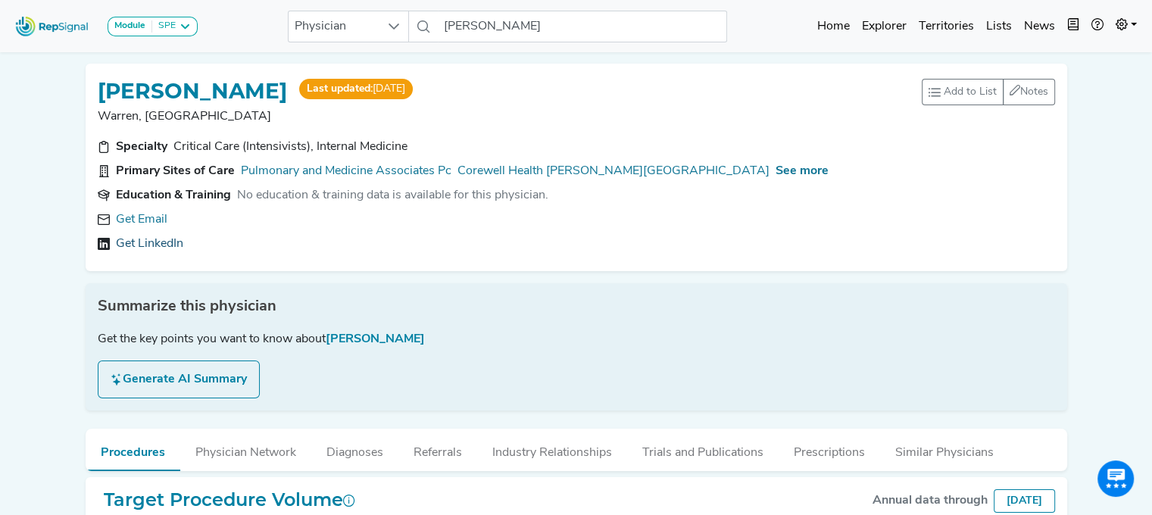
click at [139, 239] on link "Get LinkedIn" at bounding box center [149, 244] width 67 height 18
click at [802, 171] on span "See more" at bounding box center [802, 171] width 53 height 12
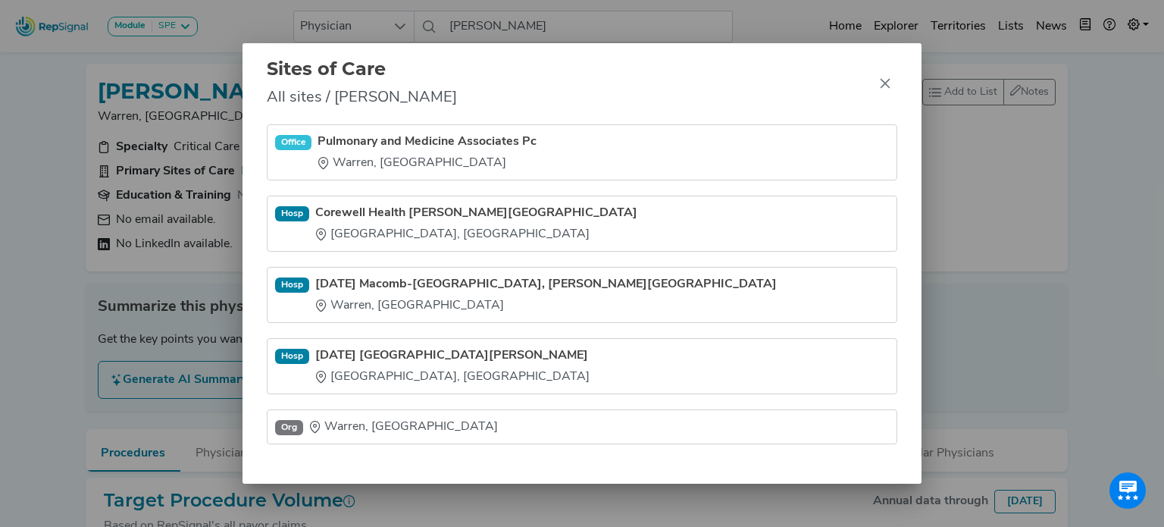
click at [2, 292] on div "Sites of Care All sites / Sean Dawes Office Pulmonary and Medicine Associates P…" at bounding box center [582, 263] width 1164 height 527
click at [152, 99] on div "Sites of Care All sites / Sean Dawes Office Pulmonary and Medicine Associates P…" at bounding box center [582, 263] width 1164 height 527
click at [881, 83] on icon "Close" at bounding box center [885, 83] width 12 height 12
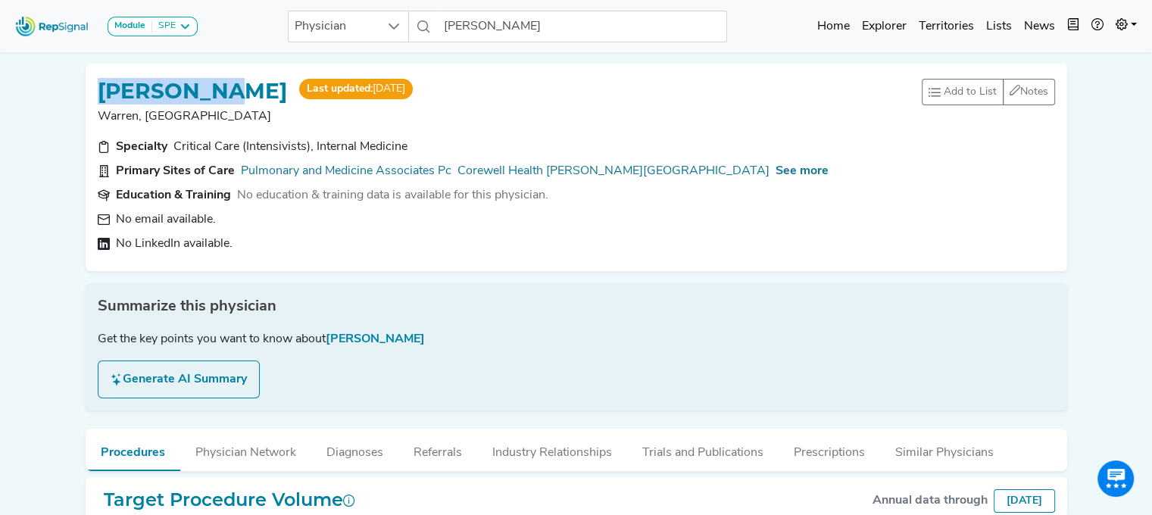
drag, startPoint x: 246, startPoint y: 89, endPoint x: 52, endPoint y: 98, distance: 194.9
copy h1 "SEAN DAWES"
click at [377, 167] on link "Pulmonary and Medicine Associates Pc" at bounding box center [346, 171] width 211 height 18
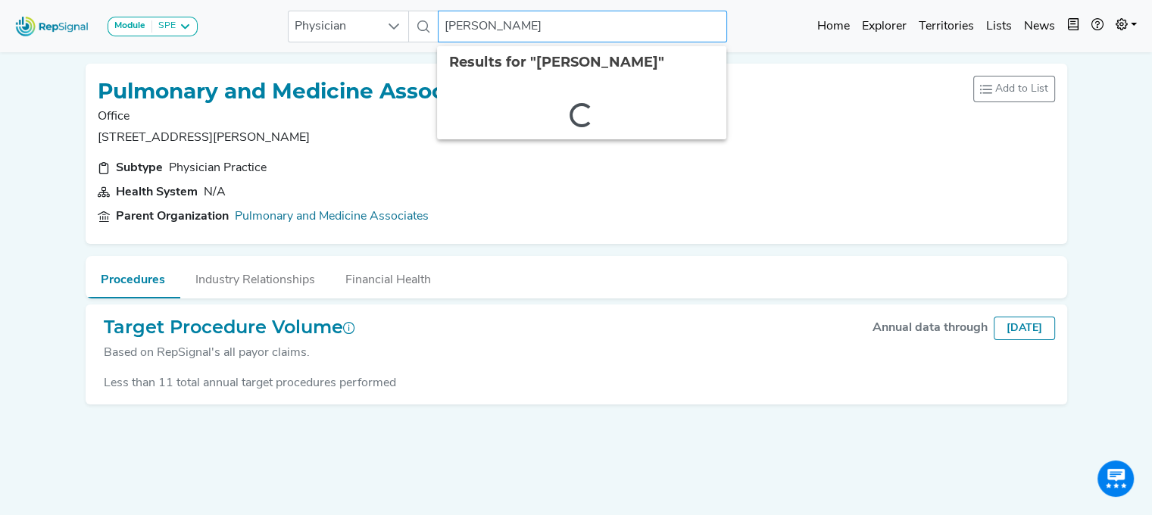
drag, startPoint x: 483, startPoint y: 23, endPoint x: 438, endPoint y: 25, distance: 45.5
click at [439, 24] on input "Sean Dawes" at bounding box center [582, 27] width 289 height 32
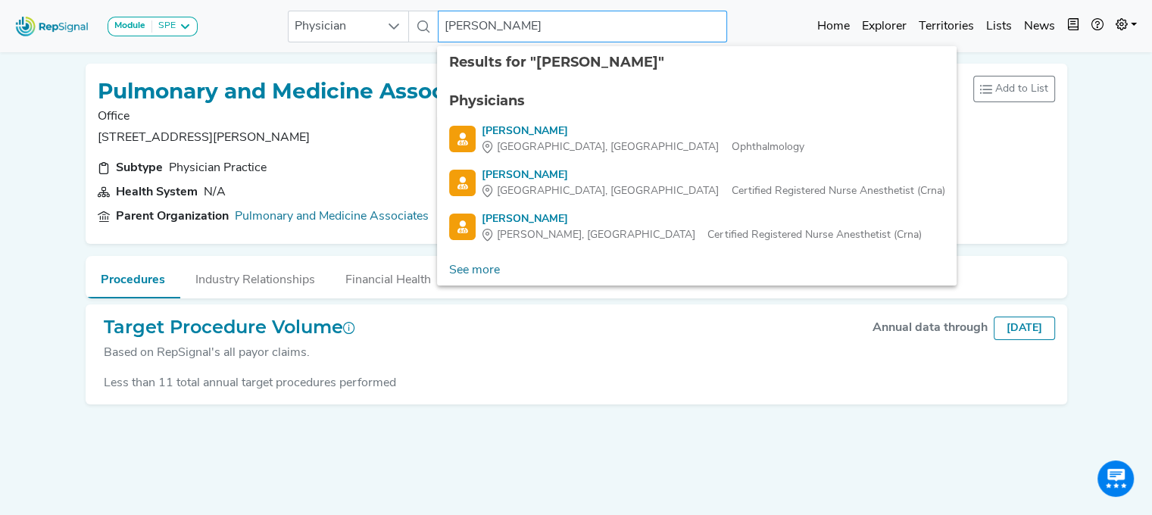
type input "shanna elston"
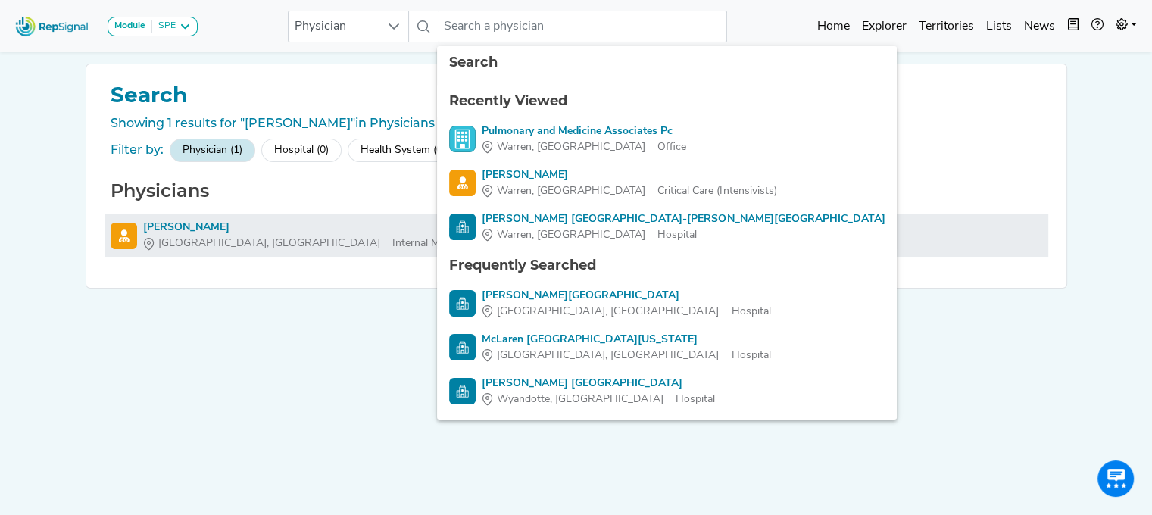
click at [170, 228] on div "Shanna Elston" at bounding box center [308, 228] width 330 height 16
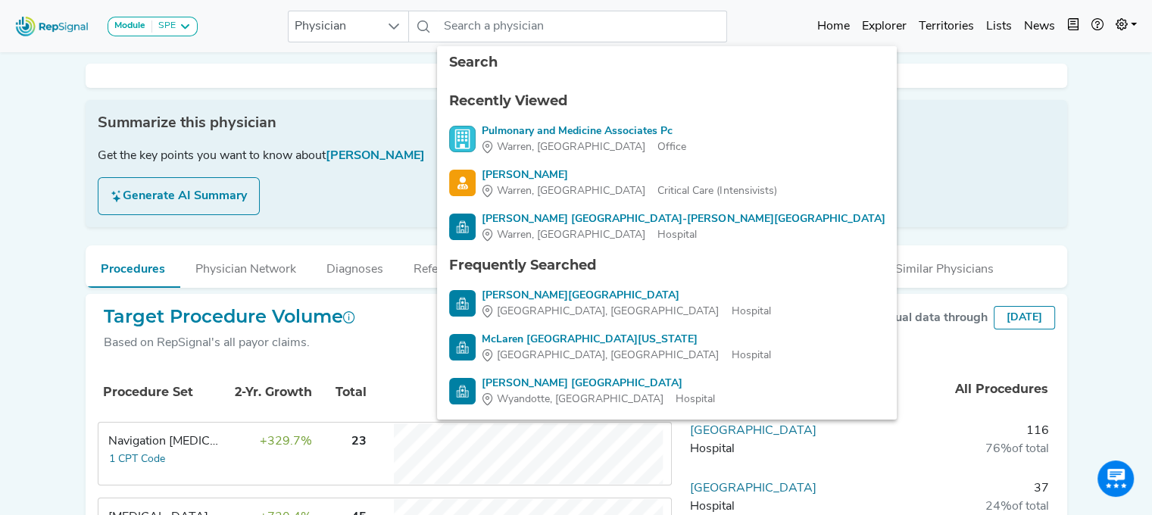
click at [215, 356] on div "Target Procedure Volume Based on RepSignal's all payor claims." at bounding box center [227, 335] width 258 height 58
click at [154, 367] on th "Procedure Set" at bounding box center [158, 393] width 114 height 52
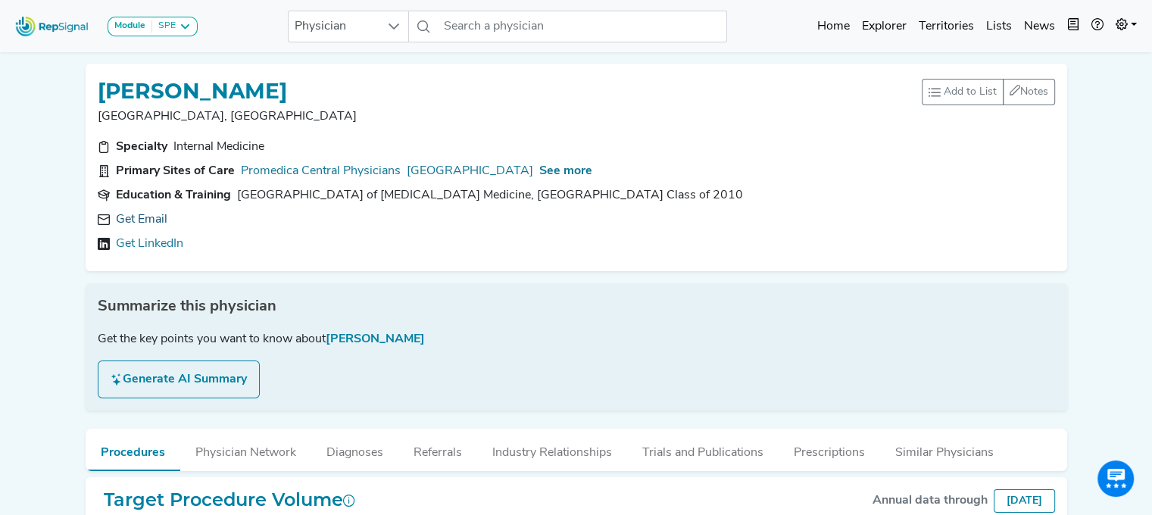
click at [139, 217] on link "Get Email" at bounding box center [142, 220] width 52 height 18
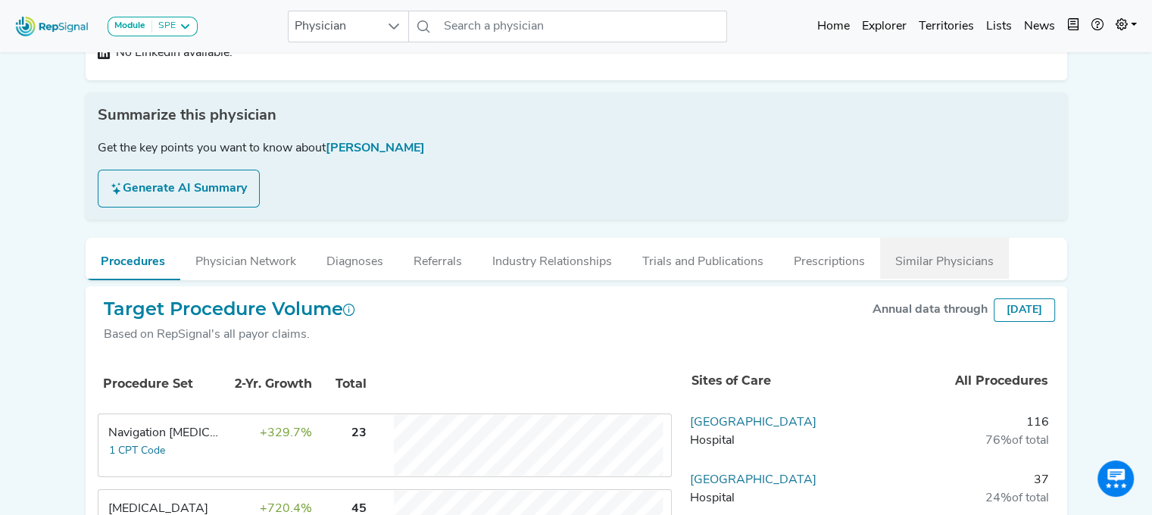
scroll to position [193, 0]
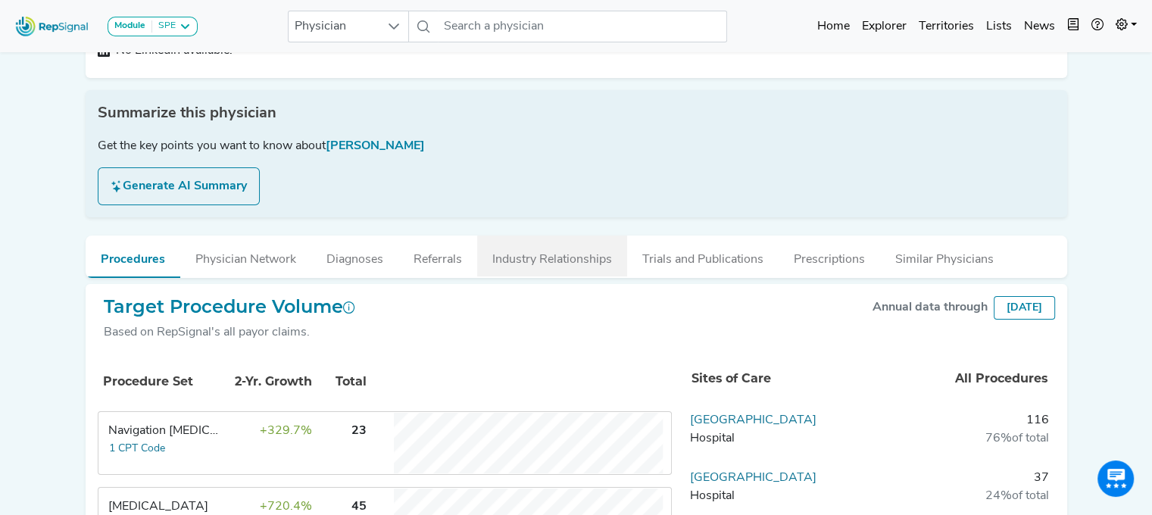
click at [505, 262] on button "Industry Relationships" at bounding box center [552, 256] width 150 height 41
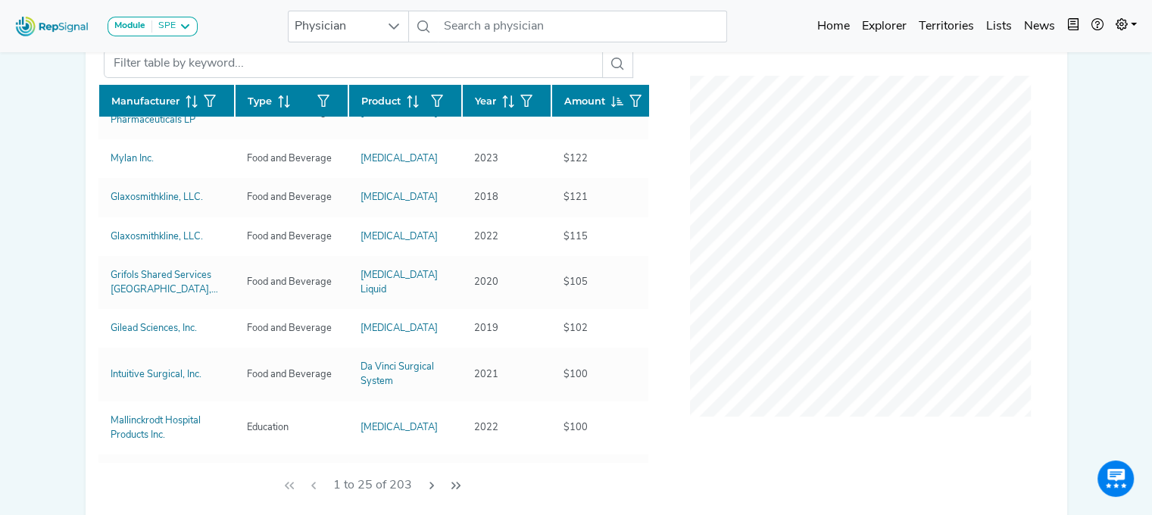
scroll to position [0, 0]
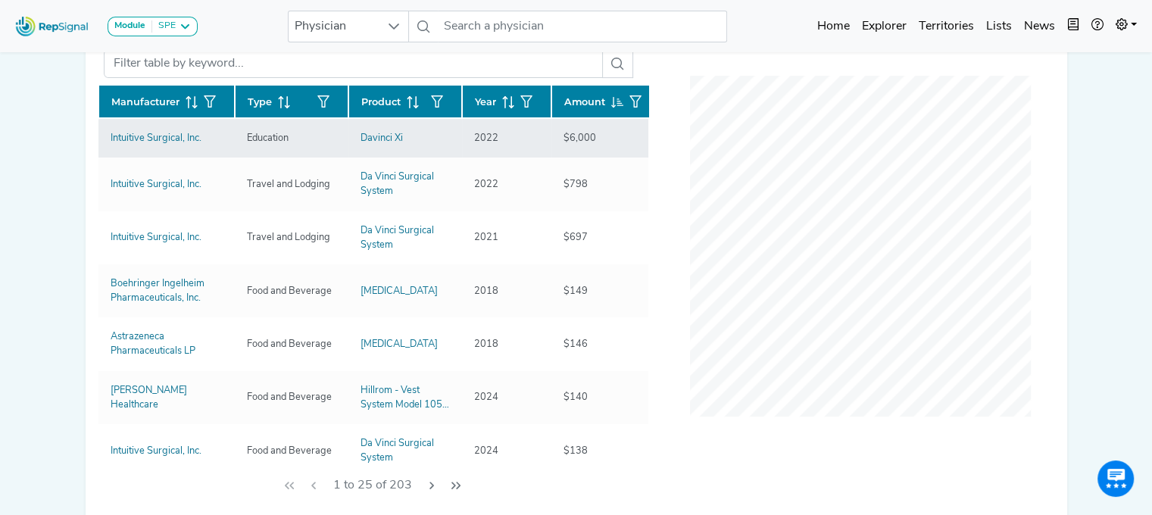
click at [155, 145] on td "Intuitive Surgical, Inc." at bounding box center [166, 137] width 136 height 39
click at [167, 131] on div "Intuitive Surgical, Inc." at bounding box center [156, 138] width 91 height 14
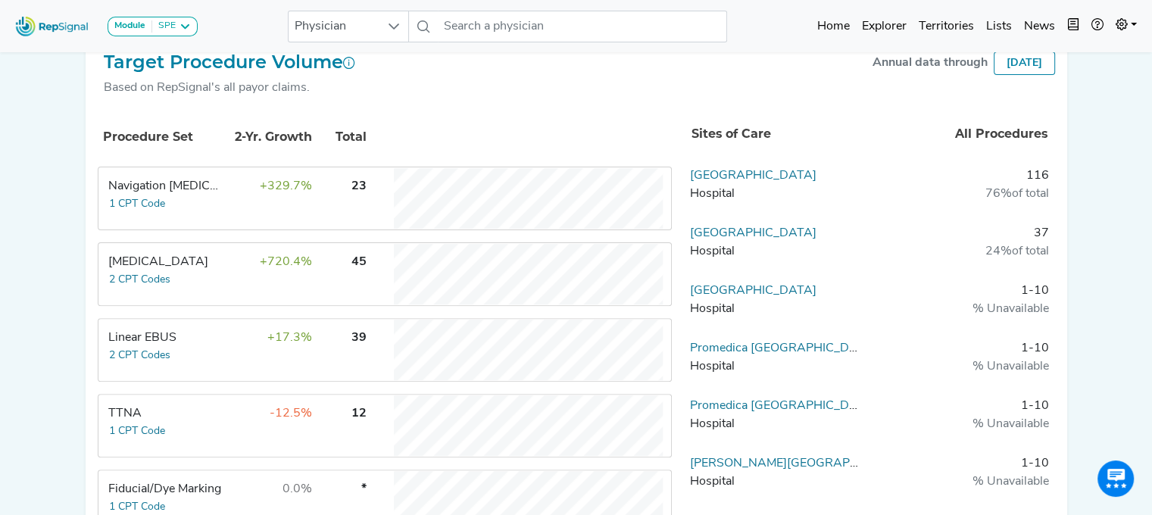
scroll to position [428, 0]
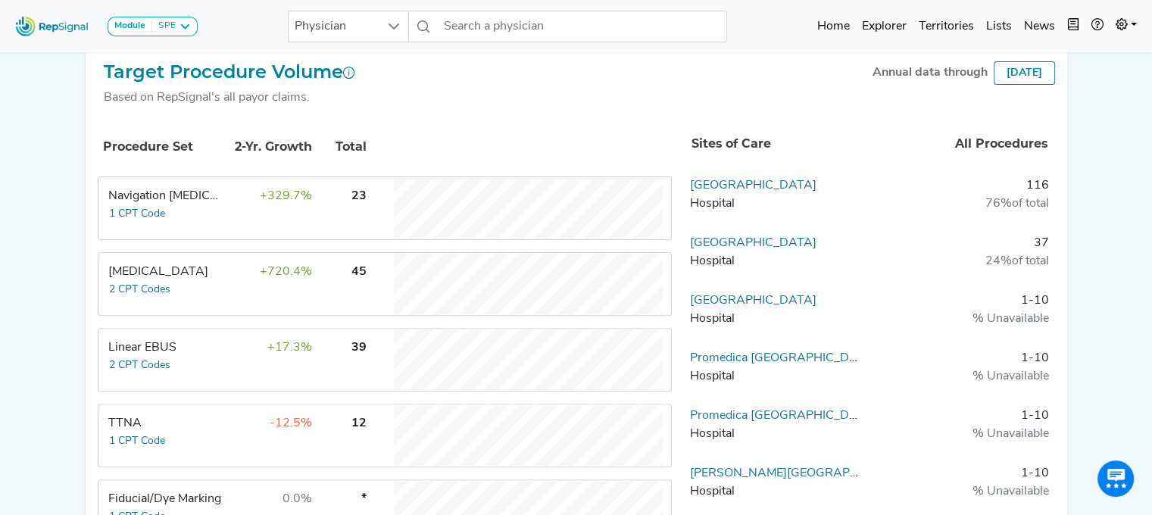
drag, startPoint x: 767, startPoint y: 185, endPoint x: 1090, endPoint y: 311, distance: 347.4
click at [767, 185] on link "Promedica Toledo Hospital" at bounding box center [753, 186] width 127 height 12
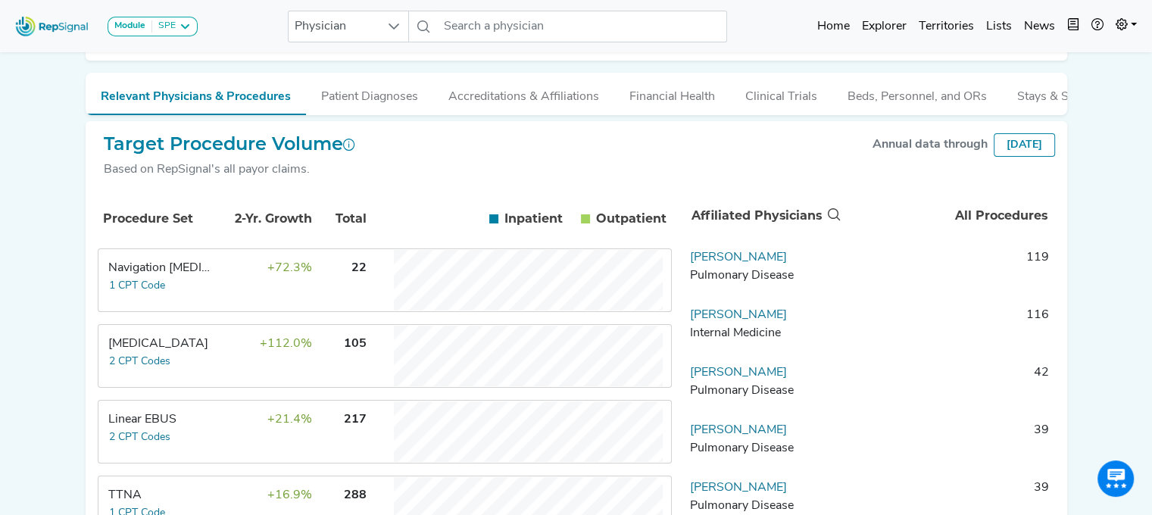
scroll to position [125, 0]
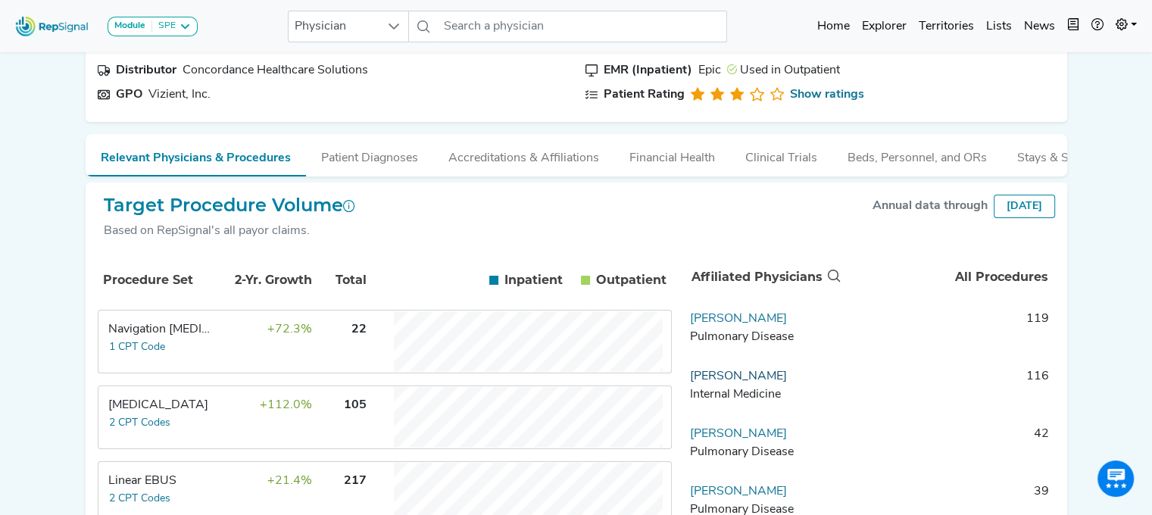
click at [730, 383] on link "Shanna Elston" at bounding box center [738, 376] width 97 height 12
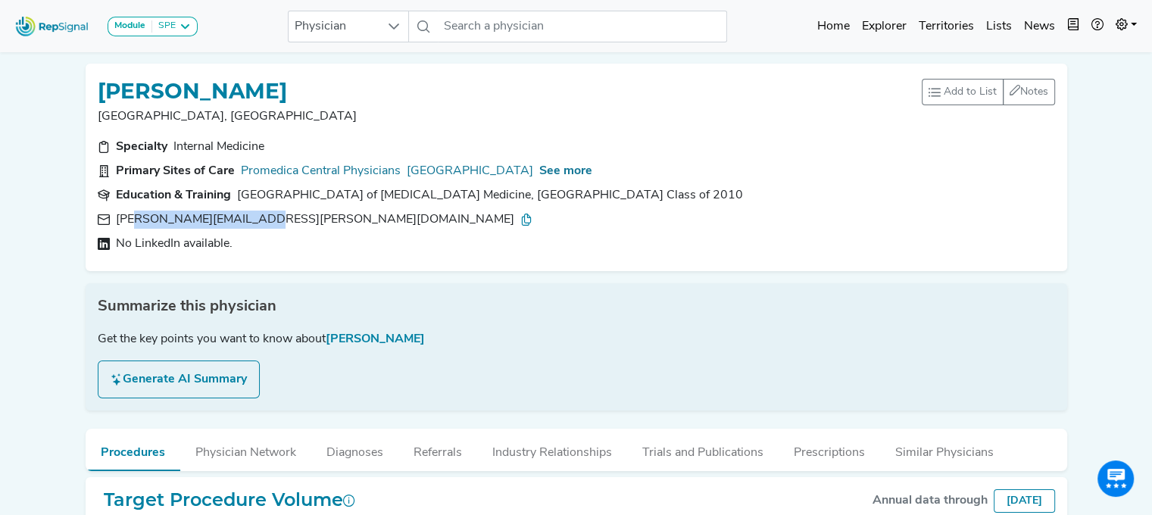
drag, startPoint x: 306, startPoint y: 217, endPoint x: 134, endPoint y: 219, distance: 172.0
click at [134, 219] on div "shanna.elston@gmail.com" at bounding box center [577, 220] width 958 height 18
click at [581, 162] on div "See more" at bounding box center [565, 171] width 53 height 18
click at [581, 167] on span "See more" at bounding box center [565, 171] width 53 height 12
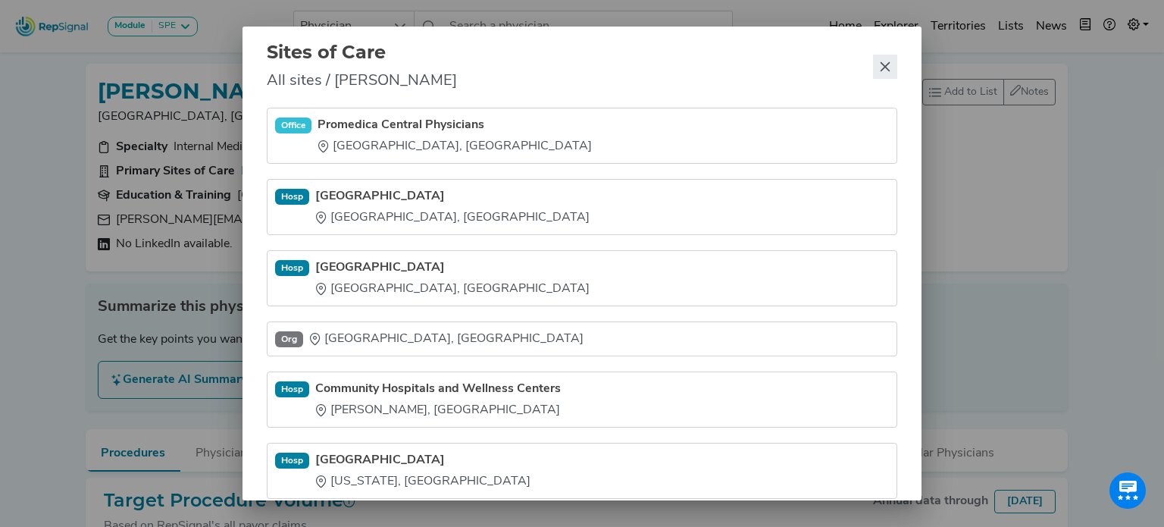
click at [887, 68] on icon "Close" at bounding box center [885, 67] width 12 height 12
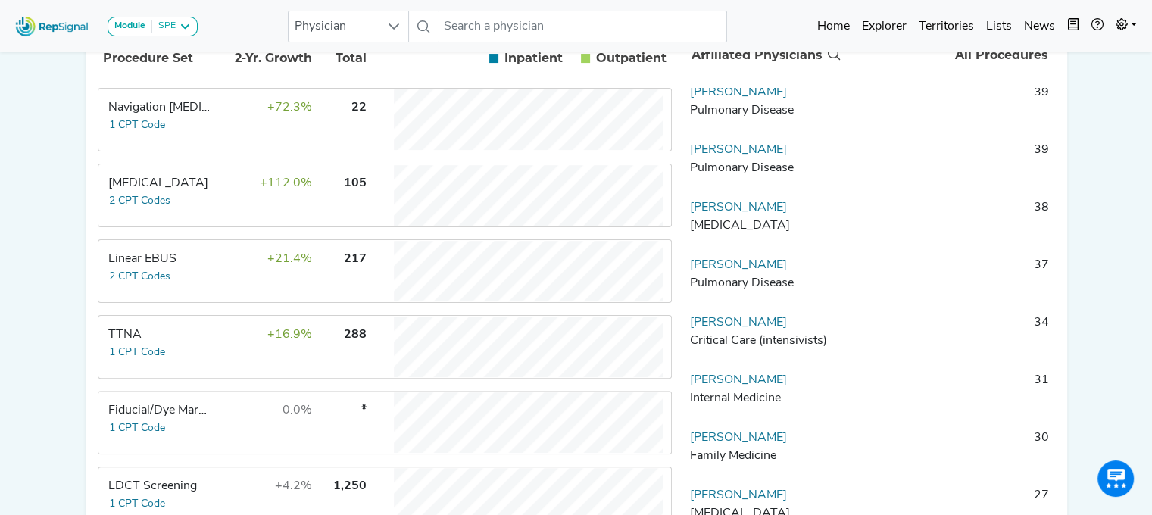
scroll to position [197, 0]
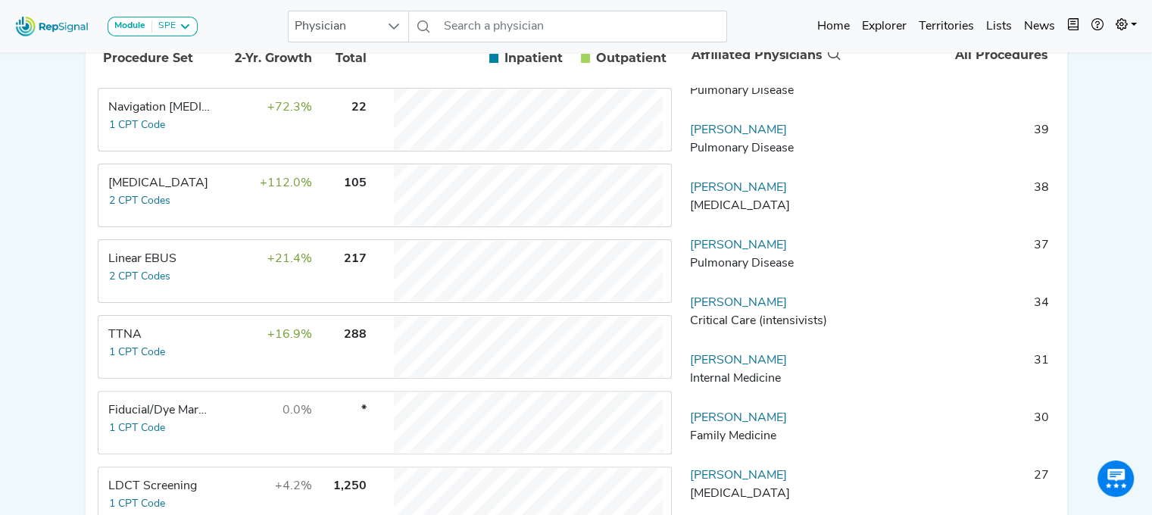
click at [164, 268] on div "Linear EBUS" at bounding box center [160, 259] width 104 height 18
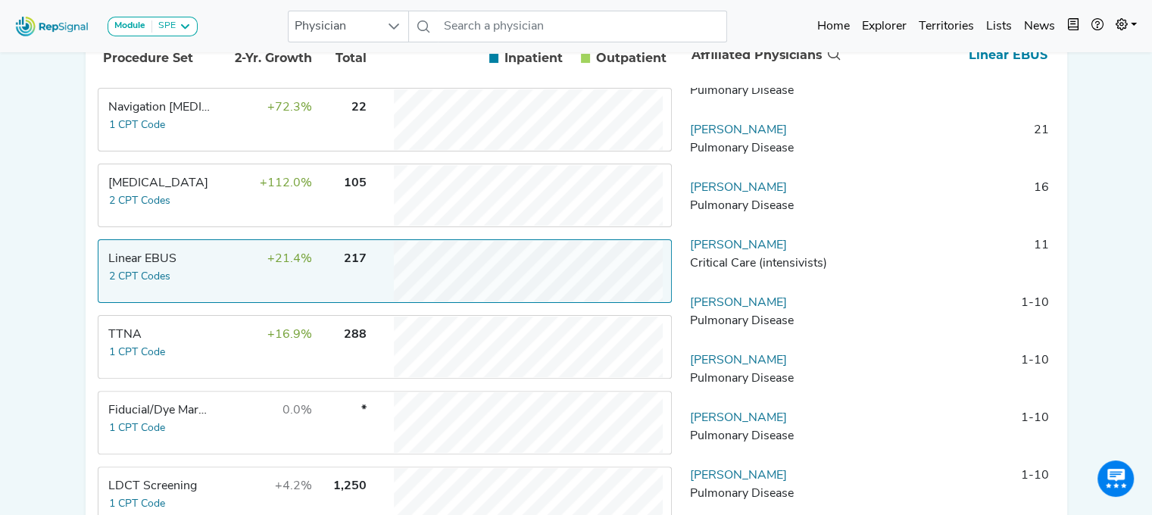
click at [164, 268] on div "Linear EBUS" at bounding box center [160, 259] width 104 height 18
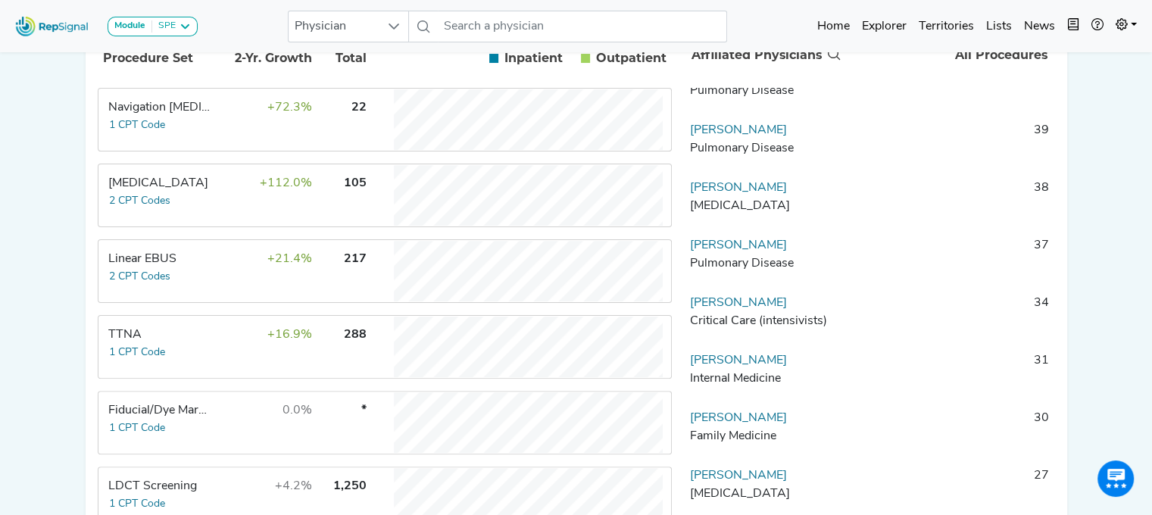
click at [214, 279] on td "+21.4%" at bounding box center [263, 271] width 98 height 61
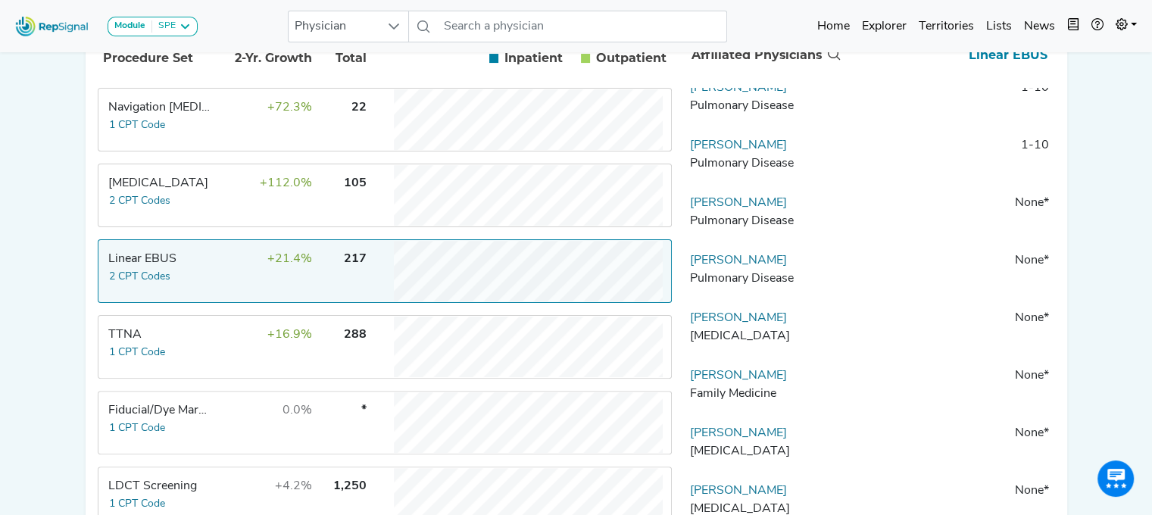
scroll to position [591, 0]
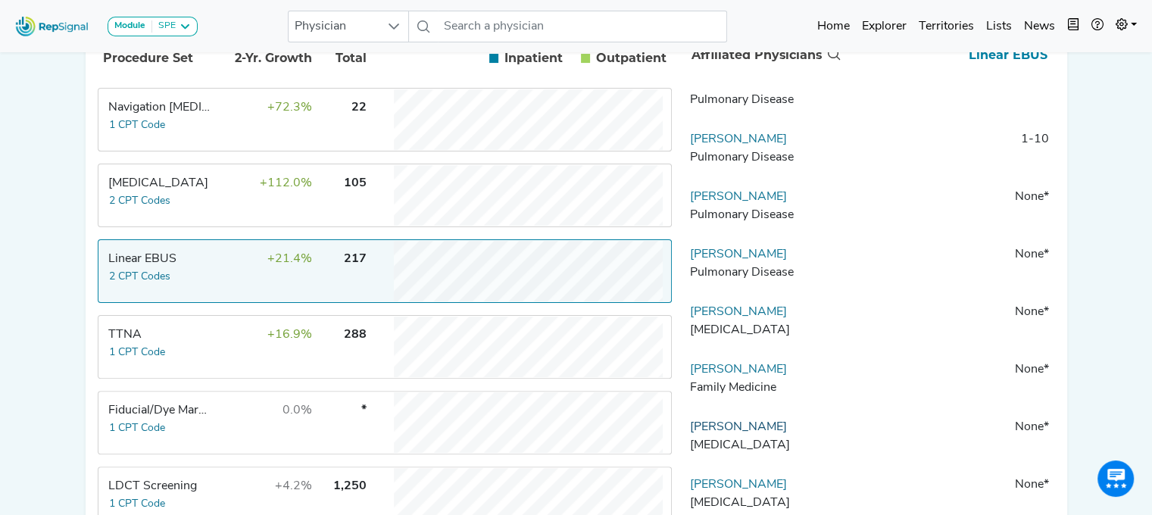
click at [740, 433] on link "William Rachwal" at bounding box center [738, 427] width 97 height 12
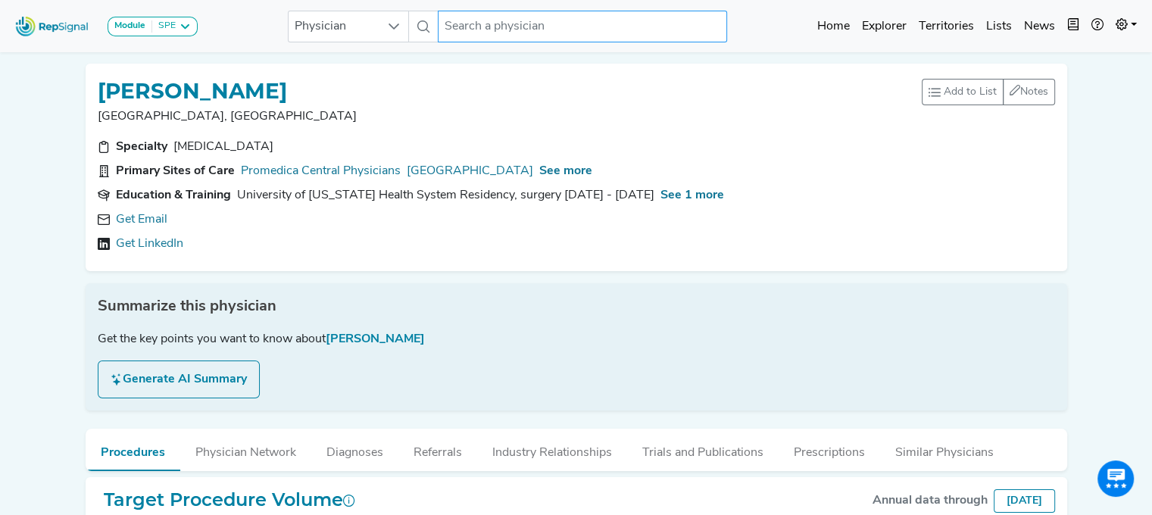
click at [473, 27] on input "text" at bounding box center [582, 27] width 289 height 32
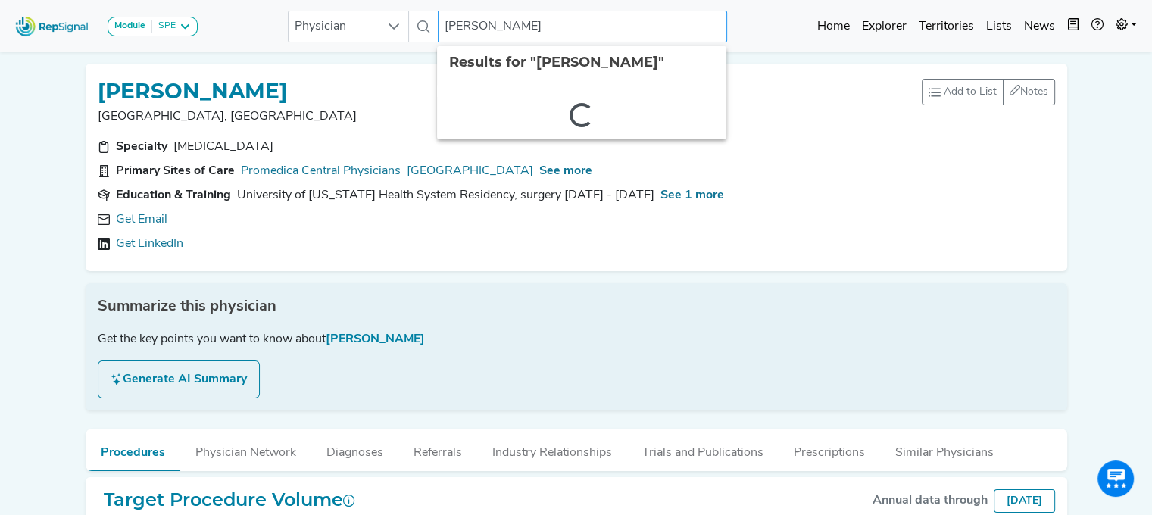
type input "mihai iliesiu"
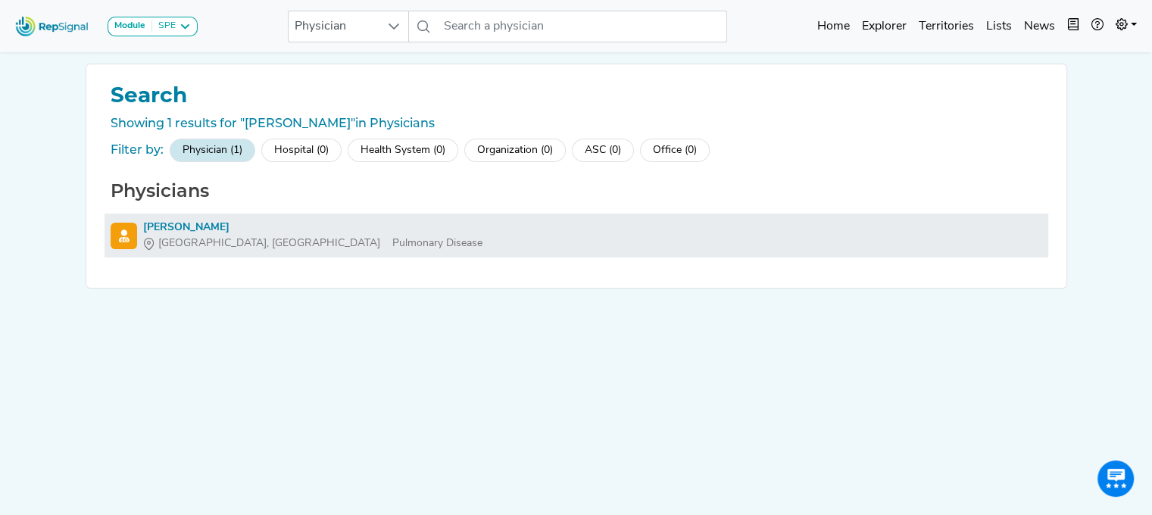
click at [190, 217] on li "Mihai Iliesiu Madison Heights, MI Pulmonary Disease" at bounding box center [577, 236] width 944 height 44
click at [190, 227] on div "Mihai Iliesiu" at bounding box center [312, 228] width 339 height 16
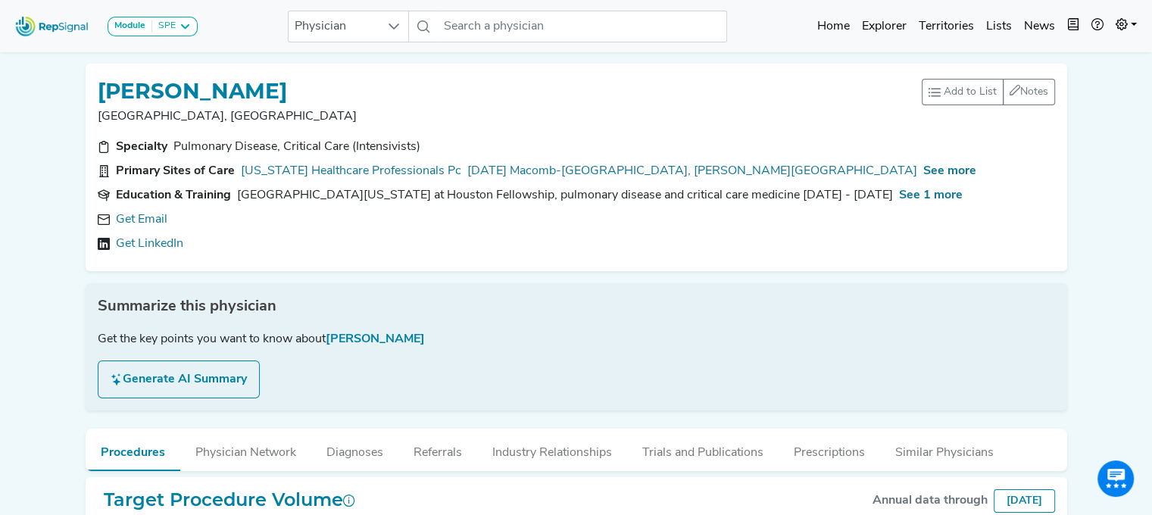
click at [206, 388] on button "Generate AI Summary" at bounding box center [179, 380] width 162 height 38
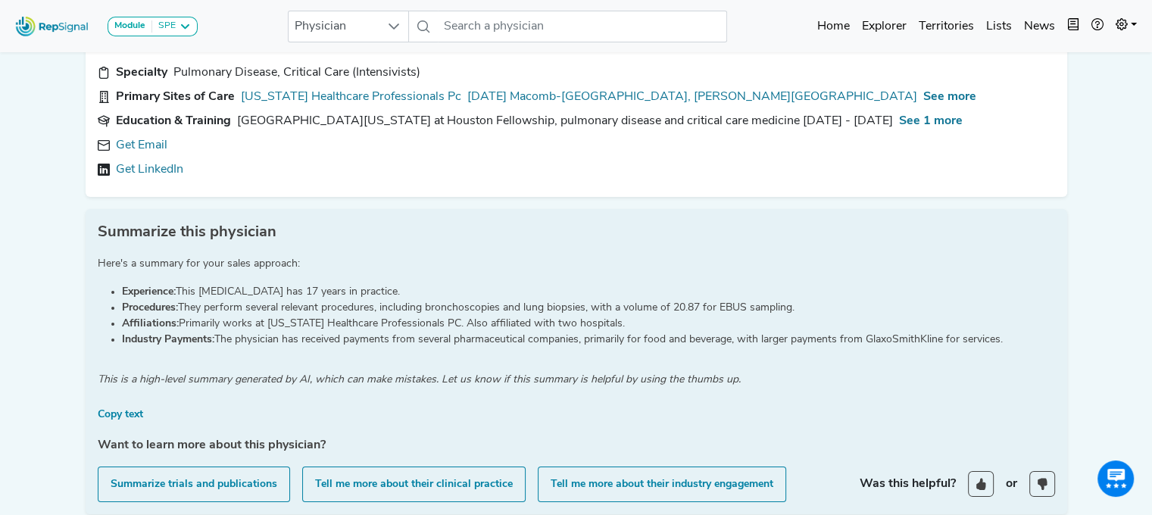
scroll to position [128, 0]
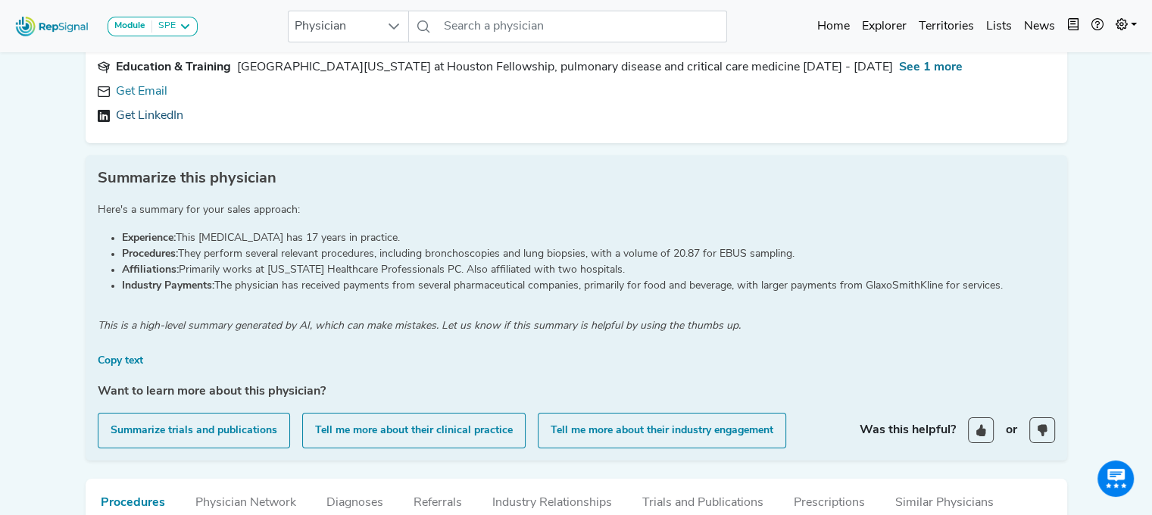
click at [121, 111] on link "Get LinkedIn" at bounding box center [149, 116] width 67 height 18
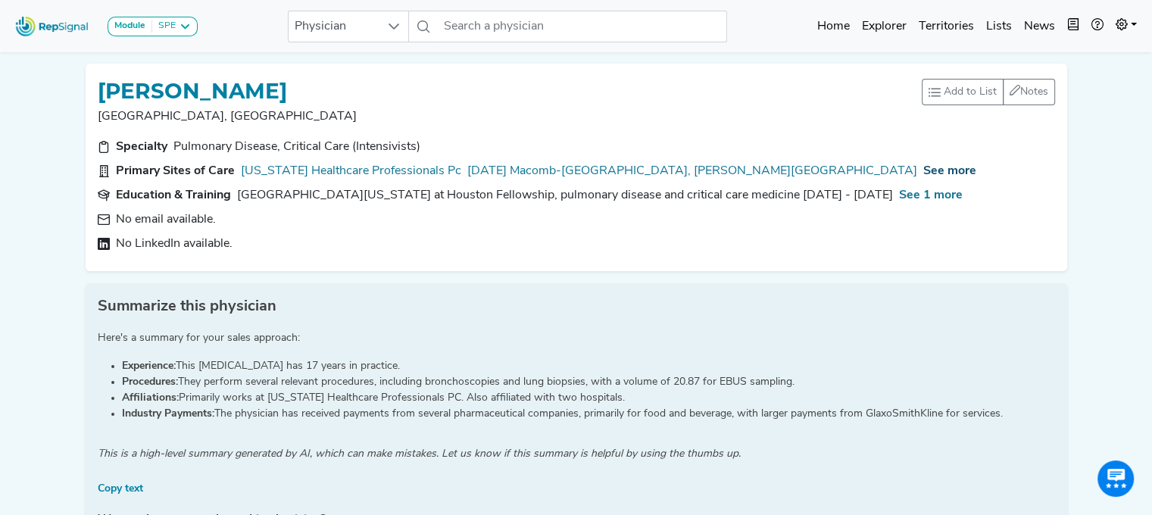
click at [924, 170] on span "See more" at bounding box center [950, 171] width 53 height 12
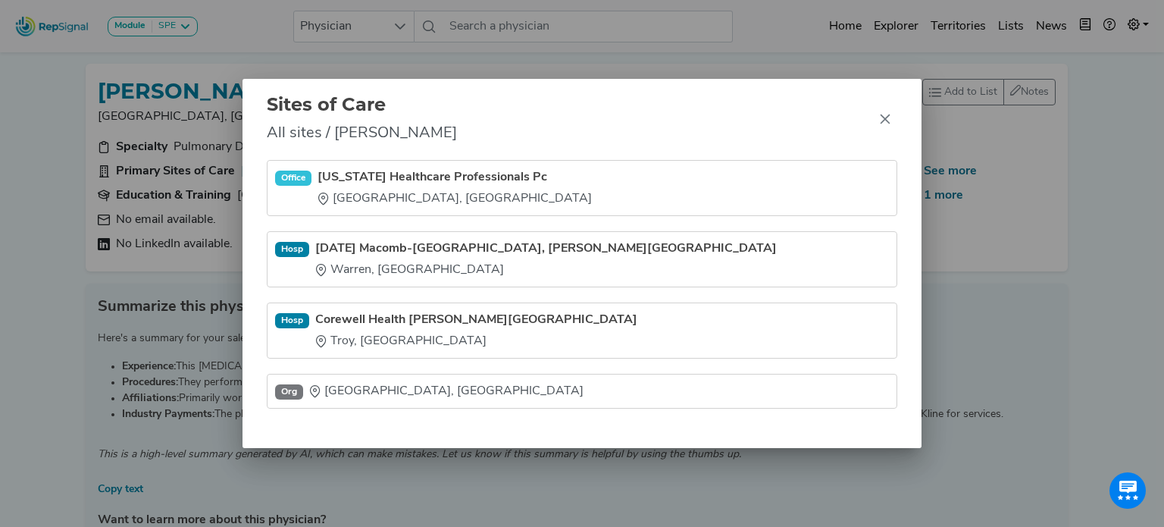
click at [34, 166] on div "Sites of Care All sites / Mihai Iliesiu Office Michigan Healthcare Professional…" at bounding box center [582, 263] width 1164 height 527
click at [888, 119] on icon "Close" at bounding box center [885, 119] width 12 height 12
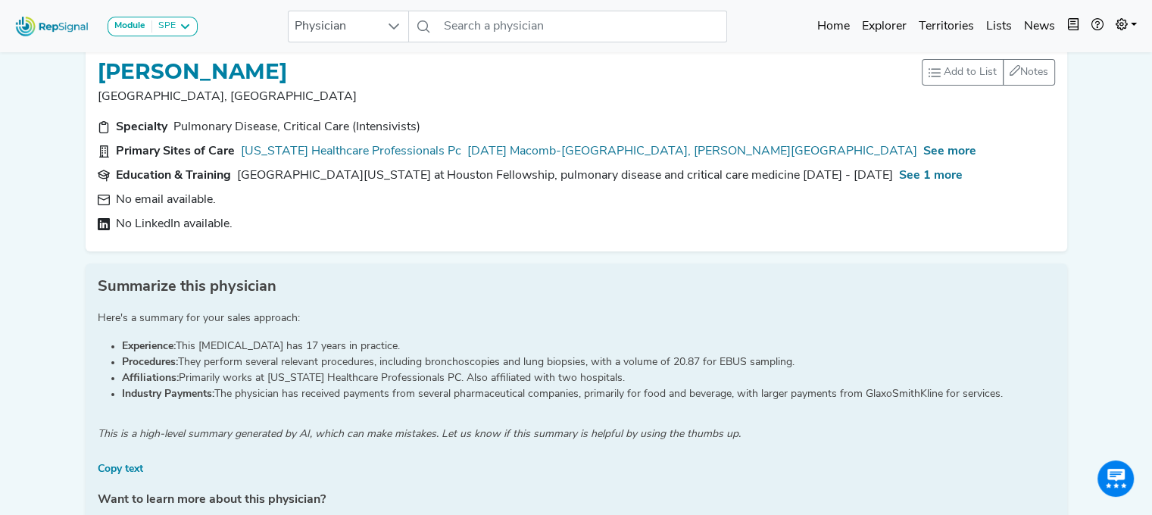
scroll to position [21, 0]
click at [924, 148] on span "See more" at bounding box center [950, 150] width 53 height 12
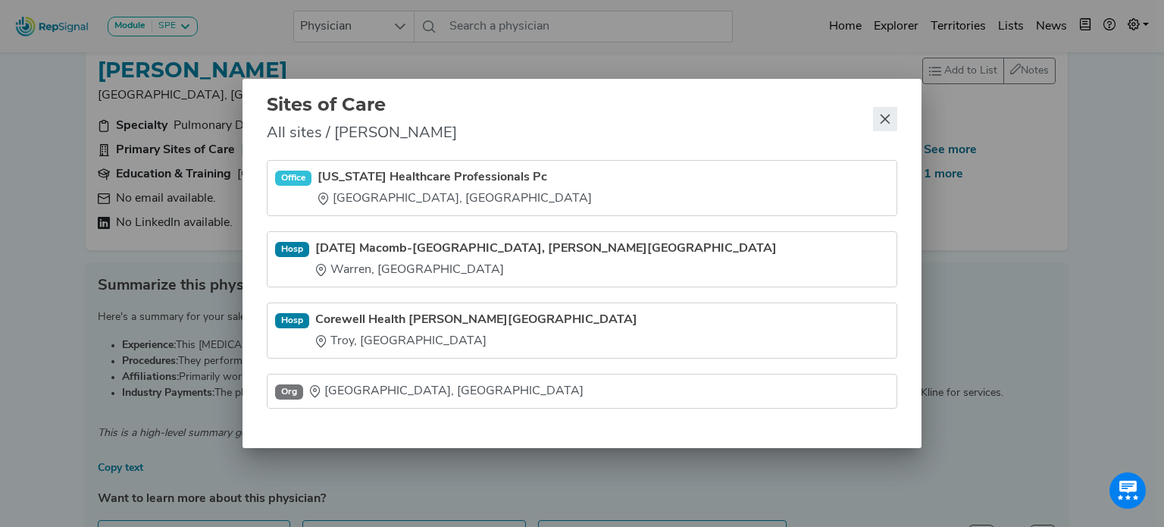
drag, startPoint x: 879, startPoint y: 115, endPoint x: 897, endPoint y: 118, distance: 18.4
click at [880, 116] on icon "Close" at bounding box center [885, 119] width 12 height 12
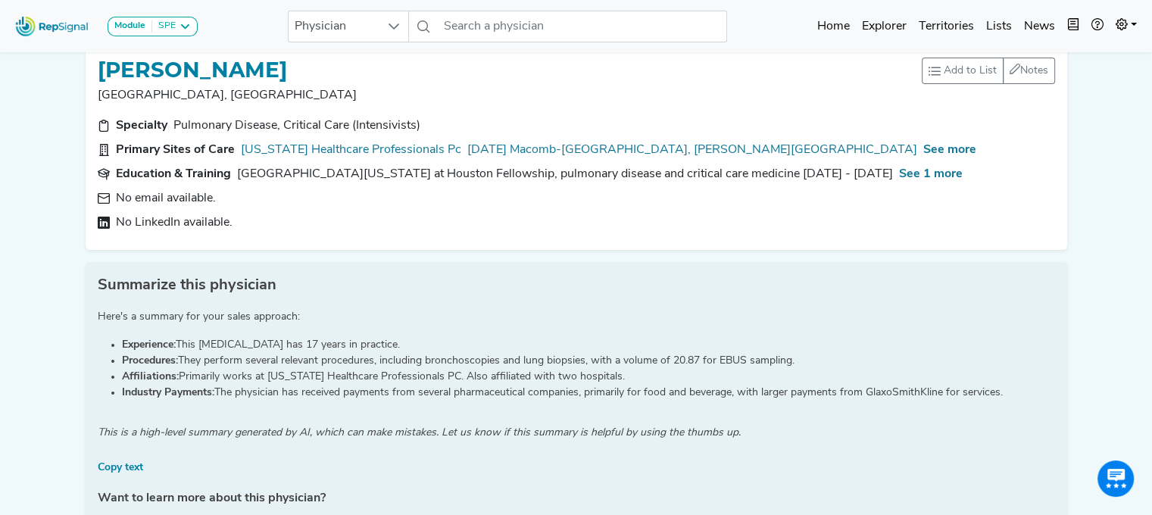
click at [836, 223] on div "No LinkedIn available." at bounding box center [577, 223] width 958 height 18
